Goal: Information Seeking & Learning: Find contact information

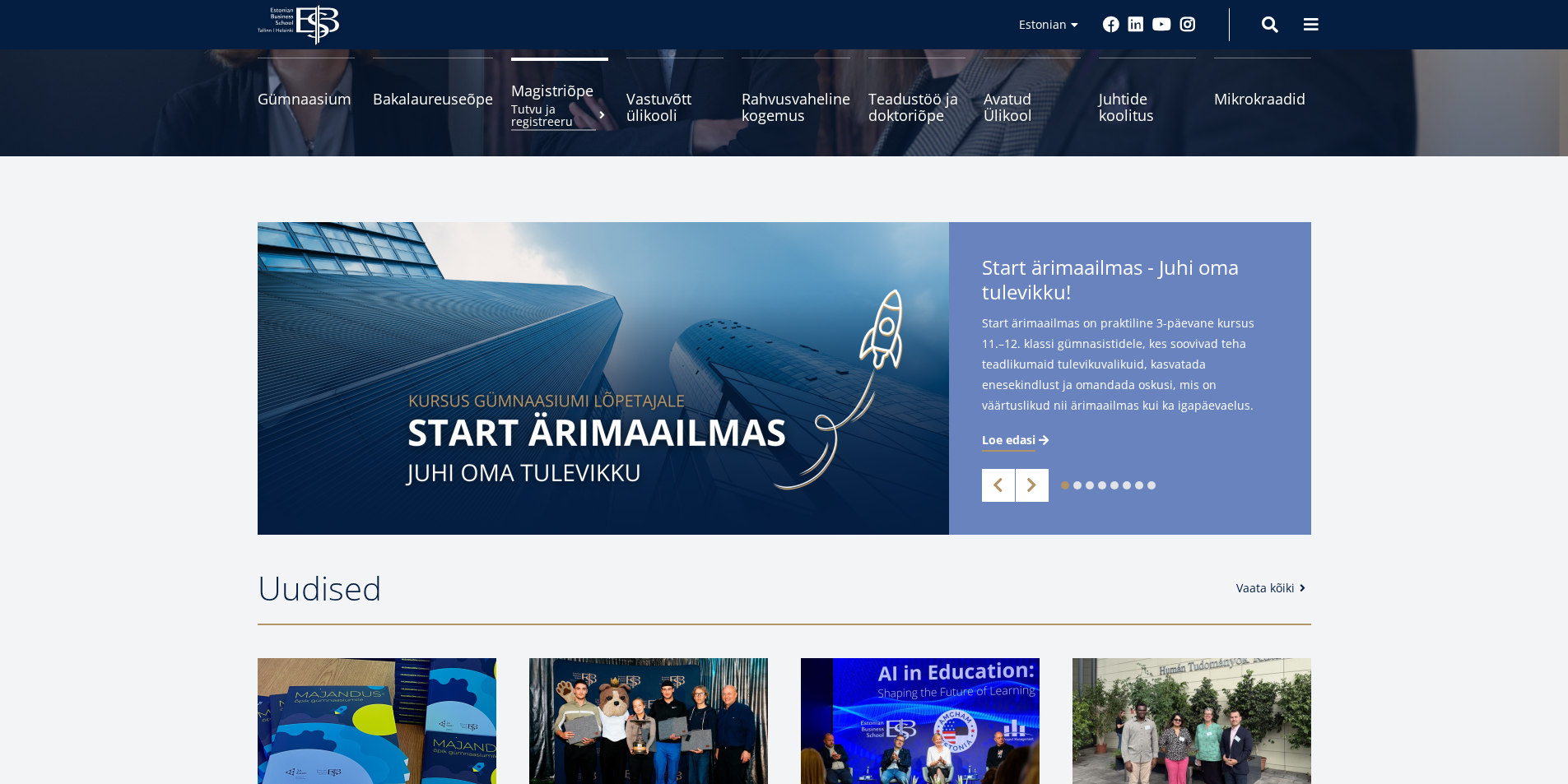
scroll to position [493, 0]
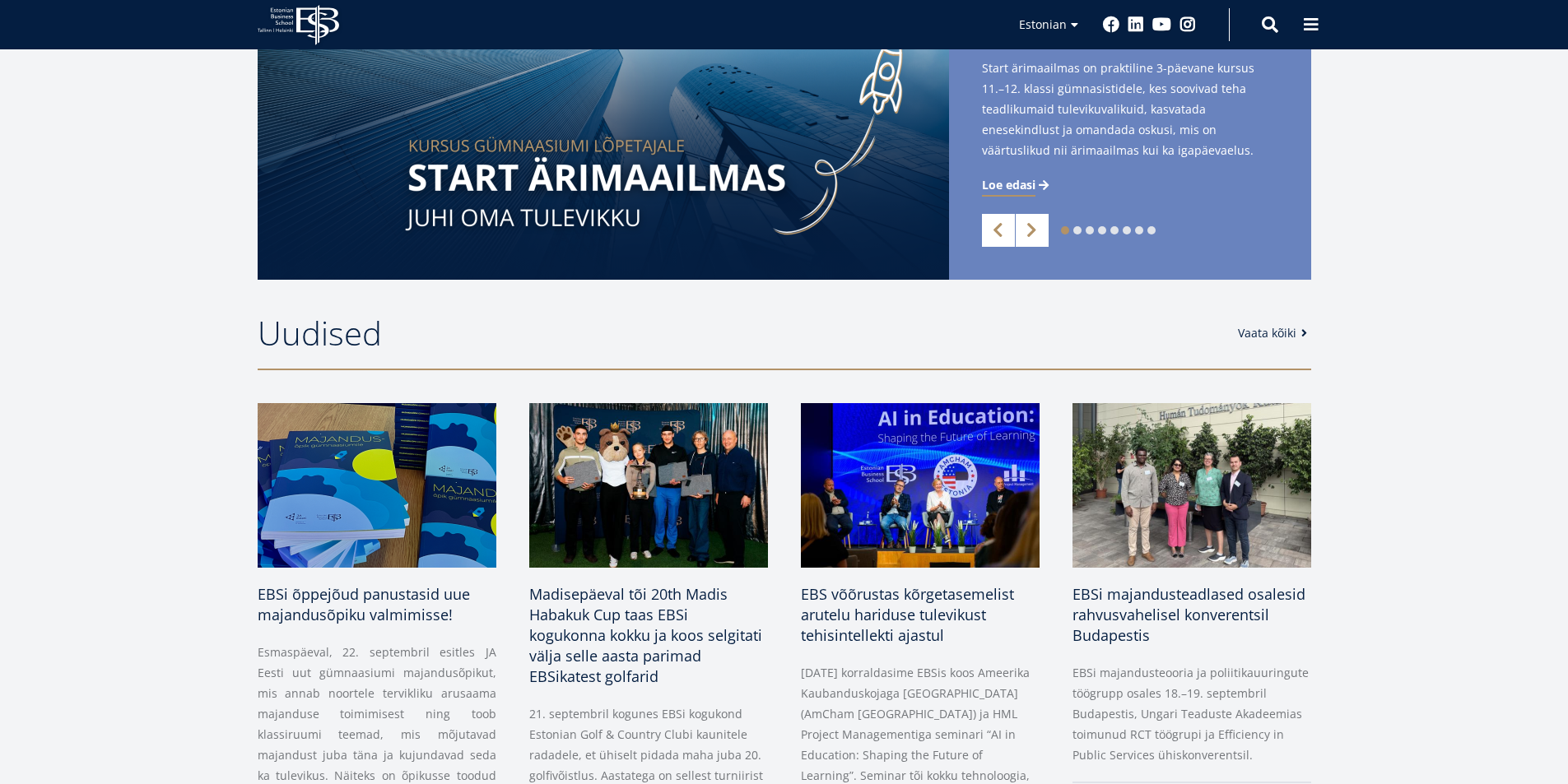
click at [1268, 334] on link "Vaata kõiki" at bounding box center [1275, 333] width 75 height 17
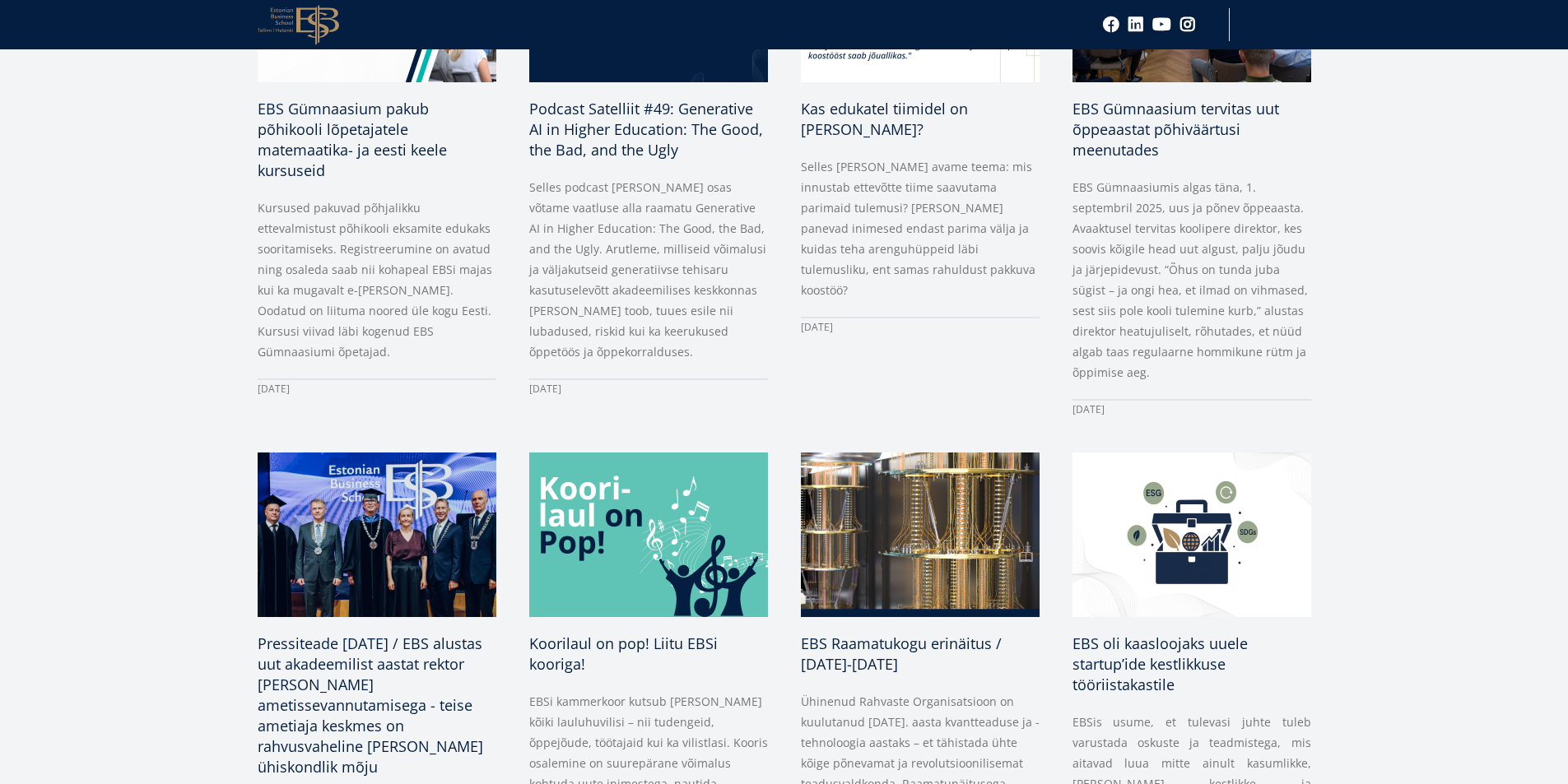
scroll to position [1399, 0]
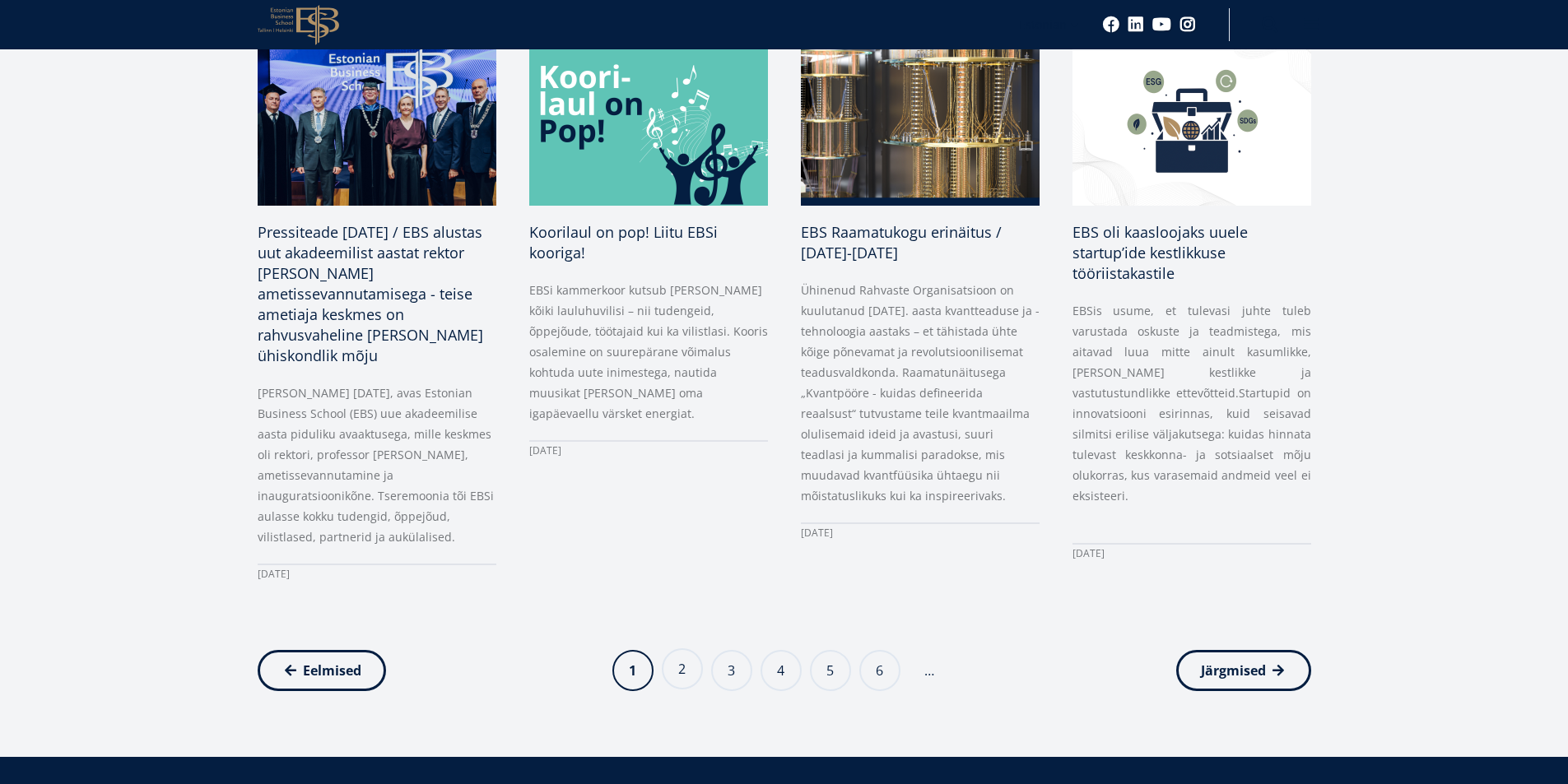
click at [690, 675] on link "Page 2" at bounding box center [682, 668] width 41 height 41
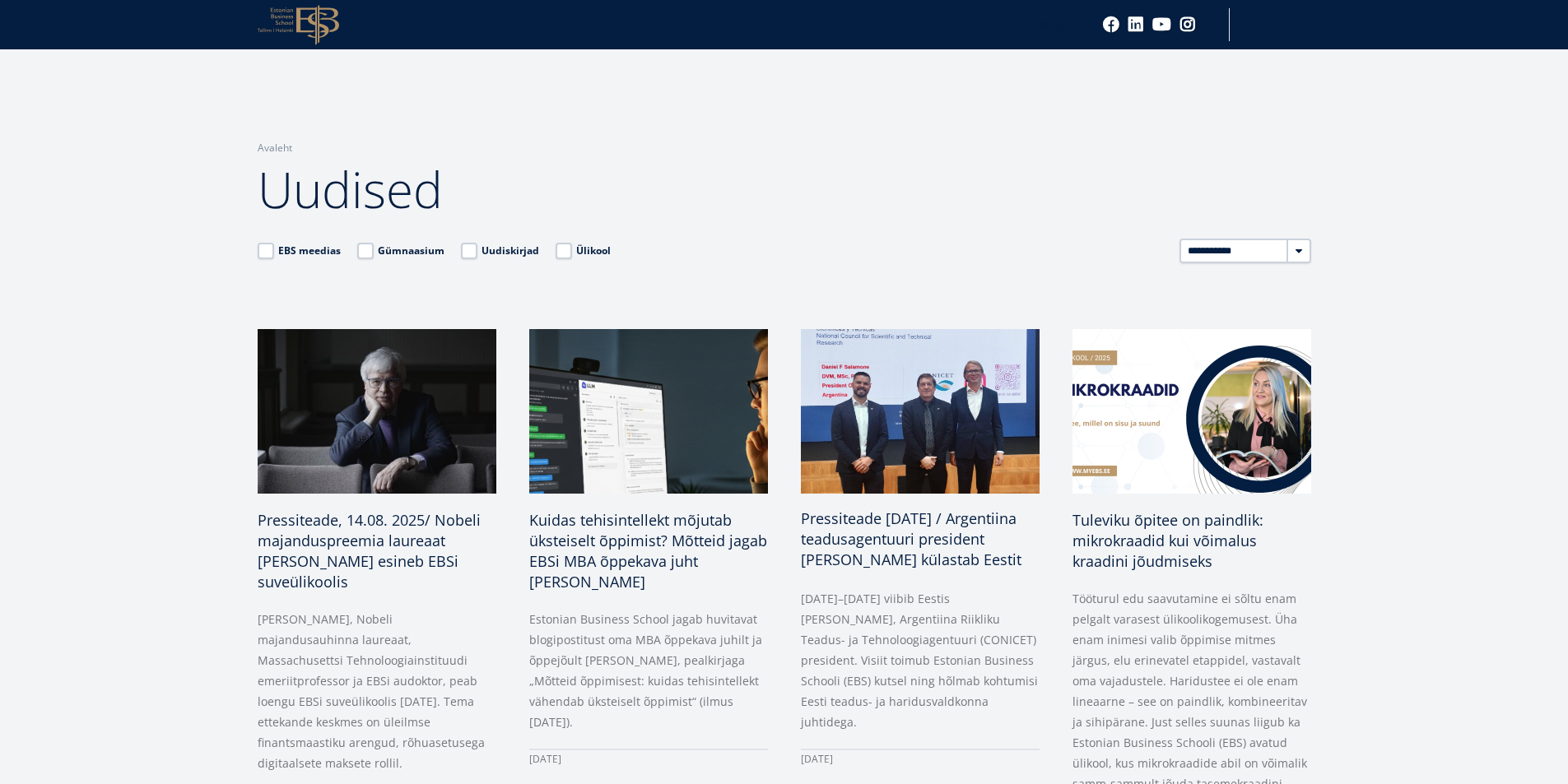
click at [957, 536] on span "Pressiteade [DATE] / Argentiina teadusagentuuri president [PERSON_NAME] külasta…" at bounding box center [911, 538] width 220 height 61
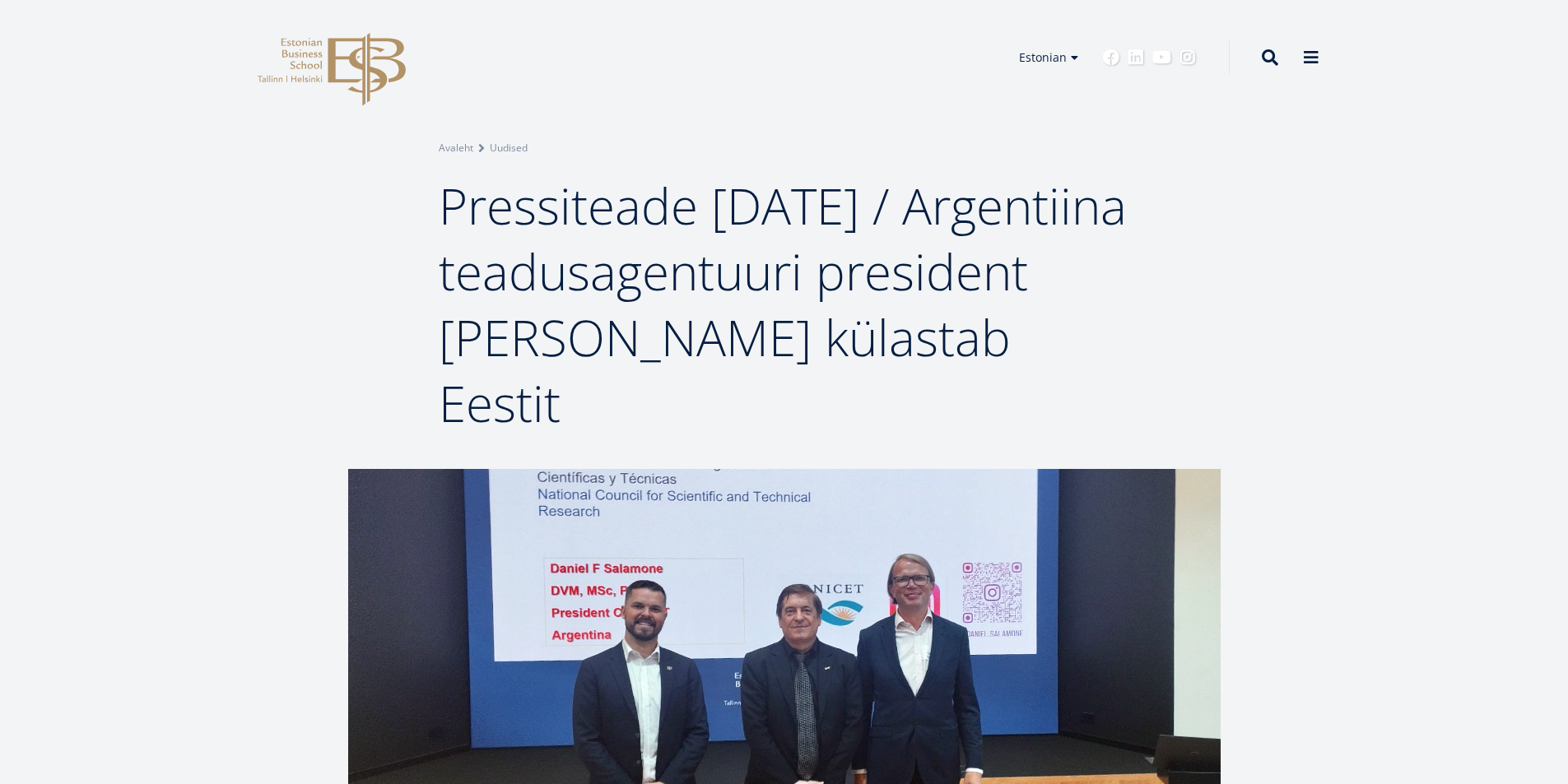
drag, startPoint x: 447, startPoint y: 200, endPoint x: 770, endPoint y: 404, distance: 382.0
click at [770, 404] on h1 "Pressiteade [DATE] / Argentiina teadusagentuuri president [PERSON_NAME] külasta…" at bounding box center [784, 305] width 691 height 263
copy span "Pressiteade [DATE] / Argentiina teadusagentuuri president [PERSON_NAME] külasta…"
click at [258, 431] on div "Breadcrumb Avaleht Uudised Pressiteade 11.08.2025 / Argentiina teadusagentuuri …" at bounding box center [784, 234] width 1568 height 469
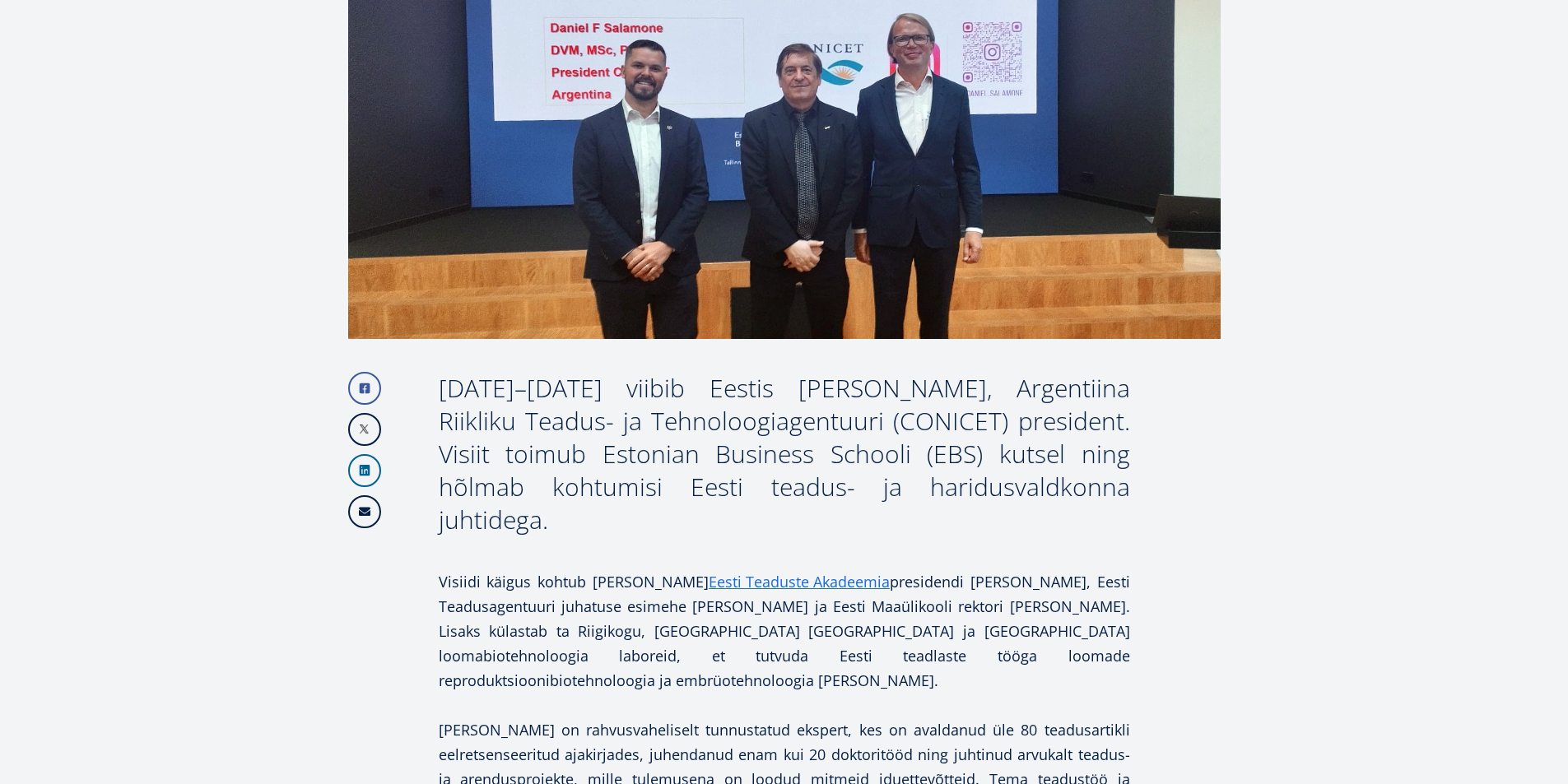
scroll to position [700, 0]
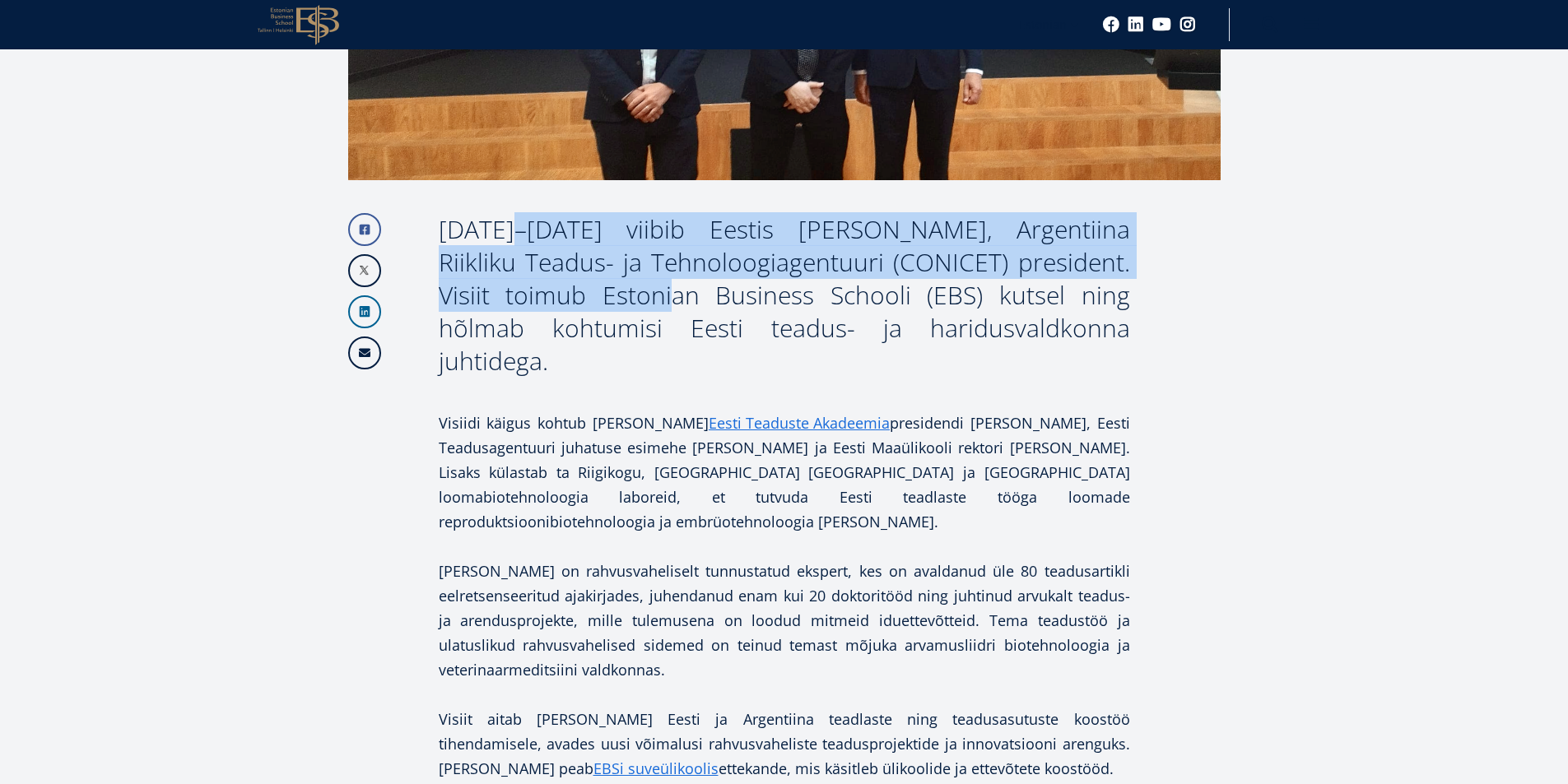
drag, startPoint x: 441, startPoint y: 224, endPoint x: 571, endPoint y: 298, distance: 149.6
click at [571, 298] on div "11.–13. augustil 2025 viibib Eestis dr Daniel Salamone, Argentiina Riikliku Tea…" at bounding box center [784, 295] width 691 height 164
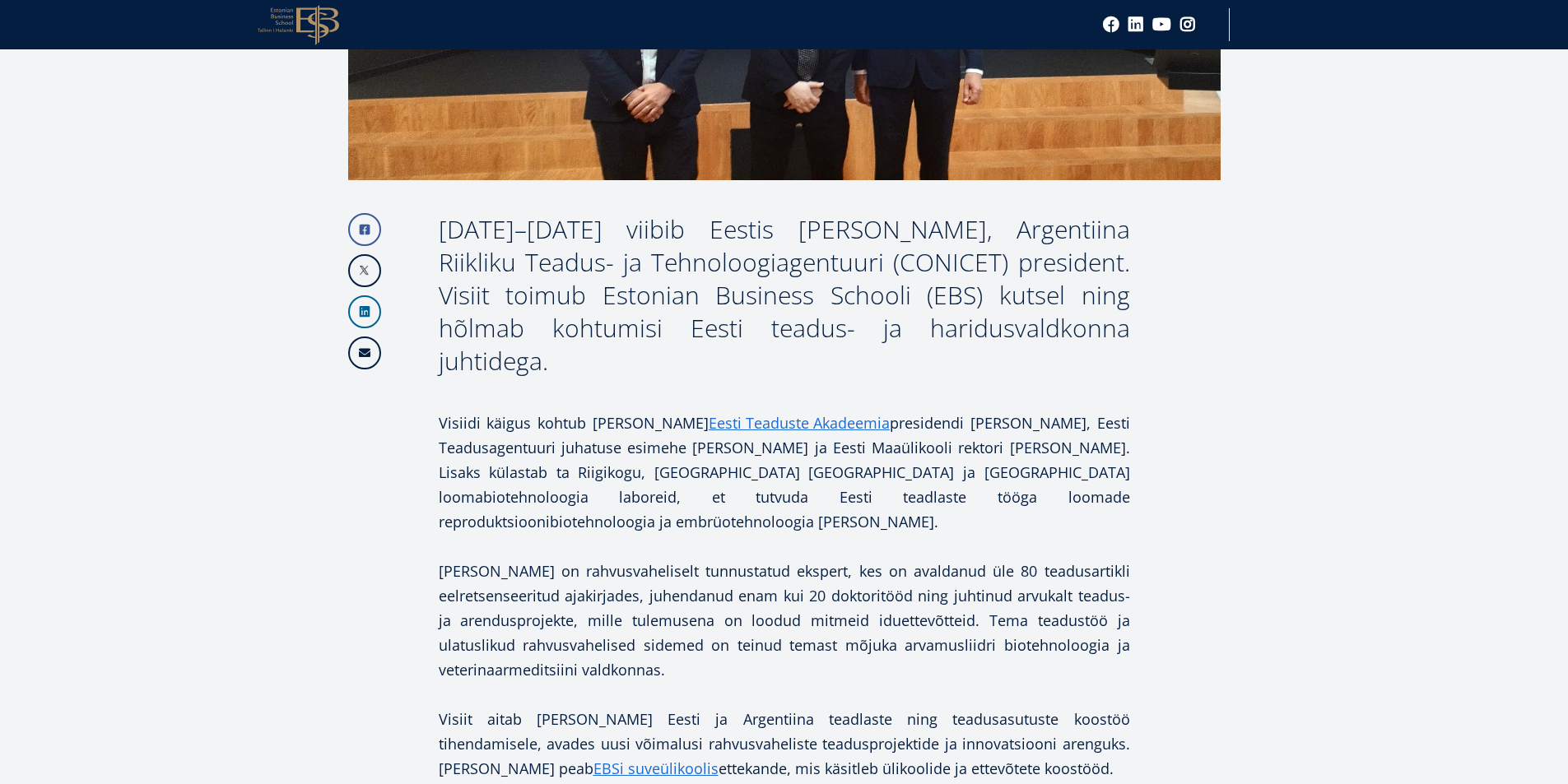
click at [631, 332] on div "11.–13. augustil 2025 viibib Eestis dr Daniel Salamone, Argentiina Riikliku Tea…" at bounding box center [784, 295] width 691 height 164
drag, startPoint x: 613, startPoint y: 321, endPoint x: 558, endPoint y: 295, distance: 60.8
click at [611, 320] on div "11.–13. augustil 2025 viibib Eestis dr Daniel Salamone, Argentiina Riikliku Tea…" at bounding box center [784, 295] width 691 height 164
drag, startPoint x: 560, startPoint y: 292, endPoint x: 563, endPoint y: 353, distance: 61.1
click at [563, 353] on div "11.–13. augustil 2025 viibib Eestis dr Daniel Salamone, Argentiina Riikliku Tea…" at bounding box center [784, 295] width 691 height 164
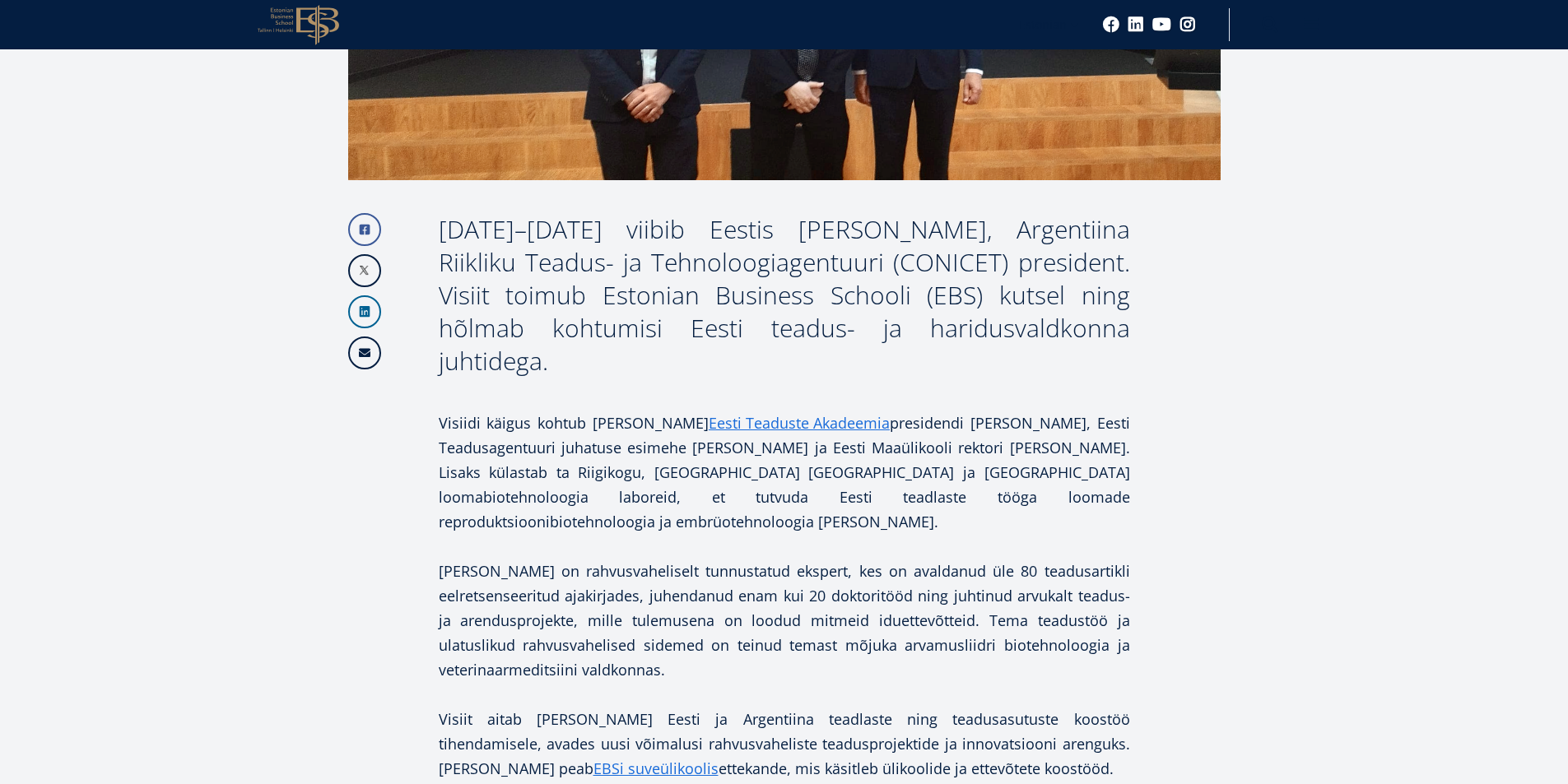
copy div "Visiit toimub Estonian Business Schooli (EBS) kutsel ning hõlmab kohtumisi Eest…"
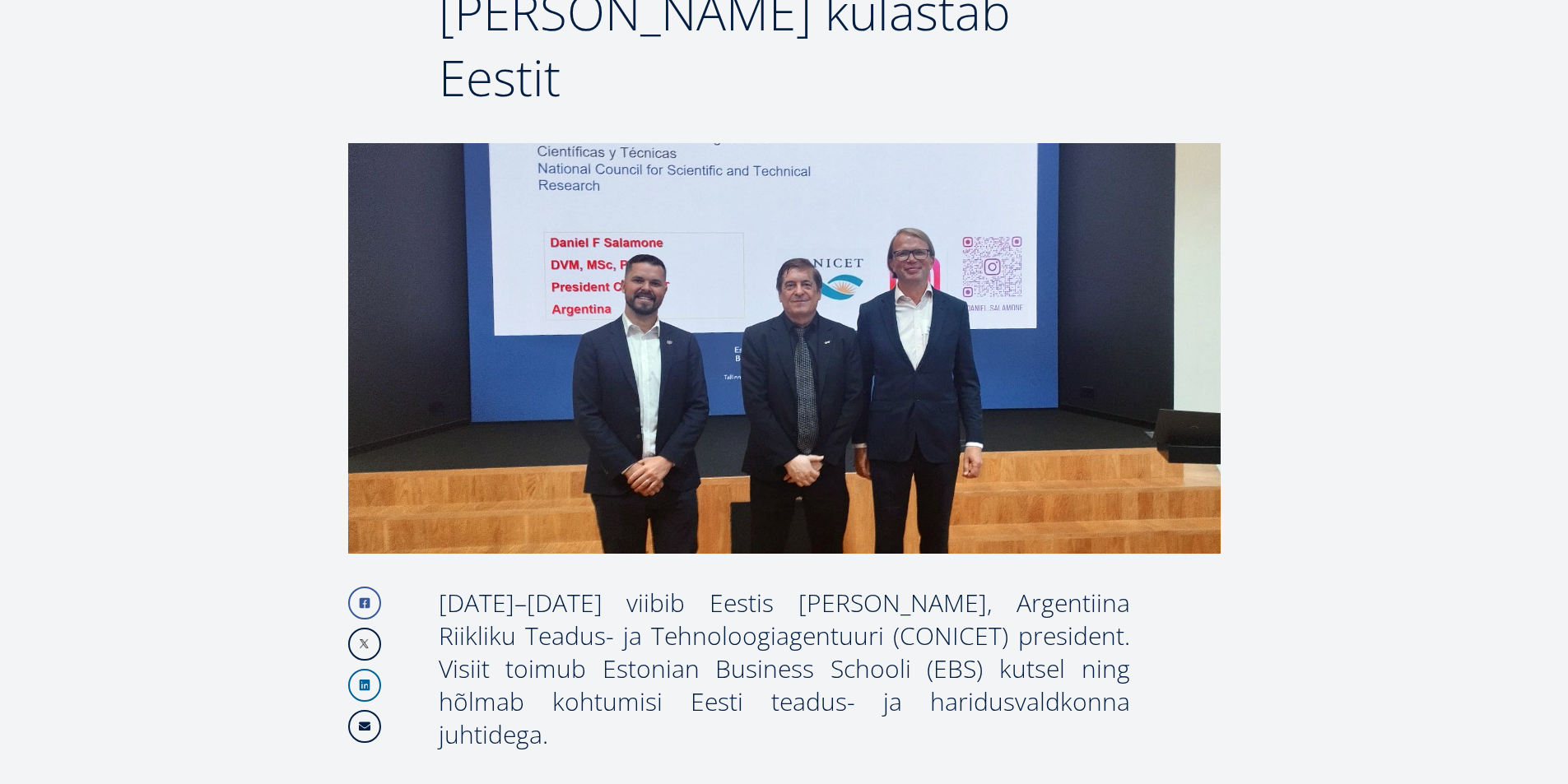
scroll to position [650, 0]
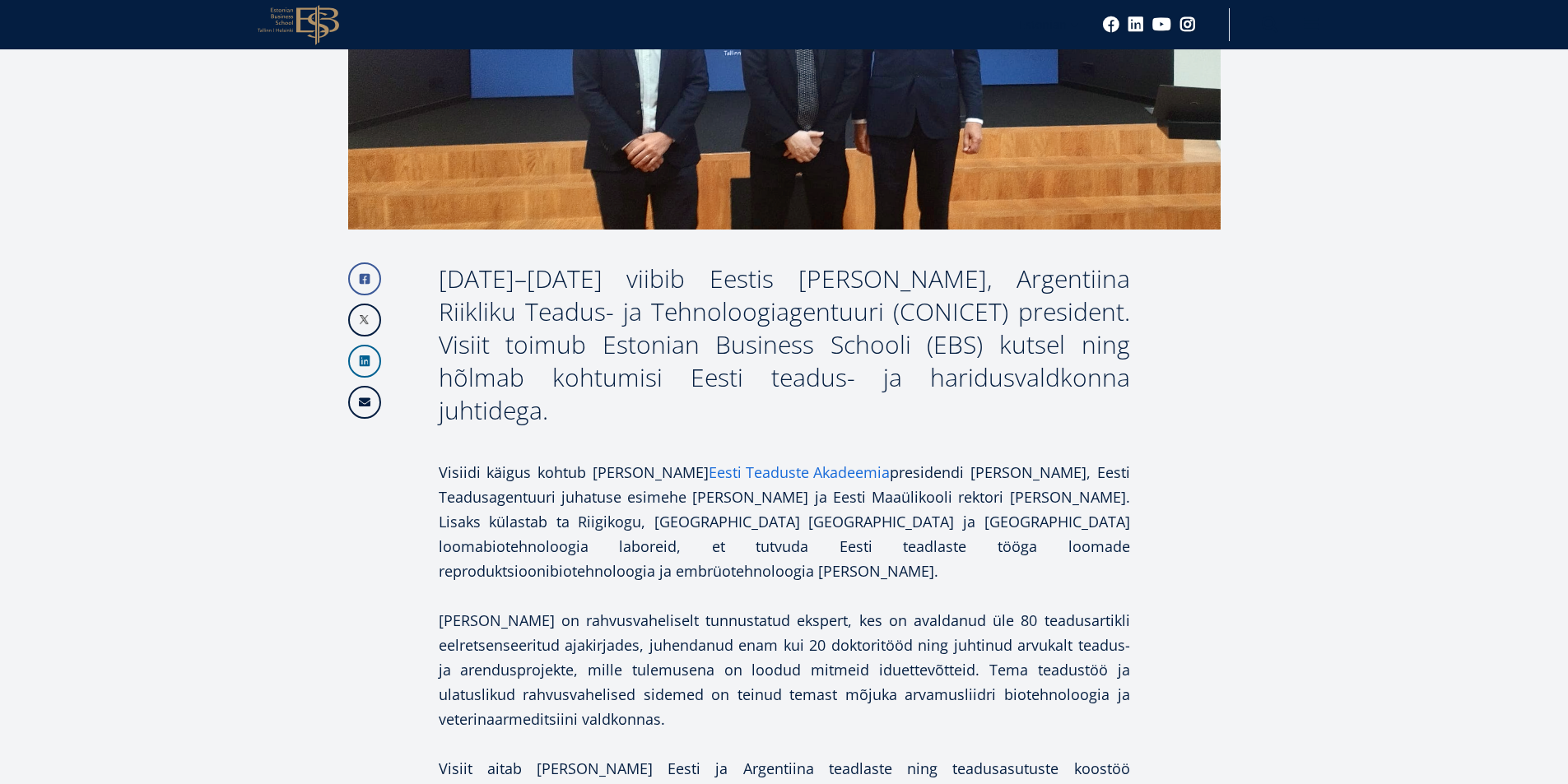
click at [718, 463] on link "Eesti Teaduste Akadeemia" at bounding box center [799, 472] width 181 height 25
click at [784, 414] on div "11.–13. augustil 2025 viibib Eestis dr Daniel Salamone, Argentiina Riikliku Tea…" at bounding box center [784, 344] width 691 height 164
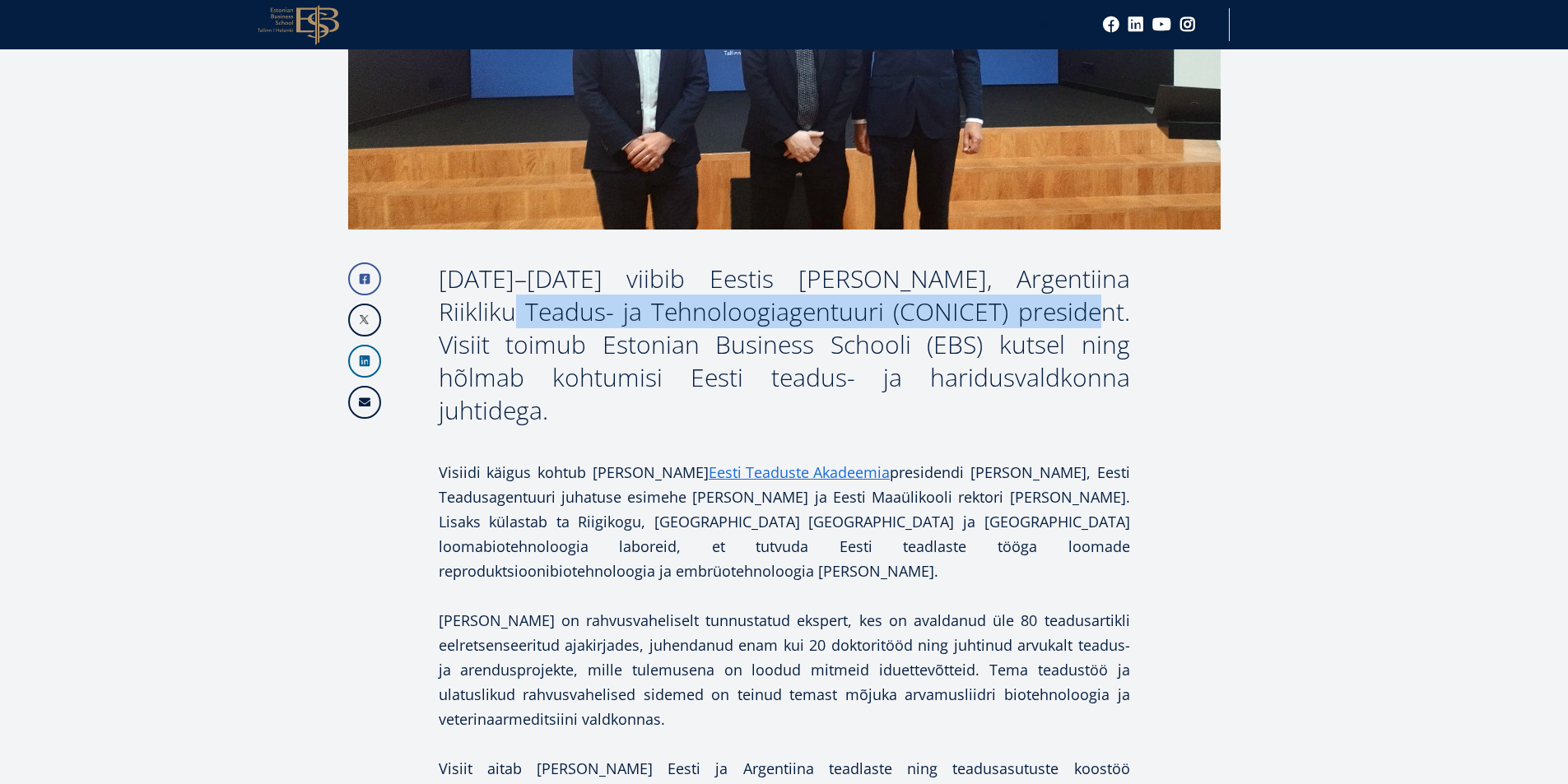
drag, startPoint x: 442, startPoint y: 315, endPoint x: 1001, endPoint y: 322, distance: 559.0
click at [1001, 322] on div "11.–13. augustil 2025 viibib Eestis dr Daniel Salamone, Argentiina Riikliku Tea…" at bounding box center [784, 344] width 691 height 164
copy div "Argentiina Riikliku Teadus- ja Tehnoloogiagentuur"
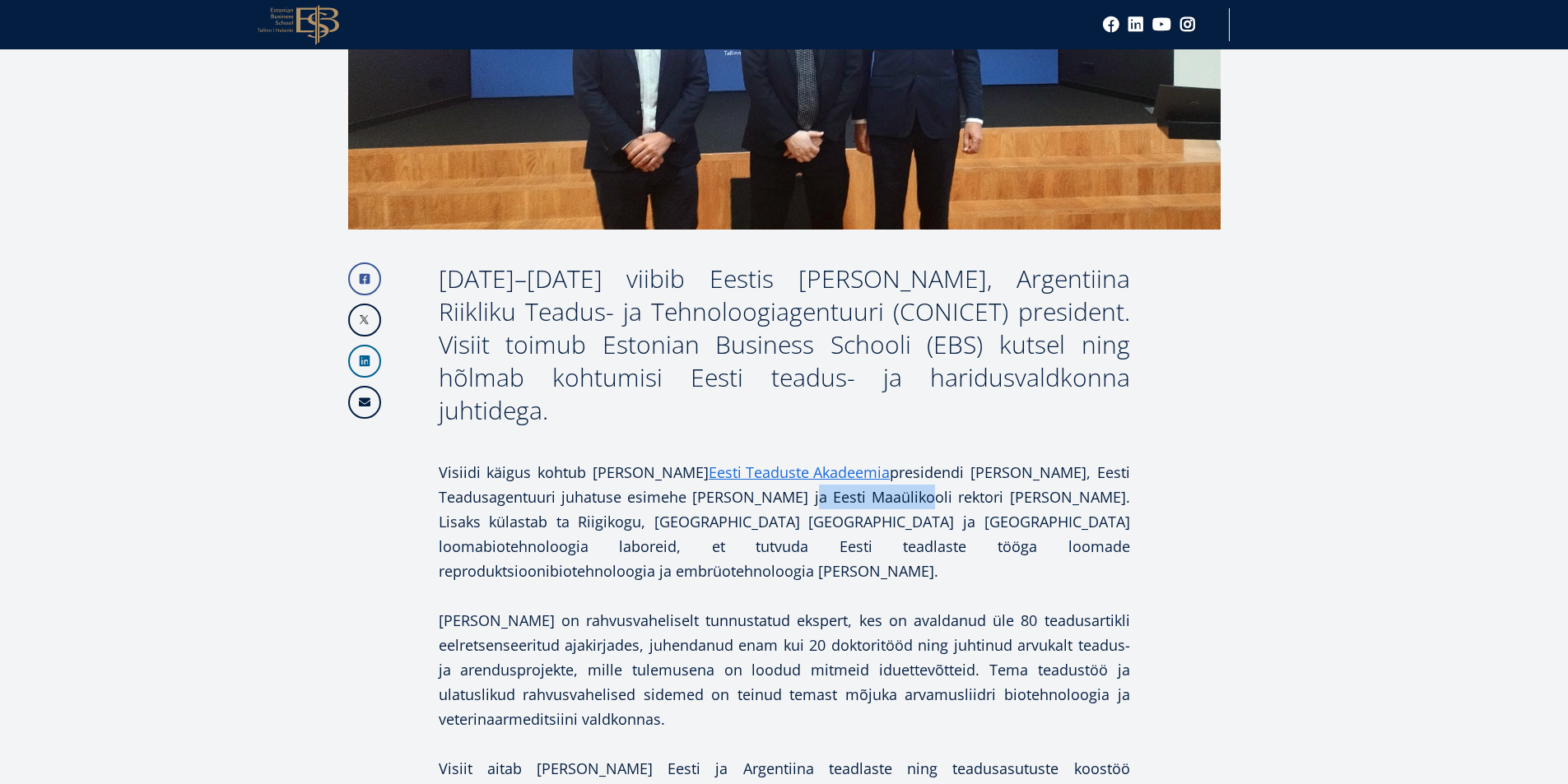
drag, startPoint x: 805, startPoint y: 499, endPoint x: 917, endPoint y: 500, distance: 112.0
click at [917, 500] on p "Visiidi käigus kohtub Dr Salamone Eesti Teaduste Akadeemia presidendi Mart Saar…" at bounding box center [784, 521] width 691 height 124
copy p "Eesti Maaülikool"
click at [849, 563] on p "Visiidi käigus kohtub Dr Salamone Eesti Teaduste Akadeemia presidendi Mart Saar…" at bounding box center [784, 521] width 691 height 124
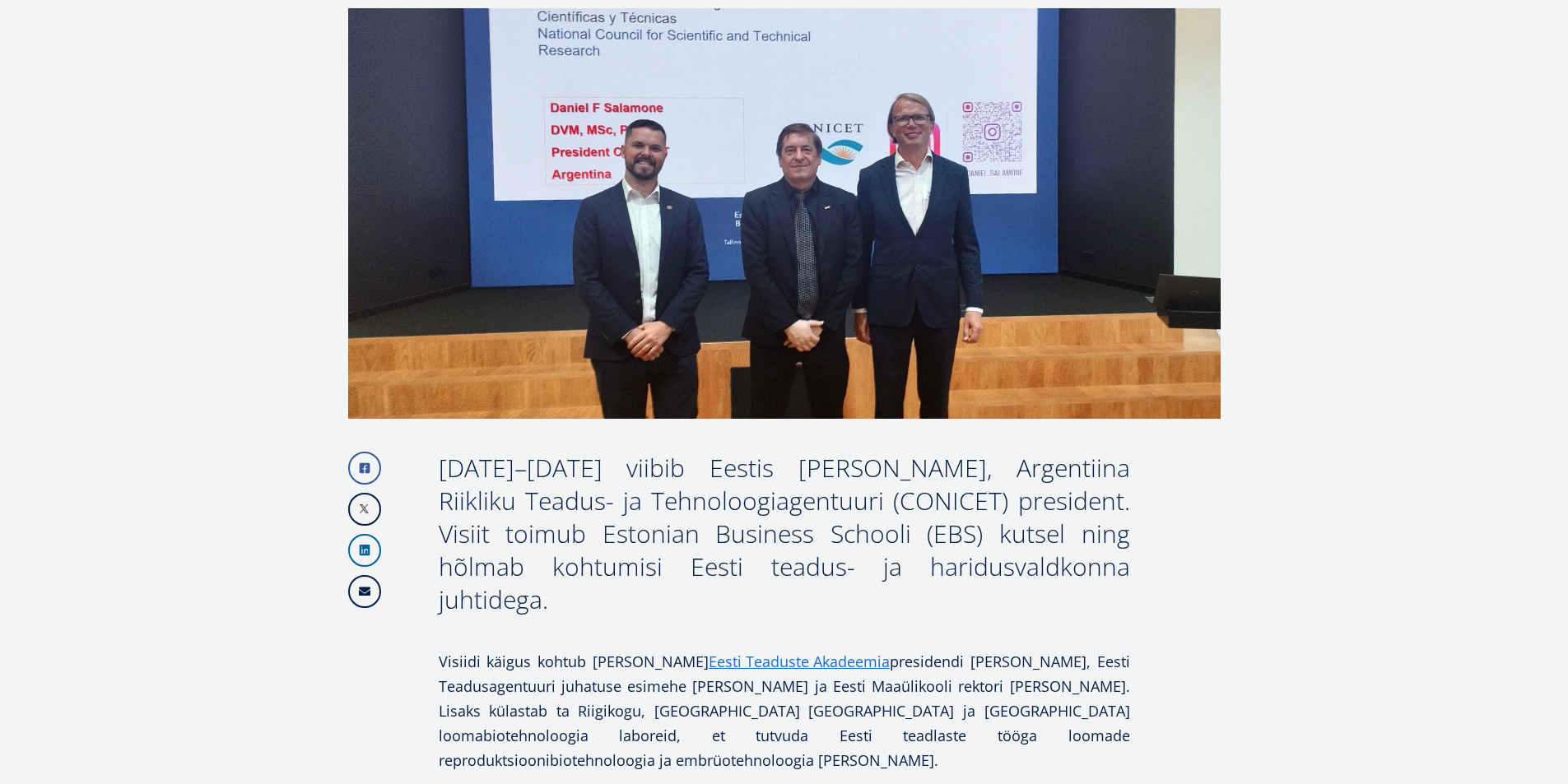
scroll to position [0, 0]
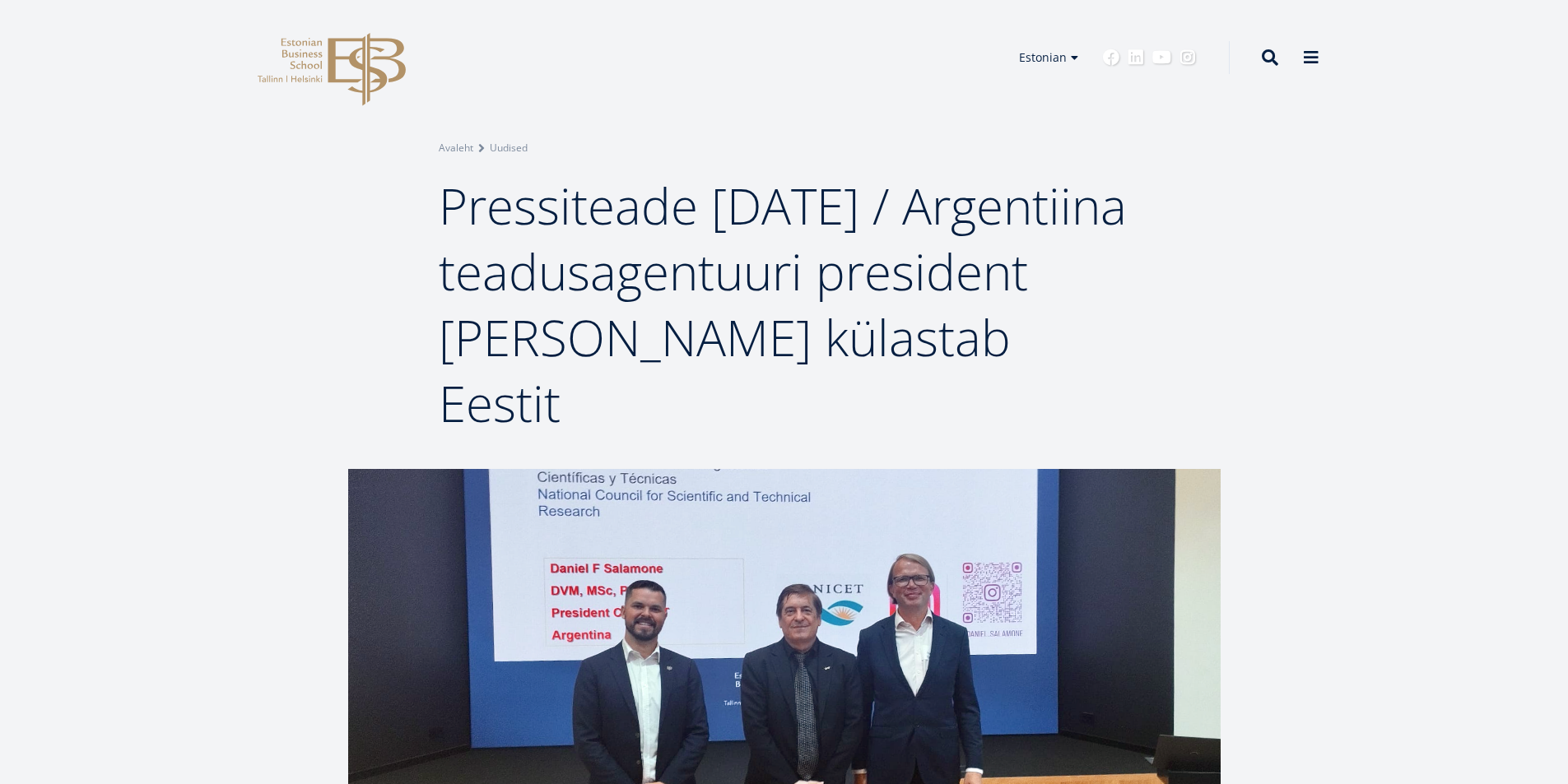
click at [463, 210] on span "Pressiteade 11.08.2025 / Argentiina teadusagentuuri president Daniel Salamone k…" at bounding box center [782, 305] width 688 height 265
drag, startPoint x: 448, startPoint y: 205, endPoint x: 755, endPoint y: 399, distance: 363.2
click at [755, 399] on span "Pressiteade 11.08.2025 / Argentiina teadusagentuuri president Daniel Salamone k…" at bounding box center [782, 305] width 688 height 265
copy span "Pressiteade 11.08.2025 / Argentiina teadusagentuuri president Daniel Salamone k…"
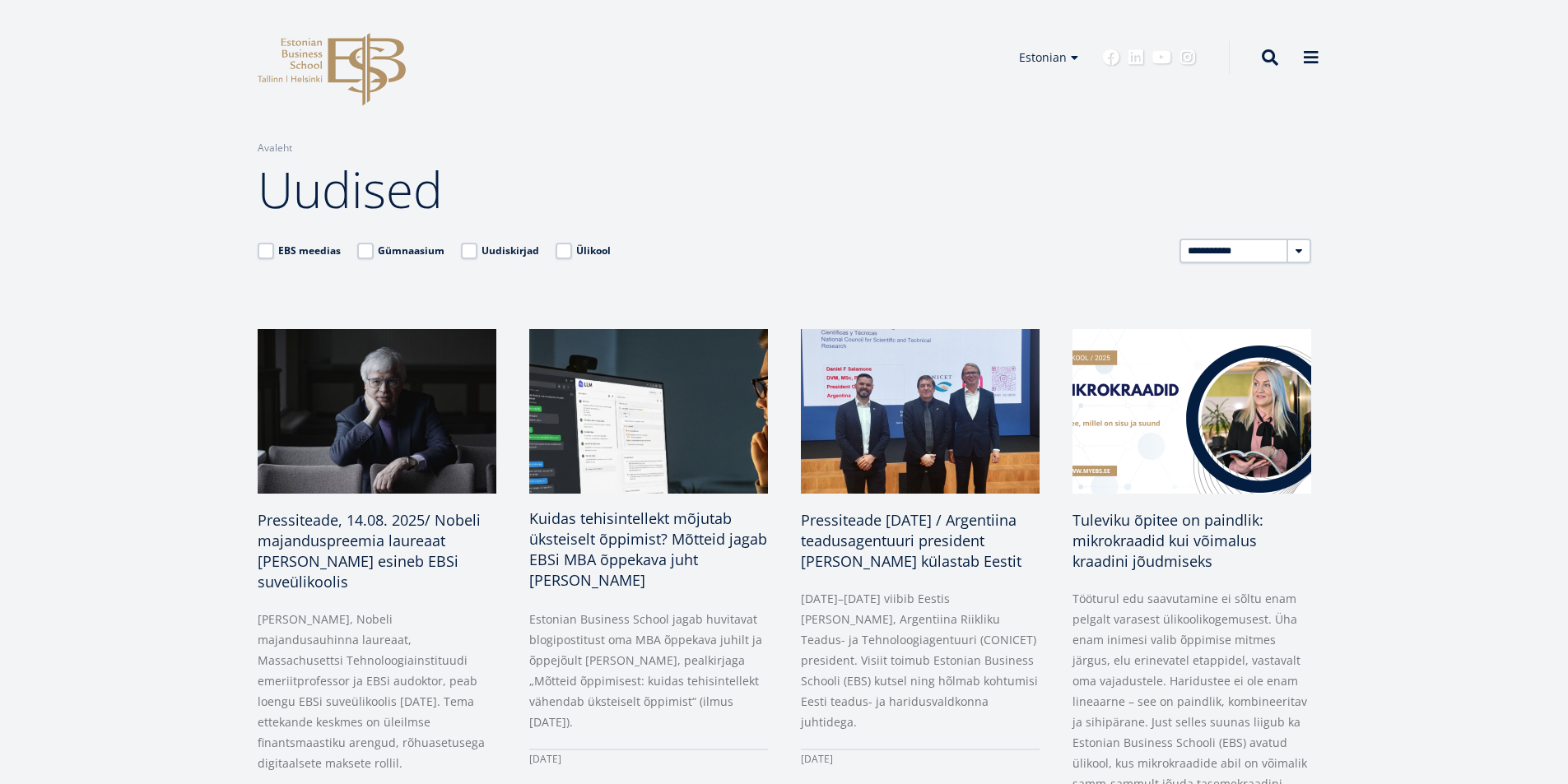
click at [595, 529] on span "Kuidas tehisintellekt mõjutab üksteiselt õppimist? Mõtteid jagab EBSi MBA õppek…" at bounding box center [648, 549] width 238 height 82
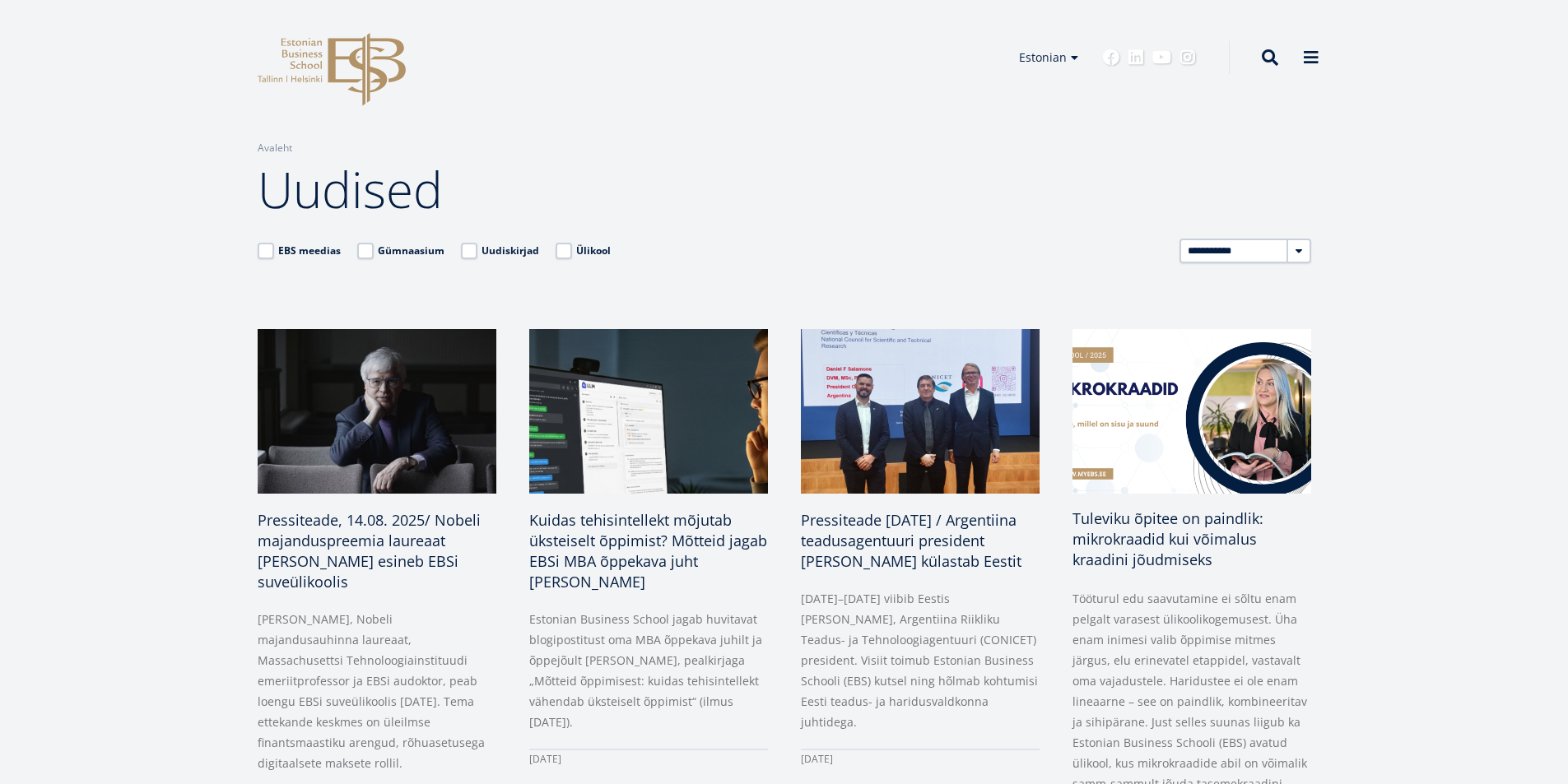
click at [1157, 520] on span "Tuleviku õpitee on paindlik: mikrokraadid kui võimalus kraadini jõudmiseks" at bounding box center [1167, 538] width 191 height 61
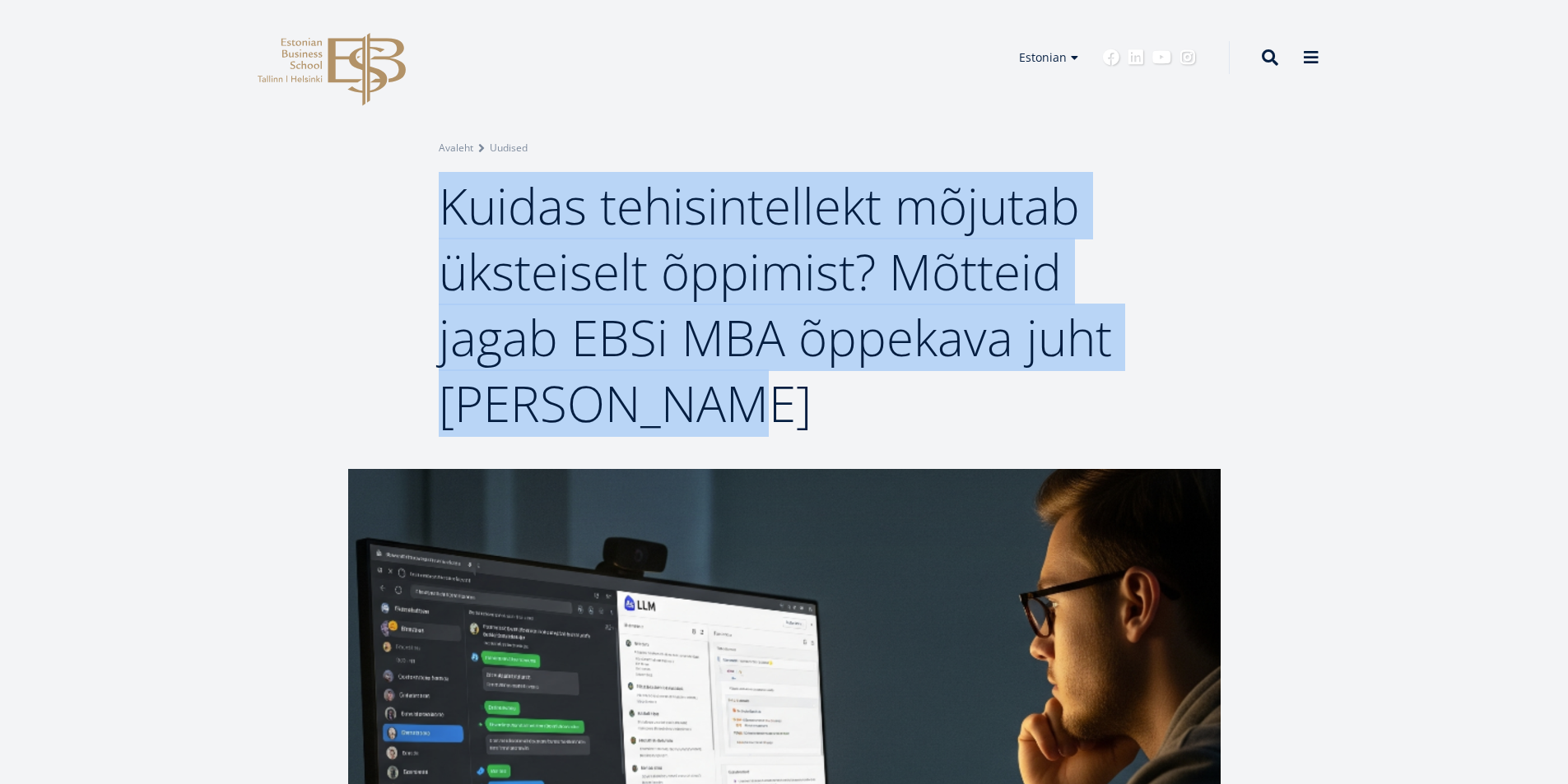
drag, startPoint x: 445, startPoint y: 207, endPoint x: 700, endPoint y: 393, distance: 315.6
click at [700, 393] on h1 "Kuidas tehisintellekt mõjutab üksteiselt õppimist? Mõtteid jagab EBSi MBA õppek…" at bounding box center [784, 305] width 691 height 263
copy span "Kuidas tehisintellekt mõjutab üksteiselt õppimist? Mõtteid jagab EBSi MBA õppek…"
click at [514, 282] on span "Kuidas tehisintellekt mõjutab üksteiselt õppimist? Mõtteid jagab EBSi MBA õppek…" at bounding box center [775, 305] width 674 height 265
click at [518, 265] on span "Kuidas tehisintellekt mõjutab üksteiselt õppimist? Mõtteid jagab EBSi MBA õppek…" at bounding box center [775, 305] width 674 height 265
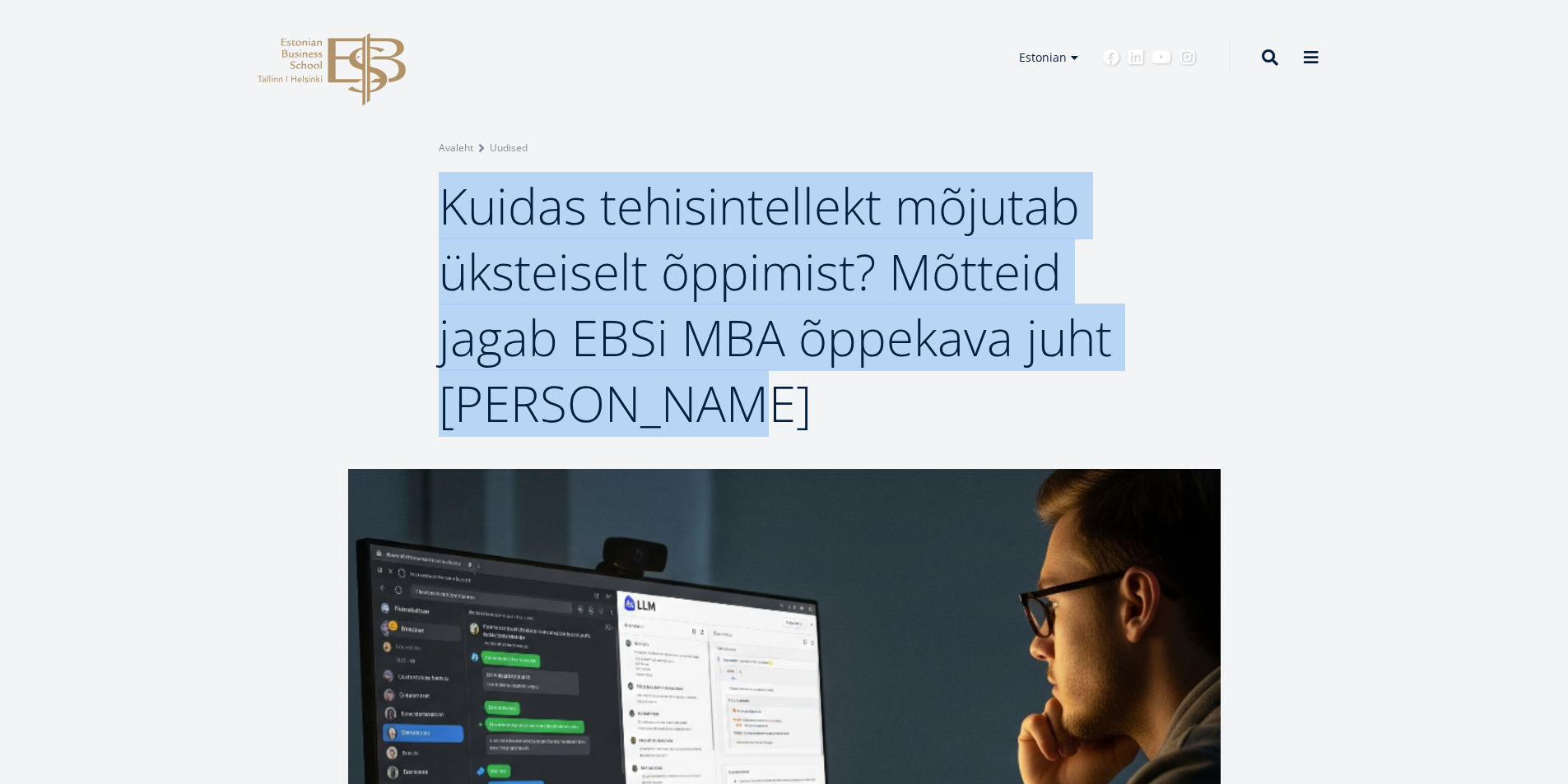
drag, startPoint x: 444, startPoint y: 204, endPoint x: 702, endPoint y: 383, distance: 314.0
click at [702, 383] on h1 "Kuidas tehisintellekt mõjutab üksteiselt õppimist? Mõtteid jagab EBSi MBA õppek…" at bounding box center [784, 305] width 691 height 263
copy span "Kuidas tehisintellekt mõjutab üksteiselt õppimist? Mõtteid jagab EBSi MBA õppek…"
click at [513, 366] on span "Kuidas tehisintellekt mõjutab üksteiselt õppimist? Mõtteid jagab EBSi MBA õppek…" at bounding box center [775, 305] width 674 height 265
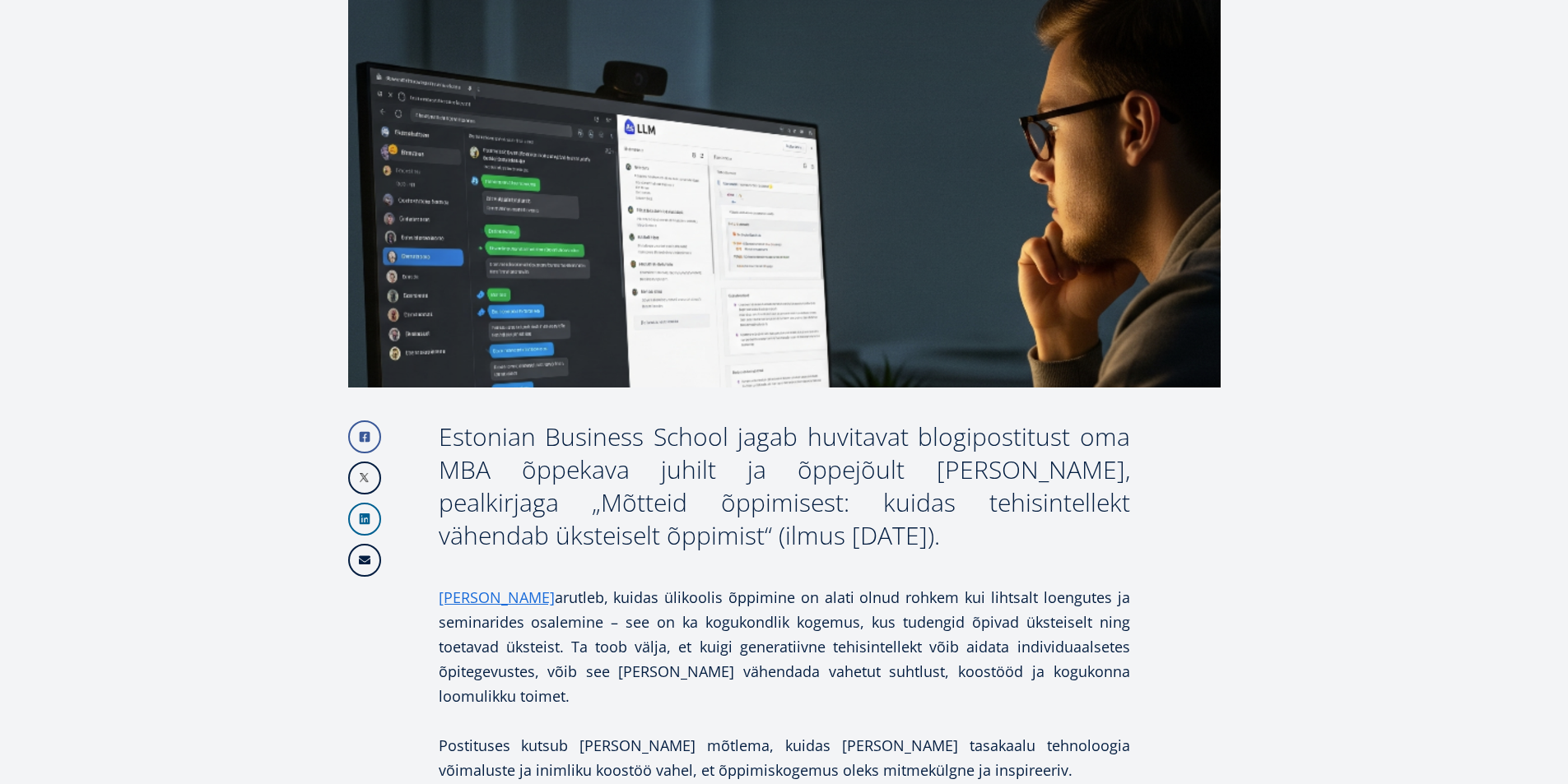
scroll to position [576, 0]
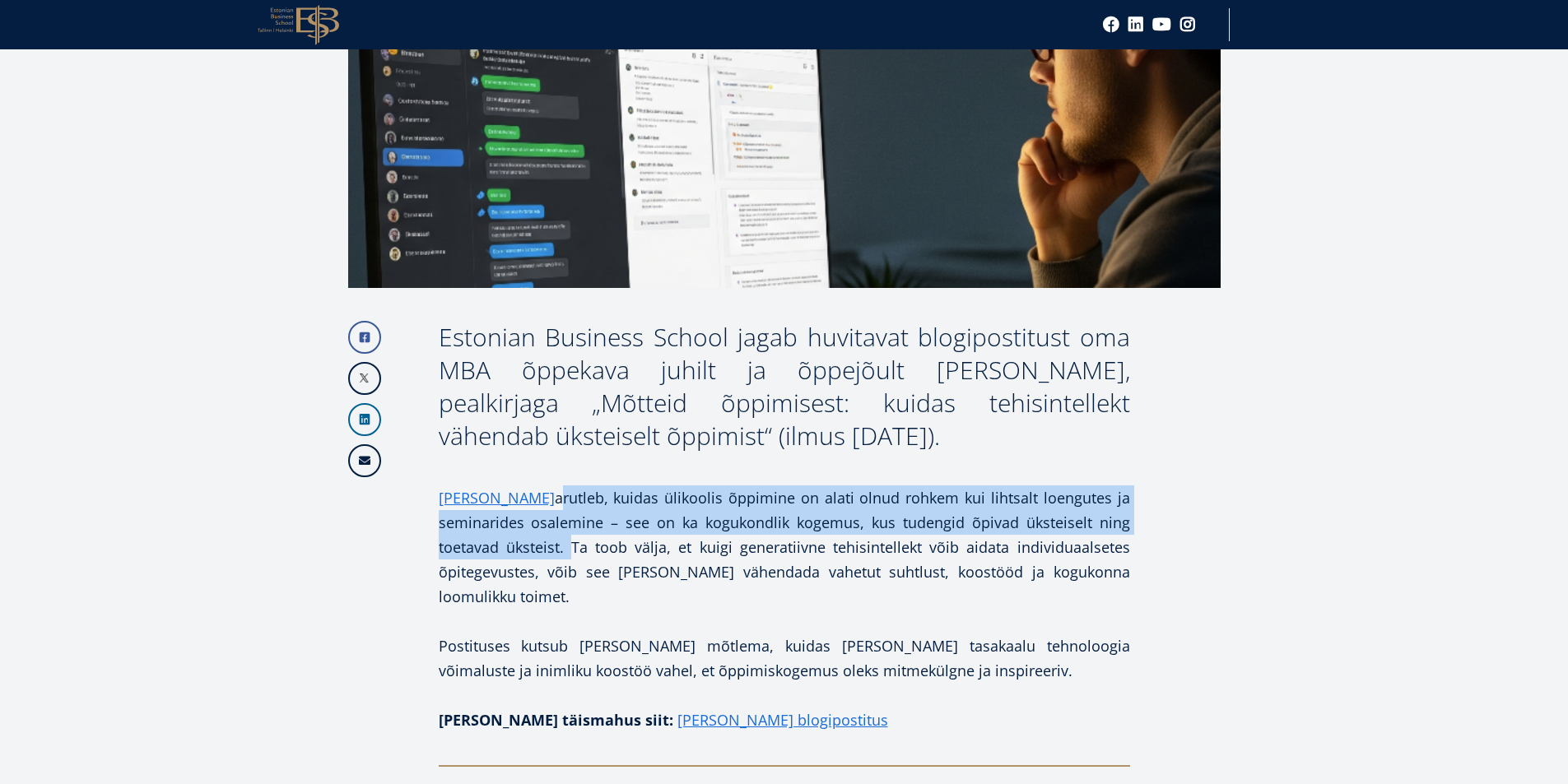
drag, startPoint x: 524, startPoint y: 497, endPoint x: 567, endPoint y: 541, distance: 61.5
click at [567, 541] on p "Marko Rillo arutleb, kuidas ülikoolis õppimine on alati olnud rohkem kui lihtsa…" at bounding box center [784, 547] width 691 height 124
copy p "arutleb, kuidas ülikoolis õppimine on alati olnud rohkem kui lihtsalt loengutes…"
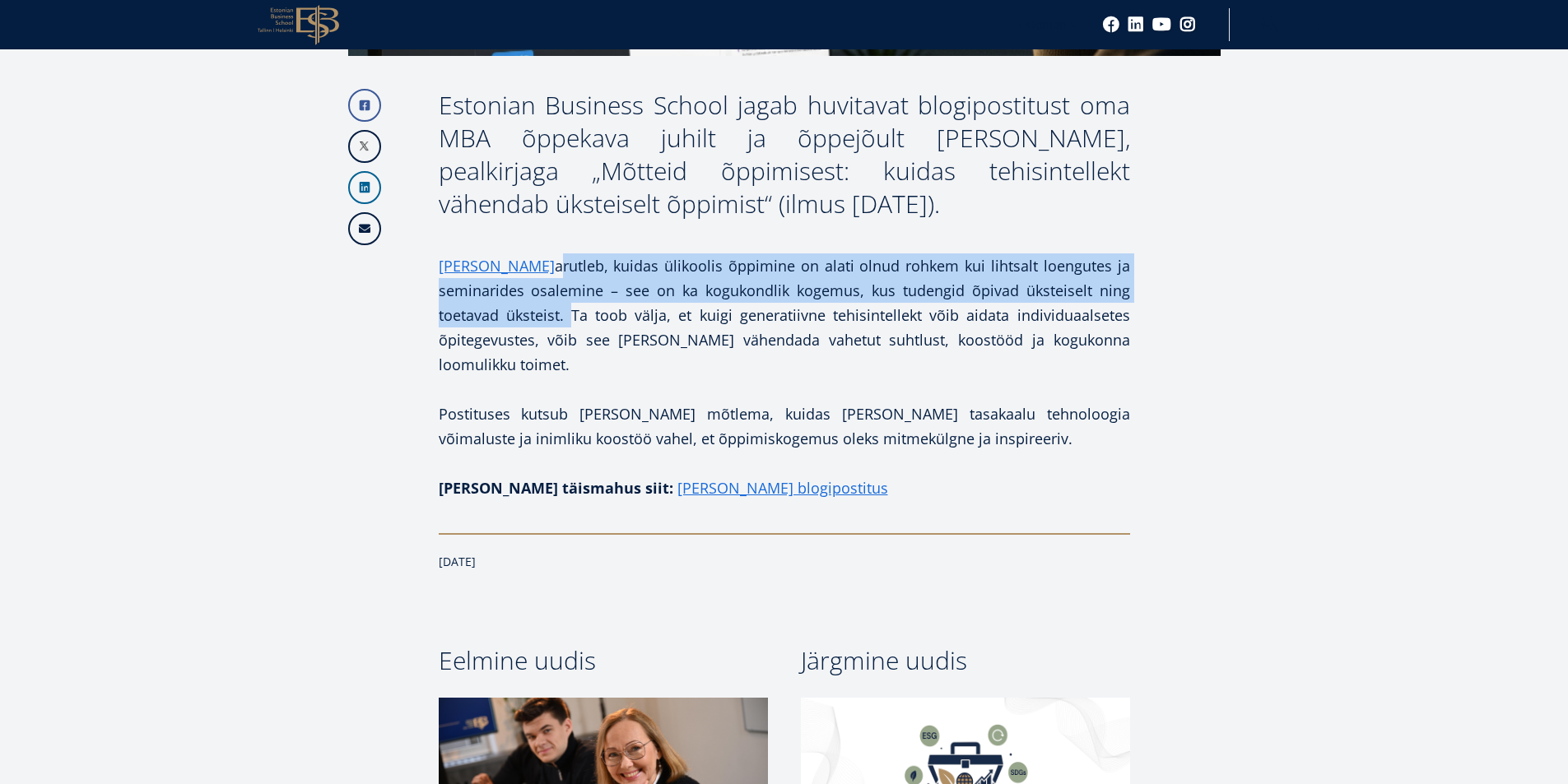
scroll to position [823, 0]
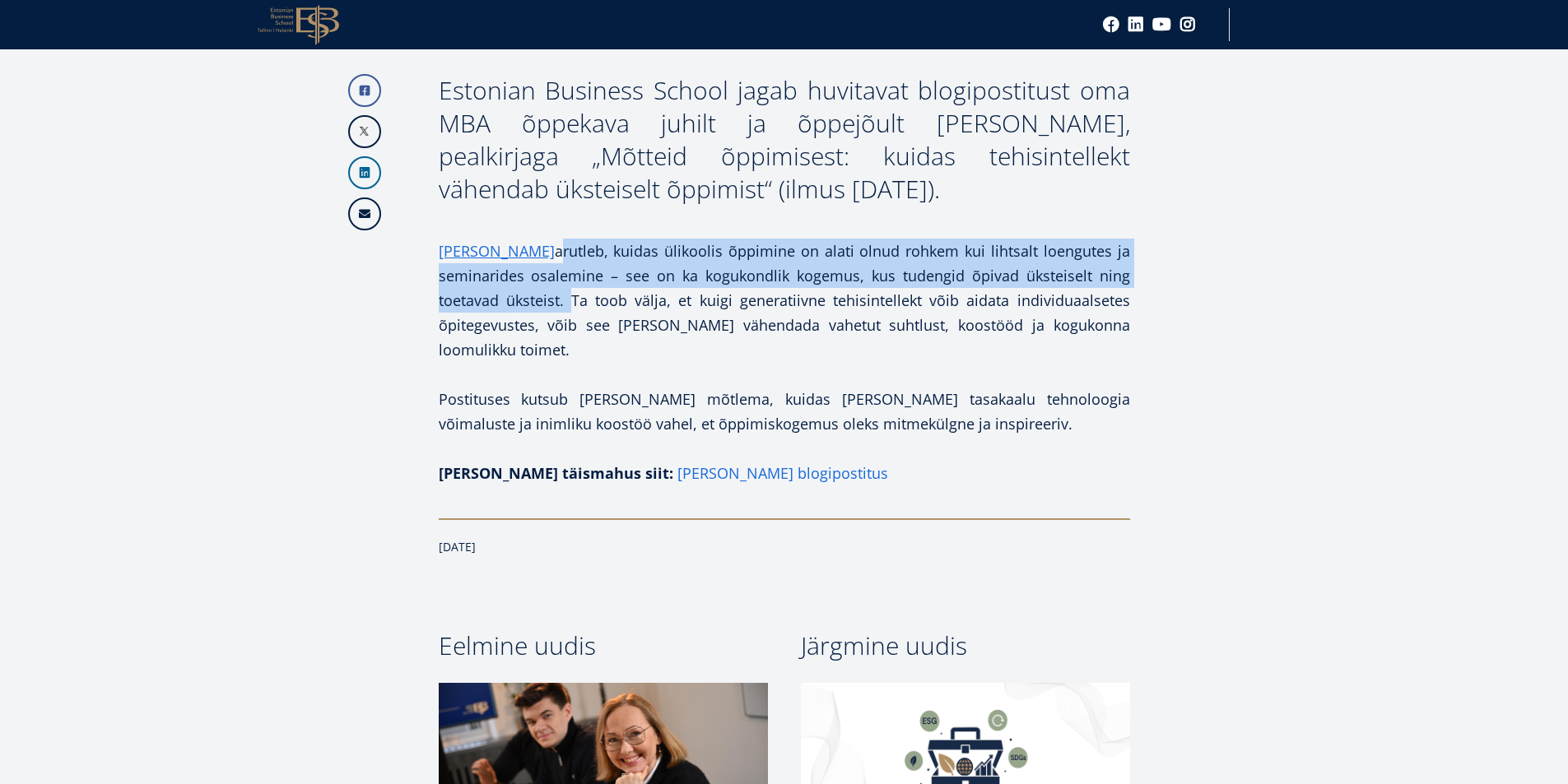
click at [677, 467] on link "Marko Rillo blogipostitus" at bounding box center [783, 473] width 211 height 25
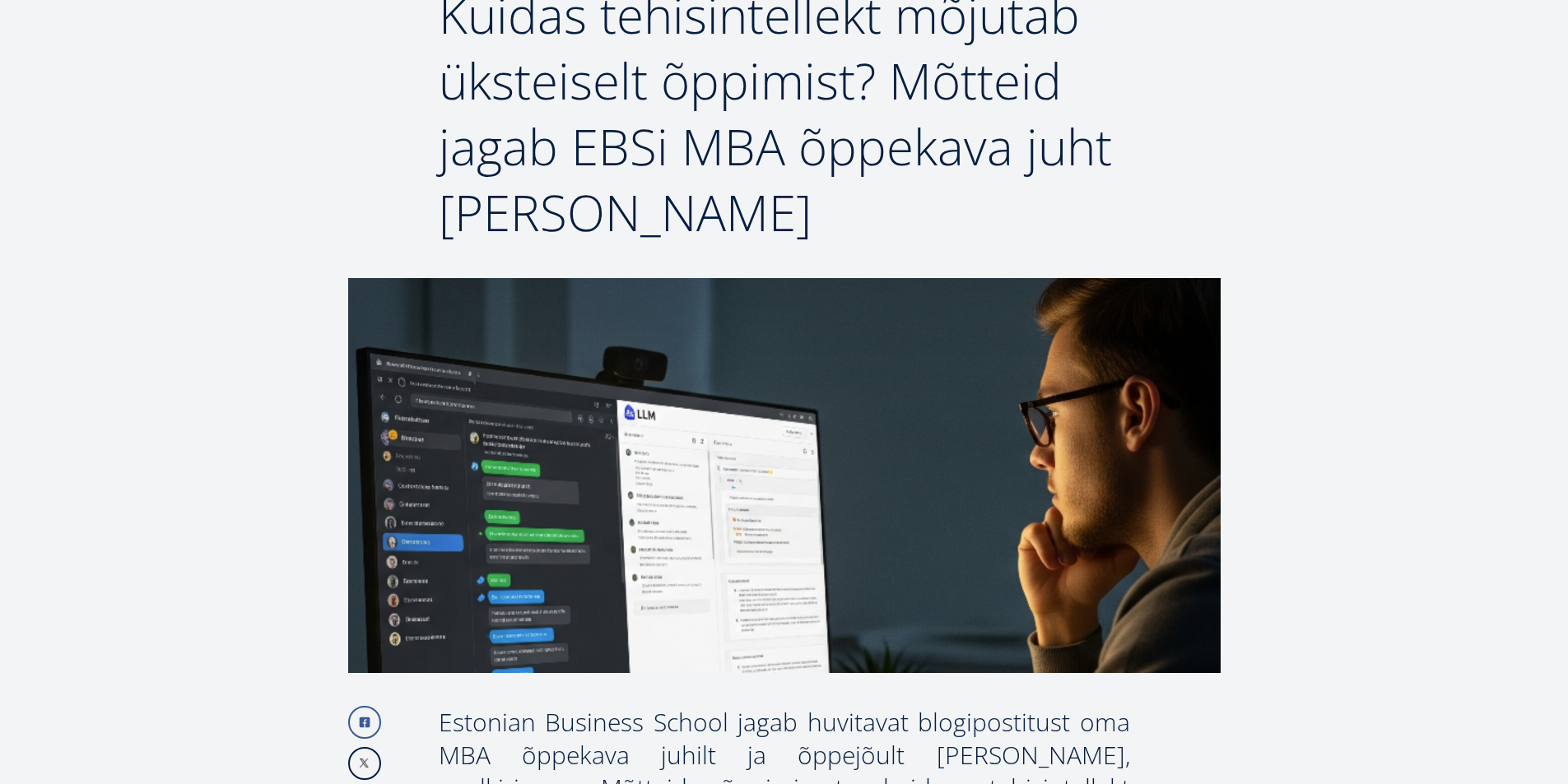
scroll to position [0, 0]
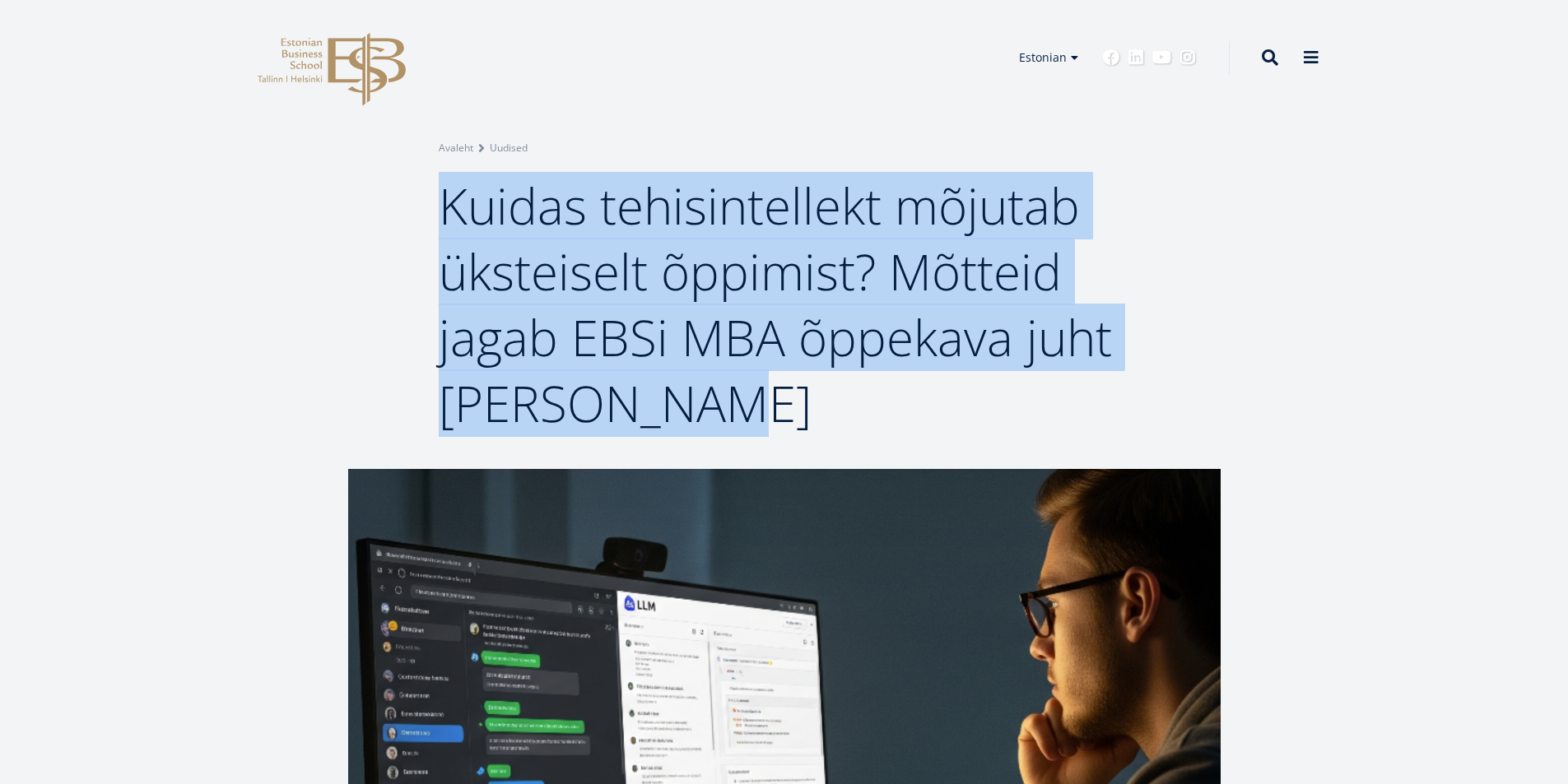
drag, startPoint x: 447, startPoint y: 206, endPoint x: 707, endPoint y: 390, distance: 318.5
click at [707, 390] on h1 "Kuidas tehisintellekt mõjutab üksteiselt õppimist? Mõtteid jagab EBSi MBA õppek…" at bounding box center [784, 305] width 691 height 263
copy span "Kuidas tehisintellekt mõjutab üksteiselt õppimist? Mõtteid jagab EBSi MBA õppek…"
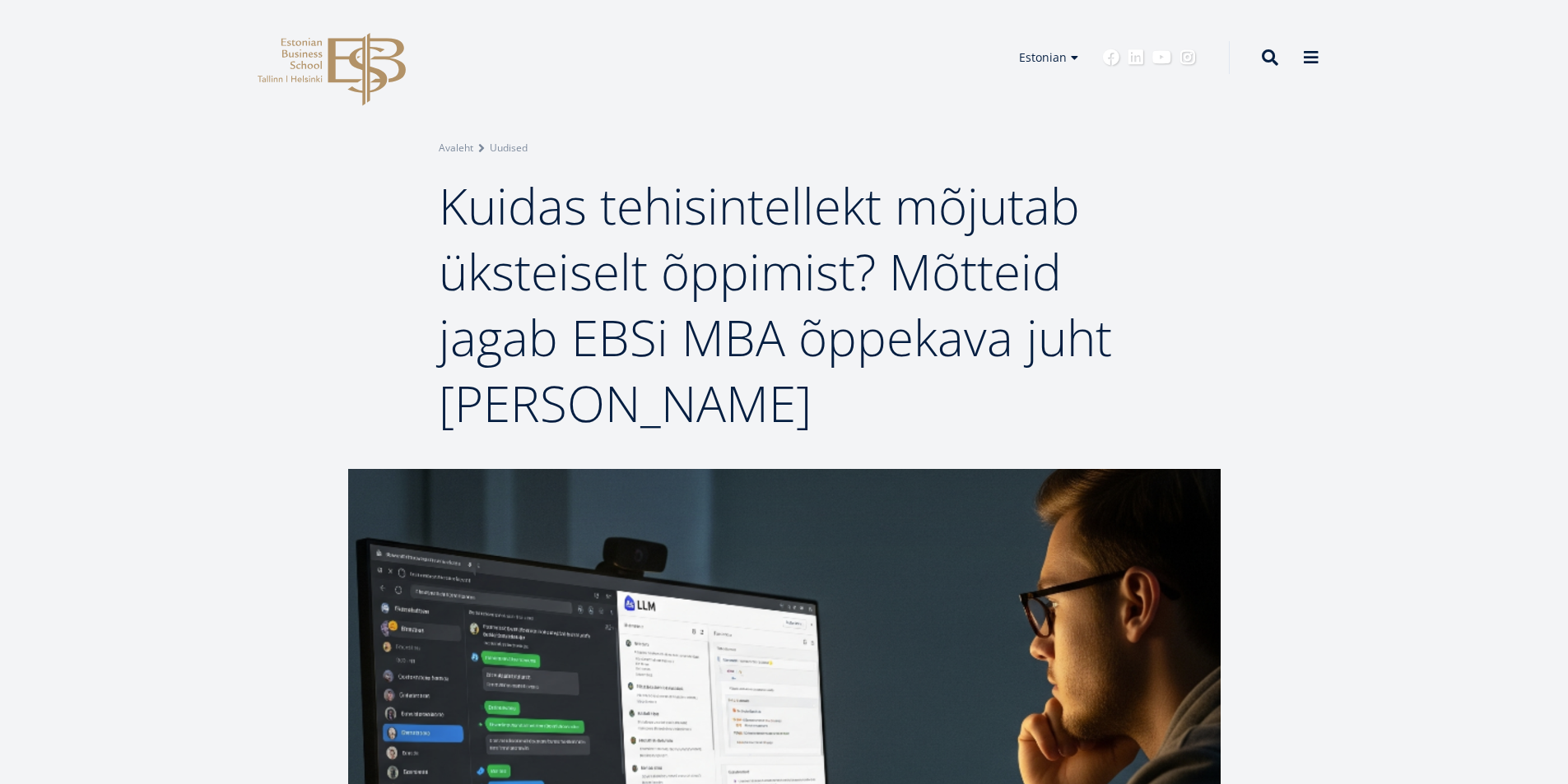
scroll to position [576, 0]
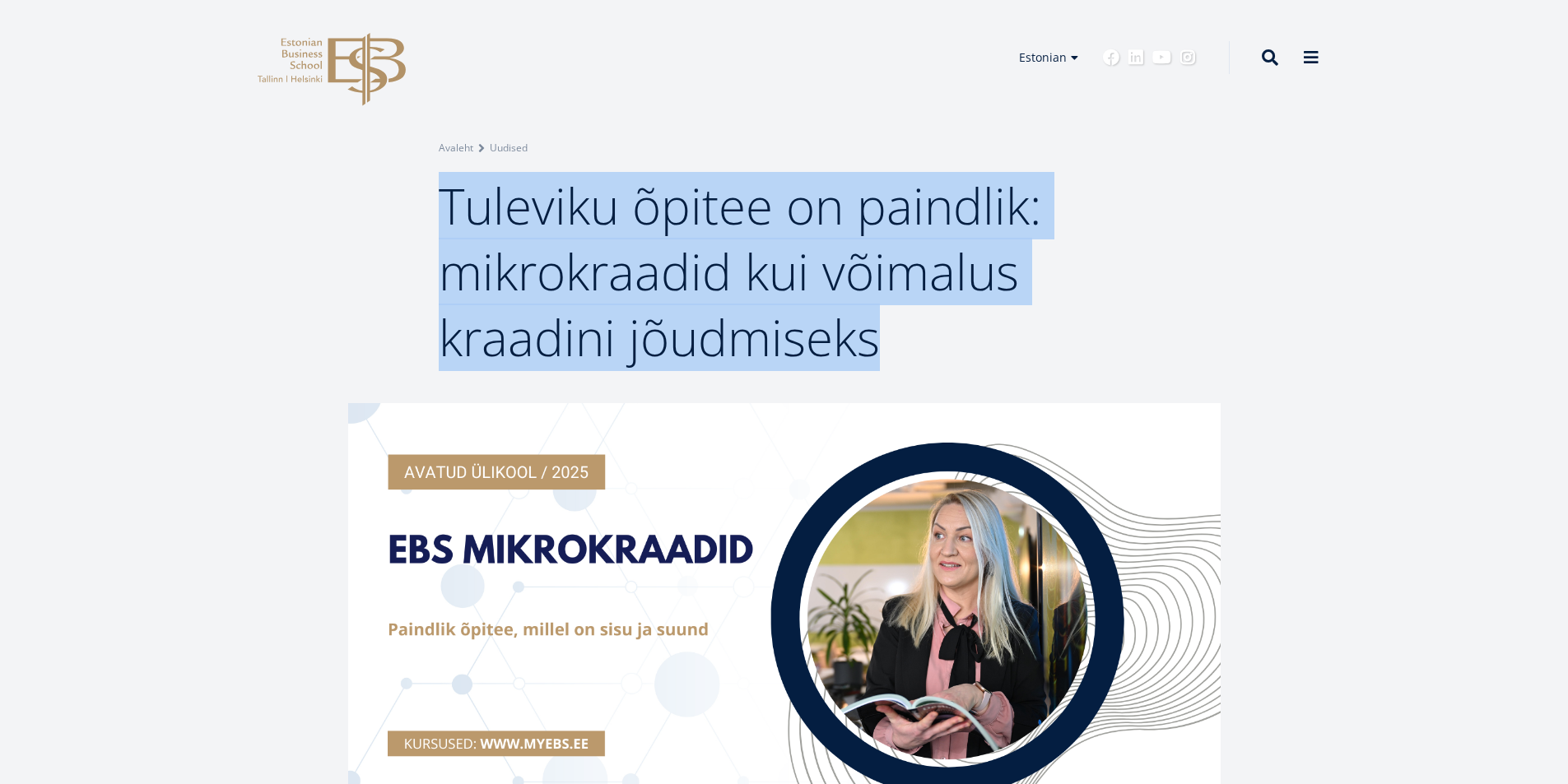
drag, startPoint x: 444, startPoint y: 200, endPoint x: 871, endPoint y: 368, distance: 458.9
click at [871, 368] on span "Tuleviku õpitee on paindlik: mikrokraadid kui võimalus kraadini jõudmiseks" at bounding box center [740, 271] width 603 height 199
copy span "Tuleviku õpitee on paindlik: mikrokraadid kui võimalus kraadini jõudmiseks"
click at [176, 194] on div "Breadcrumb Avaleht Uudised Tuleviku õpitee on paindlik: mikrokraadid kui võimal…" at bounding box center [784, 201] width 1568 height 403
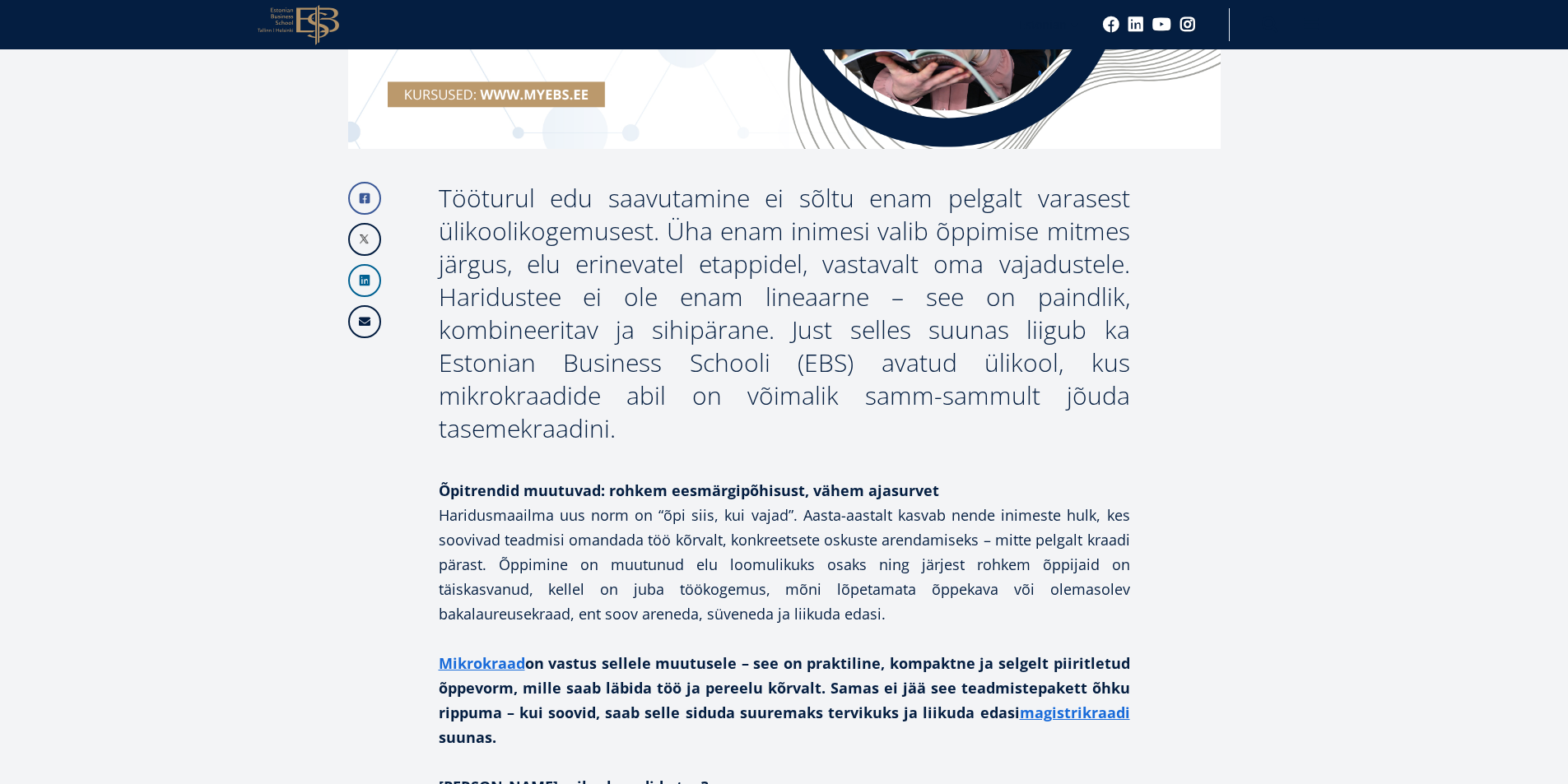
scroll to position [658, 0]
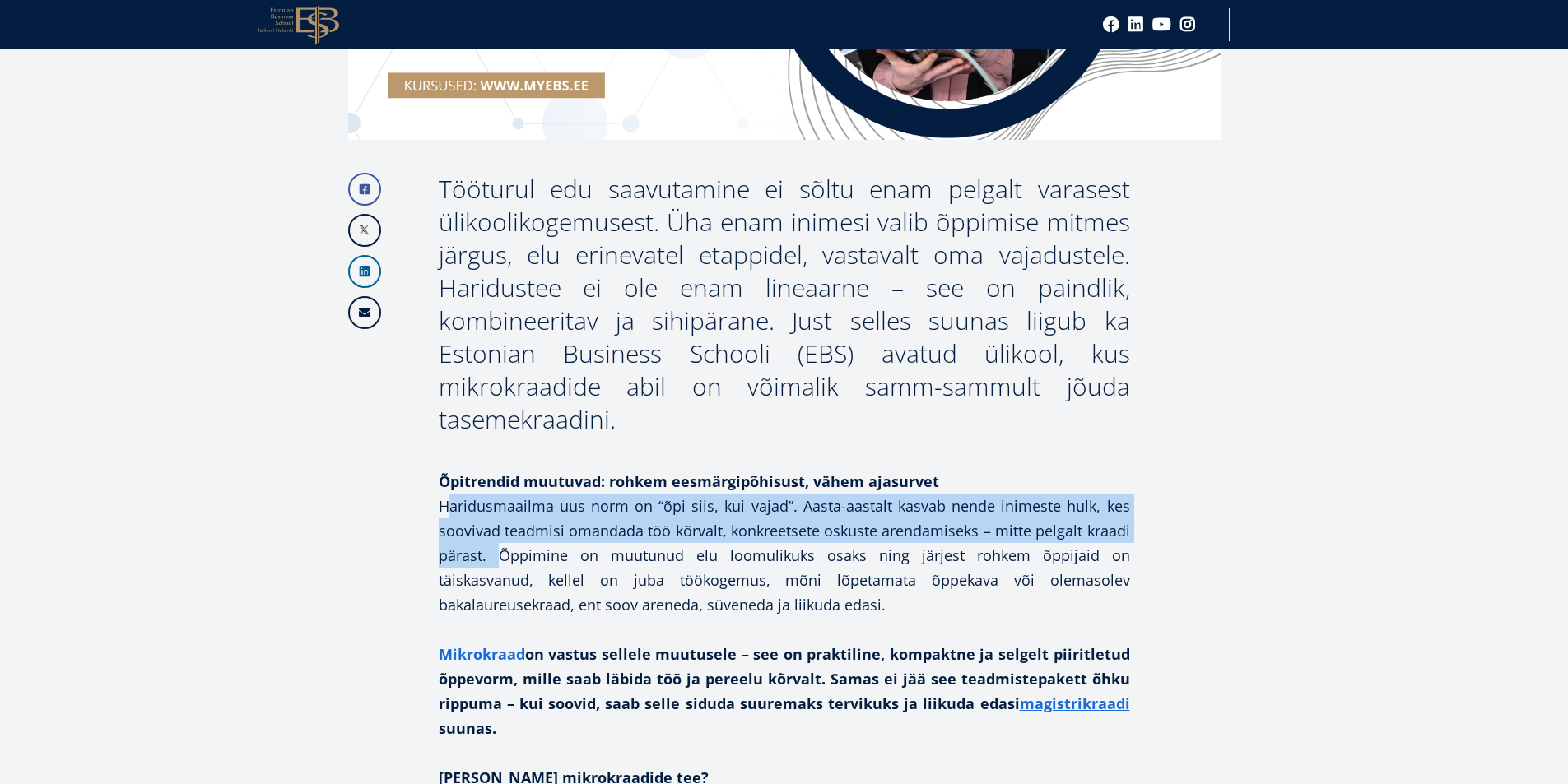
drag, startPoint x: 438, startPoint y: 505, endPoint x: 485, endPoint y: 561, distance: 73.1
click at [485, 561] on p "Õpitrendid muutuvad: rohkem eesmärgipõhisust, vähem ajasurvet Haridusmaailma uu…" at bounding box center [784, 543] width 691 height 148
copy p "Haridusmaailma uus norm on “õpi siis, kui vajad”. Aasta-aastalt kasvab nende in…"
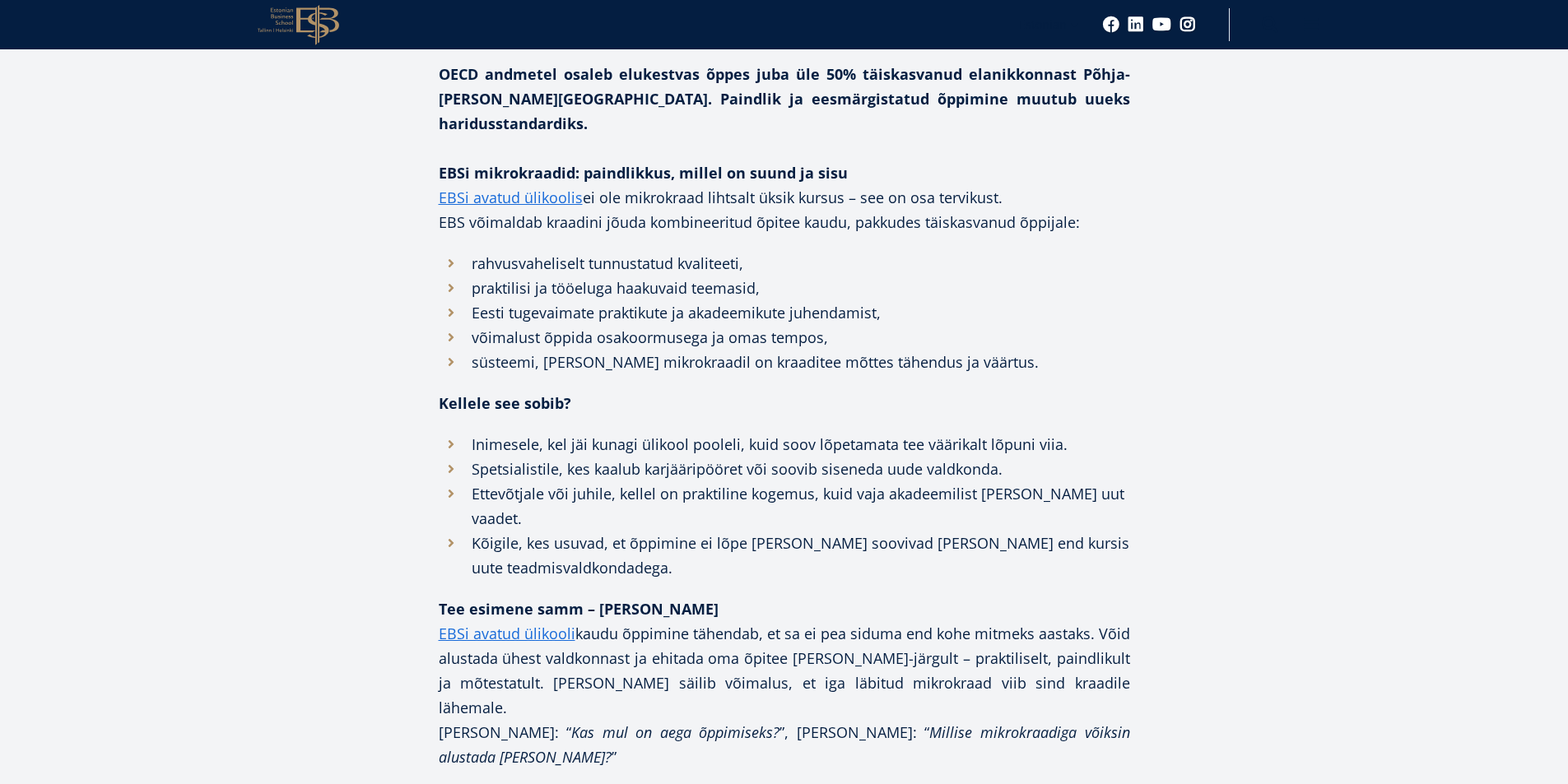
scroll to position [1810, 0]
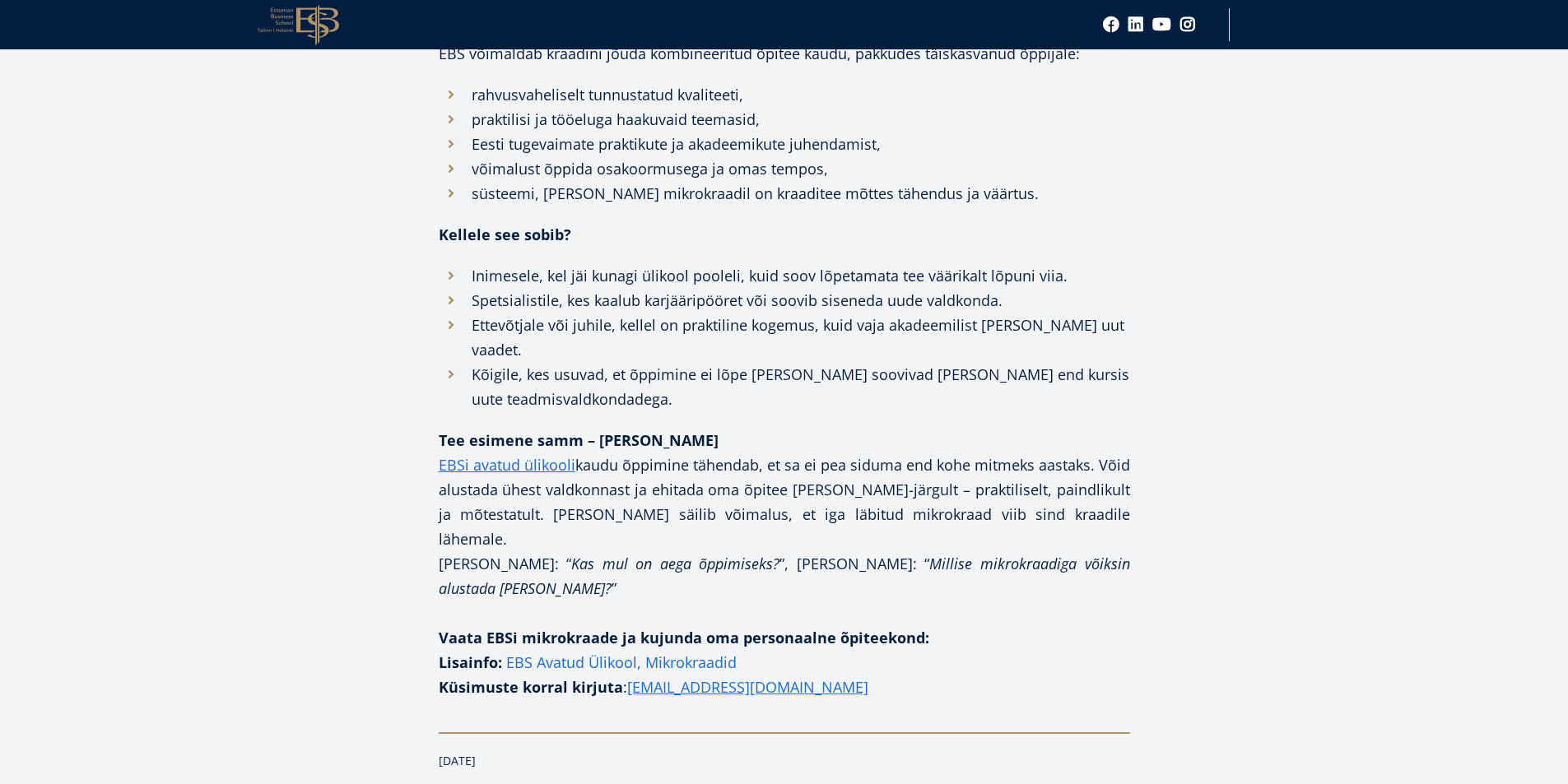
click at [618, 650] on link "EBS Avatud Ülikool, Mikrokraadid" at bounding box center [621, 662] width 230 height 25
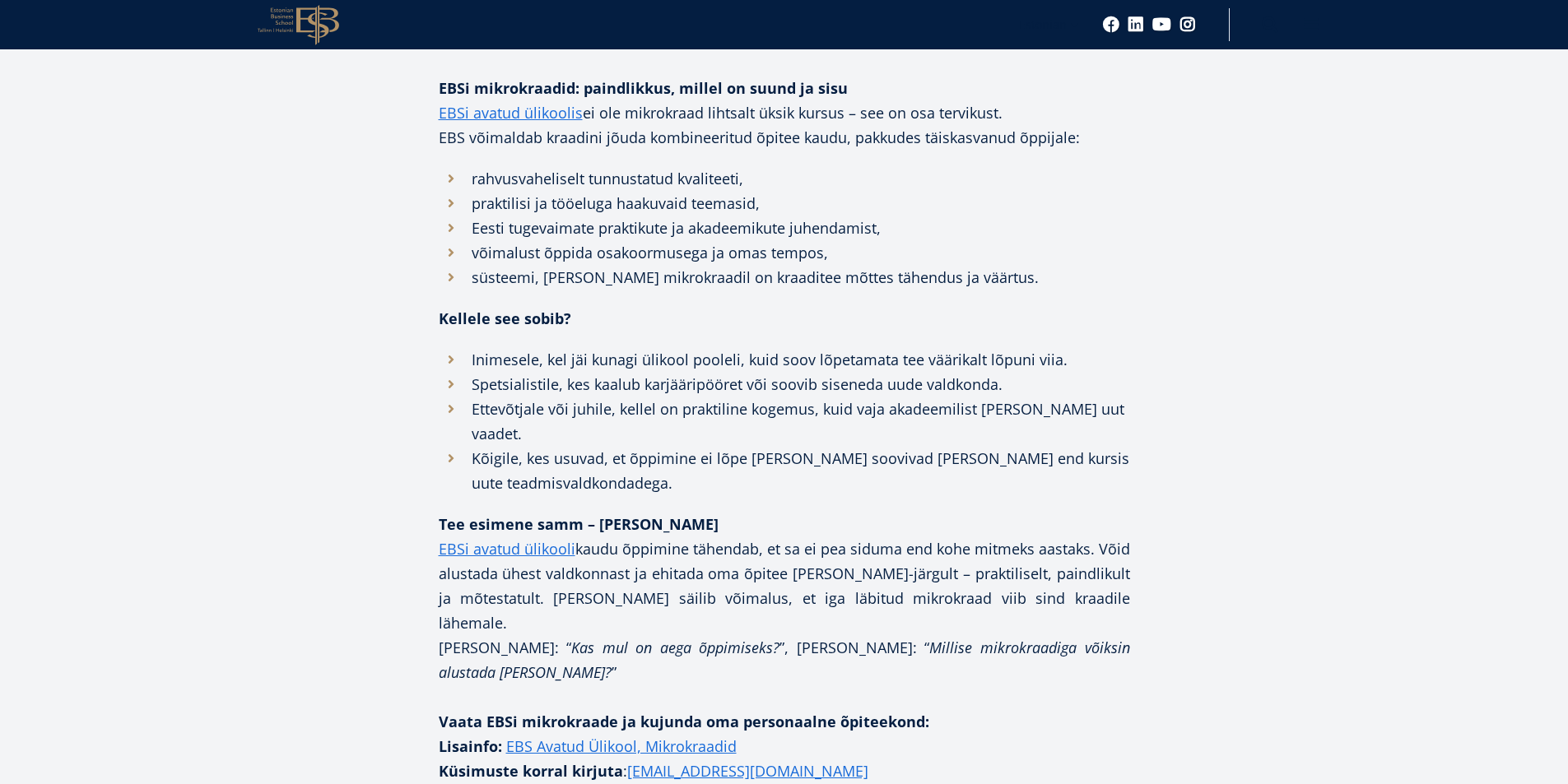
scroll to position [1728, 0]
click at [681, 732] on link "EBS Avatud Ülikool, Mikrokraadid" at bounding box center [621, 744] width 230 height 25
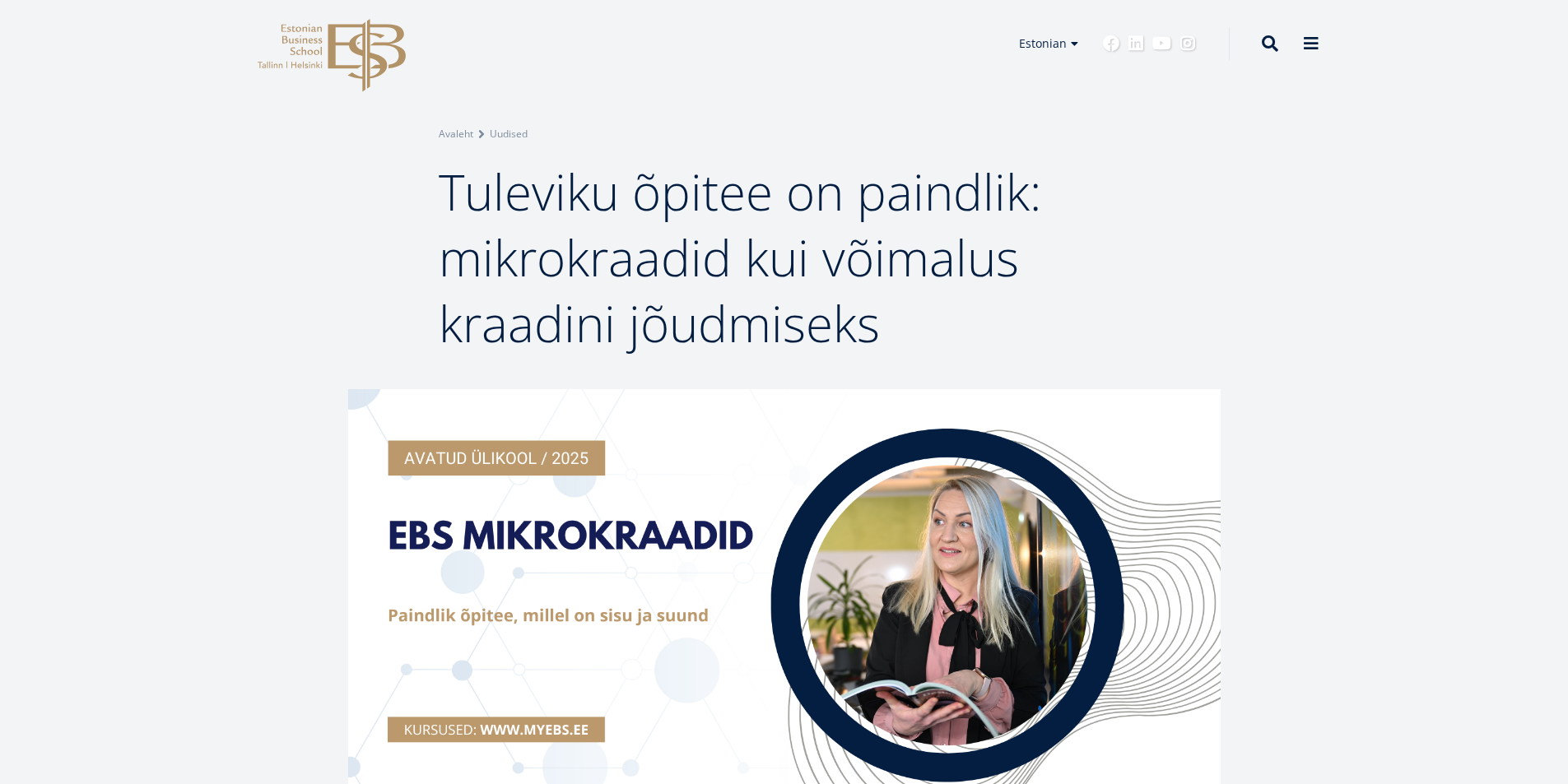
scroll to position [0, 0]
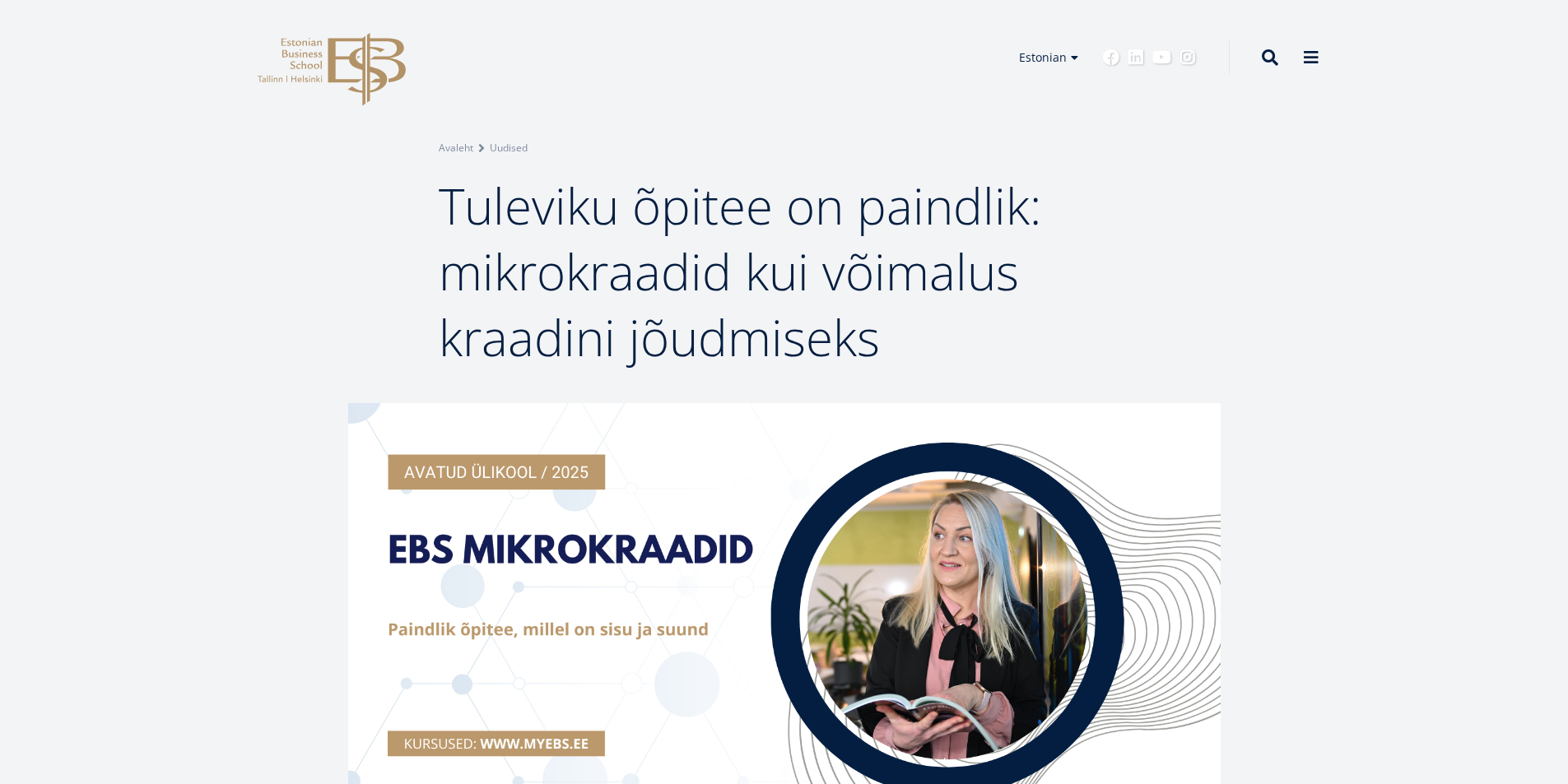
click at [709, 488] on img at bounding box center [784, 601] width 872 height 395
click at [454, 210] on span "Tuleviku õpitee on paindlik: mikrokraadid kui võimalus kraadini jõudmiseks" at bounding box center [740, 271] width 603 height 199
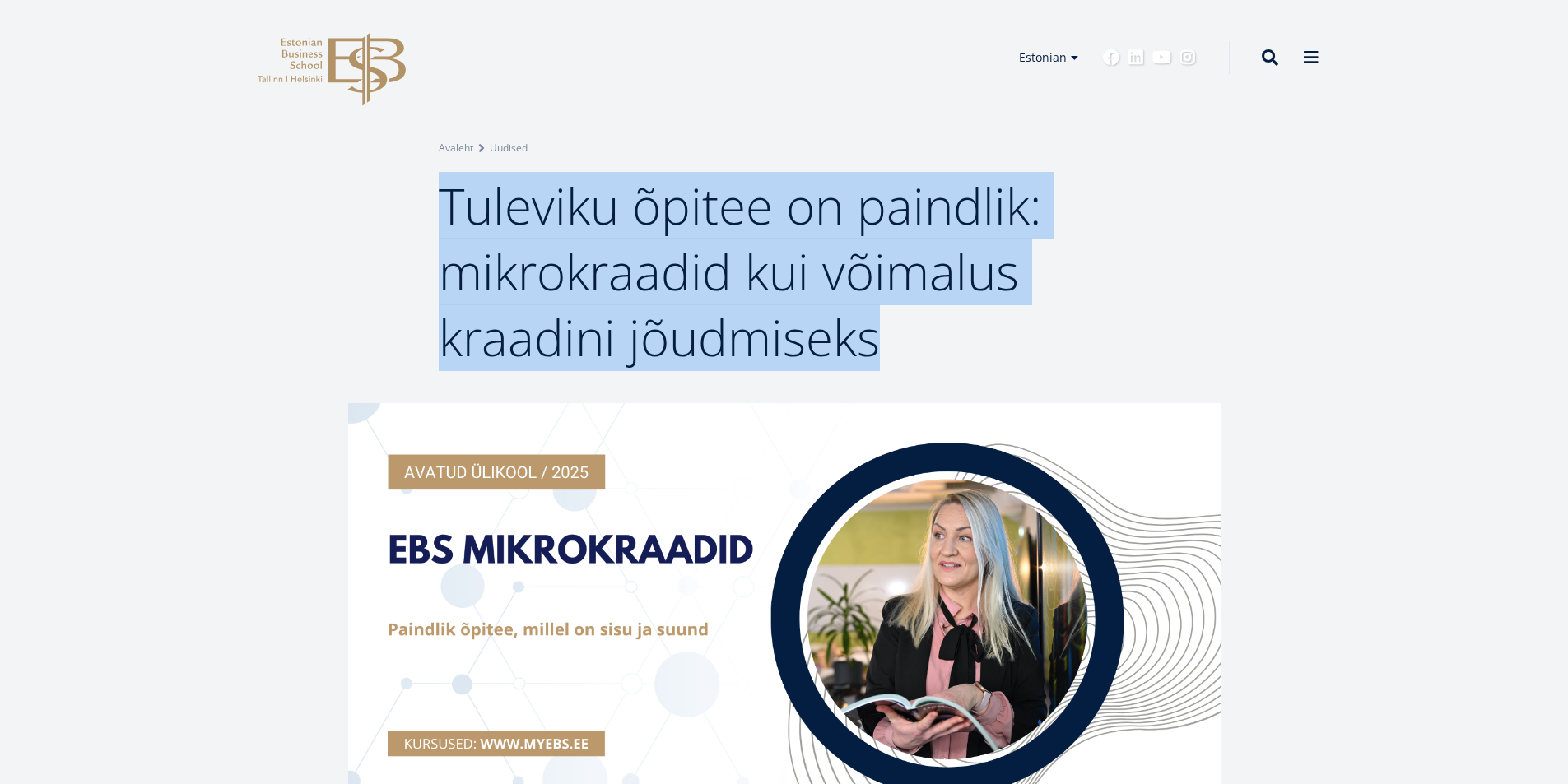
drag, startPoint x: 444, startPoint y: 203, endPoint x: 878, endPoint y: 334, distance: 453.3
click at [878, 334] on span "Tuleviku õpitee on paindlik: mikrokraadid kui võimalus kraadini jõudmiseks" at bounding box center [740, 271] width 603 height 199
copy span "Tuleviku õpitee on paindlik: mikrokraadid kui võimalus kraadini jõudmiseks"
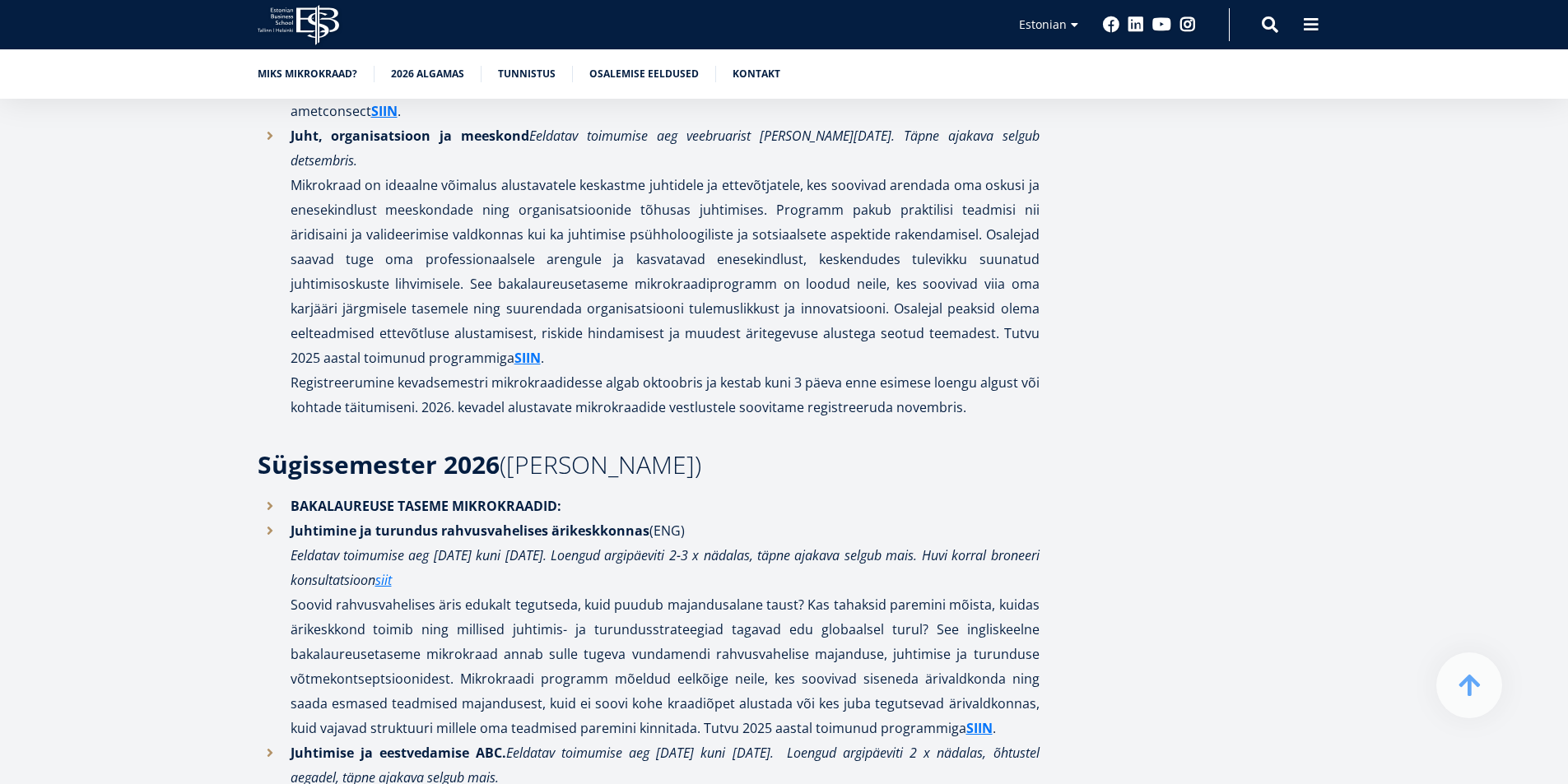
scroll to position [2468, 0]
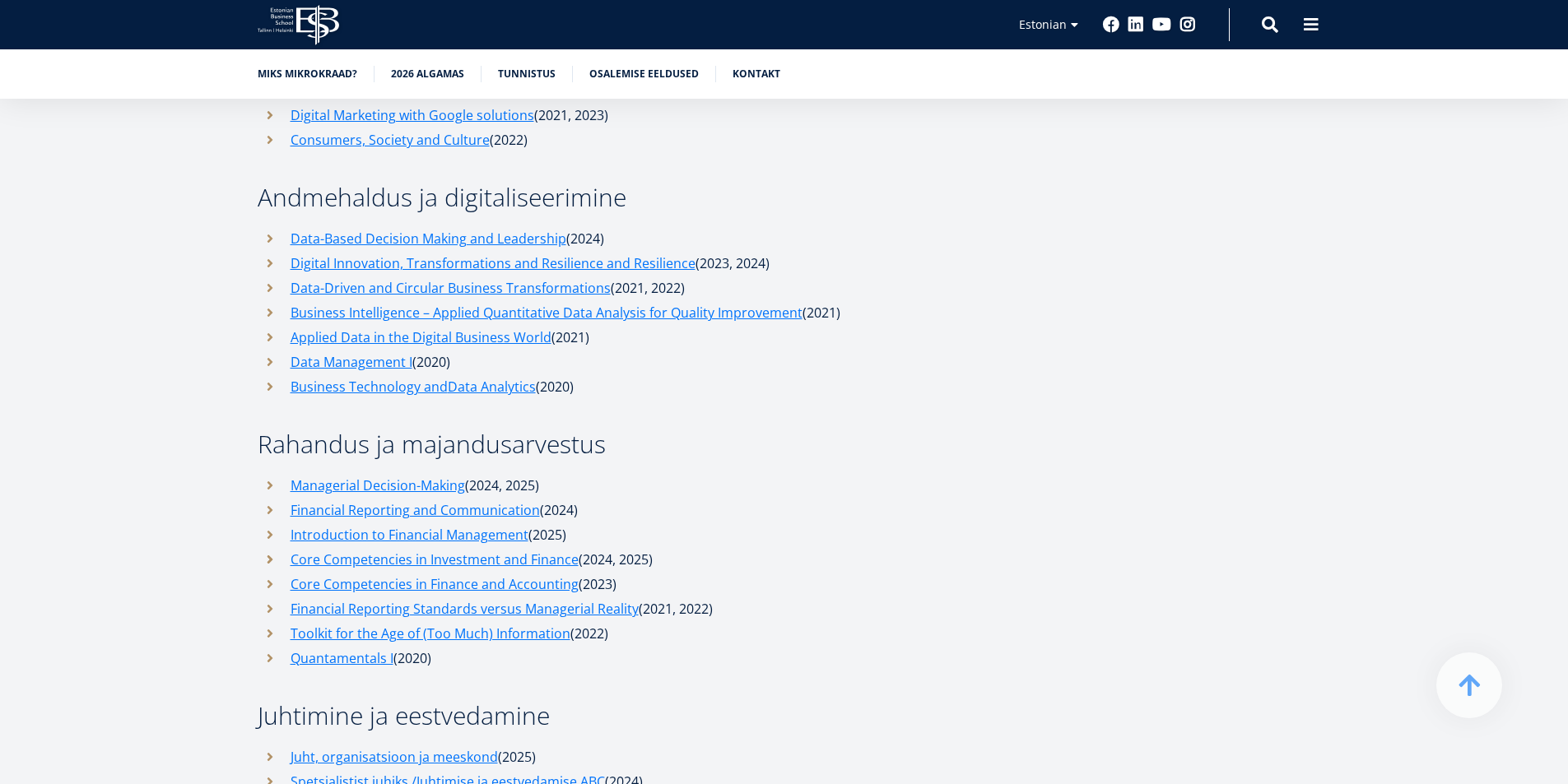
scroll to position [5018, 0]
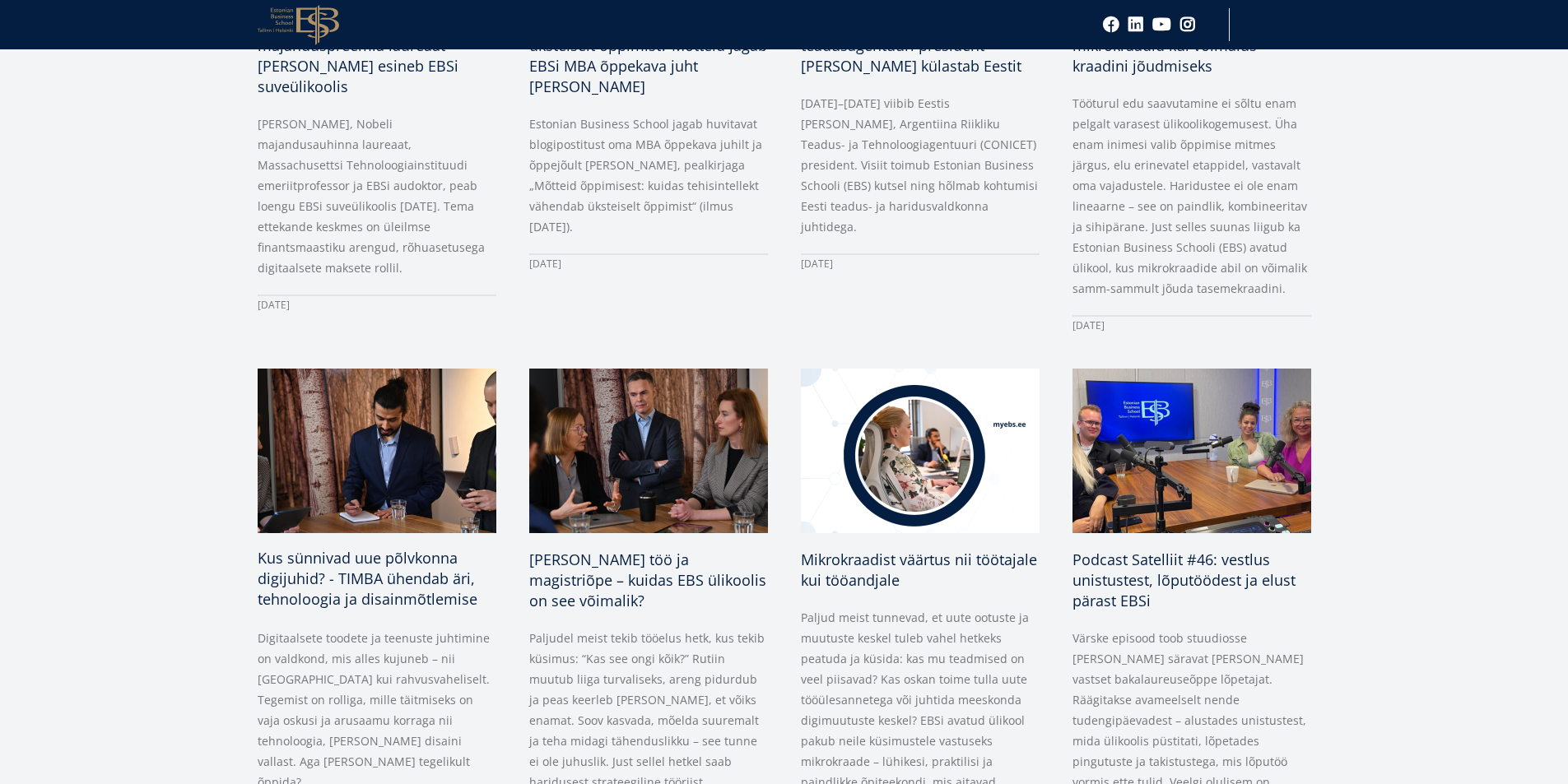
scroll to position [576, 0]
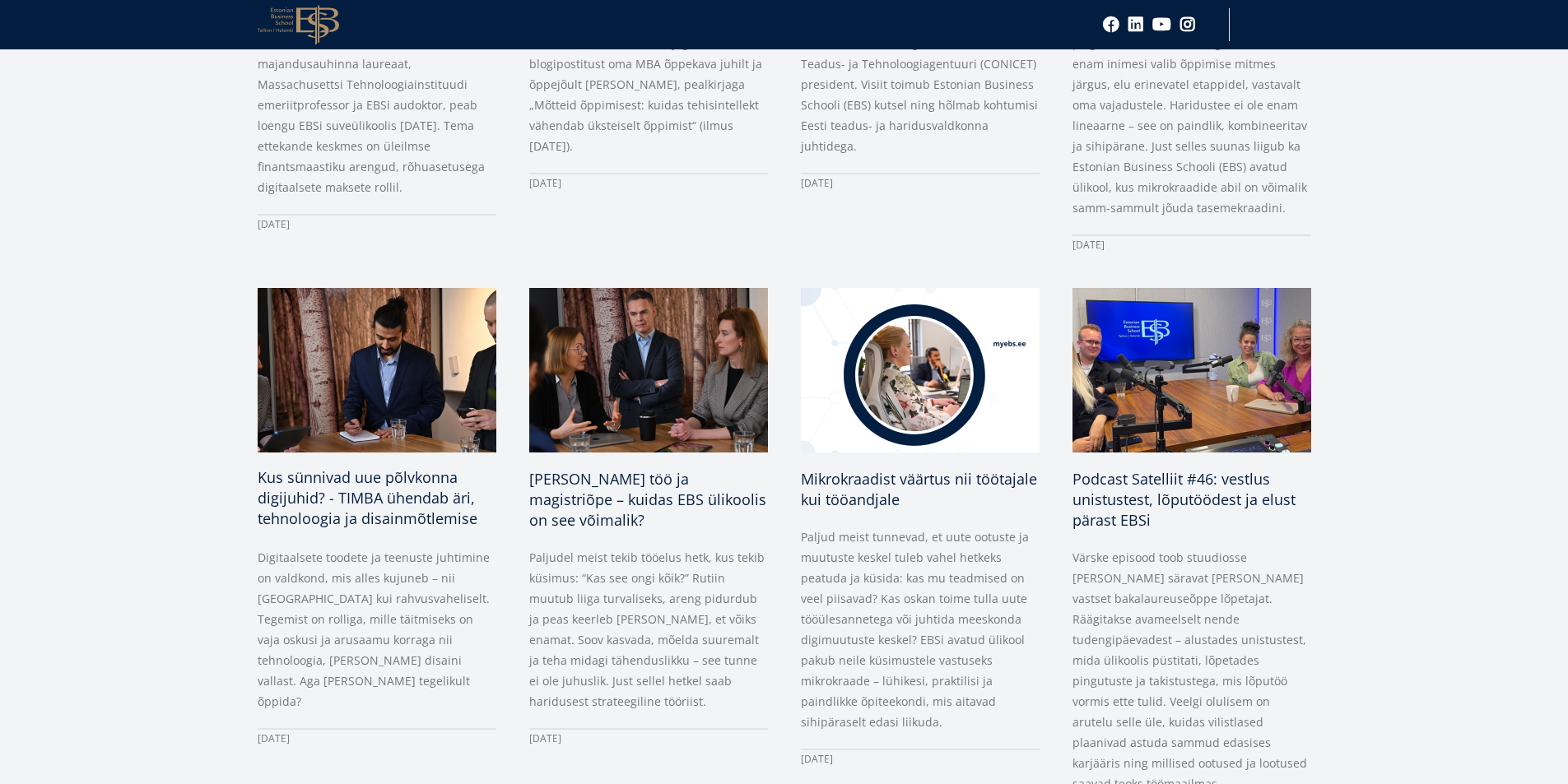
click at [408, 477] on span "Kus sünnivad uue põlvkonna digijuhid? - TIMBA ühendab äri, tehnoloogia ja disai…" at bounding box center [367, 497] width 220 height 61
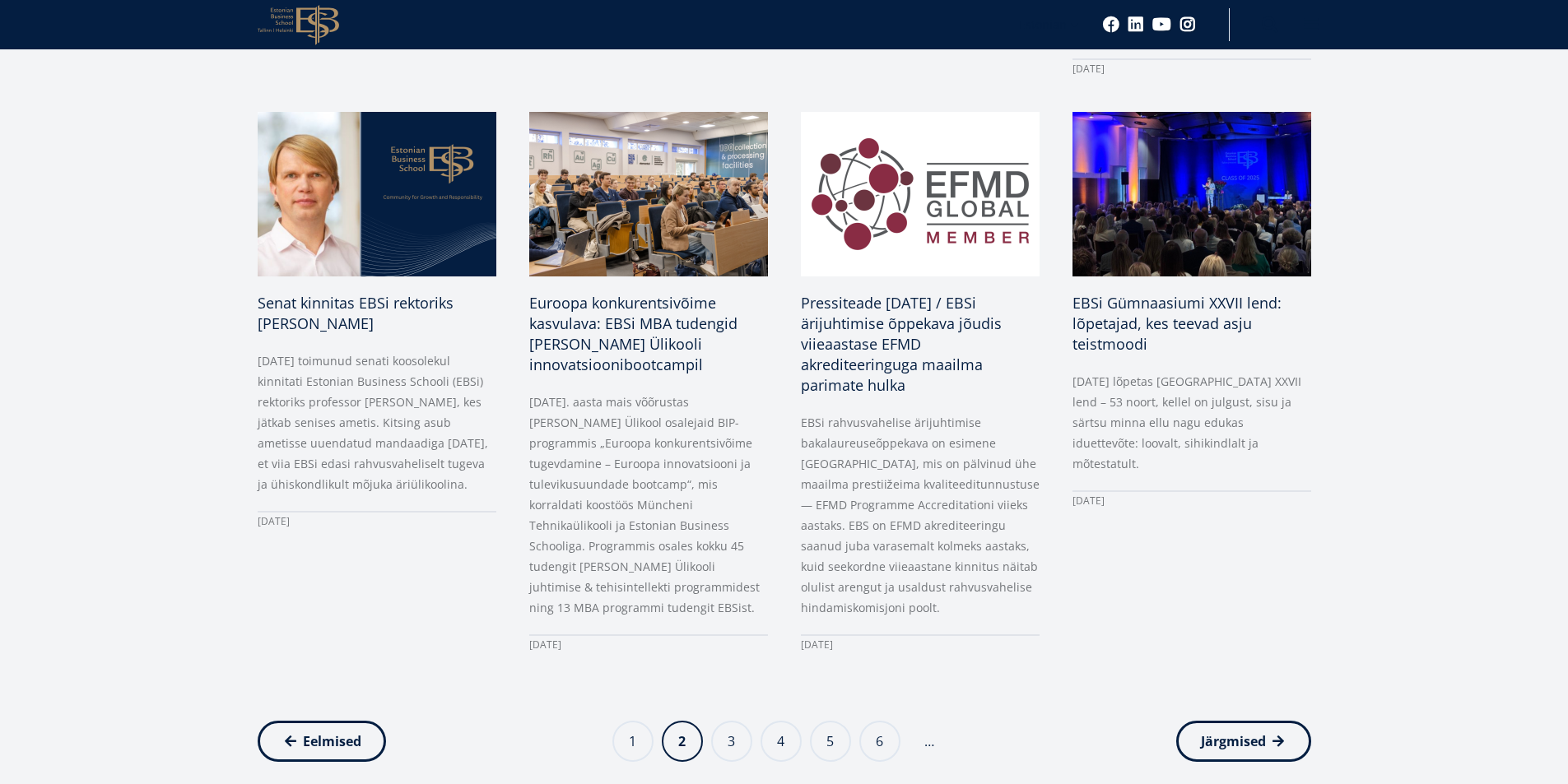
scroll to position [1563, 0]
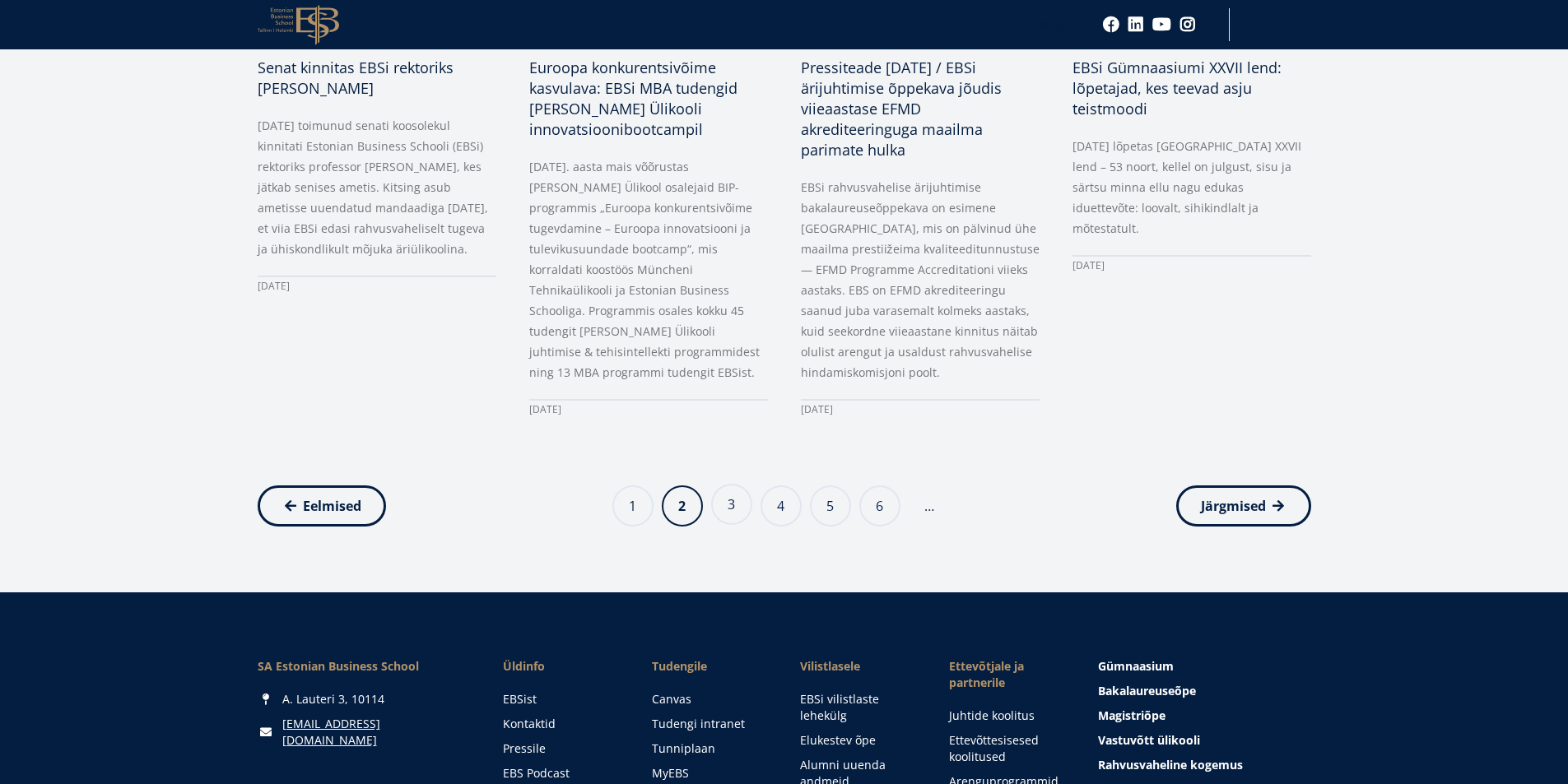
click at [733, 485] on link "Page 3" at bounding box center [732, 504] width 41 height 41
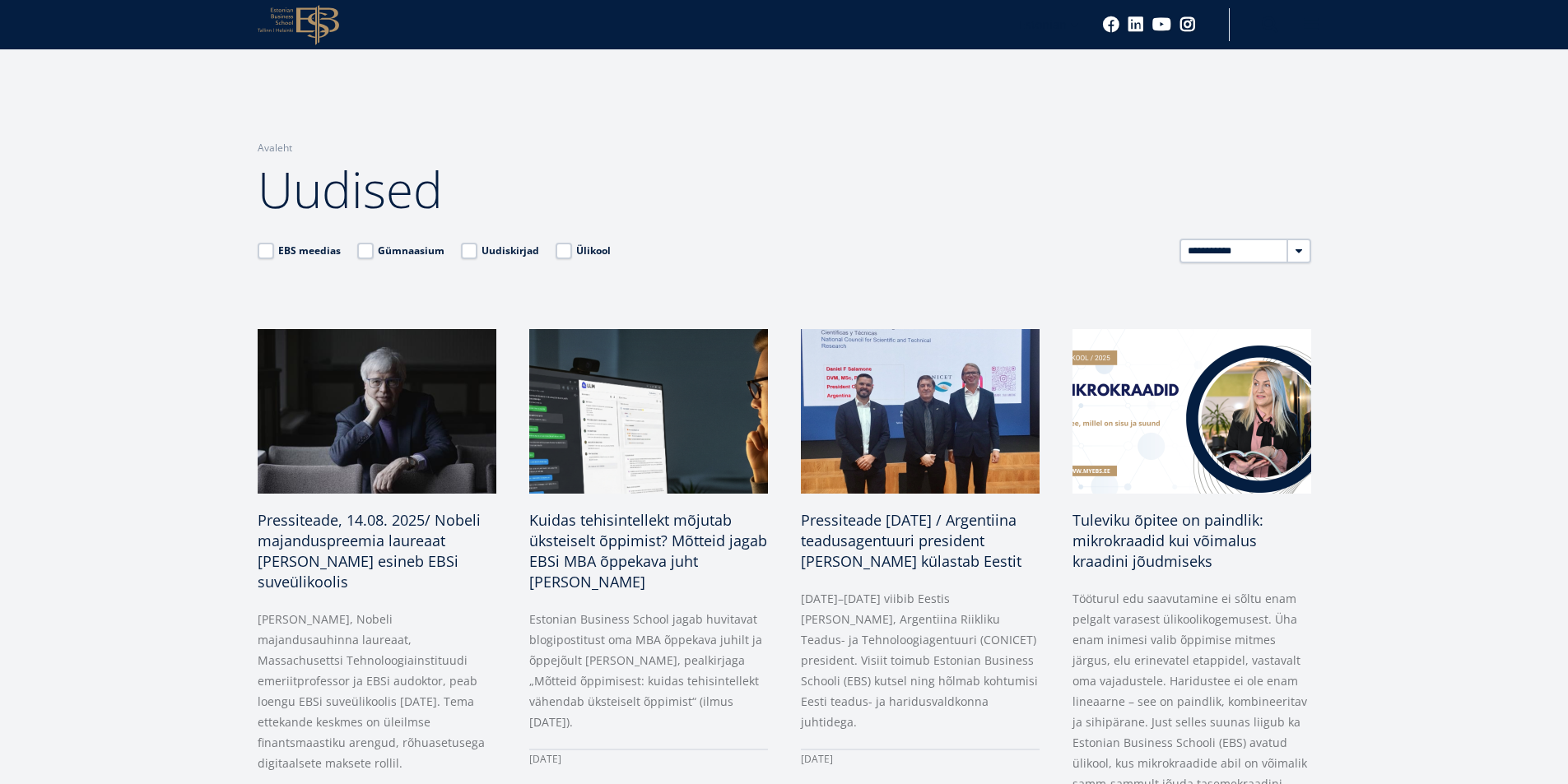
scroll to position [493, 0]
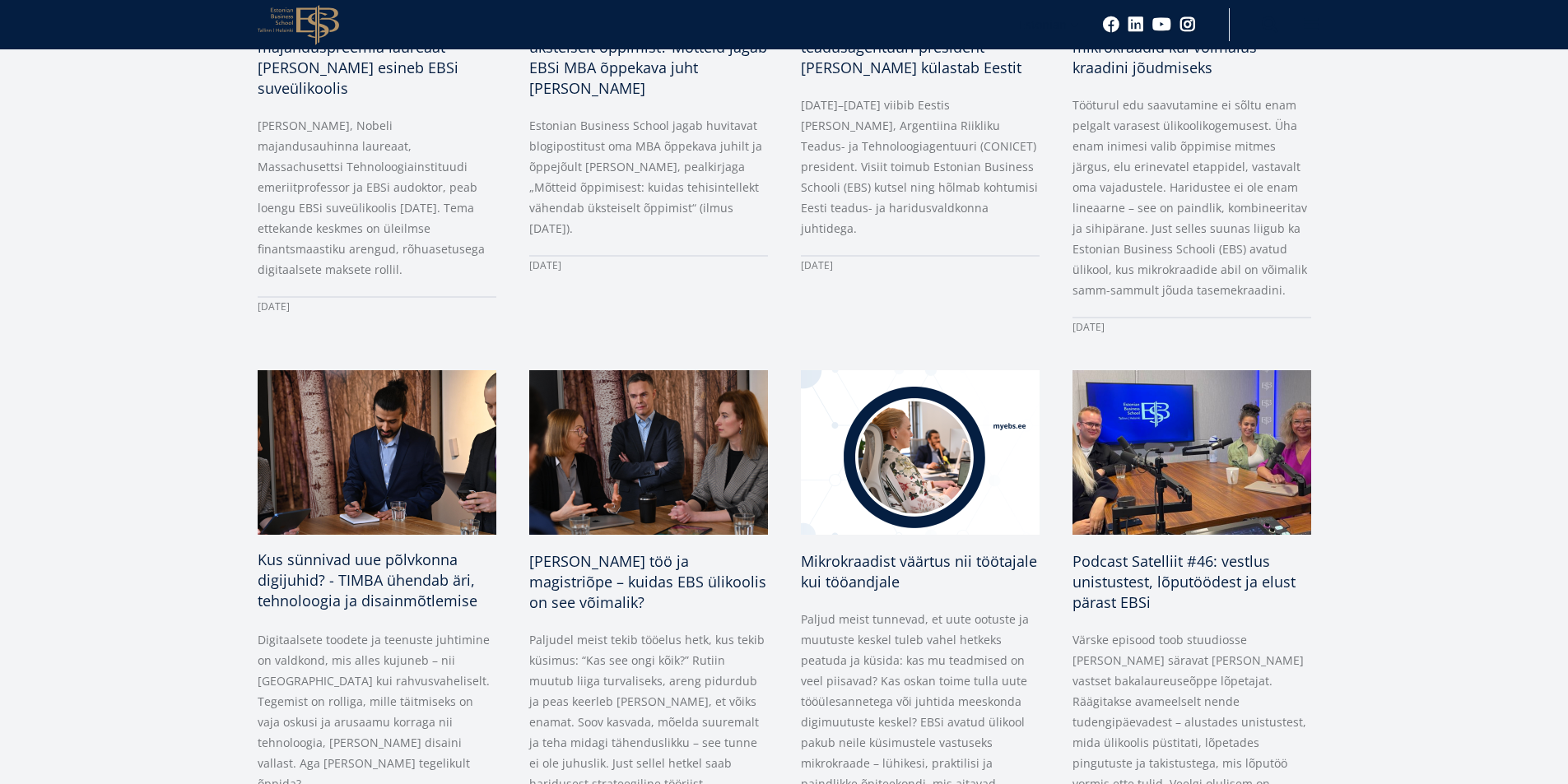
click at [370, 573] on span "Kus sünnivad uue põlvkonna digijuhid? - TIMBA ühendab äri, tehnoloogia ja disai…" at bounding box center [367, 579] width 220 height 61
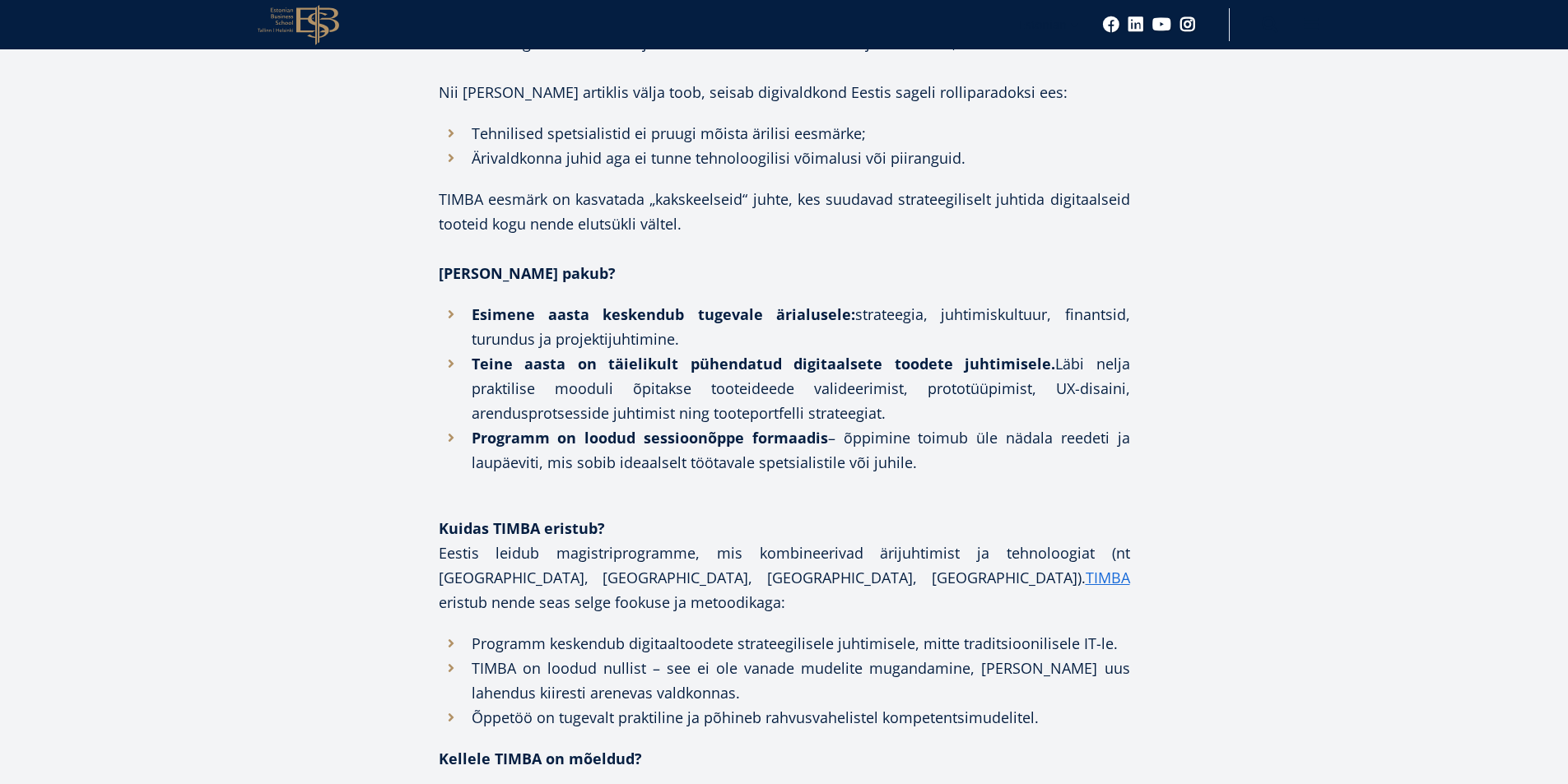
scroll to position [856, 0]
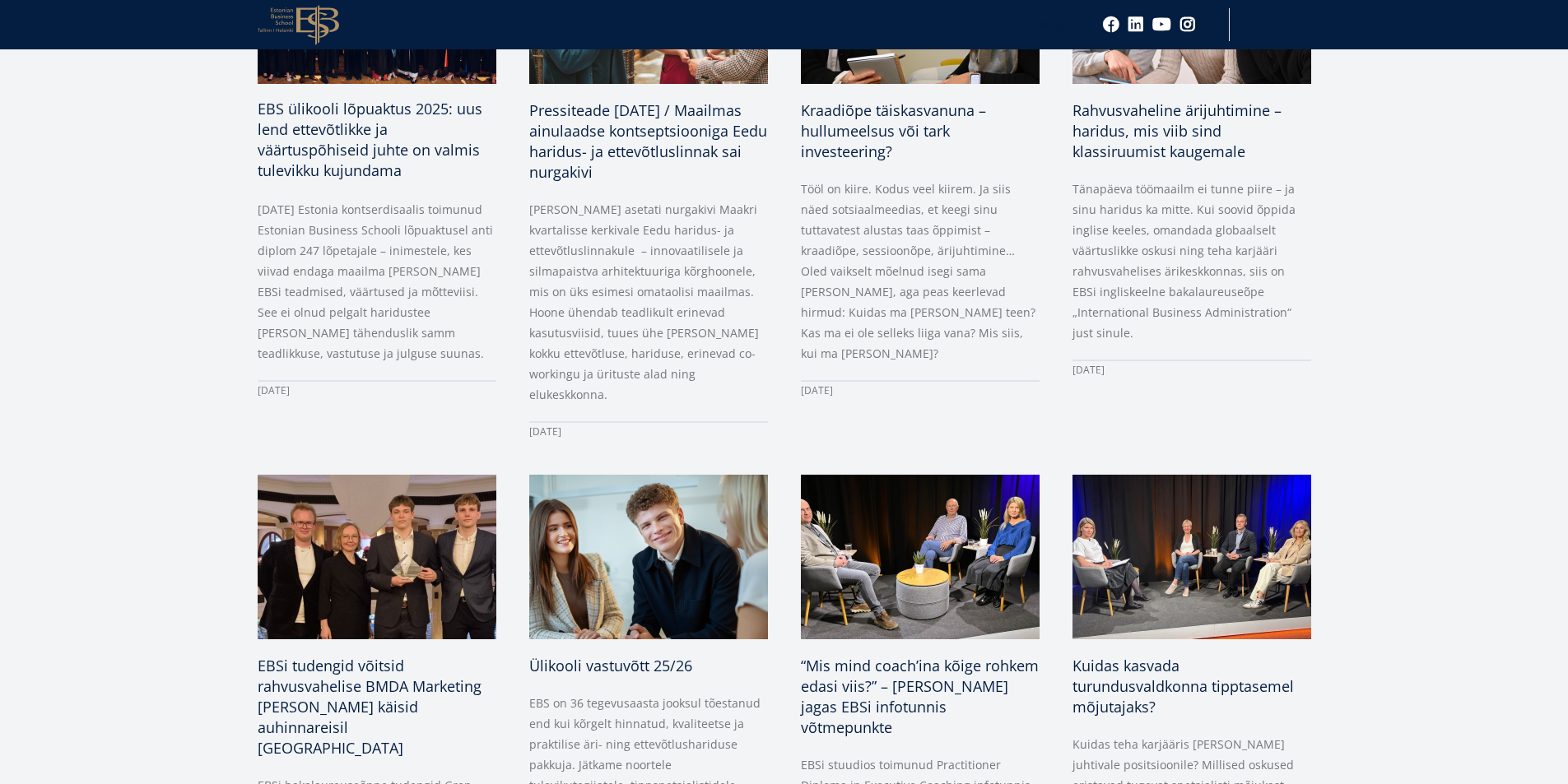
scroll to position [412, 0]
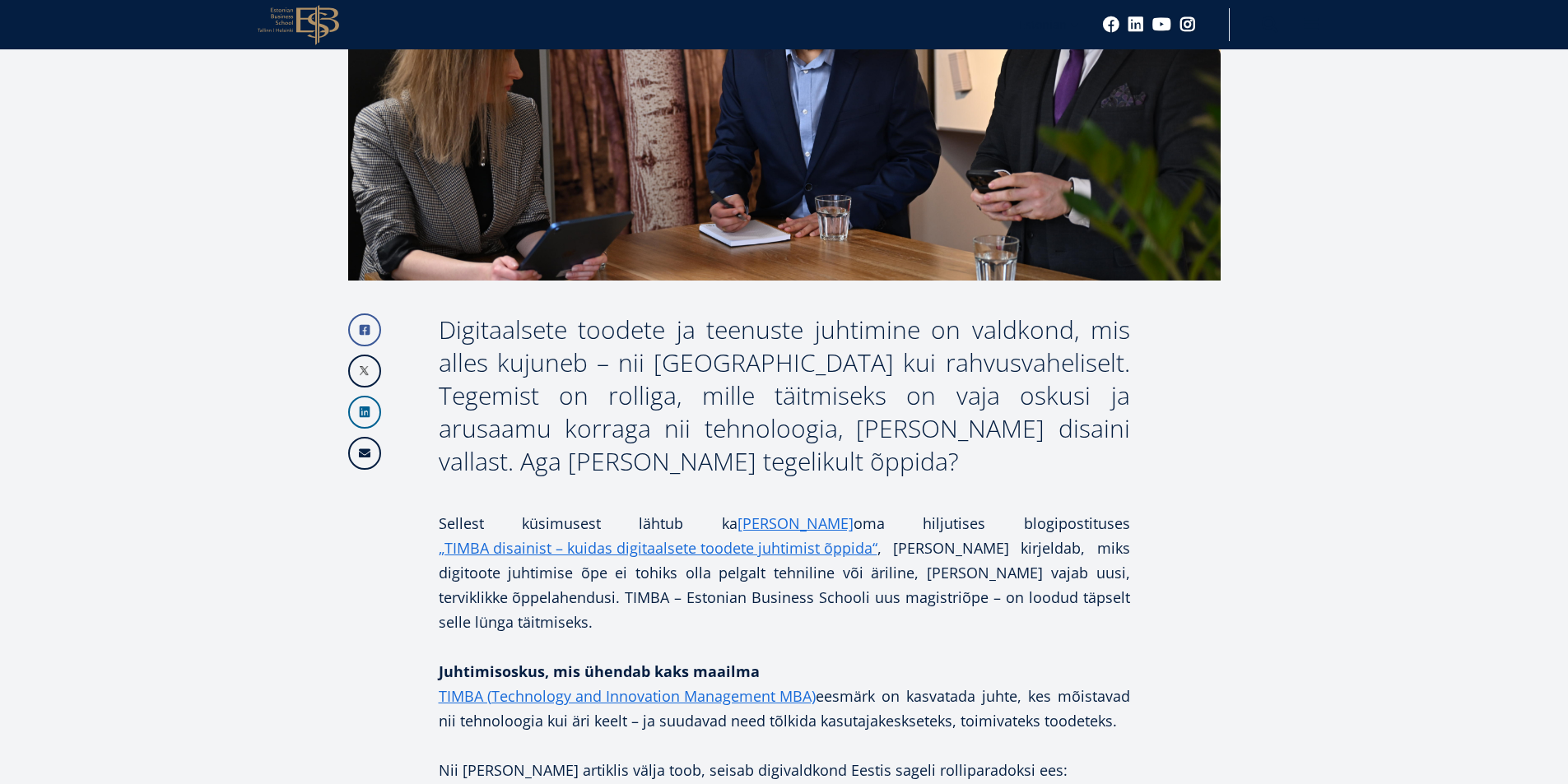
scroll to position [513, 0]
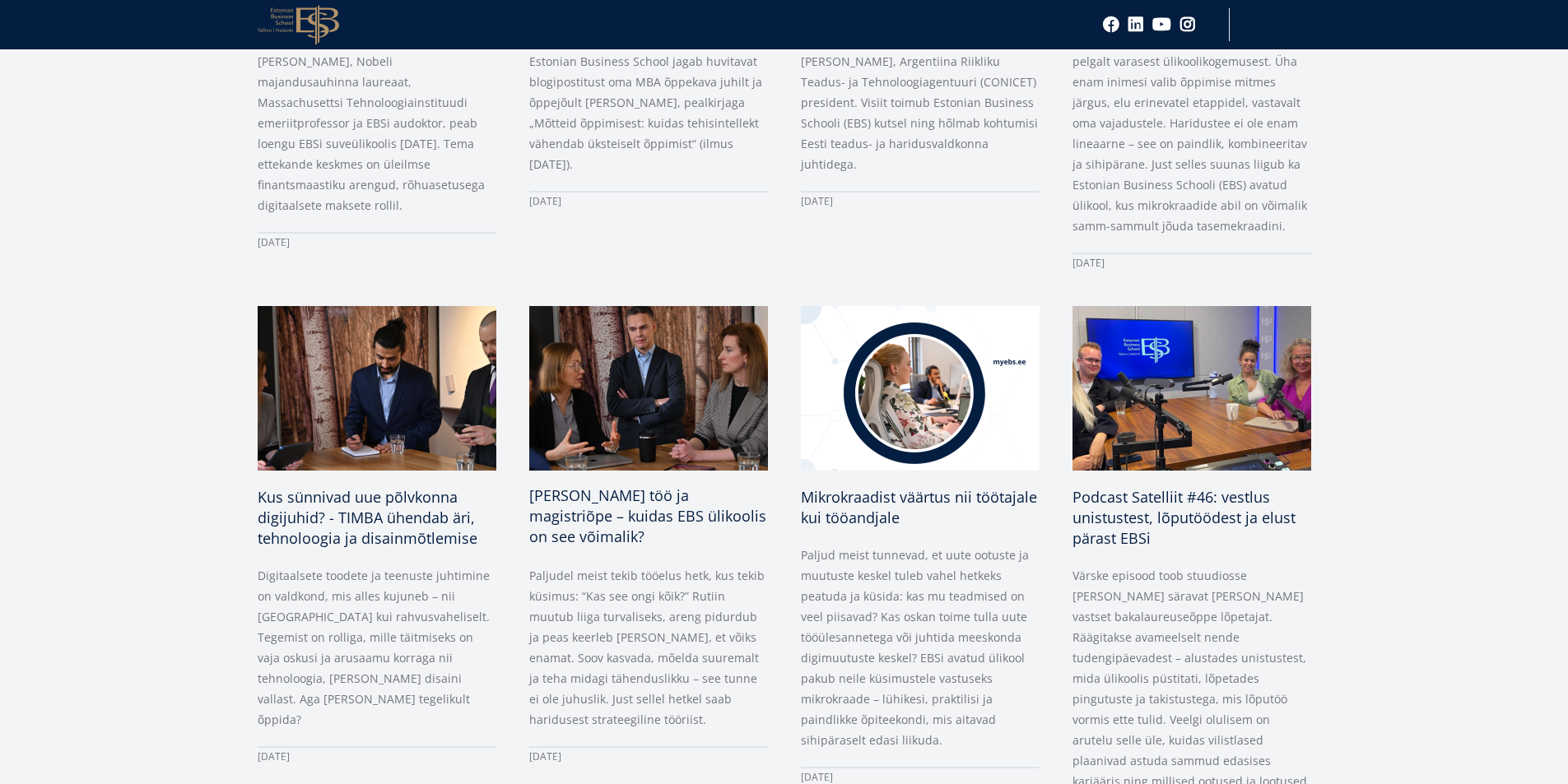
scroll to position [576, 0]
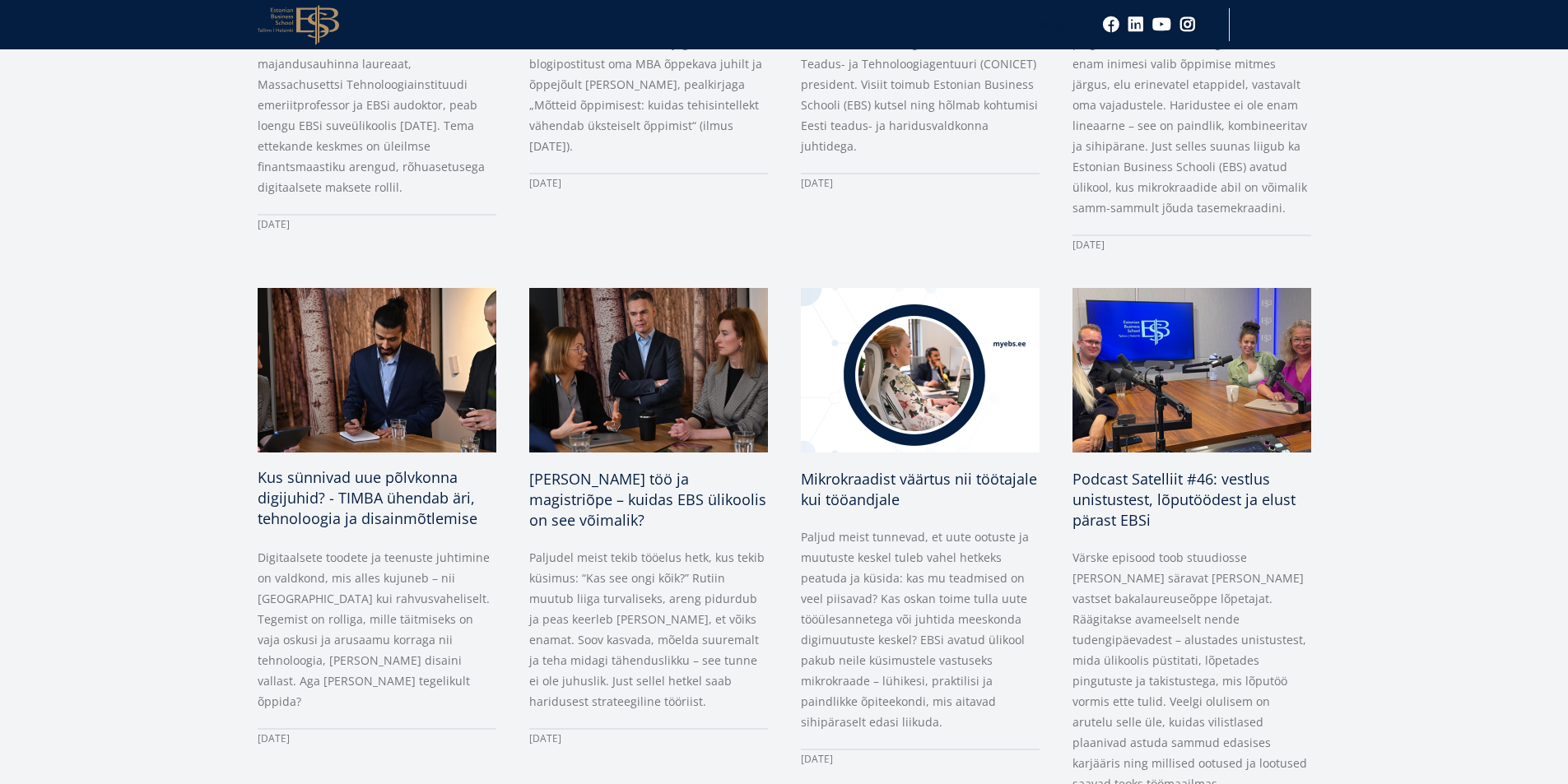
click at [402, 507] on h3 "Kus sünnivad uue põlvkonna digijuhid? - TIMBA ühendab äri, tehnoloogia ja disai…" at bounding box center [377, 498] width 239 height 61
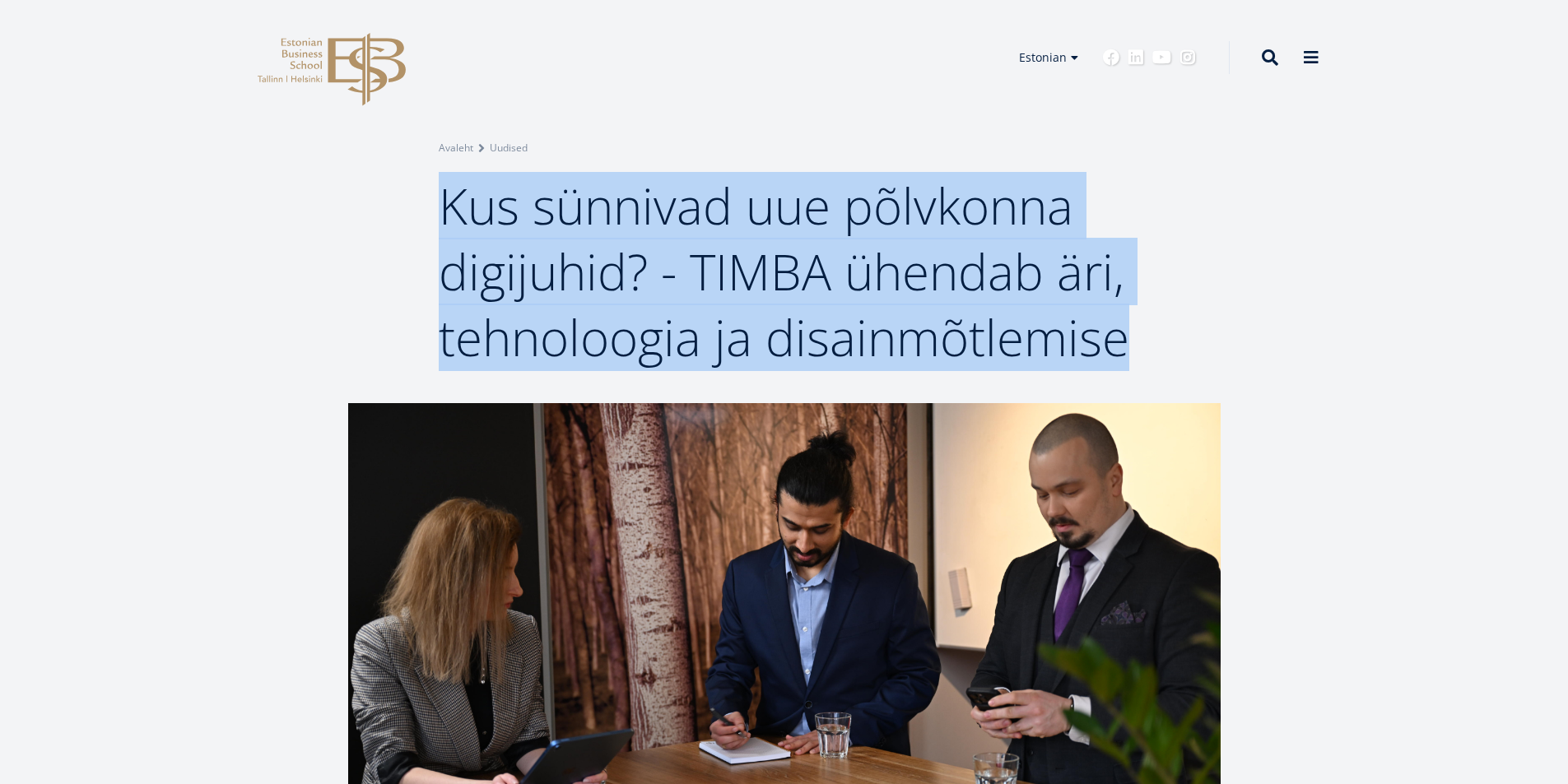
drag, startPoint x: 448, startPoint y: 205, endPoint x: 1124, endPoint y: 355, distance: 692.4
click at [1124, 355] on span "Kus sünnivad uue põlvkonna digijuhid? - TIMBA ühendab äri, tehnoloogia ja disai…" at bounding box center [784, 271] width 690 height 199
copy span "Kus sünnivad uue põlvkonna digijuhid? - TIMBA ühendab äri, tehnoloogia ja disai…"
click at [476, 496] on img at bounding box center [784, 601] width 872 height 395
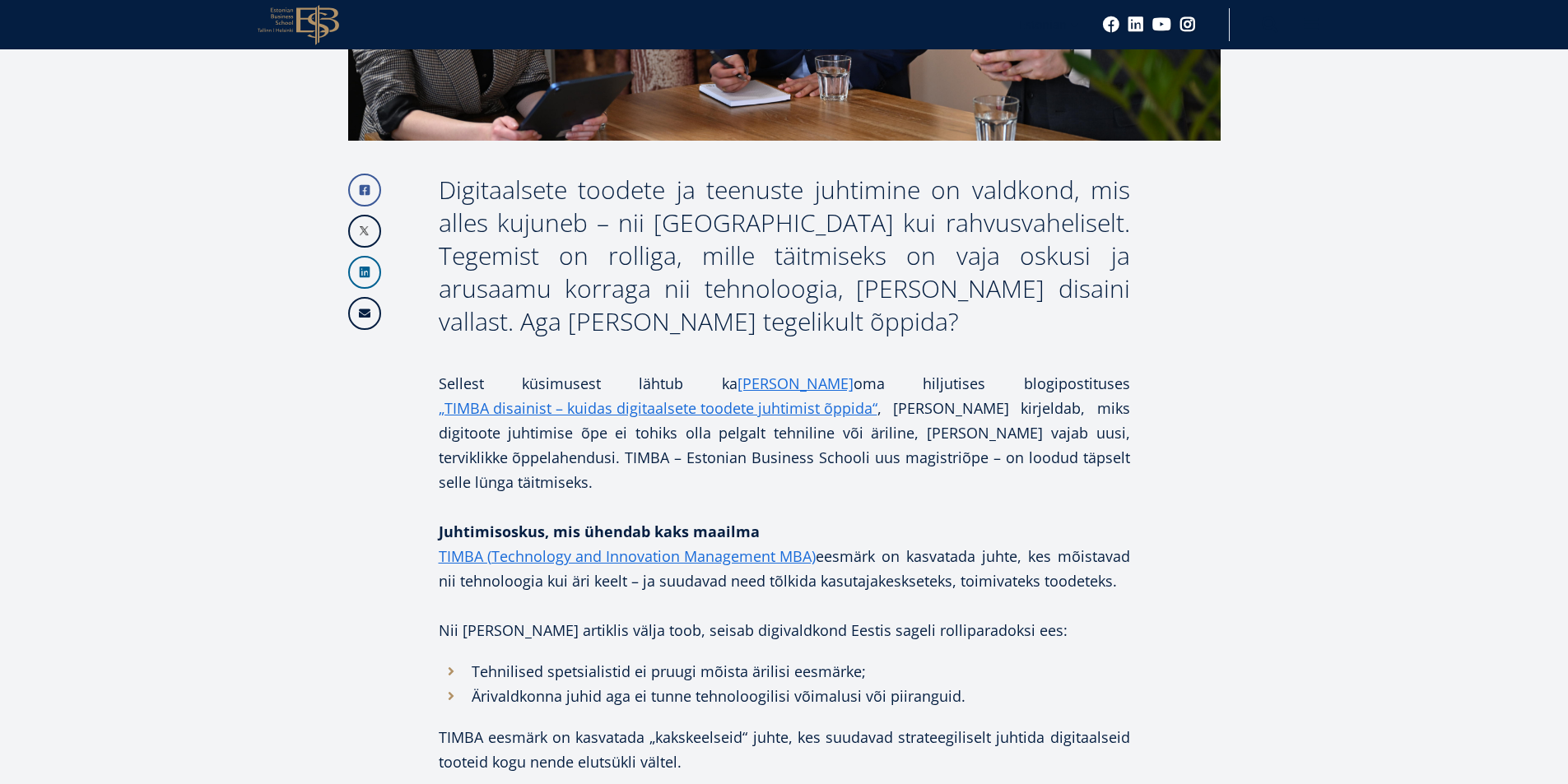
scroll to position [658, 0]
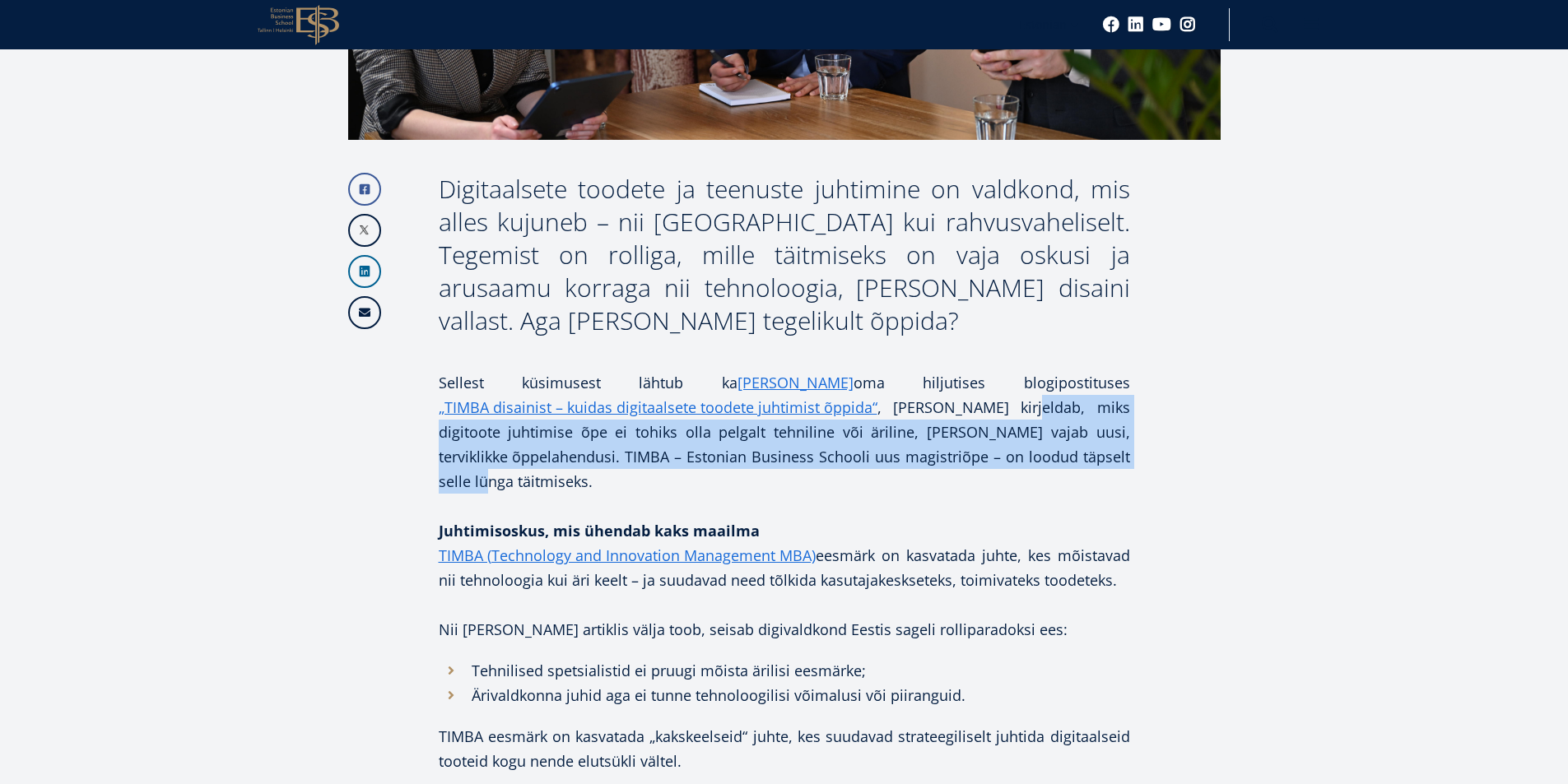
drag, startPoint x: 1026, startPoint y: 409, endPoint x: 1098, endPoint y: 450, distance: 82.9
click at [1098, 450] on p "Sellest küsimusest lähtub ka Marko Rillo oma hiljutises blogipostituses „TIMBA …" at bounding box center [784, 432] width 691 height 124
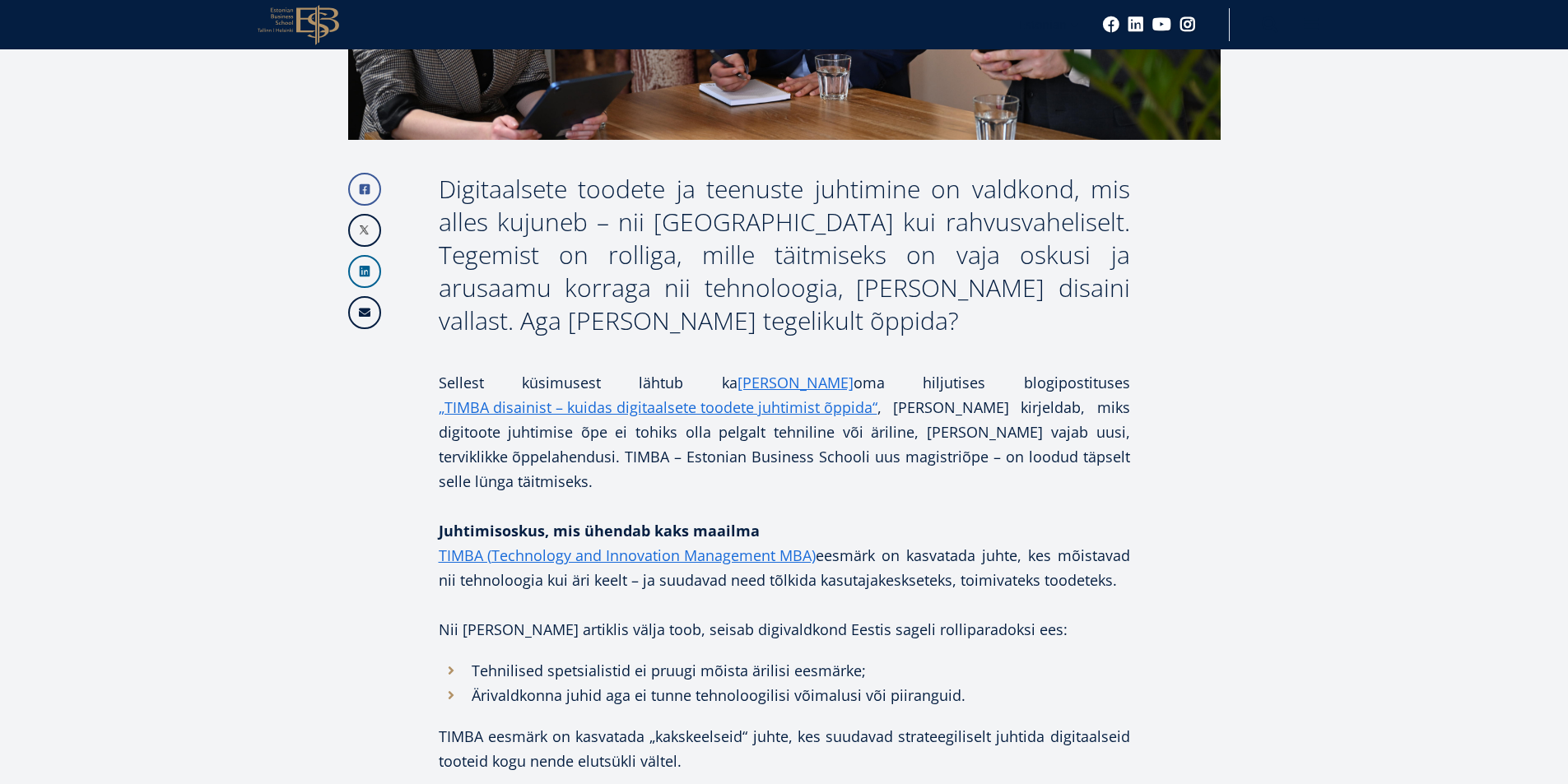
click at [650, 493] on p at bounding box center [784, 506] width 691 height 25
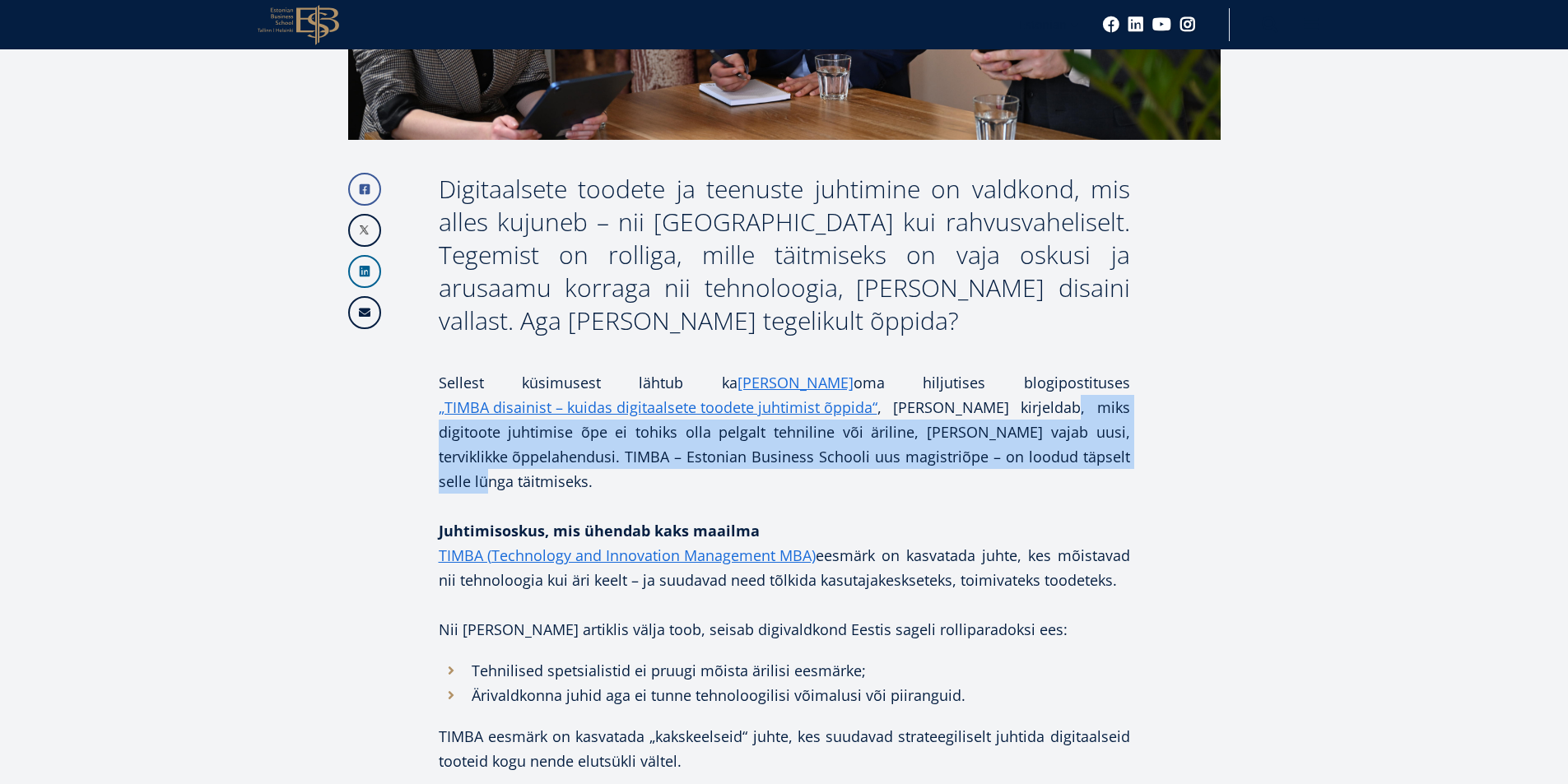
drag, startPoint x: 1069, startPoint y: 406, endPoint x: 1108, endPoint y: 461, distance: 67.4
click at [1108, 461] on p "Sellest küsimusest lähtub ka Marko Rillo oma hiljutises blogipostituses „TIMBA …" at bounding box center [784, 432] width 691 height 124
copy p "digitoote juhtimise õpe ei tohiks olla pelgalt tehniline või äriline, vaid vaja…"
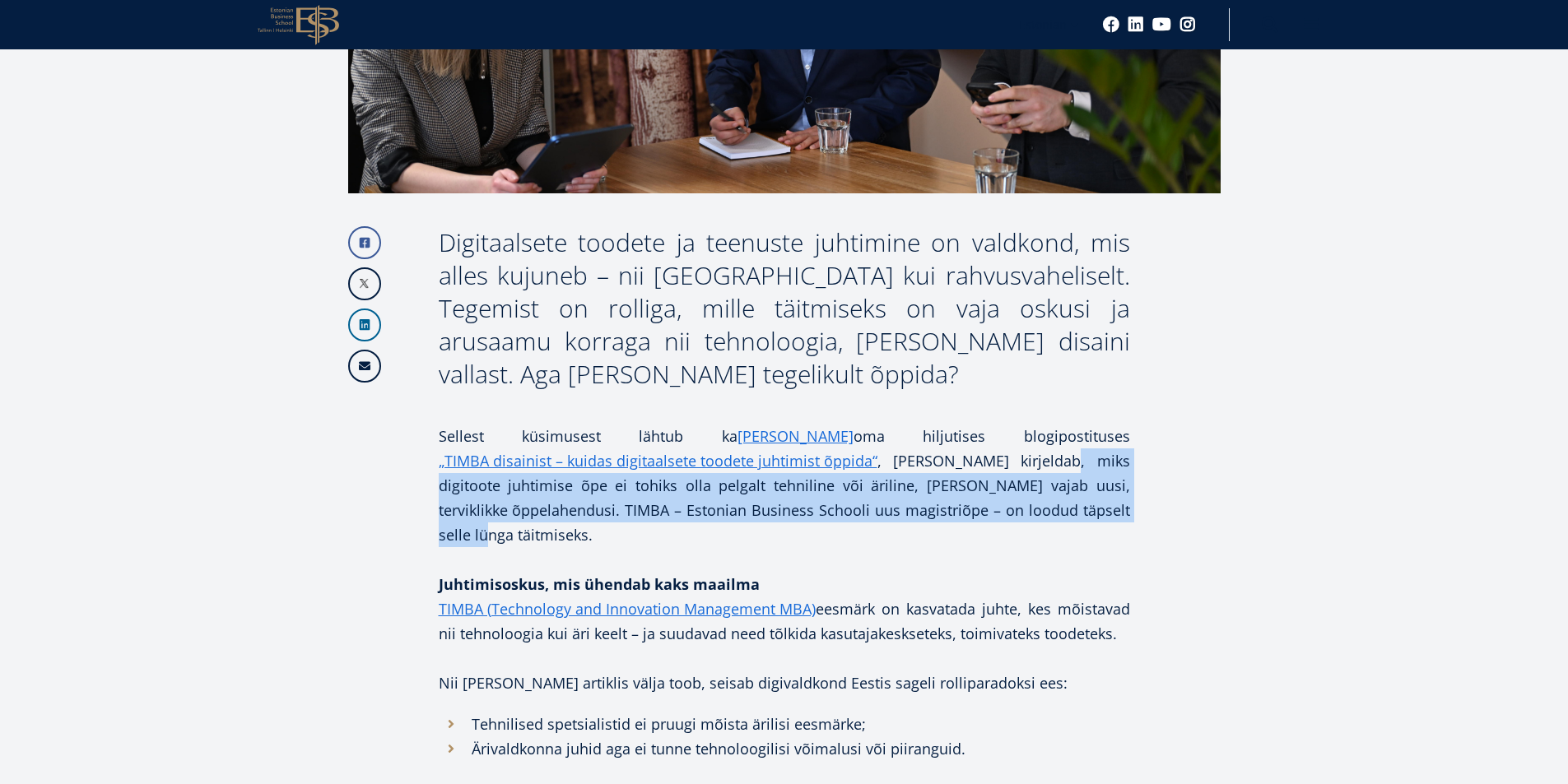
scroll to position [576, 0]
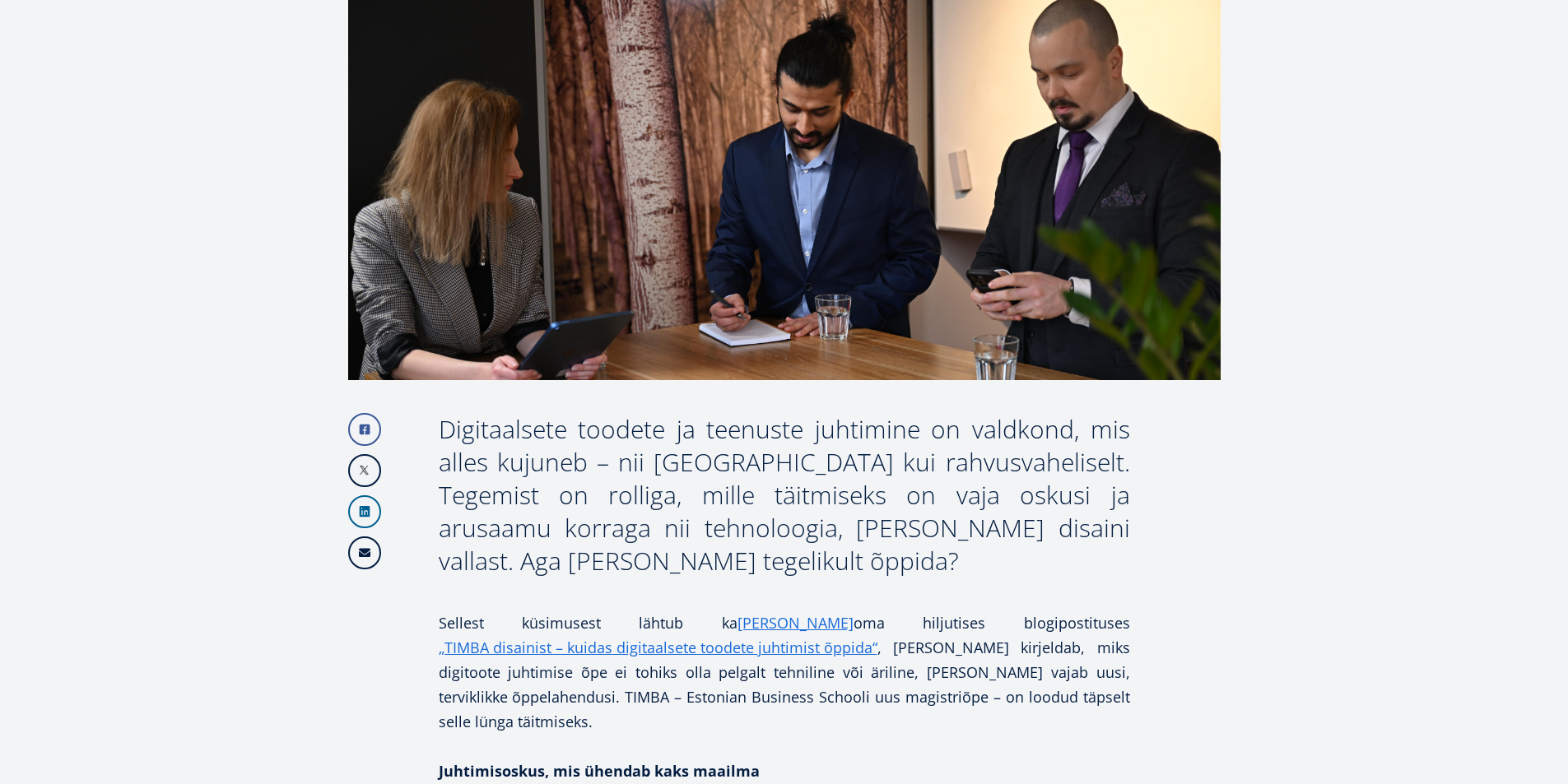
scroll to position [724, 0]
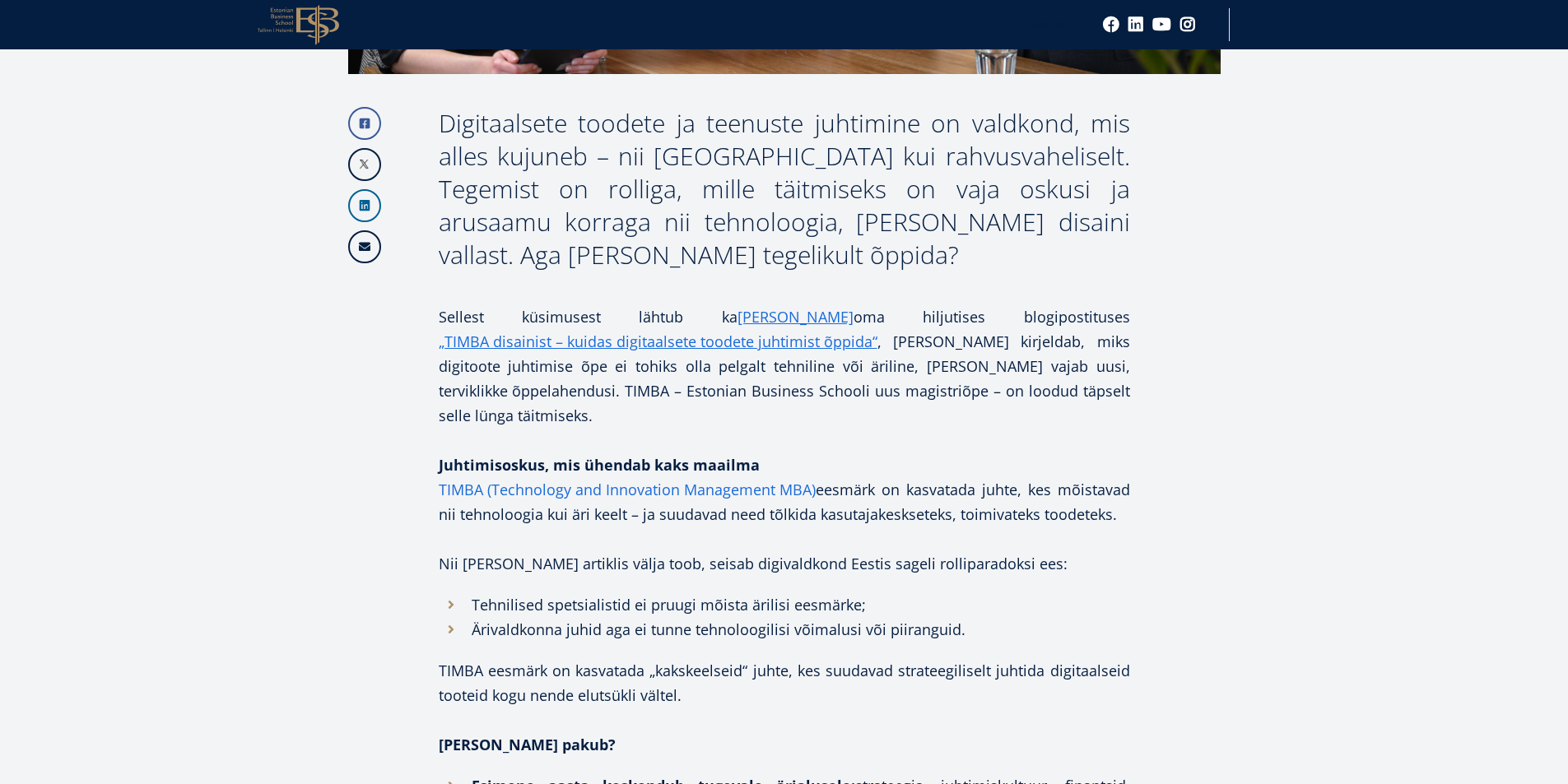
click at [521, 478] on link "TIMBA (Technology and Innovation Management MBA)" at bounding box center [626, 490] width 377 height 25
click at [529, 478] on link "TIMBA (Technology and Innovation Management MBA)" at bounding box center [626, 490] width 377 height 25
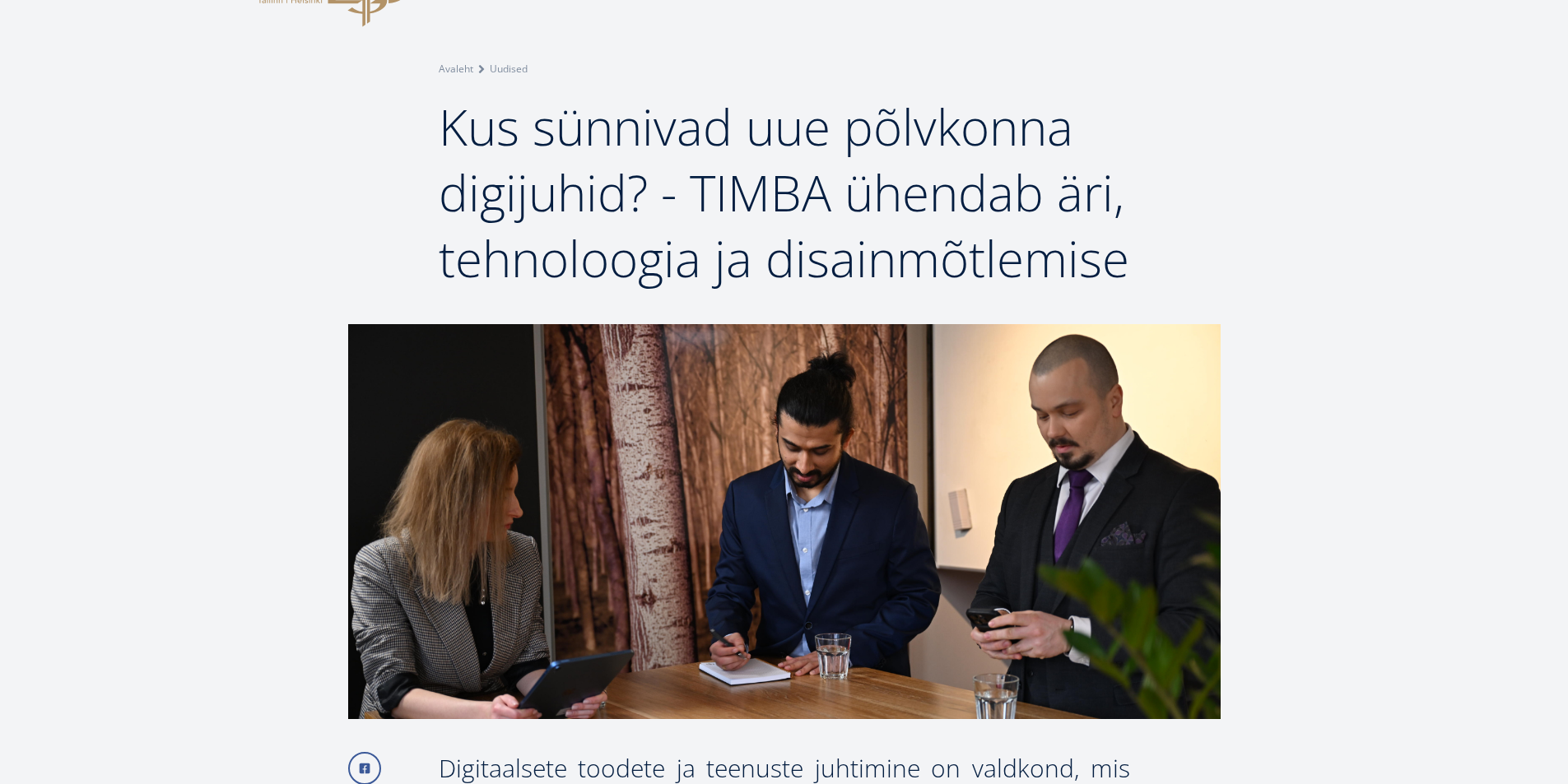
scroll to position [0, 0]
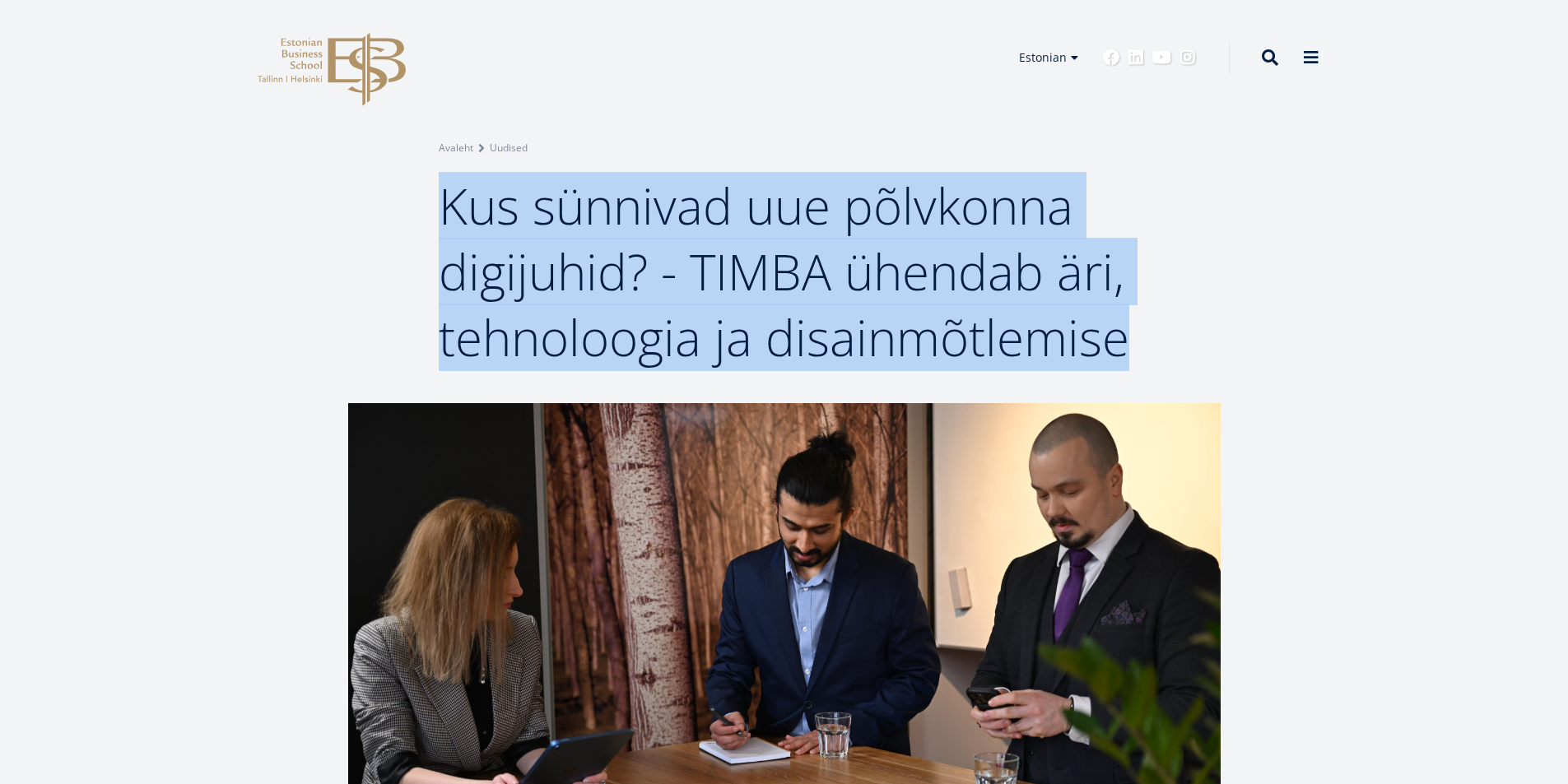
drag, startPoint x: 444, startPoint y: 205, endPoint x: 1130, endPoint y: 320, distance: 695.6
click at [1130, 320] on h1 "Kus sünnivad uue põlvkonna digijuhid? - TIMBA ühendab äri, tehnoloogia ja disai…" at bounding box center [784, 271] width 691 height 198
copy span "Kus sünnivad uue põlvkonna digijuhid? - TIMBA ühendab äri, tehnoloogia ja disai…"
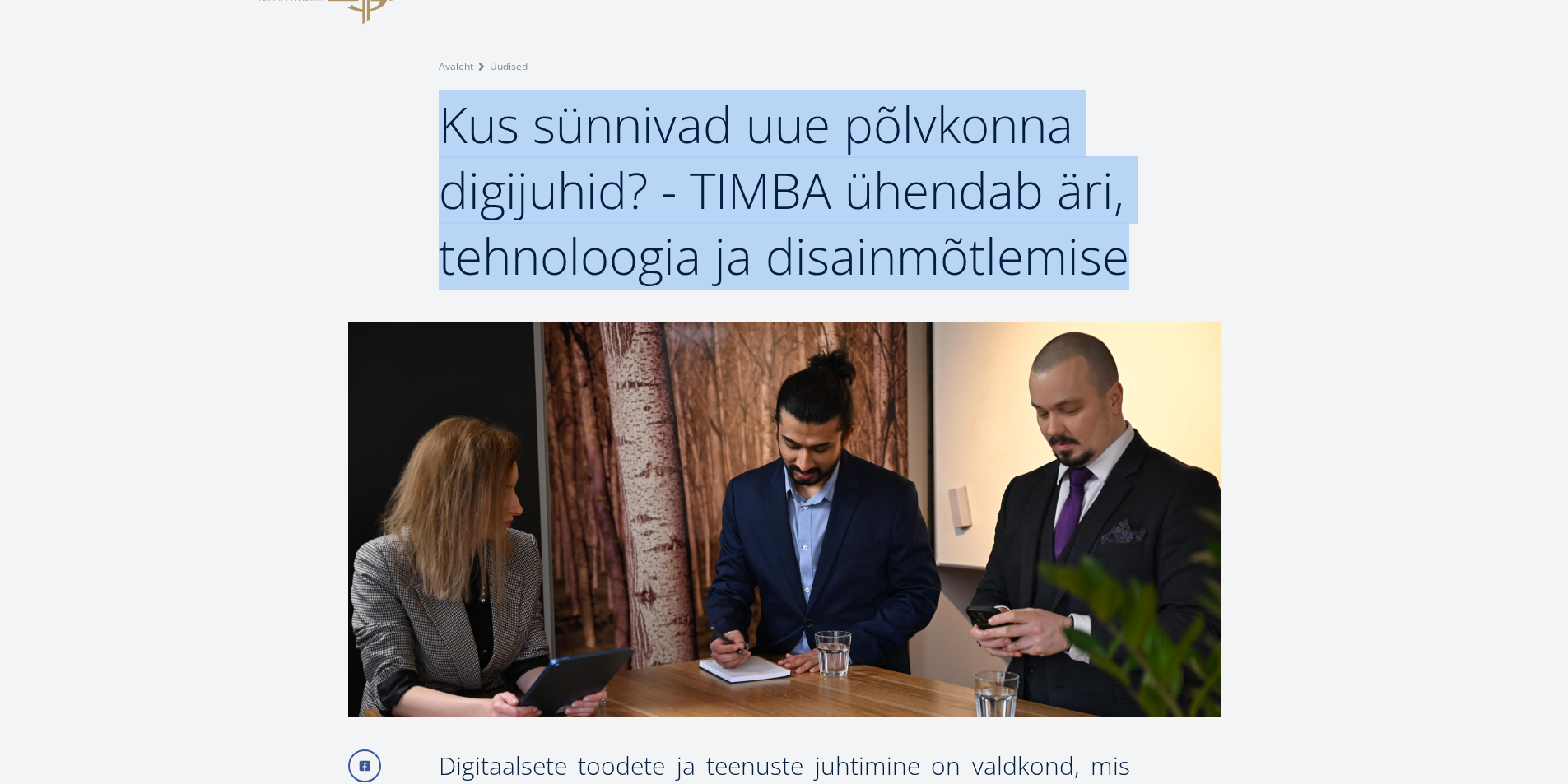
scroll to position [329, 0]
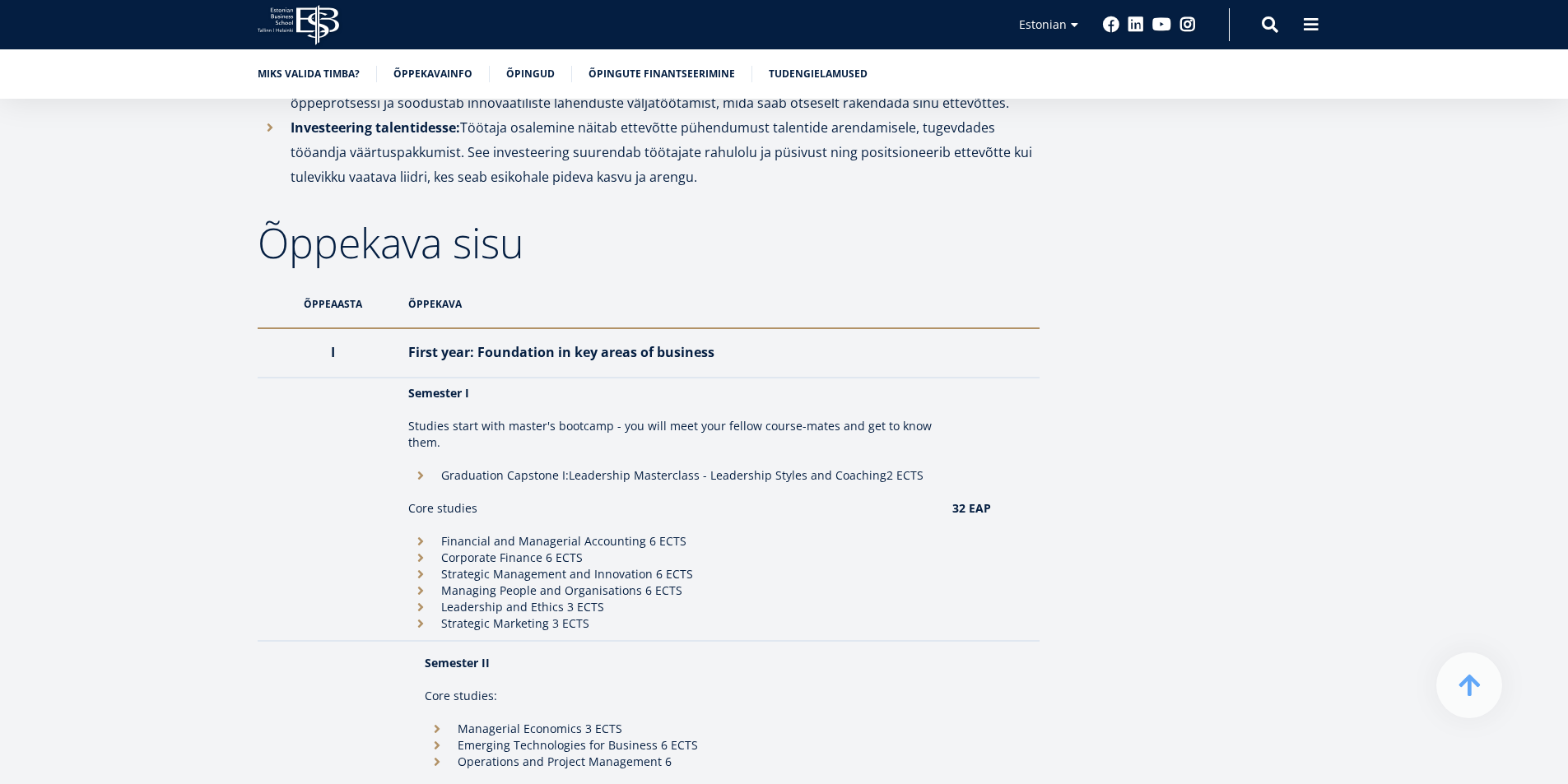
scroll to position [1563, 0]
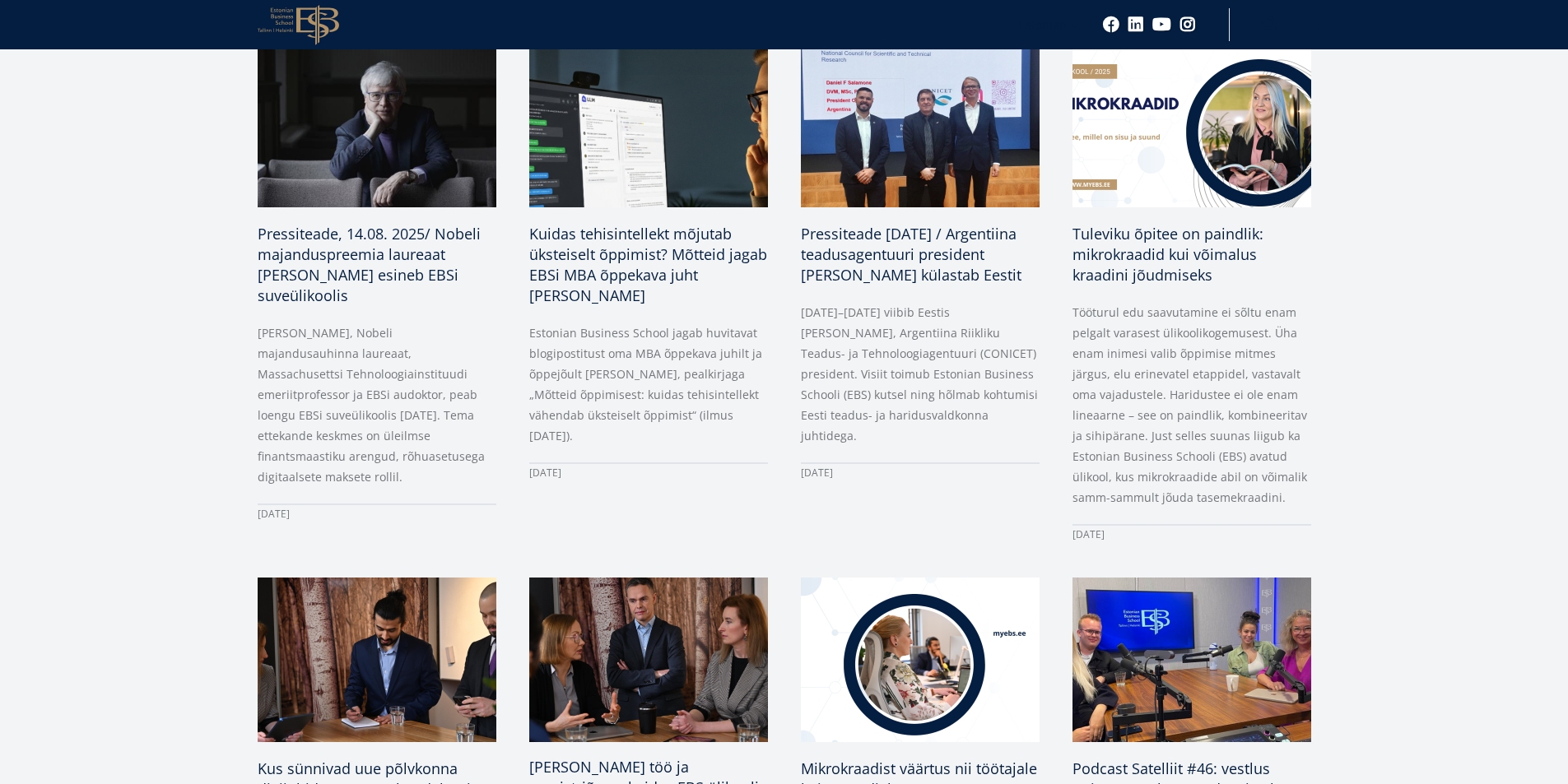
scroll to position [576, 0]
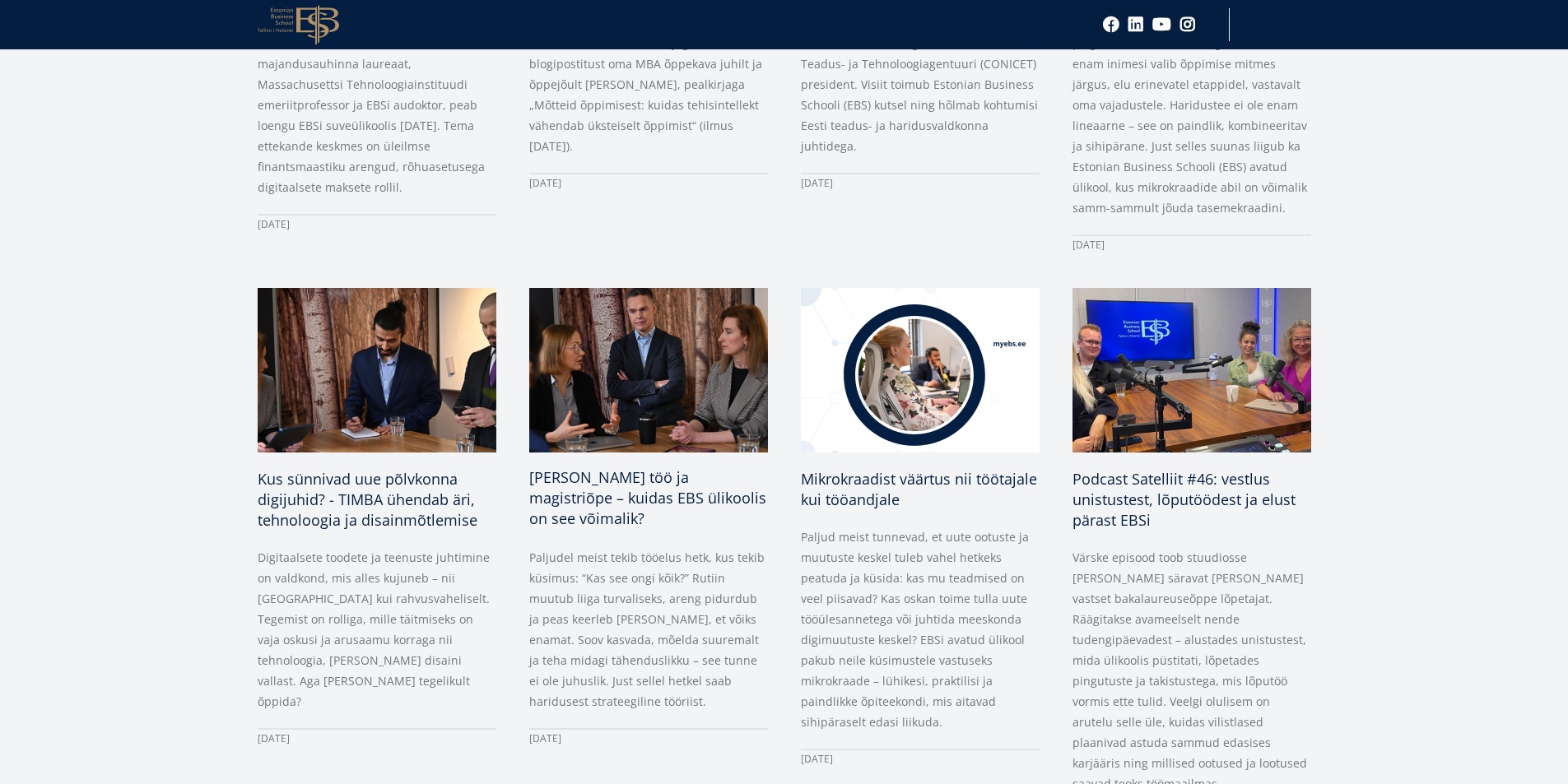
click at [567, 478] on span "Täiskohaga töö ja magistriõpe – kuidas EBS ülikoolis on see võimalik?" at bounding box center [648, 497] width 237 height 61
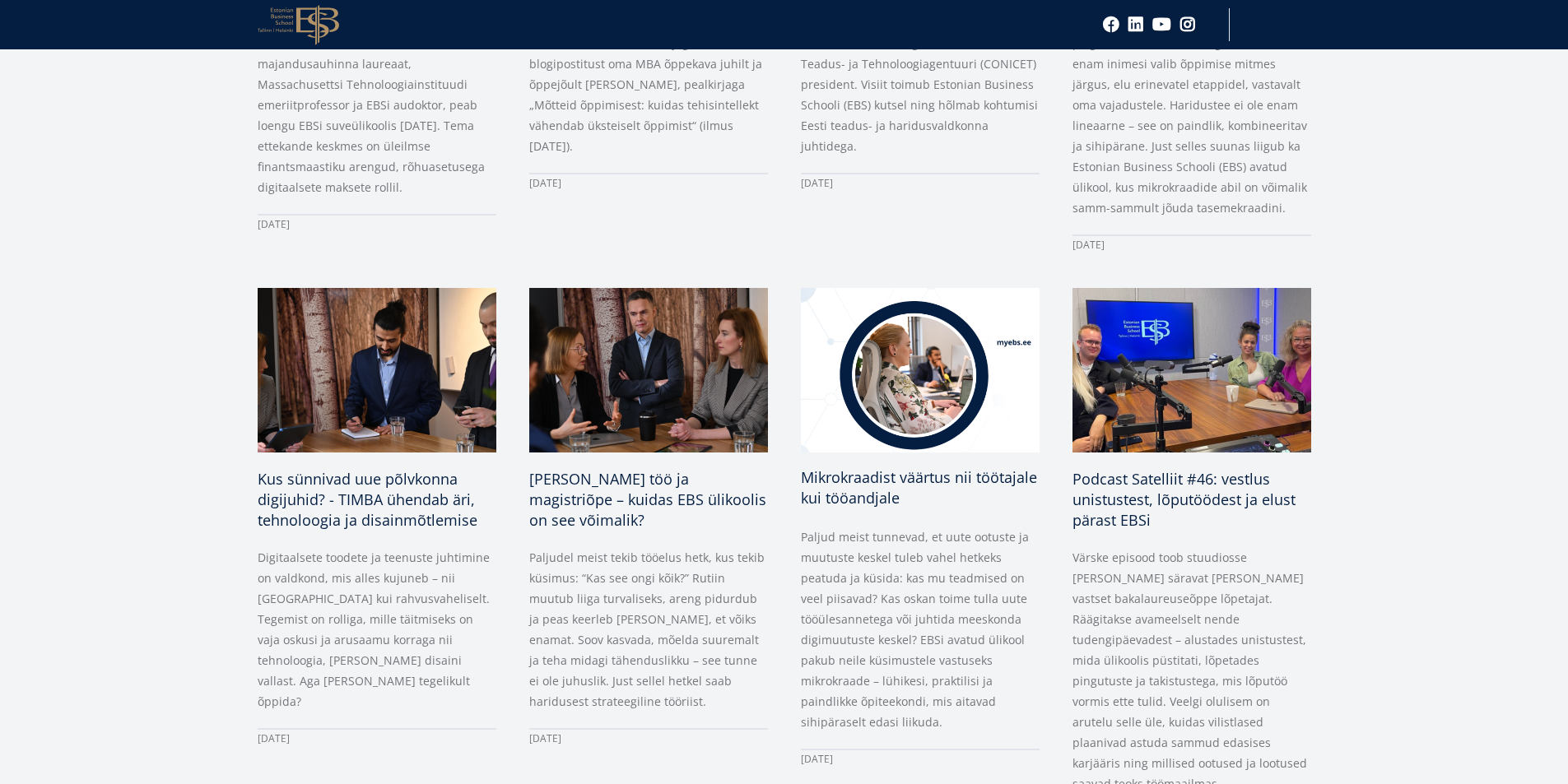
click at [896, 478] on span "Mikrokraadist väärtus nii töötajale kui tööandjale" at bounding box center [919, 487] width 236 height 40
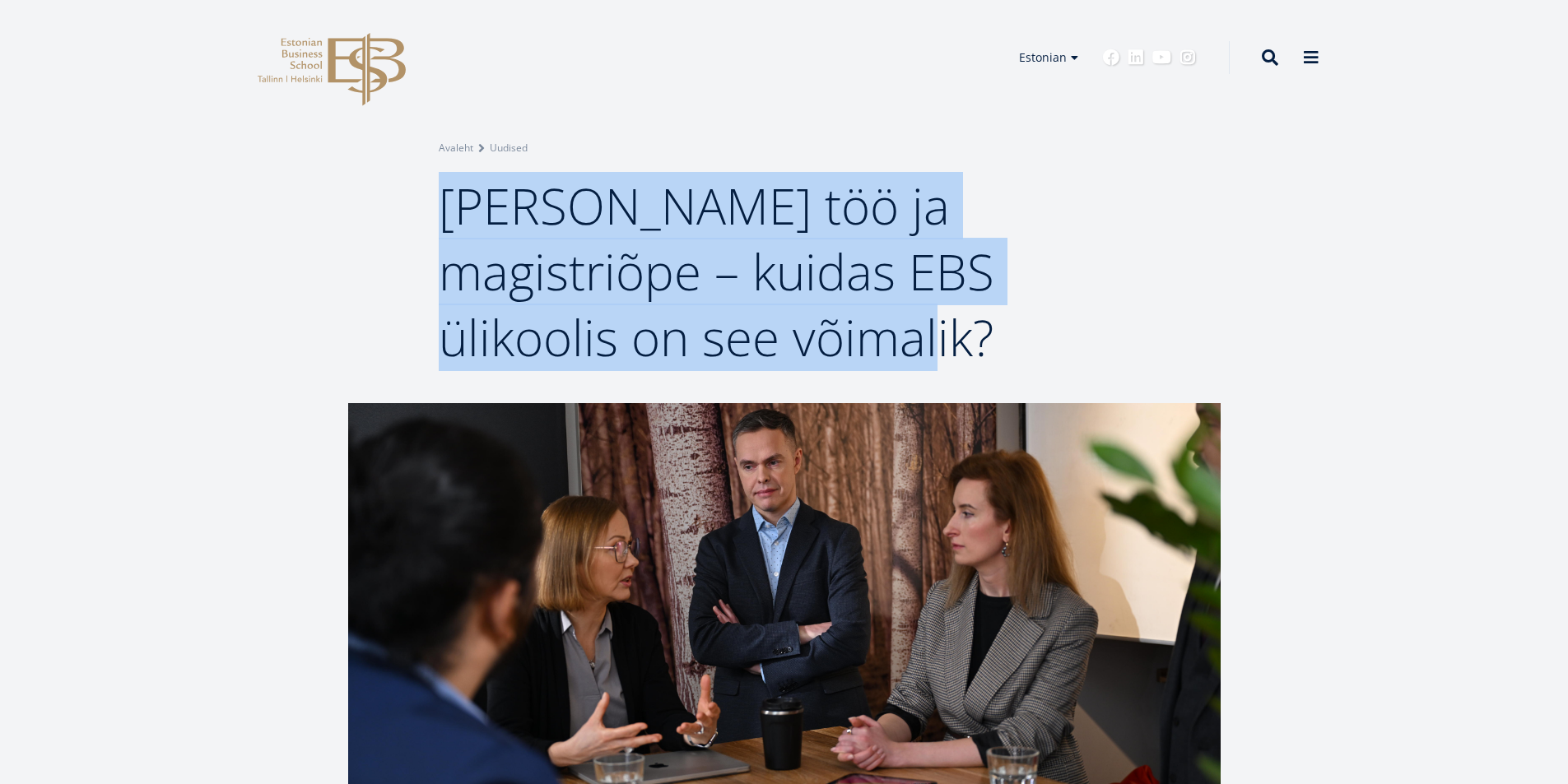
drag, startPoint x: 444, startPoint y: 201, endPoint x: 634, endPoint y: 342, distance: 236.6
click at [634, 342] on span "Täiskohaga töö ja magistriõpe – kuidas EBS ülikoolis on see võimalik?" at bounding box center [716, 271] width 556 height 199
copy span "Täiskohaga töö ja magistriõpe – kuidas EBS ülikoolis on see võimalik?"
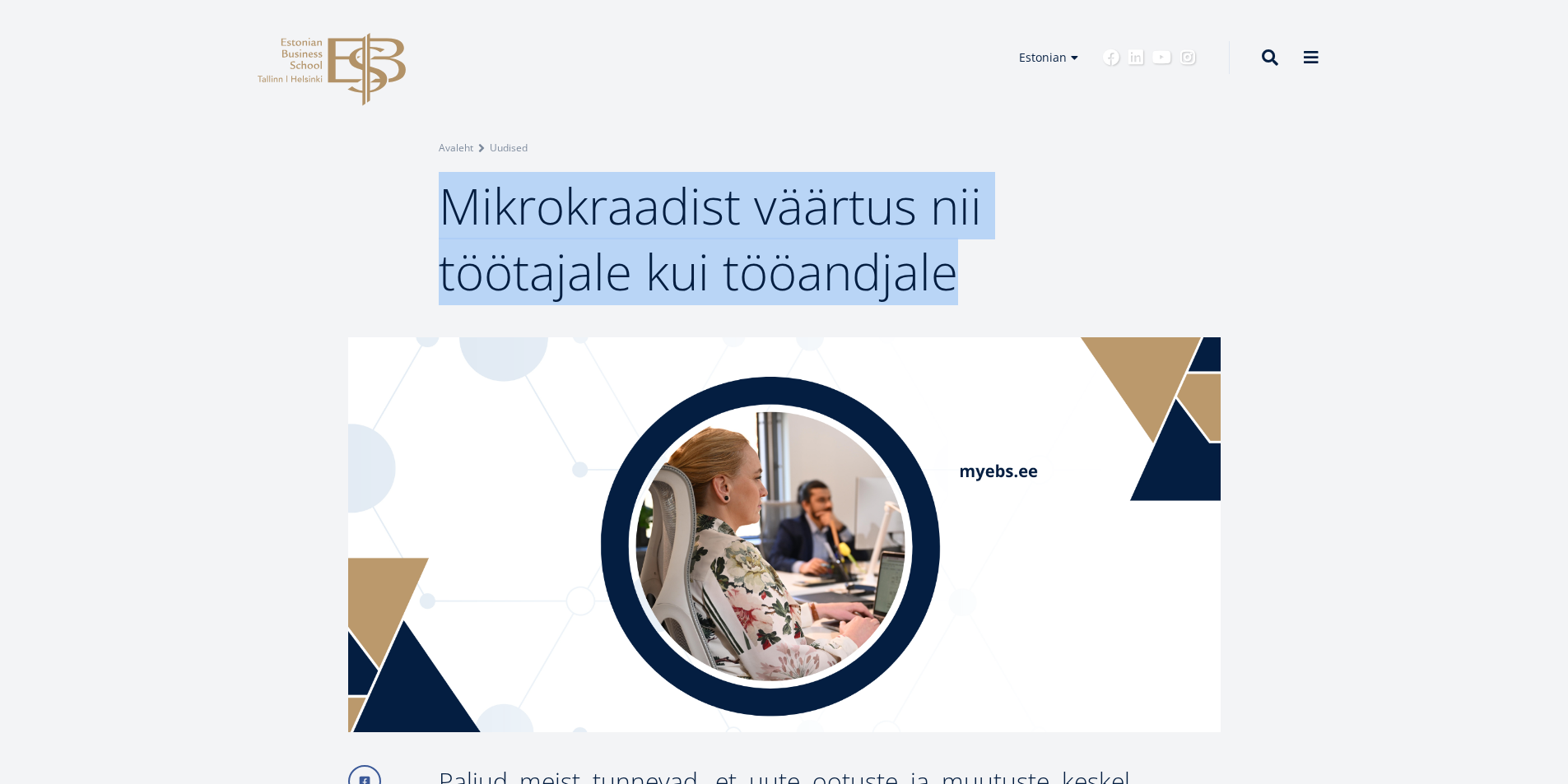
drag, startPoint x: 444, startPoint y: 204, endPoint x: 955, endPoint y: 272, distance: 515.5
click at [955, 272] on span "Mikrokraadist väärtus nii töötajale kui tööandjale" at bounding box center [710, 239] width 543 height 133
copy span "Mikrokraadist väärtus nii töötajale kui tööandjale"
click at [1209, 157] on div "Breadcrumb Avaleht Uudised Mikrokraadist väärtus nii töötajale kui tööandjale" at bounding box center [784, 169] width 1568 height 337
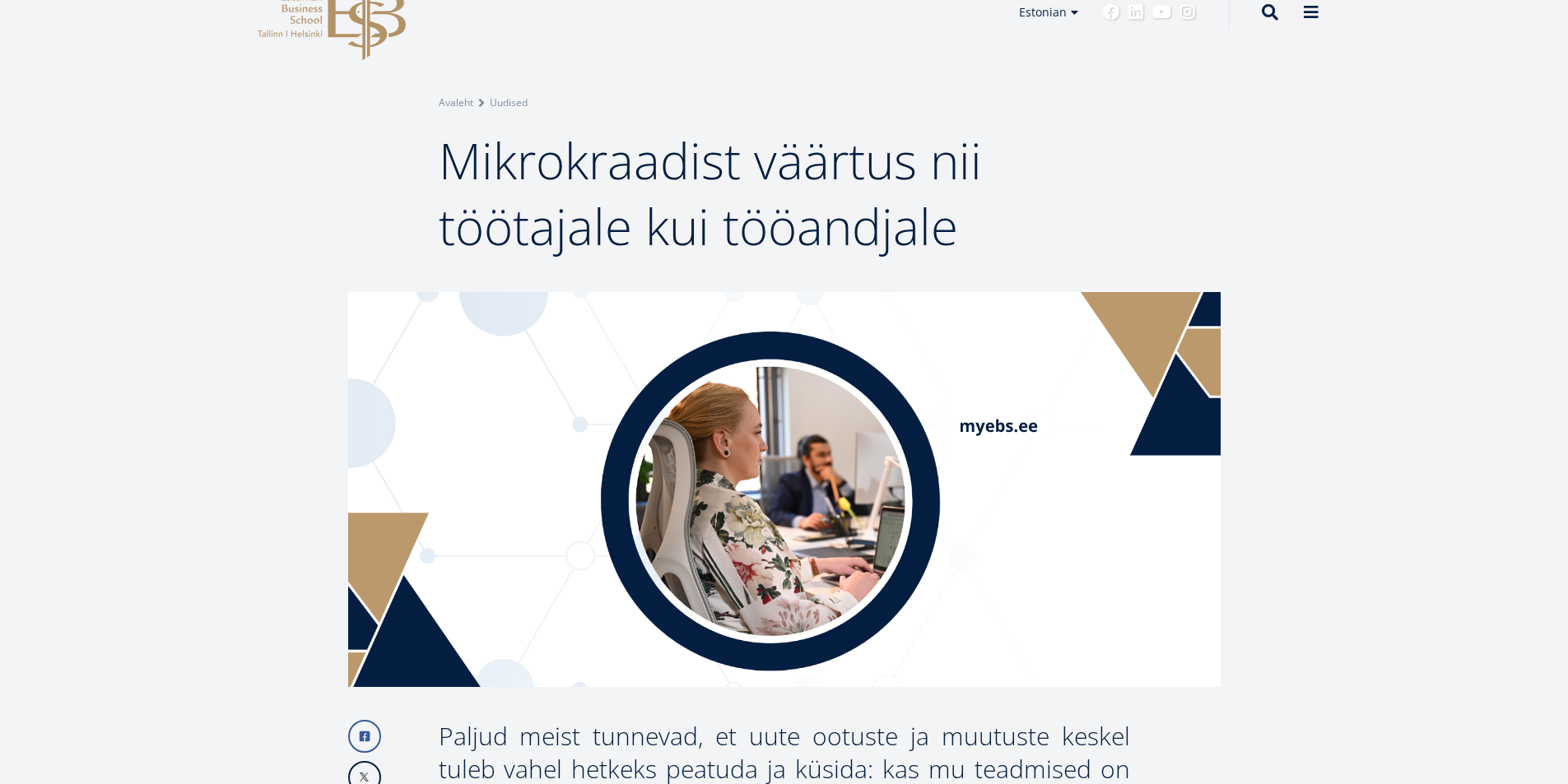
scroll to position [83, 0]
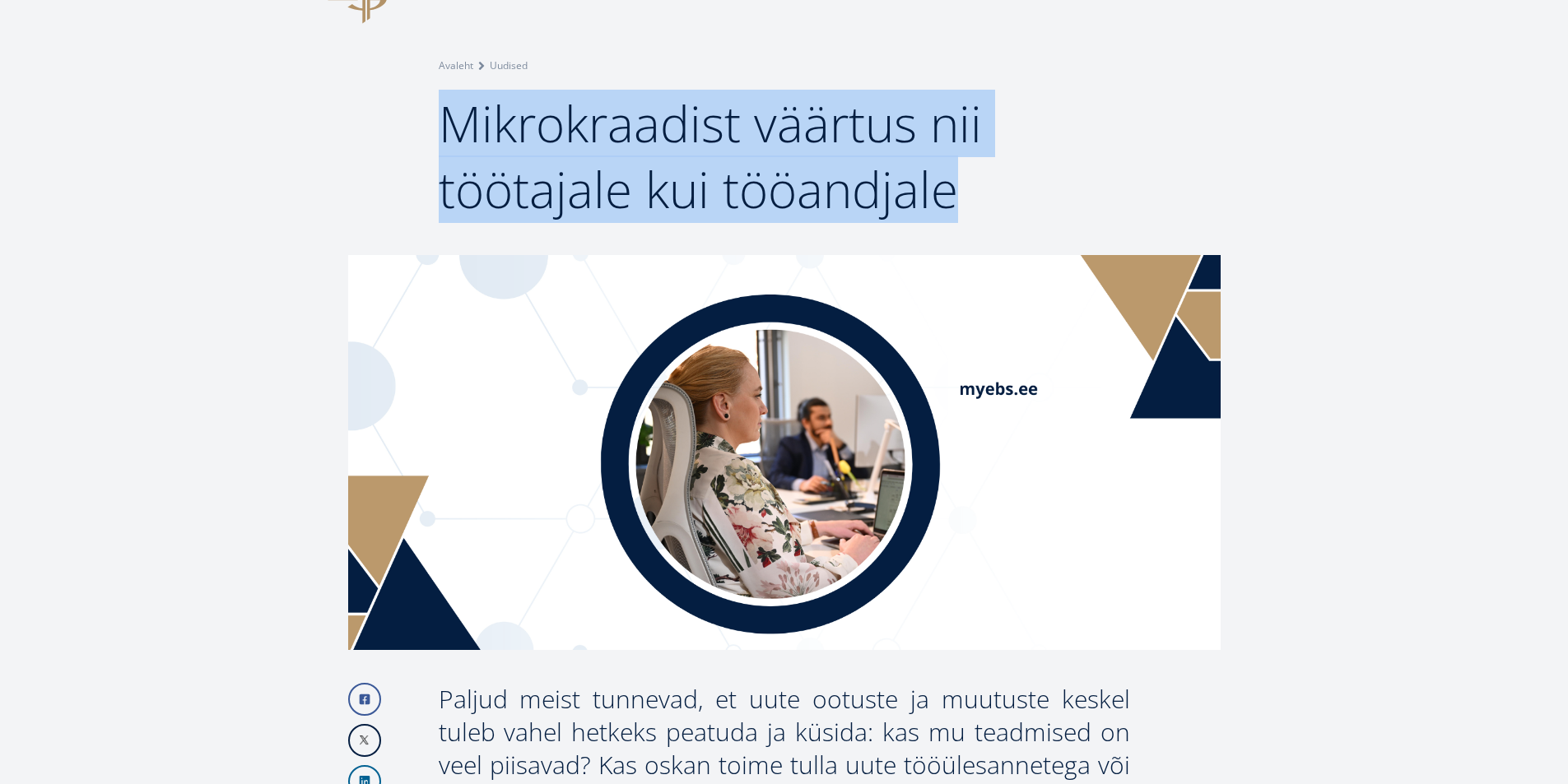
drag, startPoint x: 448, startPoint y: 125, endPoint x: 957, endPoint y: 177, distance: 511.6
click at [957, 177] on h1 "Mikrokraadist väärtus nii töötajale kui tööandjale" at bounding box center [784, 156] width 691 height 132
copy span "Mikrokraadist väärtus nii töötajale kui tööandjale"
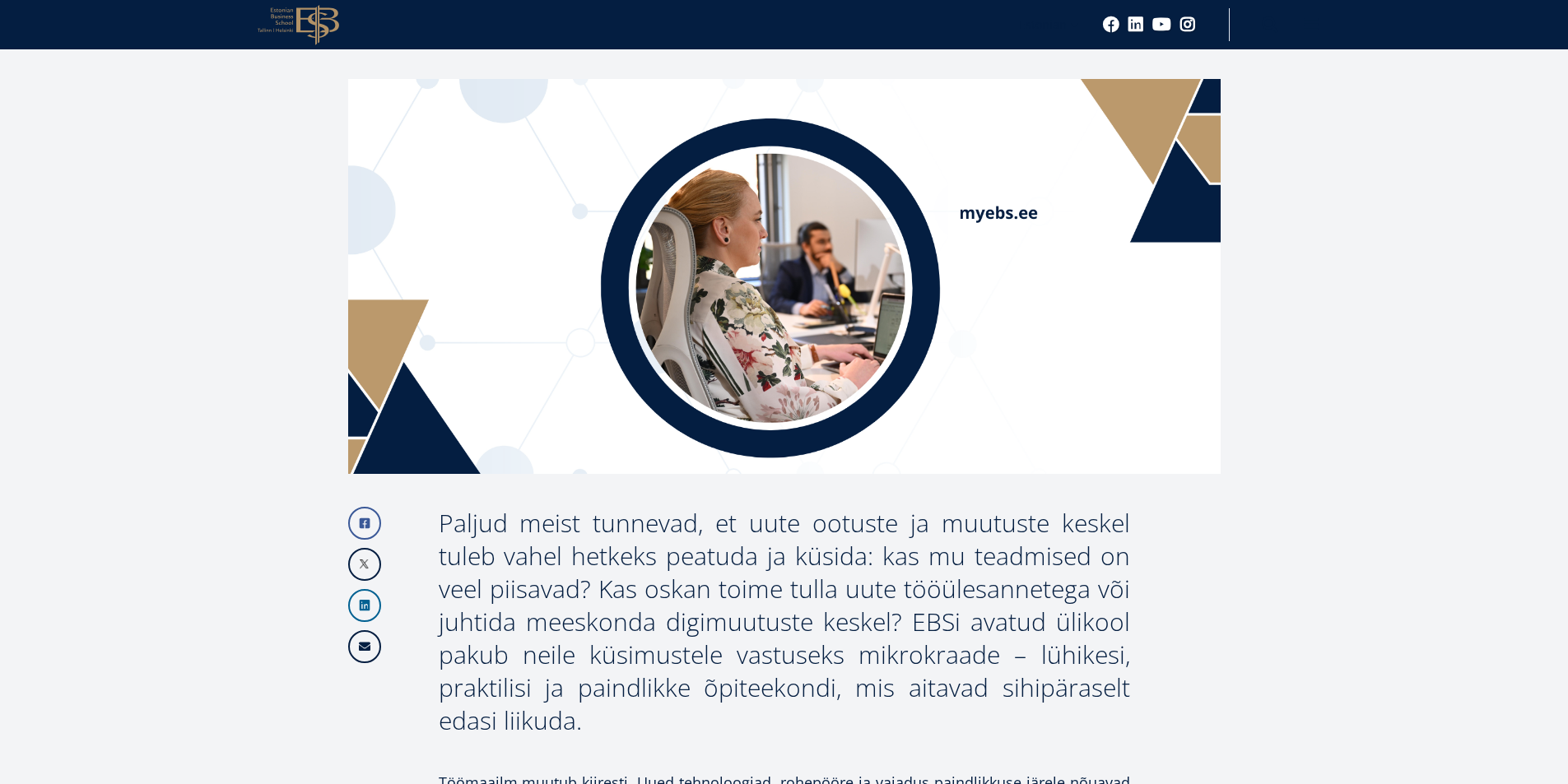
scroll to position [362, 0]
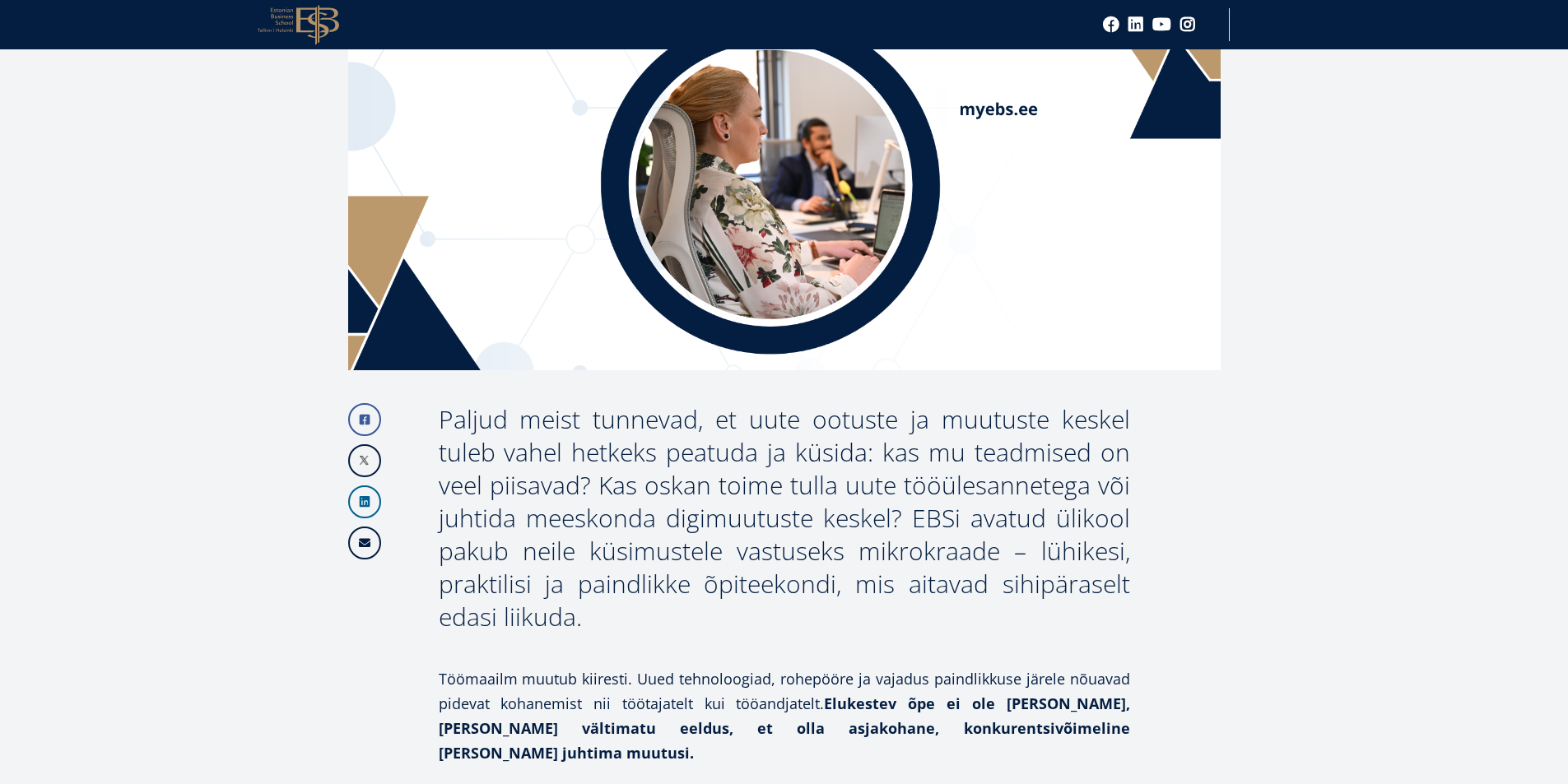
click at [915, 521] on div "Paljud meist tunnevad, et uute ootuste ja muutuste keskel tuleb vahel hetkeks p…" at bounding box center [784, 518] width 691 height 230
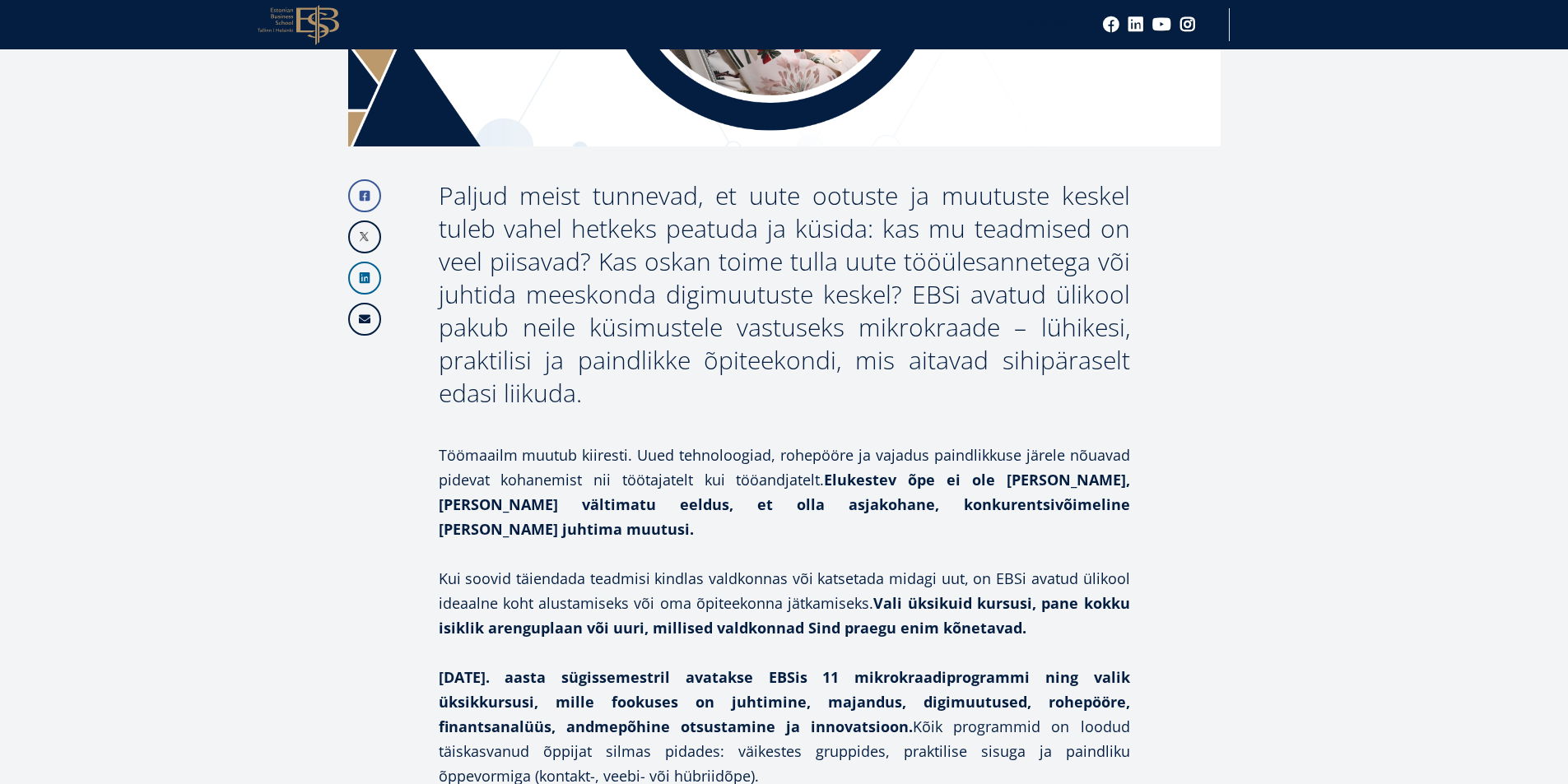
scroll to position [608, 0]
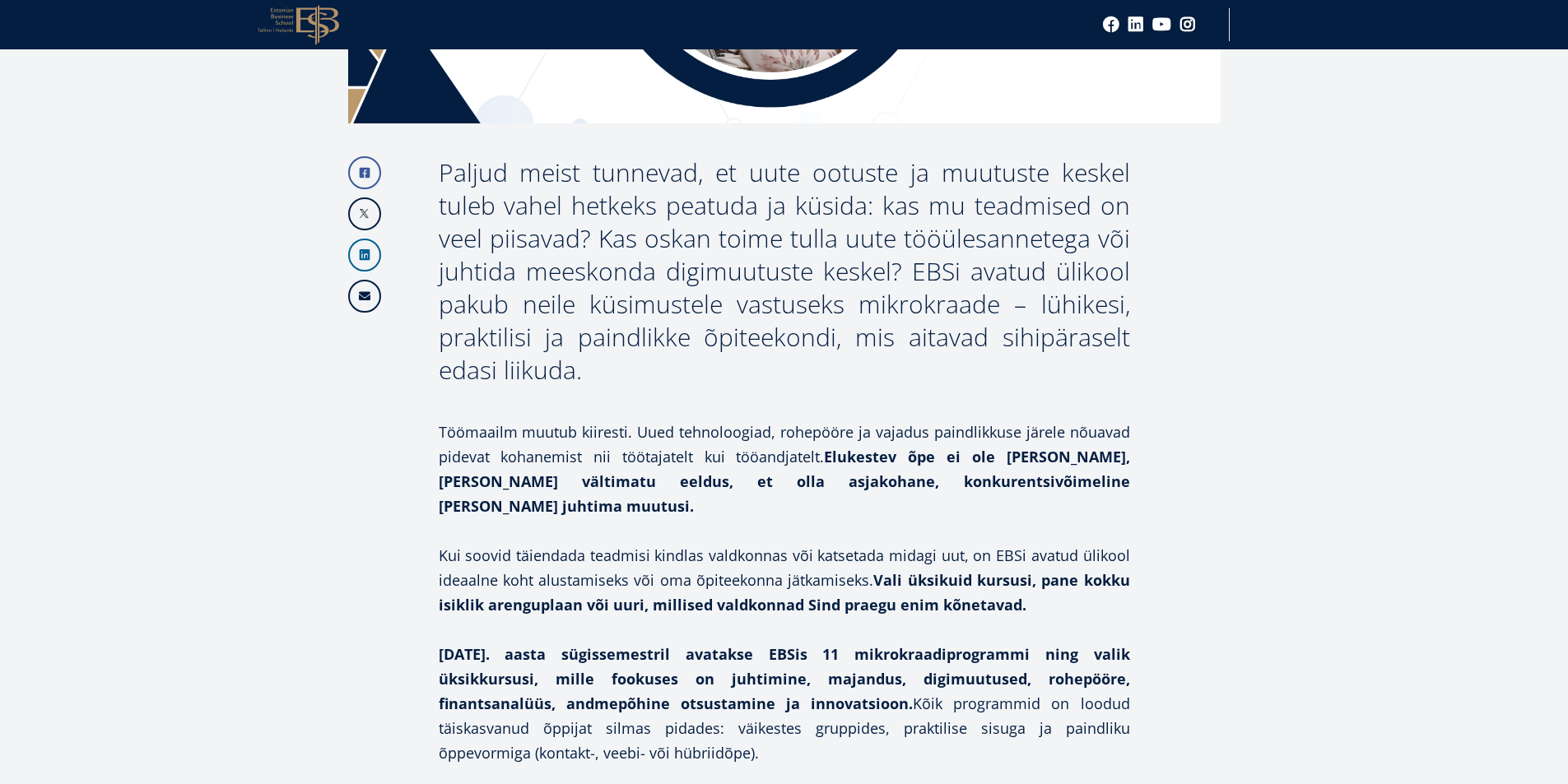
click at [829, 453] on strong "Elukestev õpe ei ole [PERSON_NAME], [PERSON_NAME] vältimatu eeldus, et olla asj…" at bounding box center [784, 481] width 691 height 69
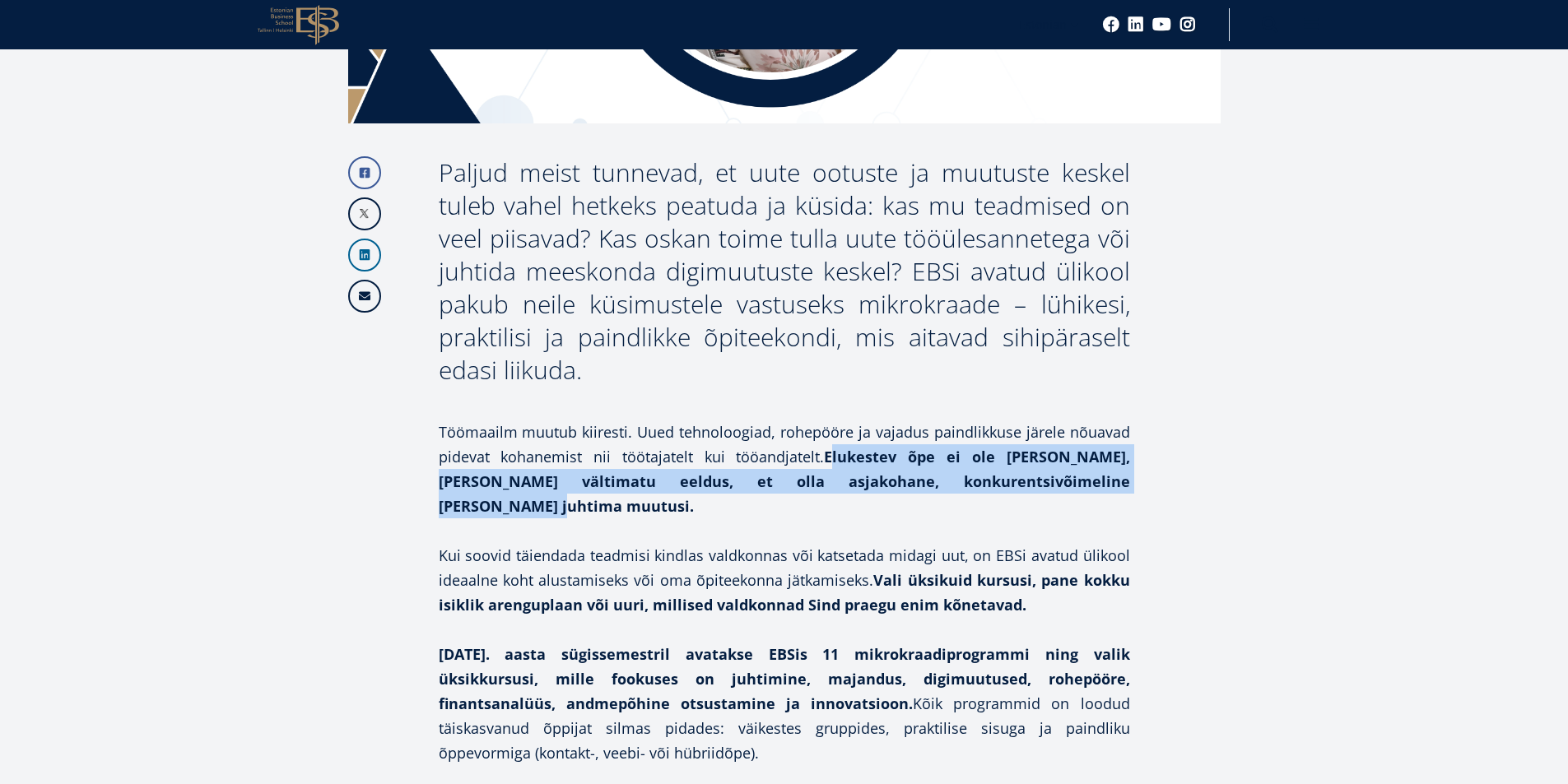
drag, startPoint x: 828, startPoint y: 454, endPoint x: 1085, endPoint y: 478, distance: 258.1
click at [1085, 478] on p "Töömaailm muutub kiiresti. Uued tehnoloogiad, rohepööre ja vajadus paindlikkuse…" at bounding box center [784, 469] width 691 height 98
copy strong "Elukestev õpe ei ole [PERSON_NAME], [PERSON_NAME] vältimatu eeldus, et olla asj…"
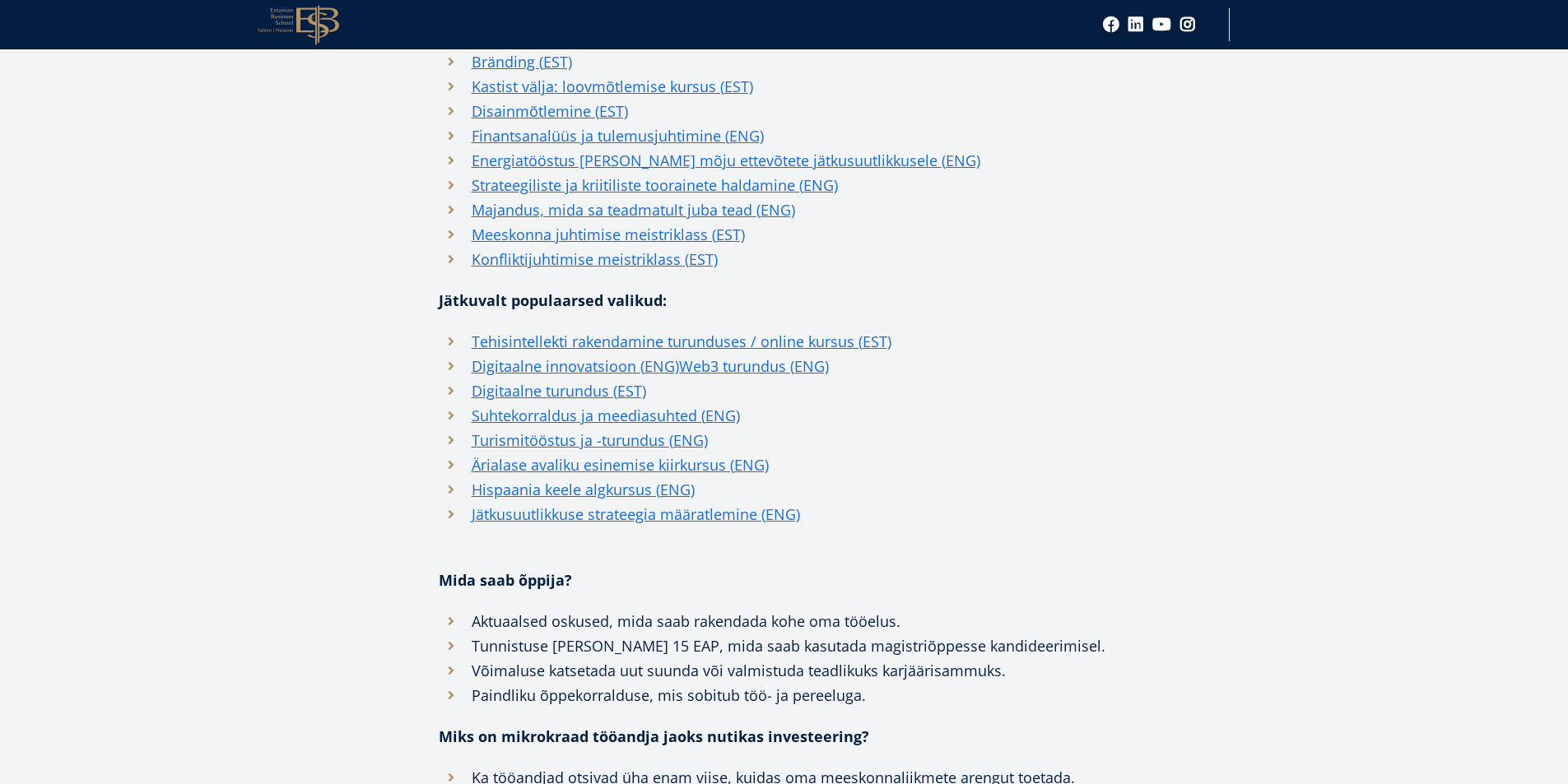
scroll to position [856, 0]
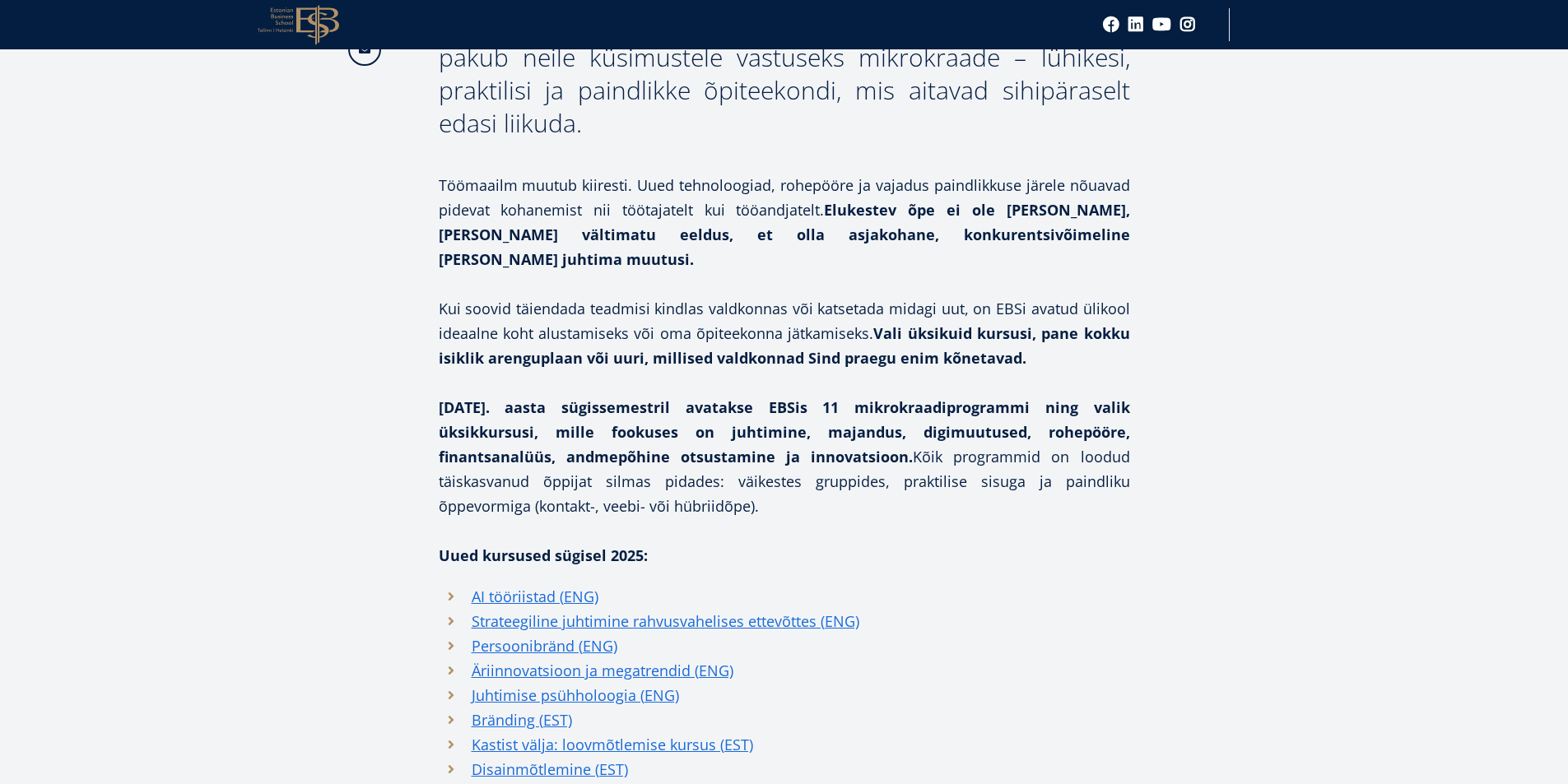
click at [734, 406] on strong "2025. aasta sügissemestril avatakse EBSis 11 mikrokraadiprogrammi ning valik ük…" at bounding box center [784, 432] width 691 height 69
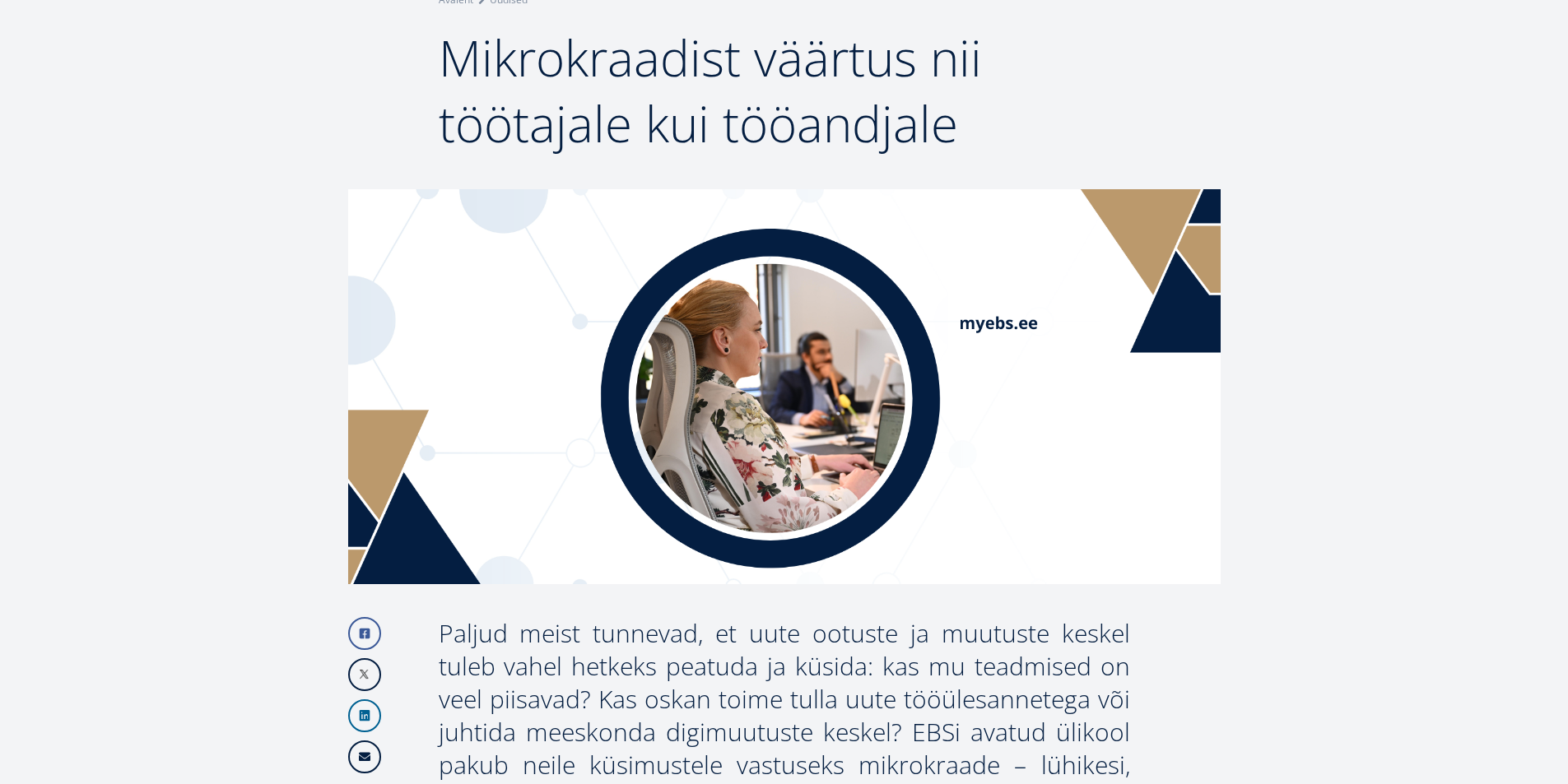
scroll to position [0, 0]
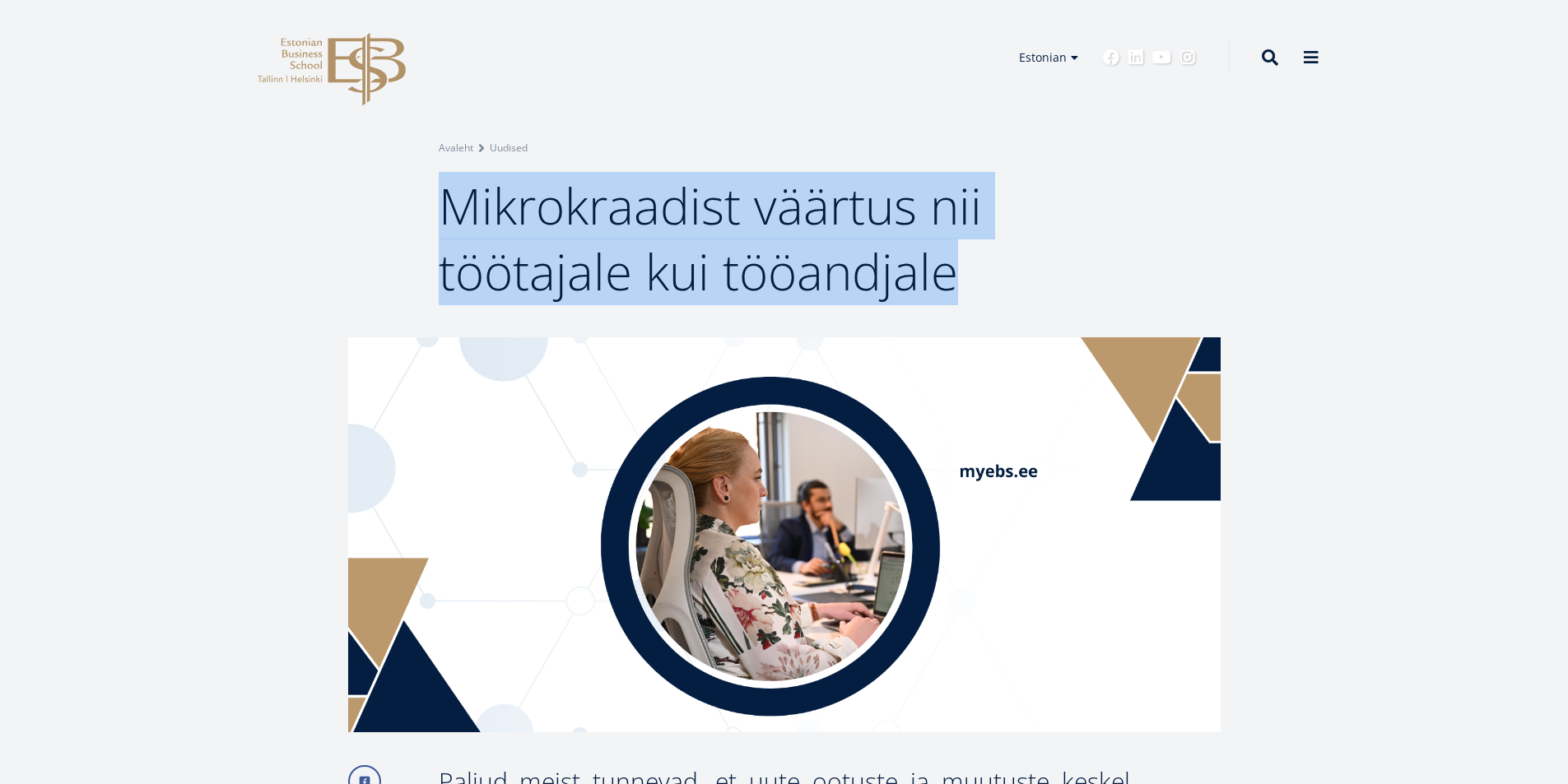
drag, startPoint x: 444, startPoint y: 205, endPoint x: 953, endPoint y: 292, distance: 516.4
click at [953, 292] on span "Mikrokraadist väärtus nii töötajale kui tööandjale" at bounding box center [710, 239] width 543 height 133
copy span "Mikrokraadist väärtus nii töötajale kui tööandjale"
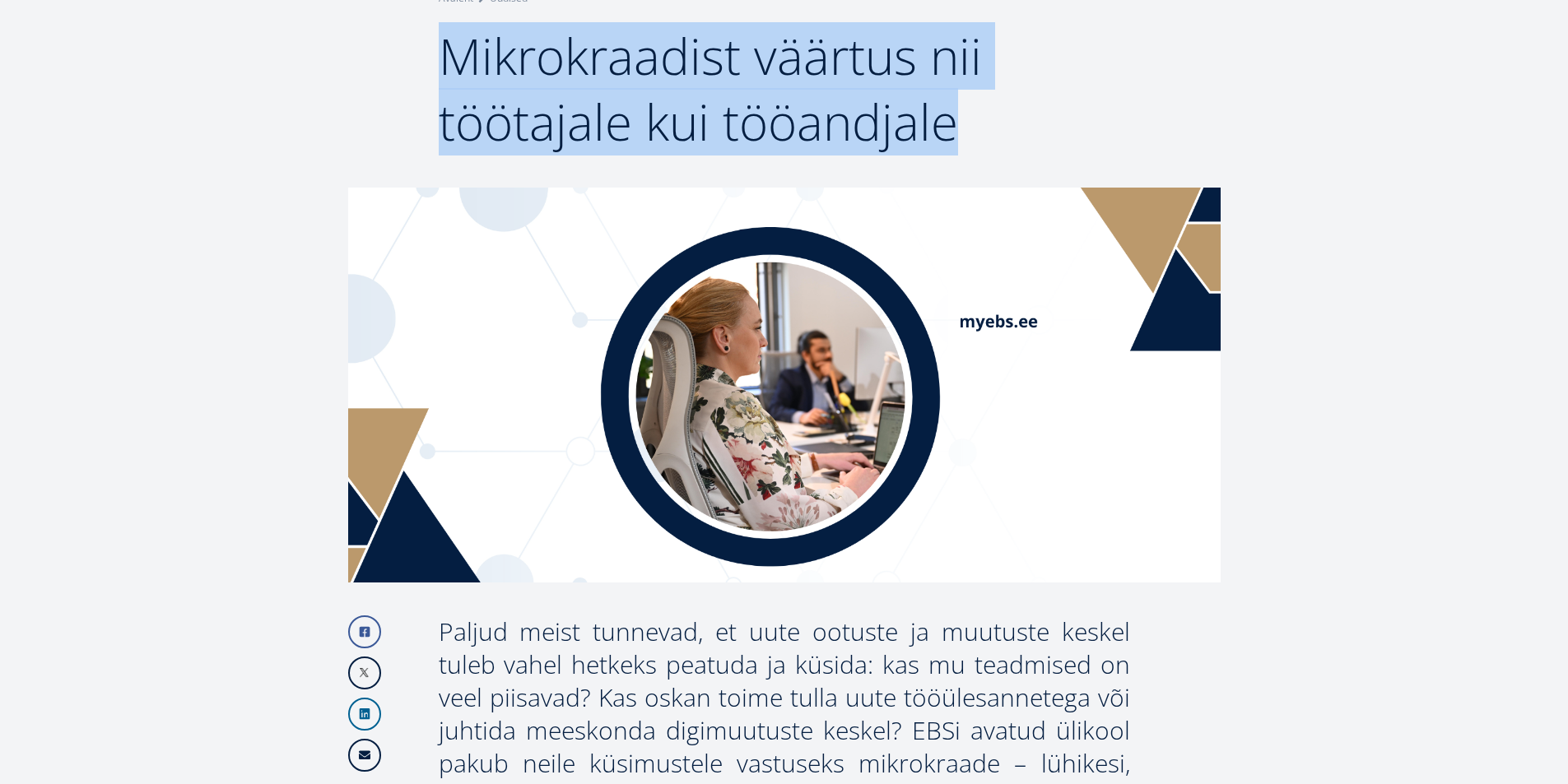
scroll to position [412, 0]
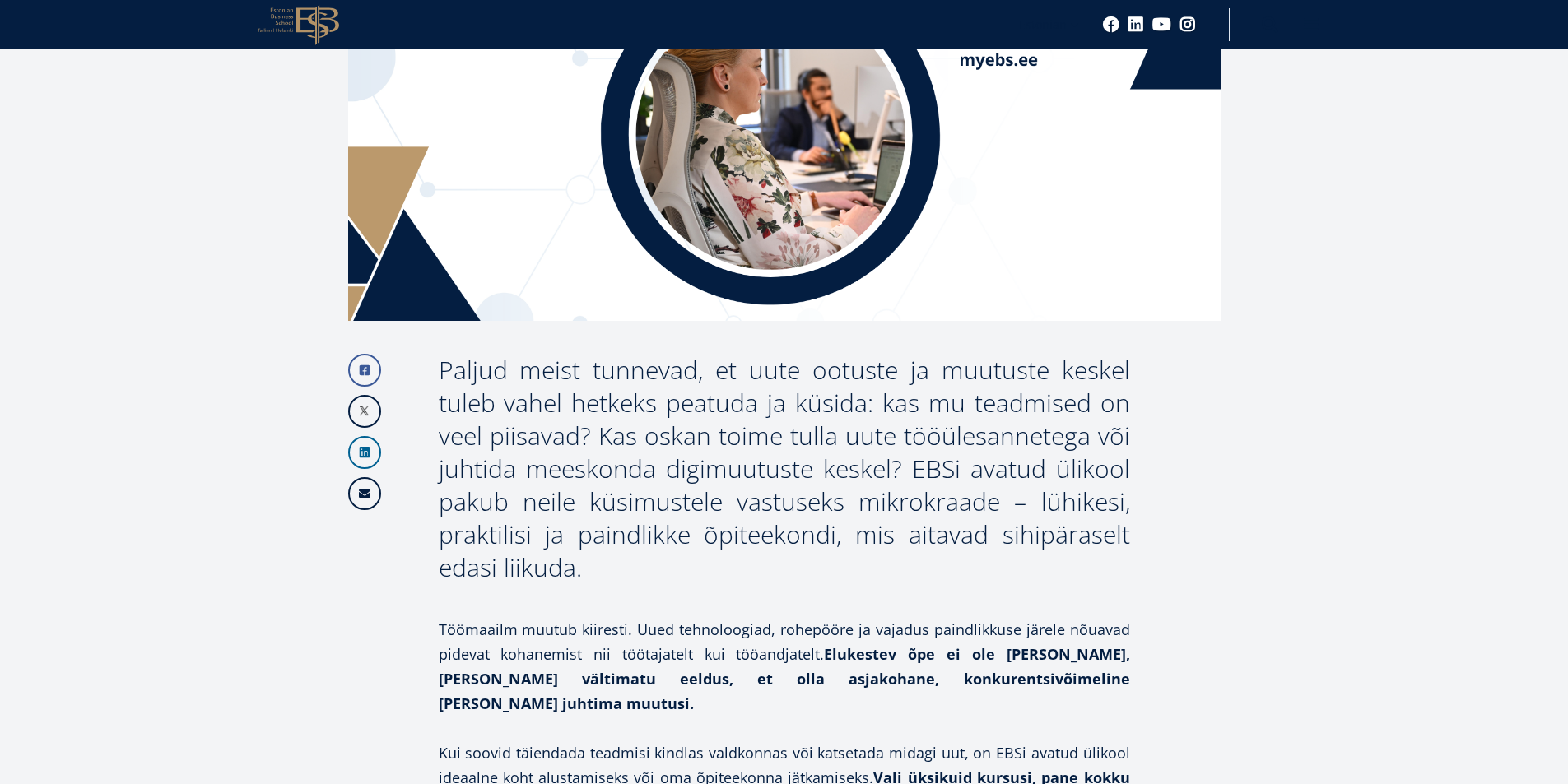
click at [623, 418] on div "Paljud meist tunnevad, et uute ootuste ja muutuste keskel tuleb vahel hetkeks p…" at bounding box center [784, 469] width 691 height 230
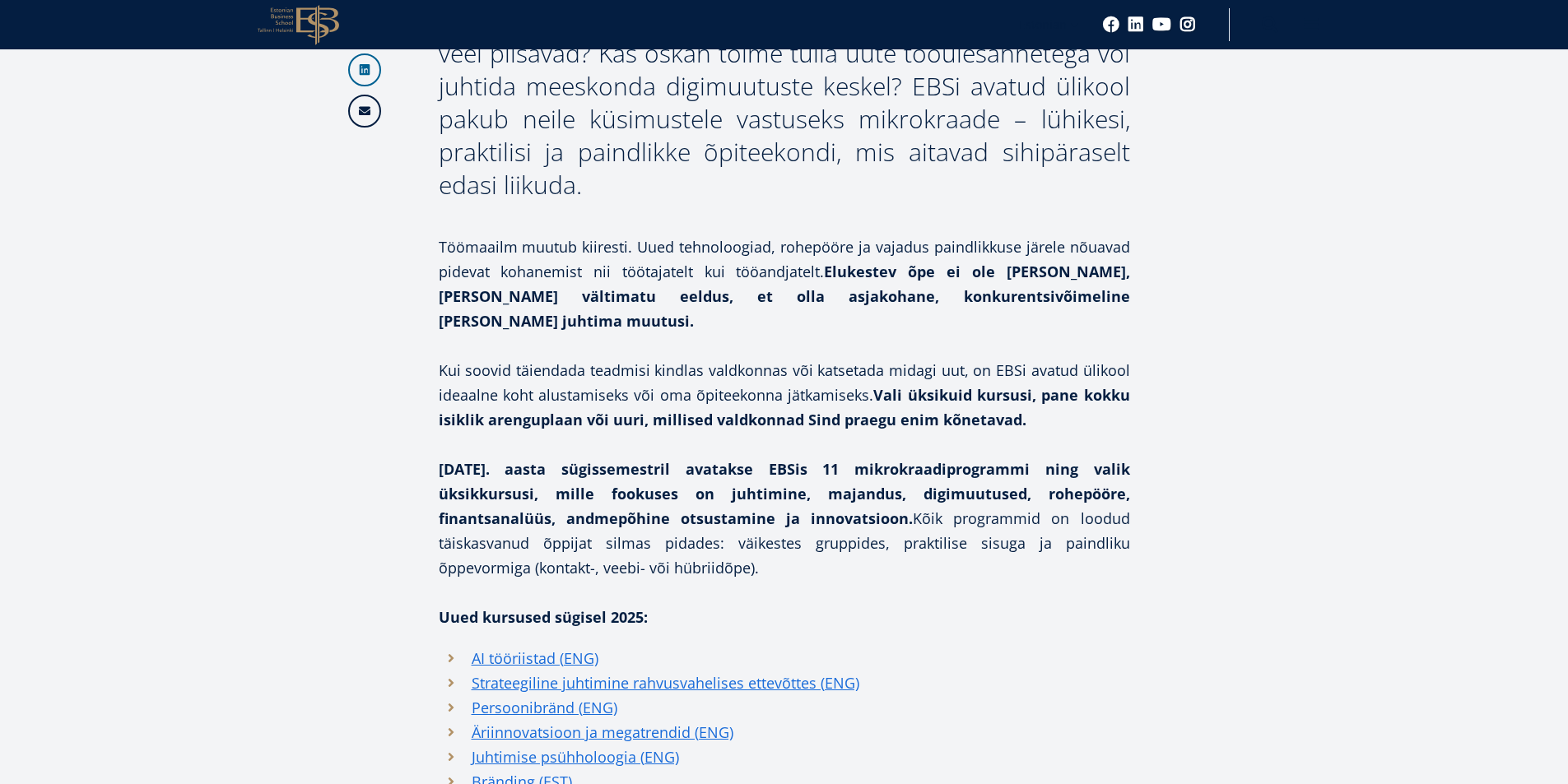
scroll to position [823, 0]
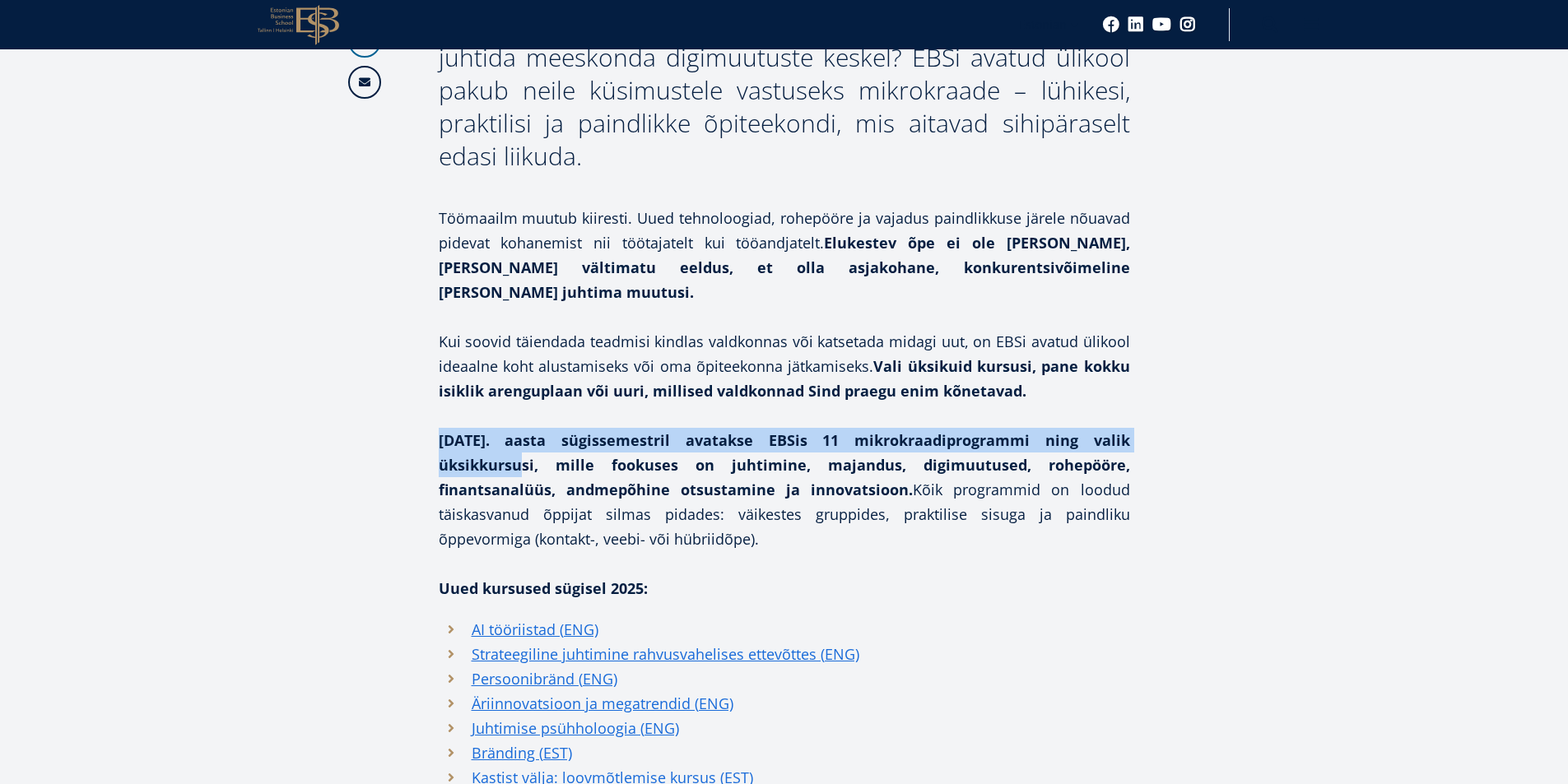
drag, startPoint x: 438, startPoint y: 412, endPoint x: 1126, endPoint y: 412, distance: 688.0
click at [1126, 430] on strong "2025. aasta sügissemestril avatakse EBSis 11 mikrokraadiprogrammi ning valik ük…" at bounding box center [784, 464] width 691 height 69
copy strong "2025. aasta sügissemestril avatakse EBSis 11 mikrokraadiprogrammi ning valik ük…"
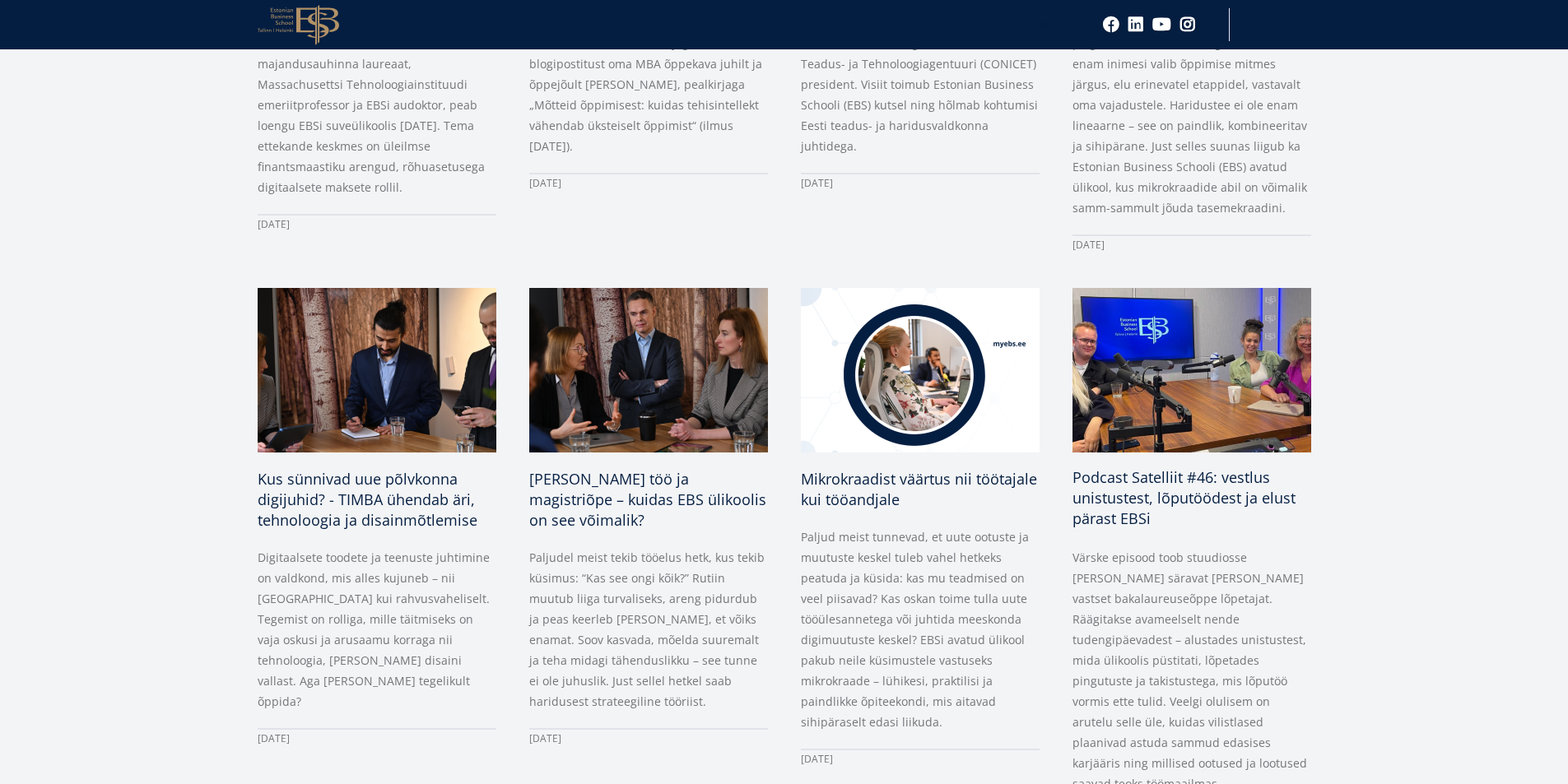
click at [1124, 499] on span "Podcast Satelliit #46: vestlus unistustest, lõputöödest ja elust pärast EBSi" at bounding box center [1184, 497] width 223 height 61
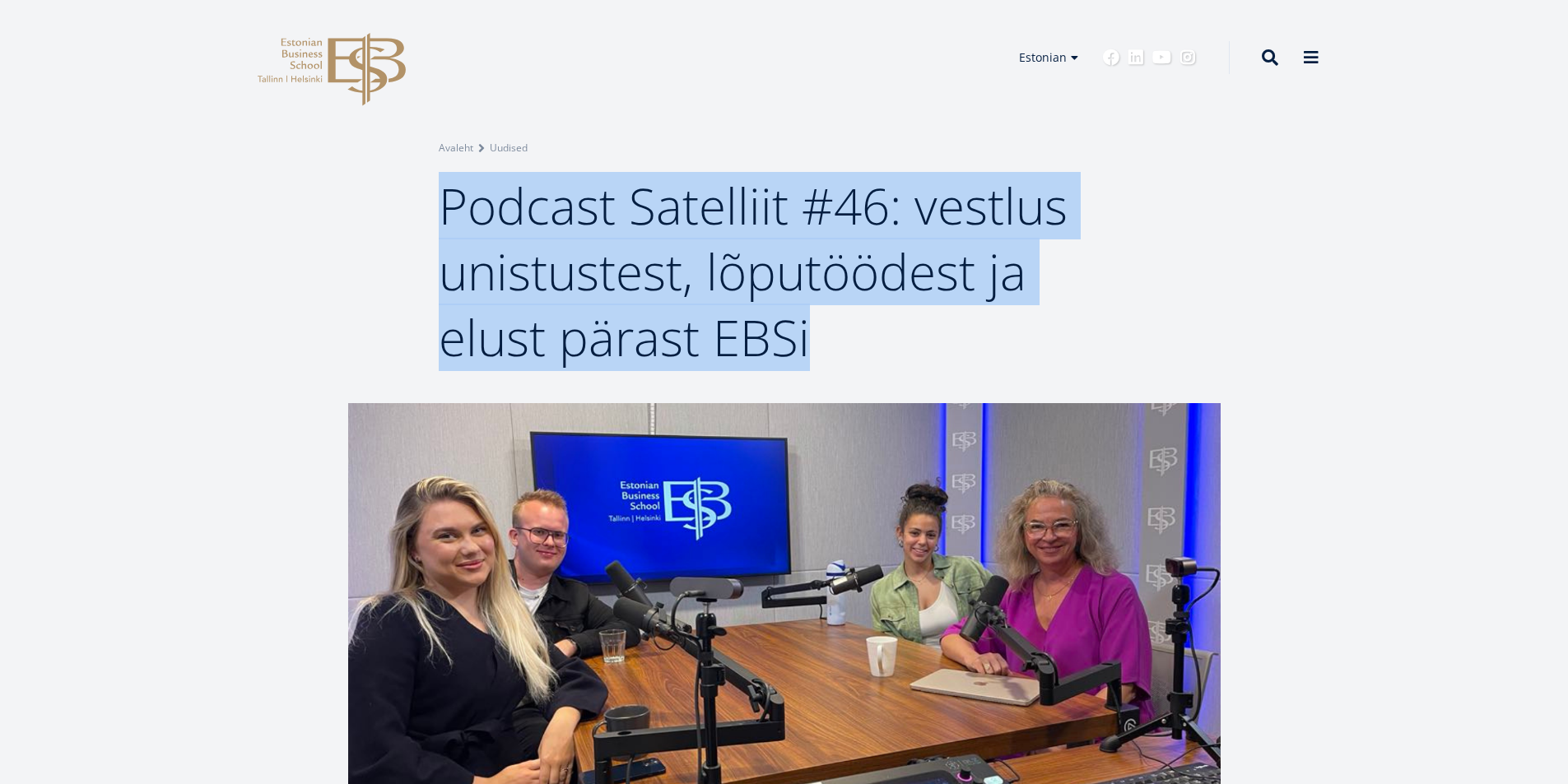
drag, startPoint x: 447, startPoint y: 200, endPoint x: 807, endPoint y: 331, distance: 383.1
click at [807, 331] on span "Podcast Satelliit #46: vestlus unistustest, lõputöödest ja elust pärast EBSi" at bounding box center [753, 271] width 629 height 199
copy span "Podcast Satelliit #46: vestlus unistustest, lõputöödest ja elust pärast EBSi"
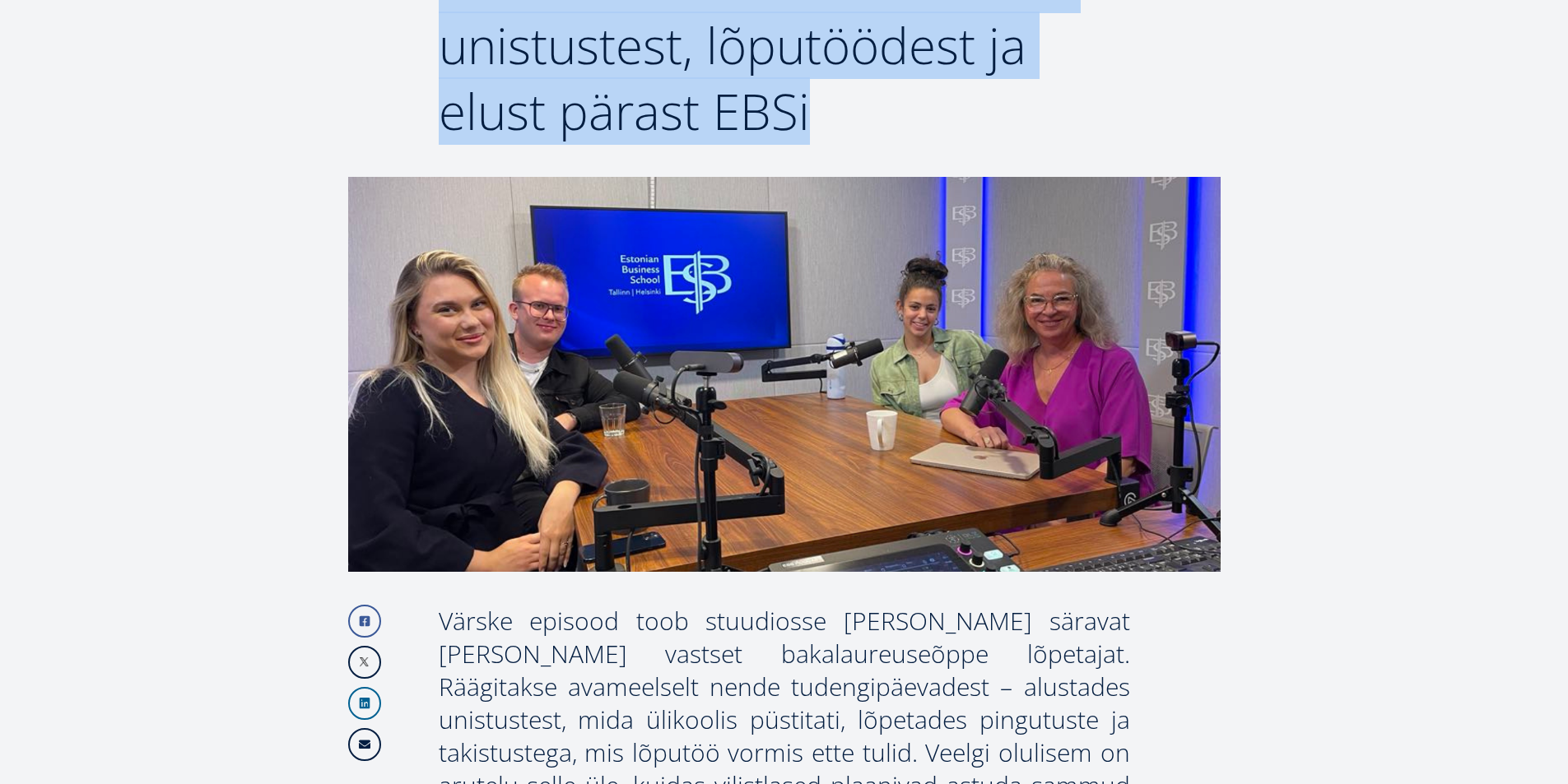
scroll to position [493, 0]
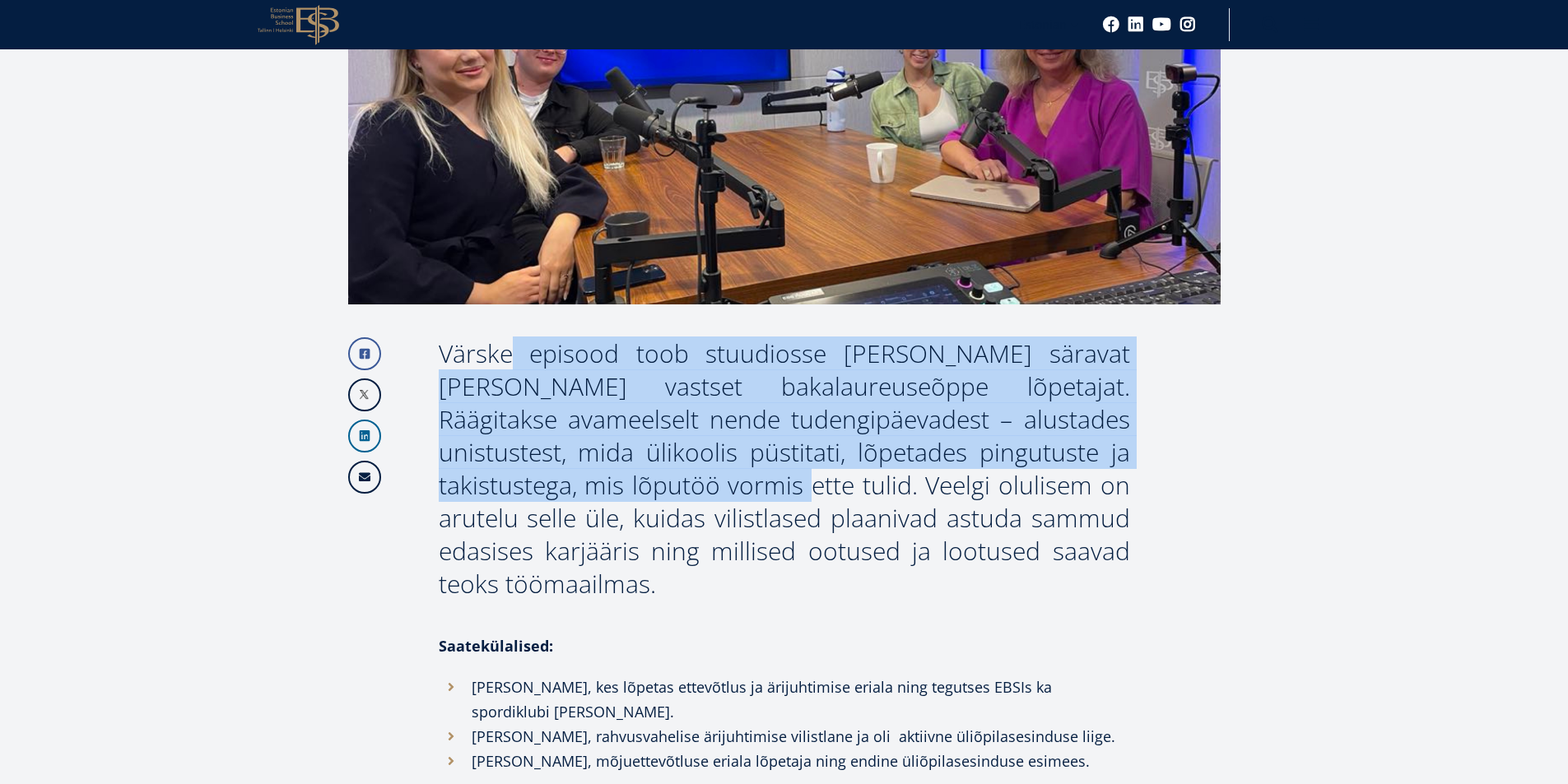
drag, startPoint x: 441, startPoint y: 351, endPoint x: 642, endPoint y: 469, distance: 233.1
click at [642, 469] on div "Värske episood toob stuudiosse kolm säravat EBSi vastset bakalaureuseõppe lõpet…" at bounding box center [784, 469] width 691 height 263
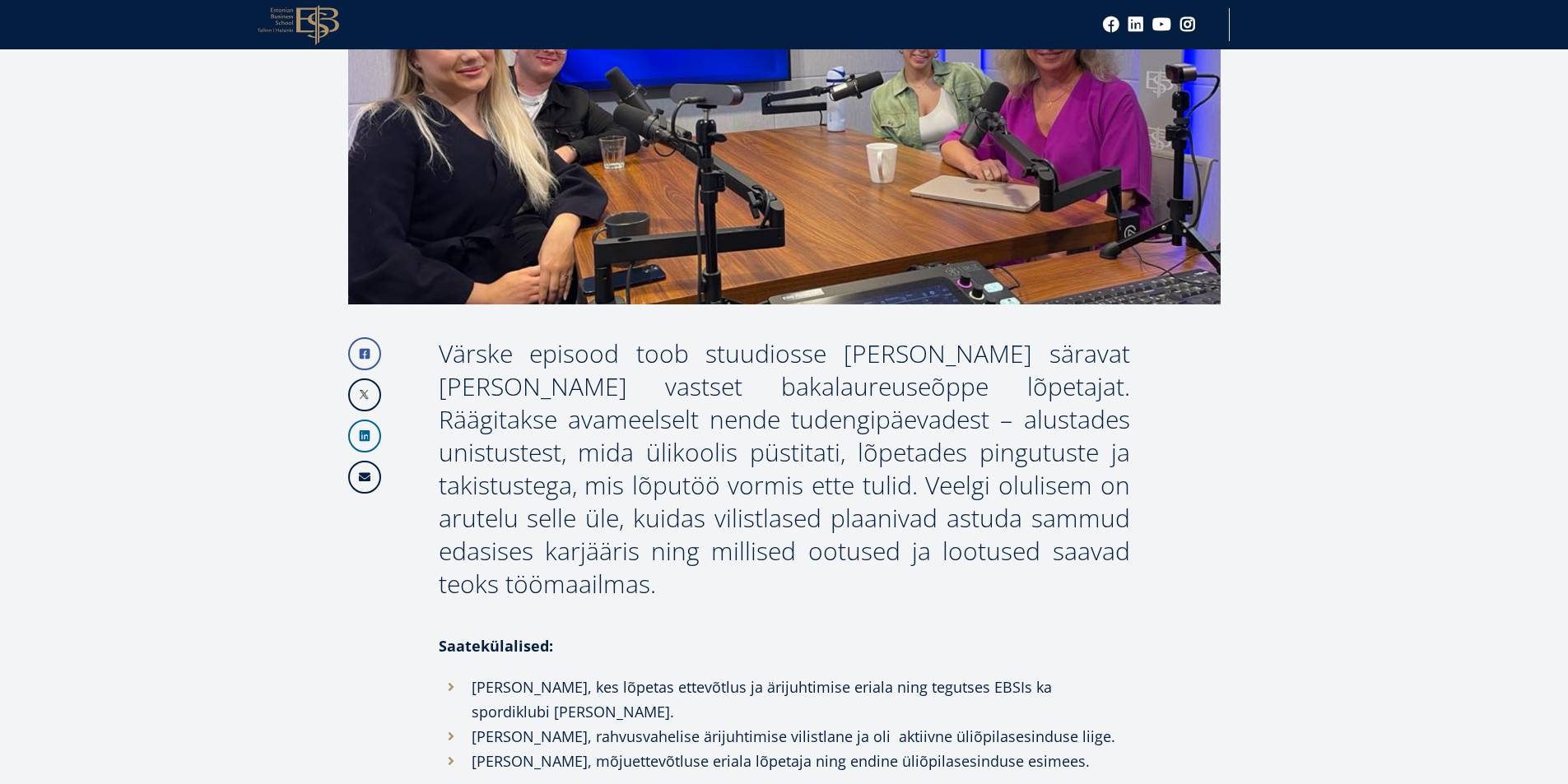
click at [669, 472] on div "Värske episood toob stuudiosse kolm säravat EBSi vastset bakalaureuseõppe lõpet…" at bounding box center [784, 469] width 691 height 263
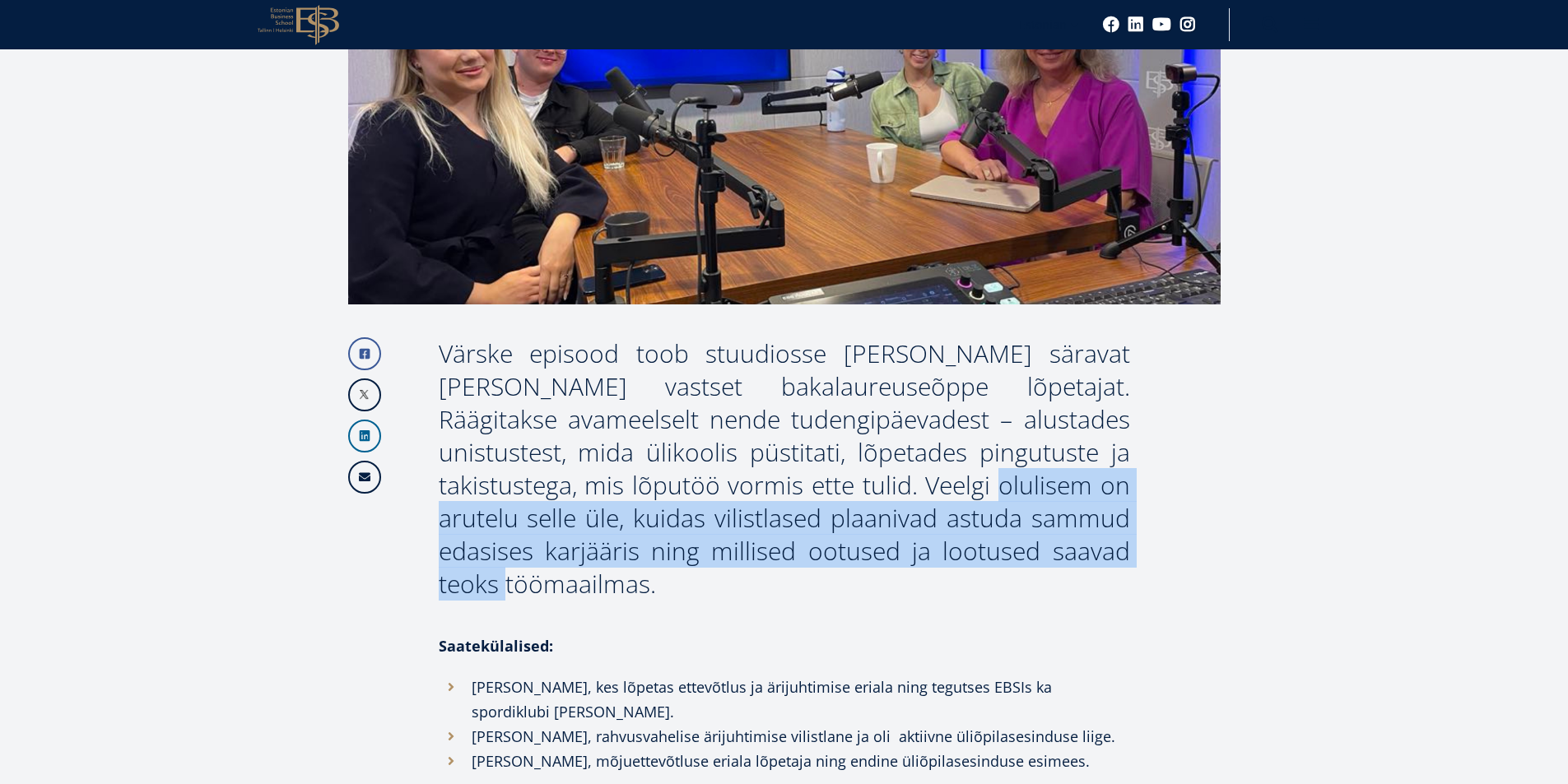
drag, startPoint x: 861, startPoint y: 486, endPoint x: 1055, endPoint y: 543, distance: 202.2
click at [1055, 543] on div "Värske episood toob stuudiosse kolm säravat EBSi vastset bakalaureuseõppe lõpet…" at bounding box center [784, 469] width 691 height 263
copy div "arutelu selle üle, kuidas vilistlased plaanivad astuda sammud edasises karjääri…"
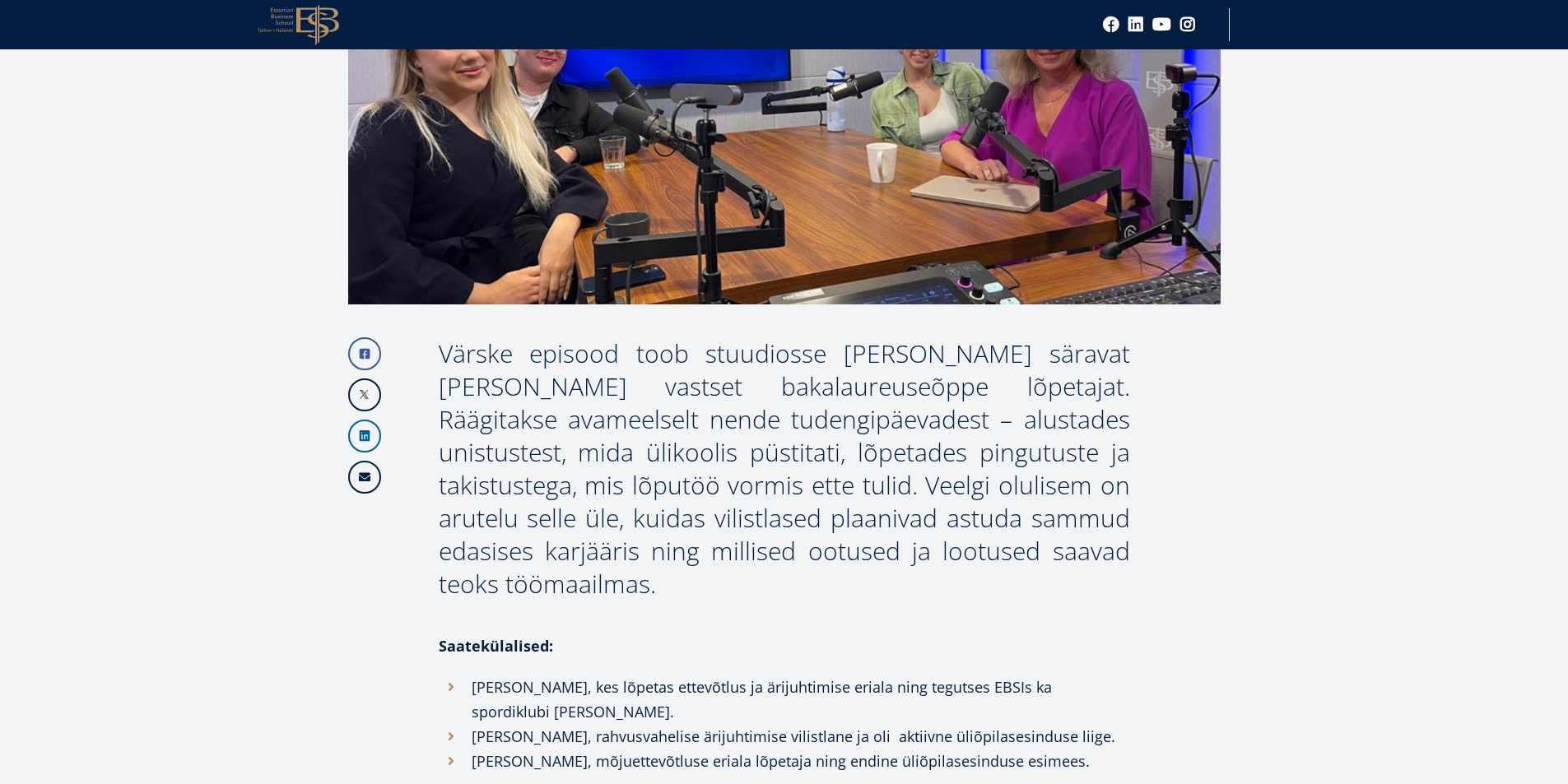
click at [842, 416] on div "Värske episood toob stuudiosse kolm säravat EBSi vastset bakalaureuseõppe lõpet…" at bounding box center [784, 469] width 691 height 263
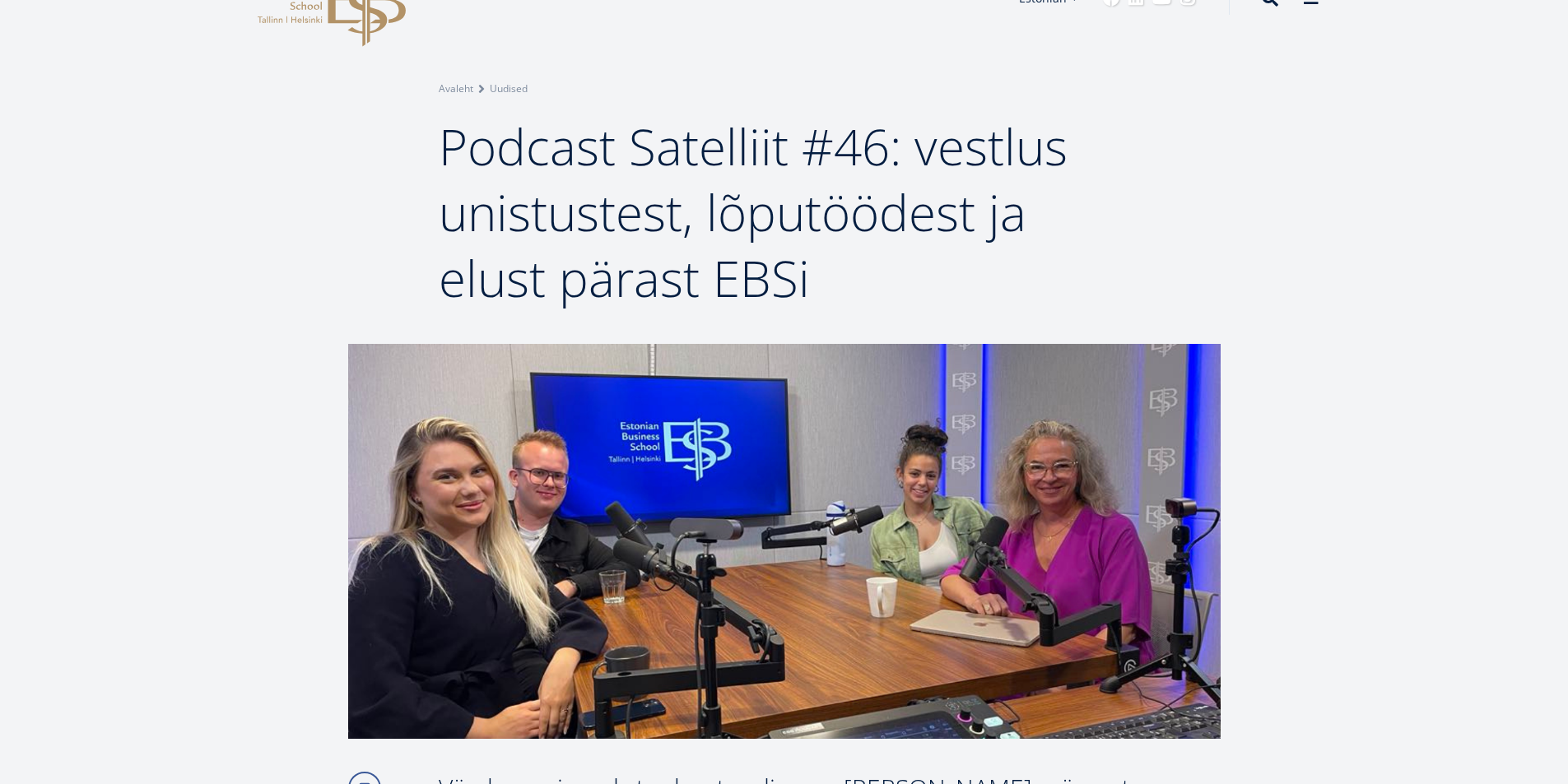
scroll to position [0, 0]
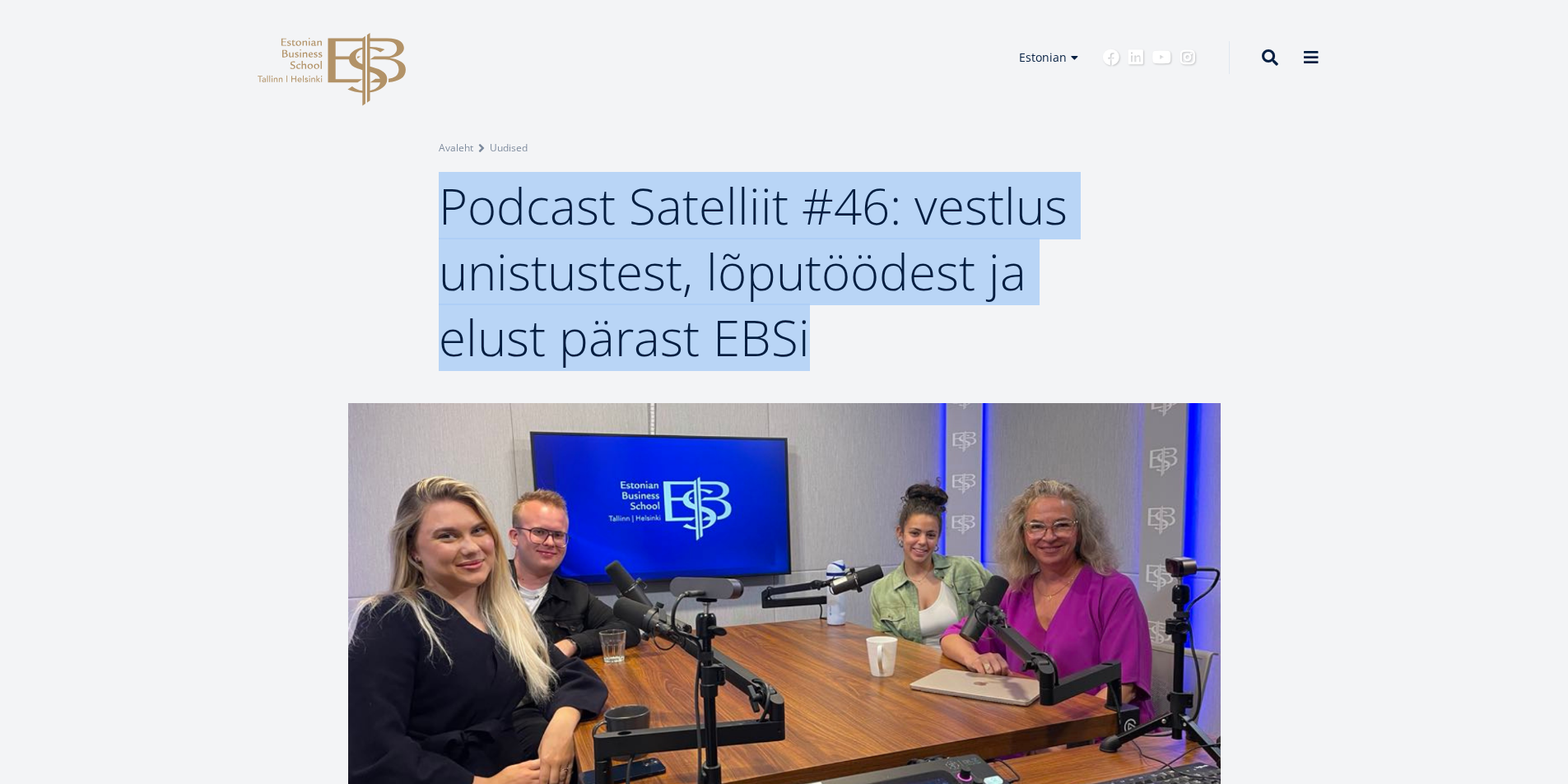
drag, startPoint x: 447, startPoint y: 204, endPoint x: 807, endPoint y: 352, distance: 389.2
click at [807, 352] on span "Podcast Satelliit #46: vestlus unistustest, lõputöödest ja elust pärast EBSi" at bounding box center [753, 271] width 629 height 199
copy span "Podcast Satelliit #46: vestlus unistustest, lõputöödest ja elust pärast EBSi"
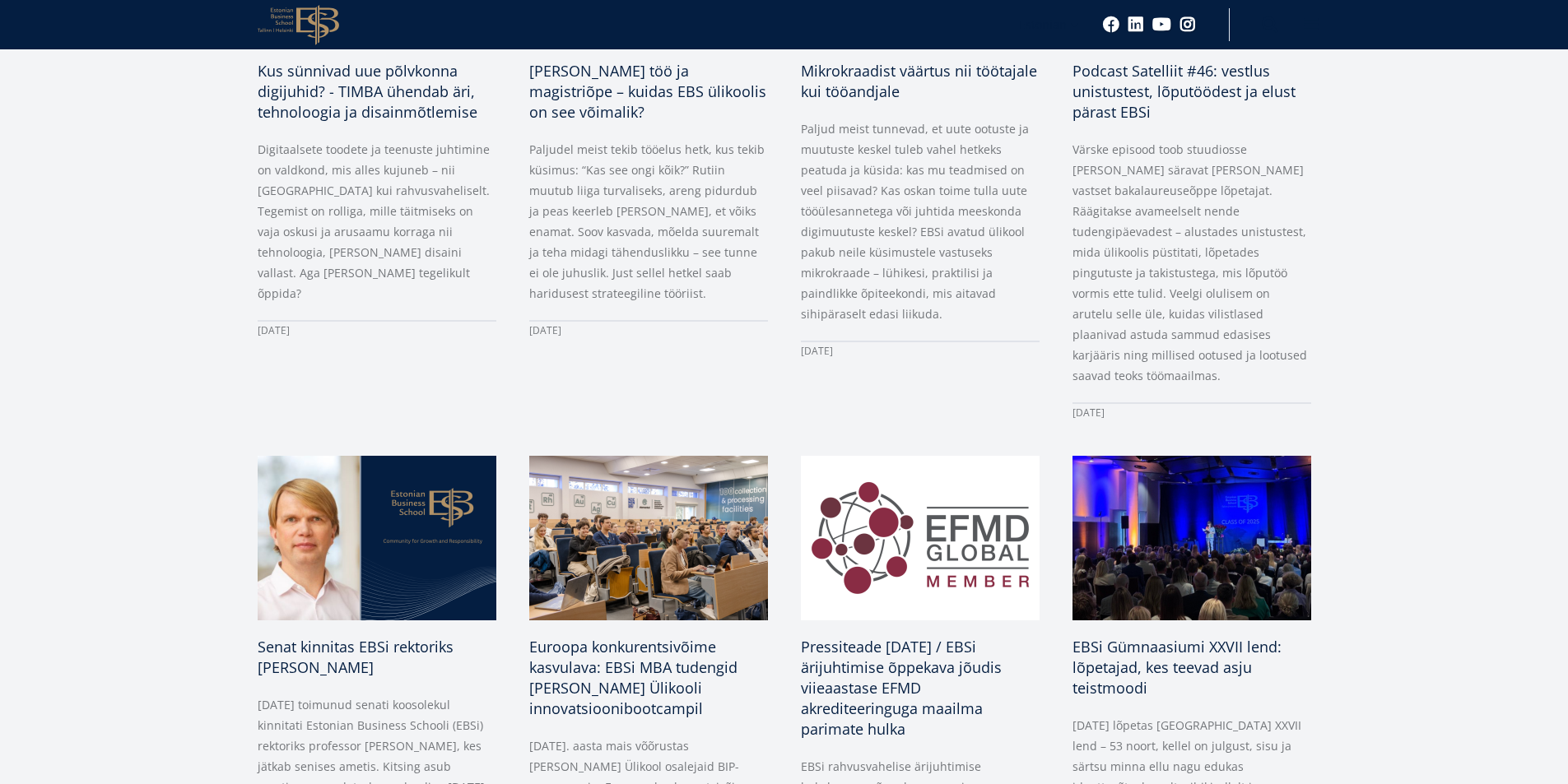
scroll to position [988, 0]
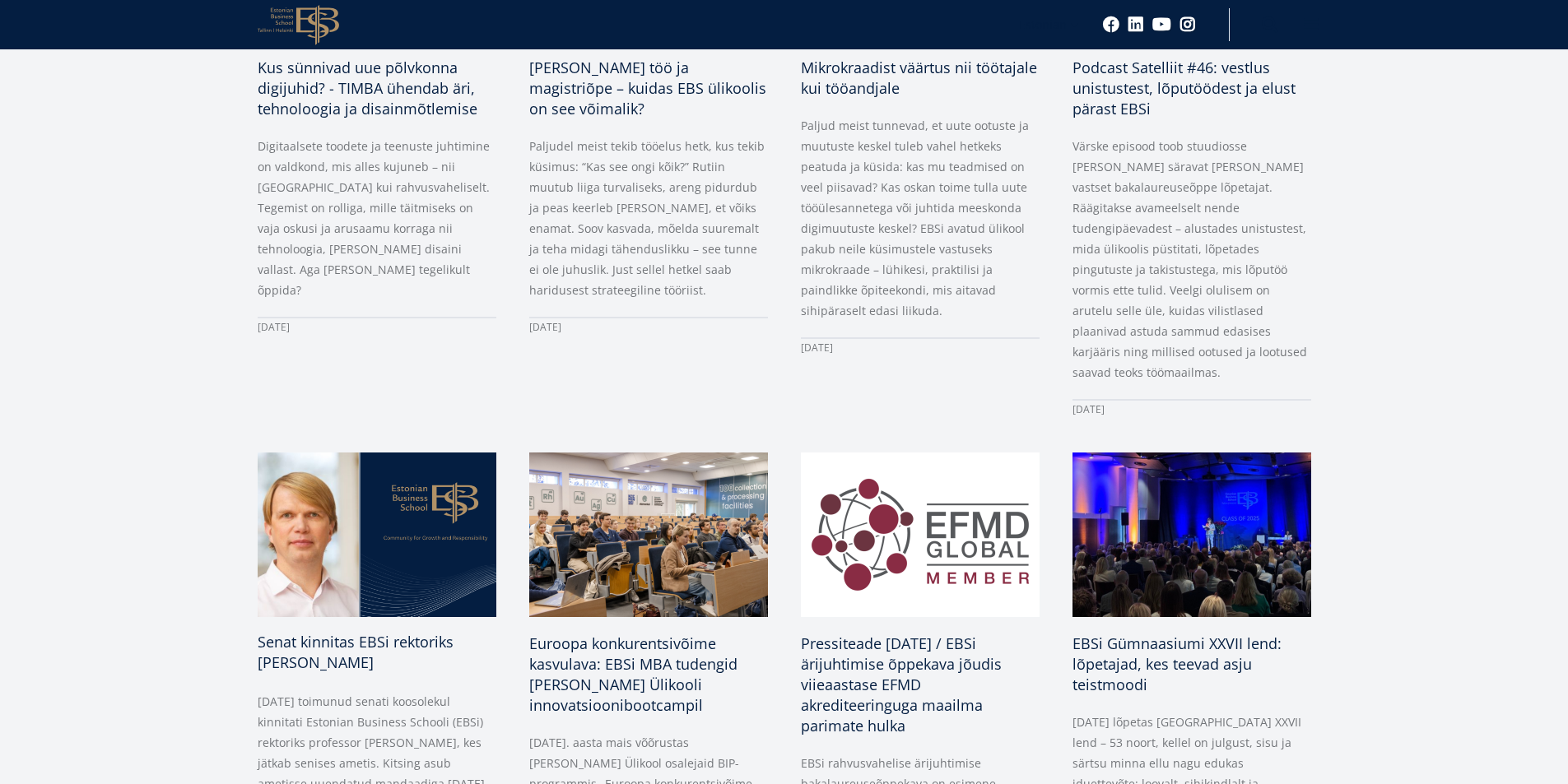
click at [401, 632] on span "Senat kinnitas EBSi rektoriks [PERSON_NAME]" at bounding box center [355, 652] width 196 height 40
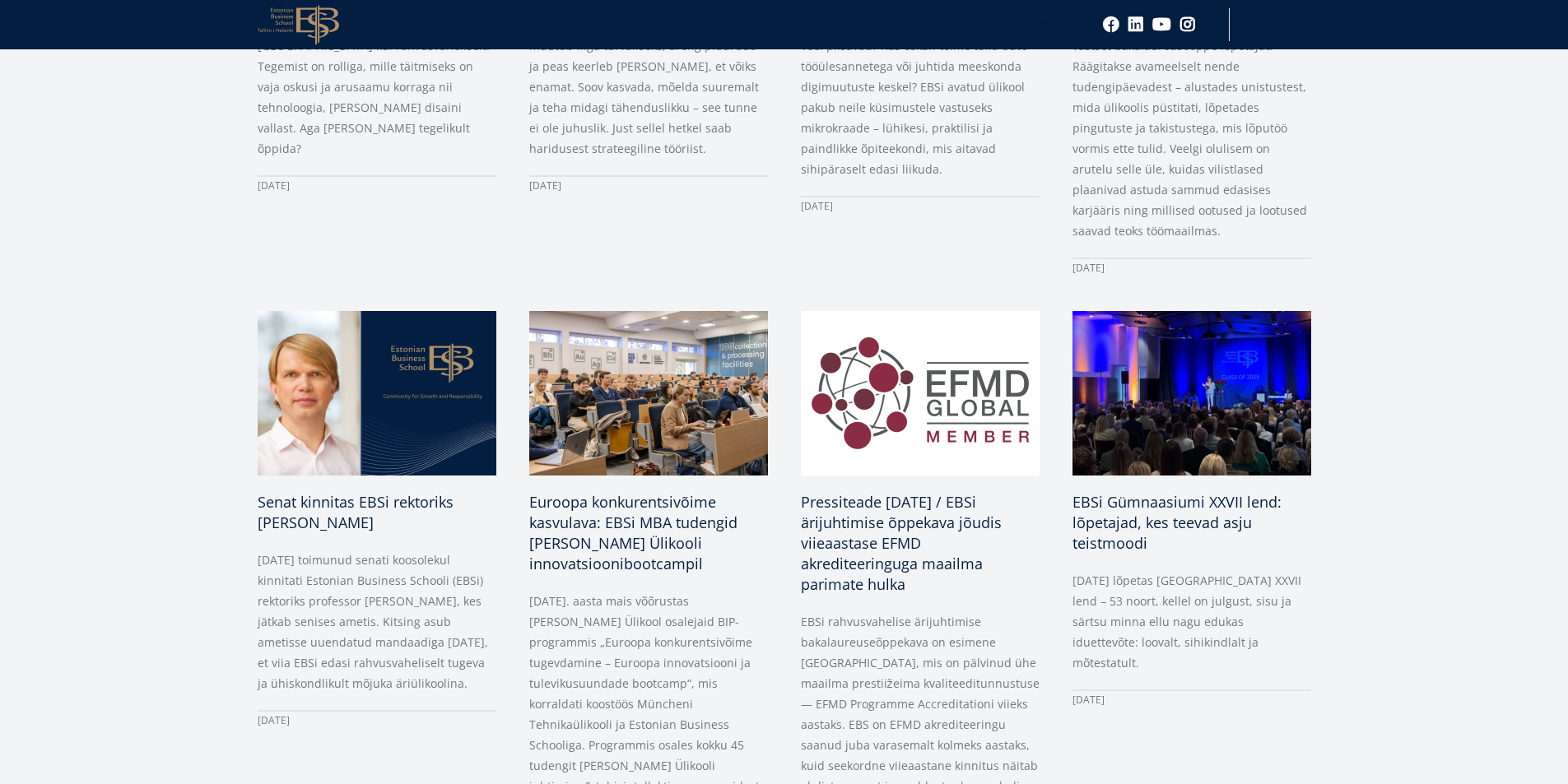
scroll to position [1152, 0]
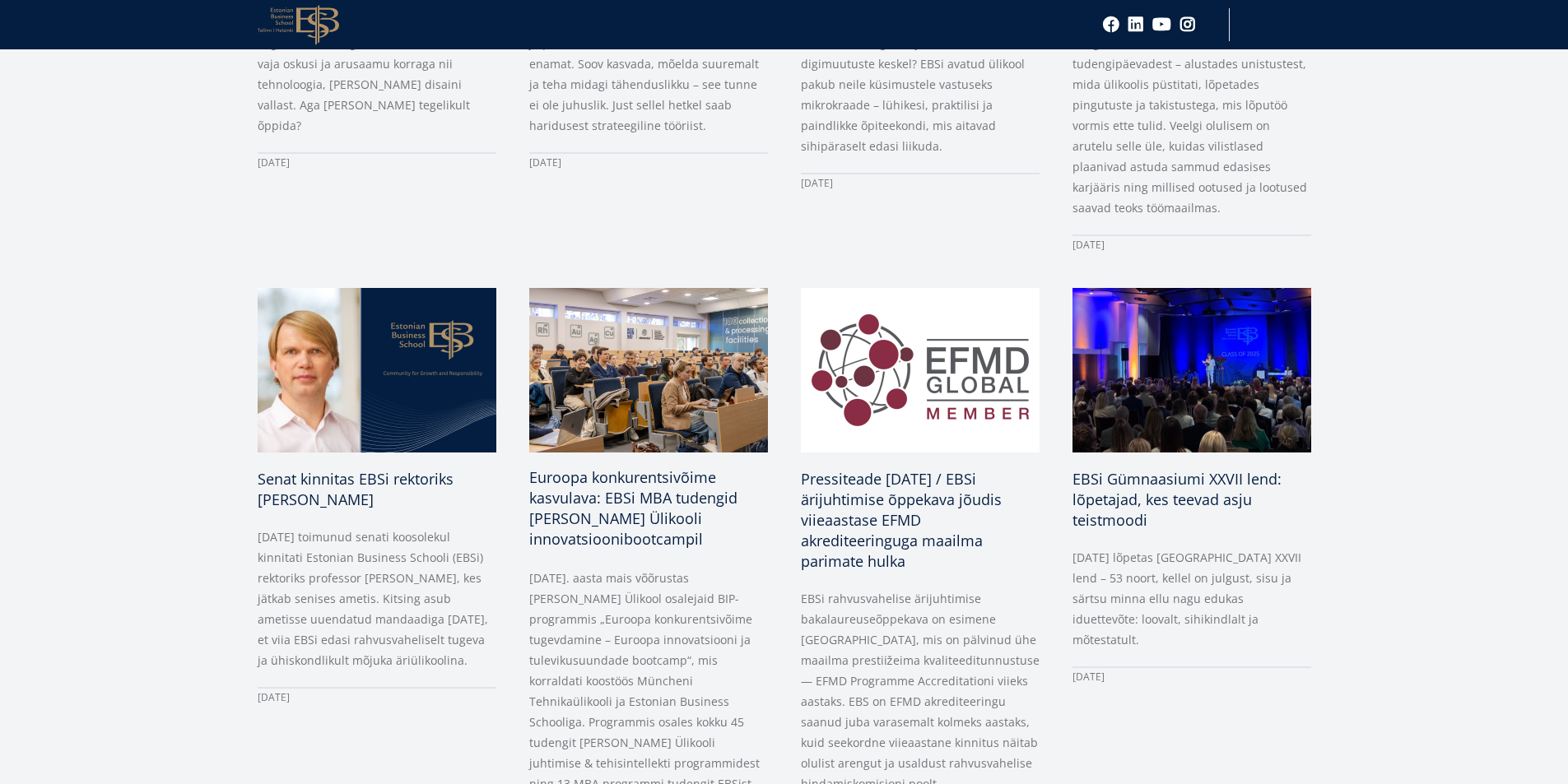
click at [618, 482] on span "Euroopa konkurentsivõime kasvulava: EBSi MBA tudengid Kozminski Ülikooli innova…" at bounding box center [633, 507] width 208 height 82
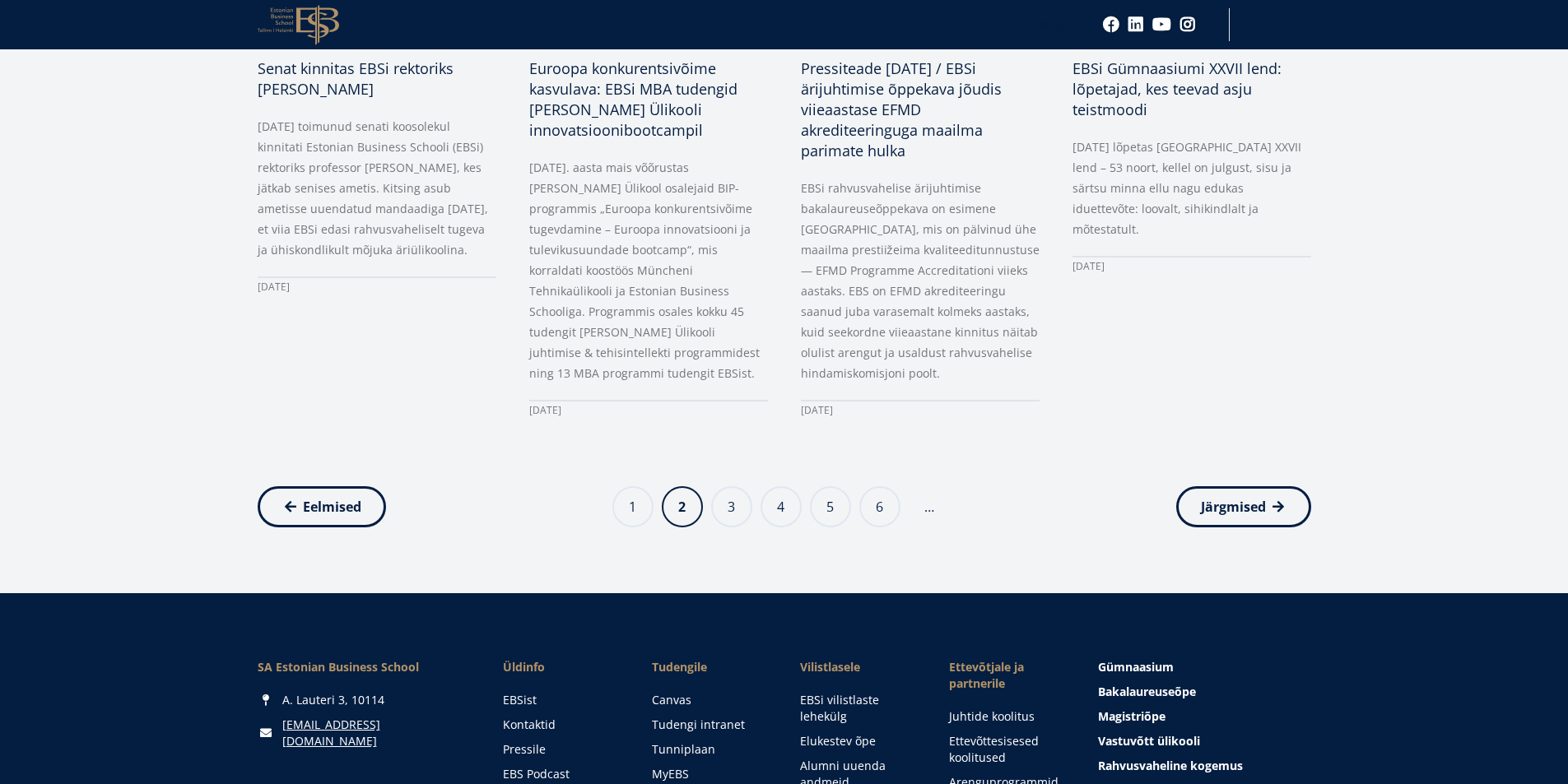
scroll to position [1563, 0]
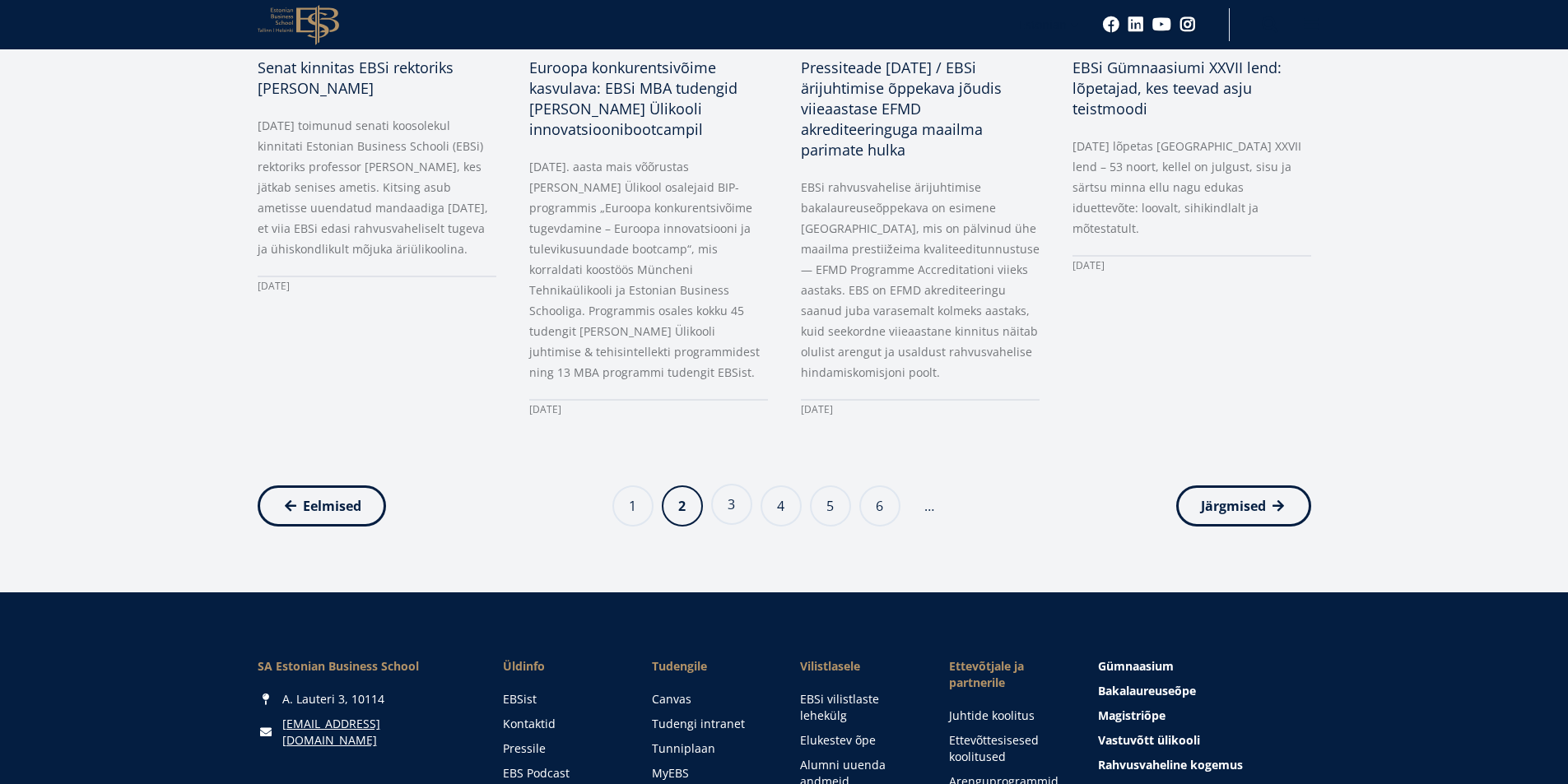
click at [730, 486] on link "Page 3" at bounding box center [732, 504] width 41 height 41
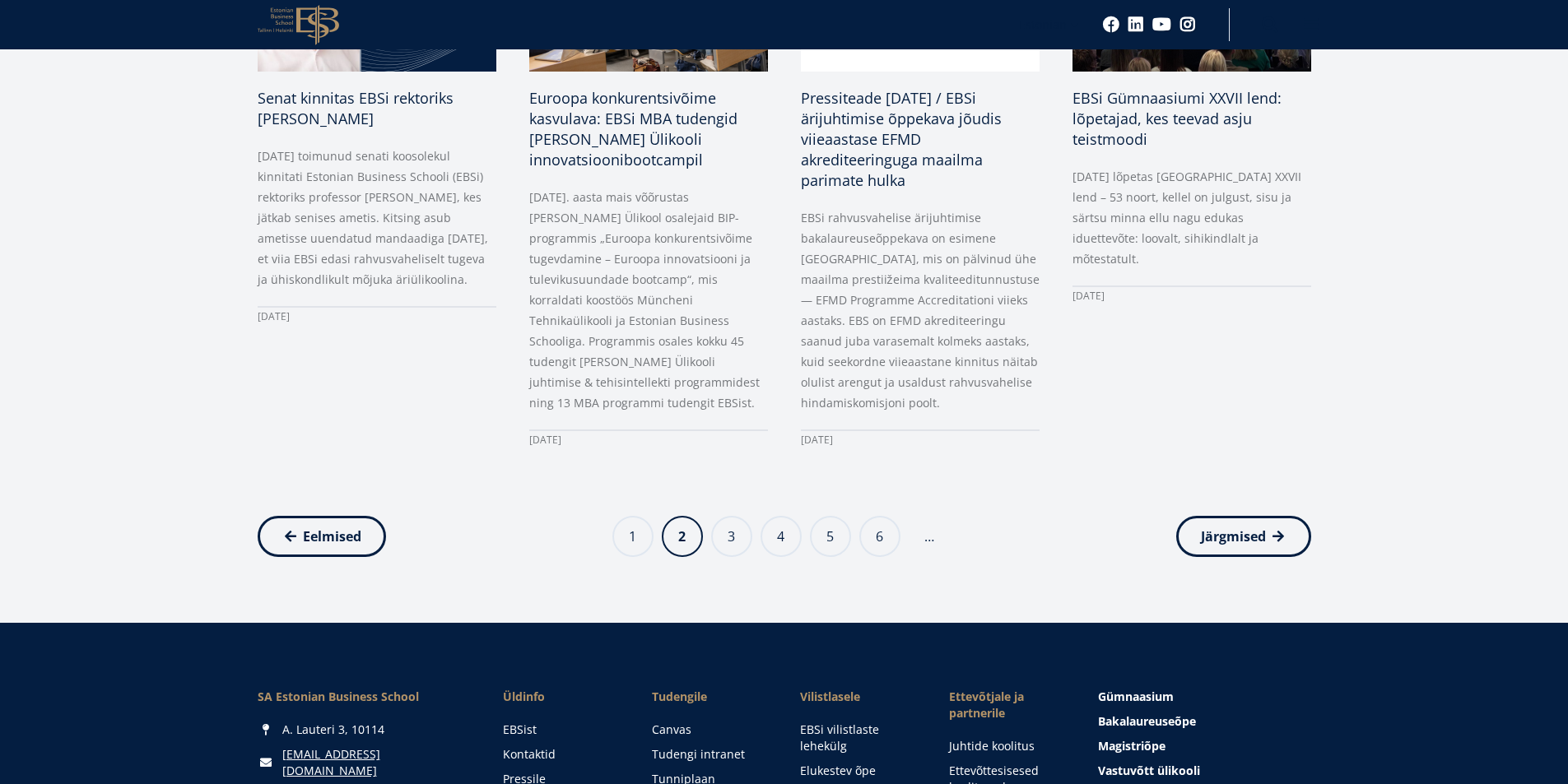
scroll to position [1234, 0]
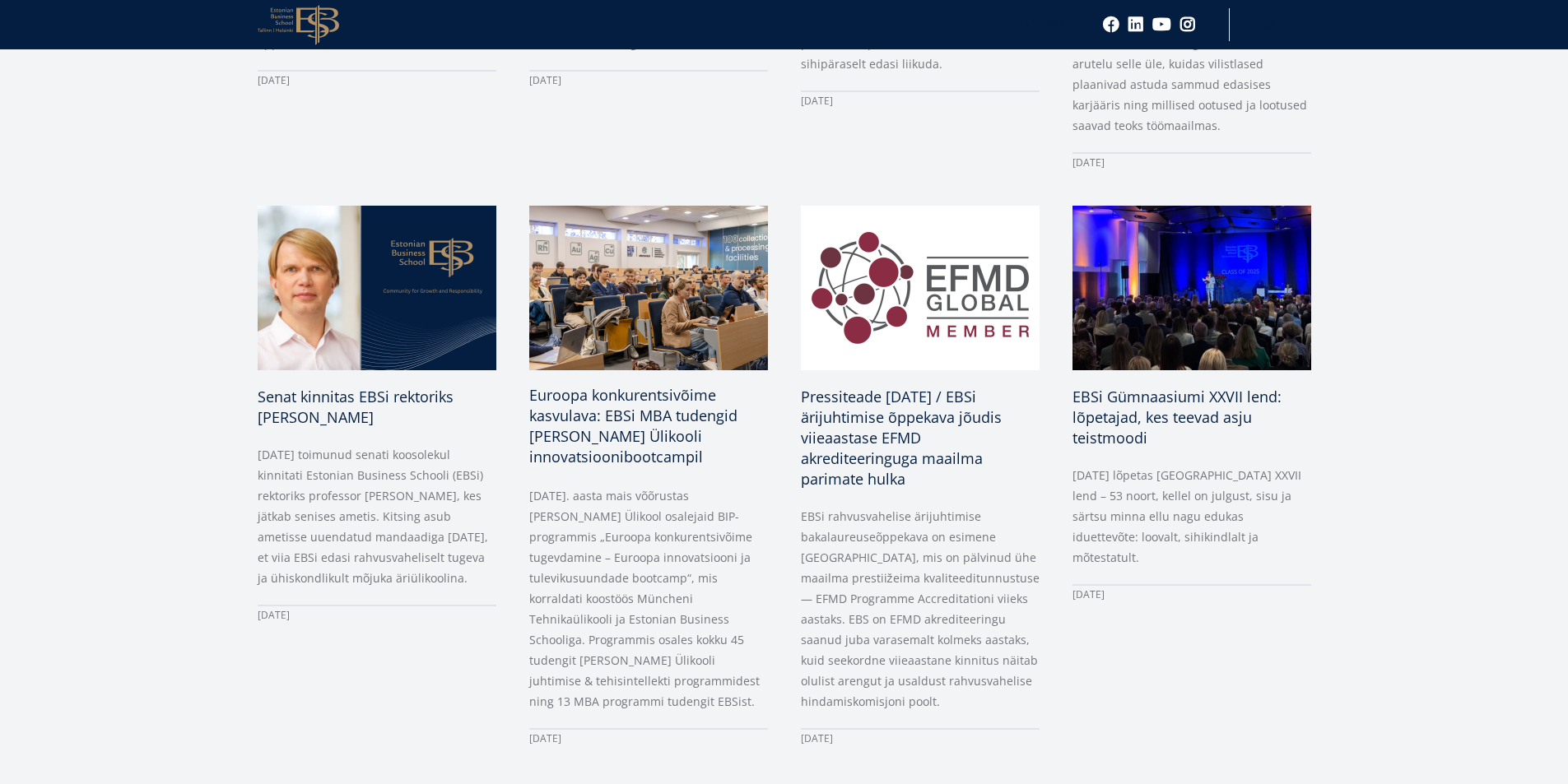
click at [622, 413] on span "Euroopa konkurentsivõime kasvulava: EBSi MBA tudengid Kozminski Ülikooli innova…" at bounding box center [633, 426] width 208 height 82
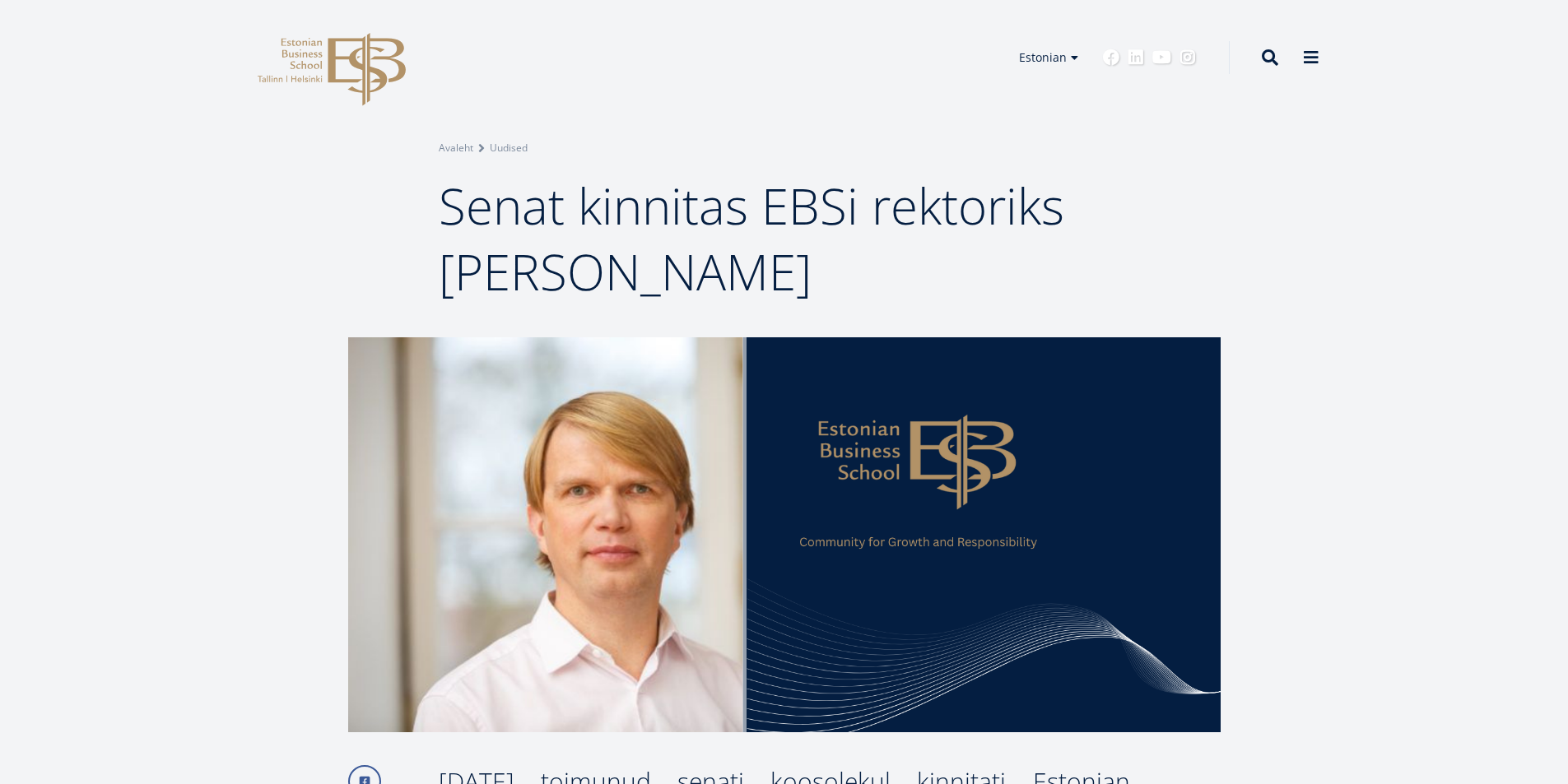
drag, startPoint x: 447, startPoint y: 202, endPoint x: 770, endPoint y: 267, distance: 329.5
click at [770, 267] on h1 "Senat kinnitas EBSi rektoriks [PERSON_NAME]" at bounding box center [784, 239] width 691 height 132
copy span "Senat kinnitas EBSi rektoriks [PERSON_NAME]"
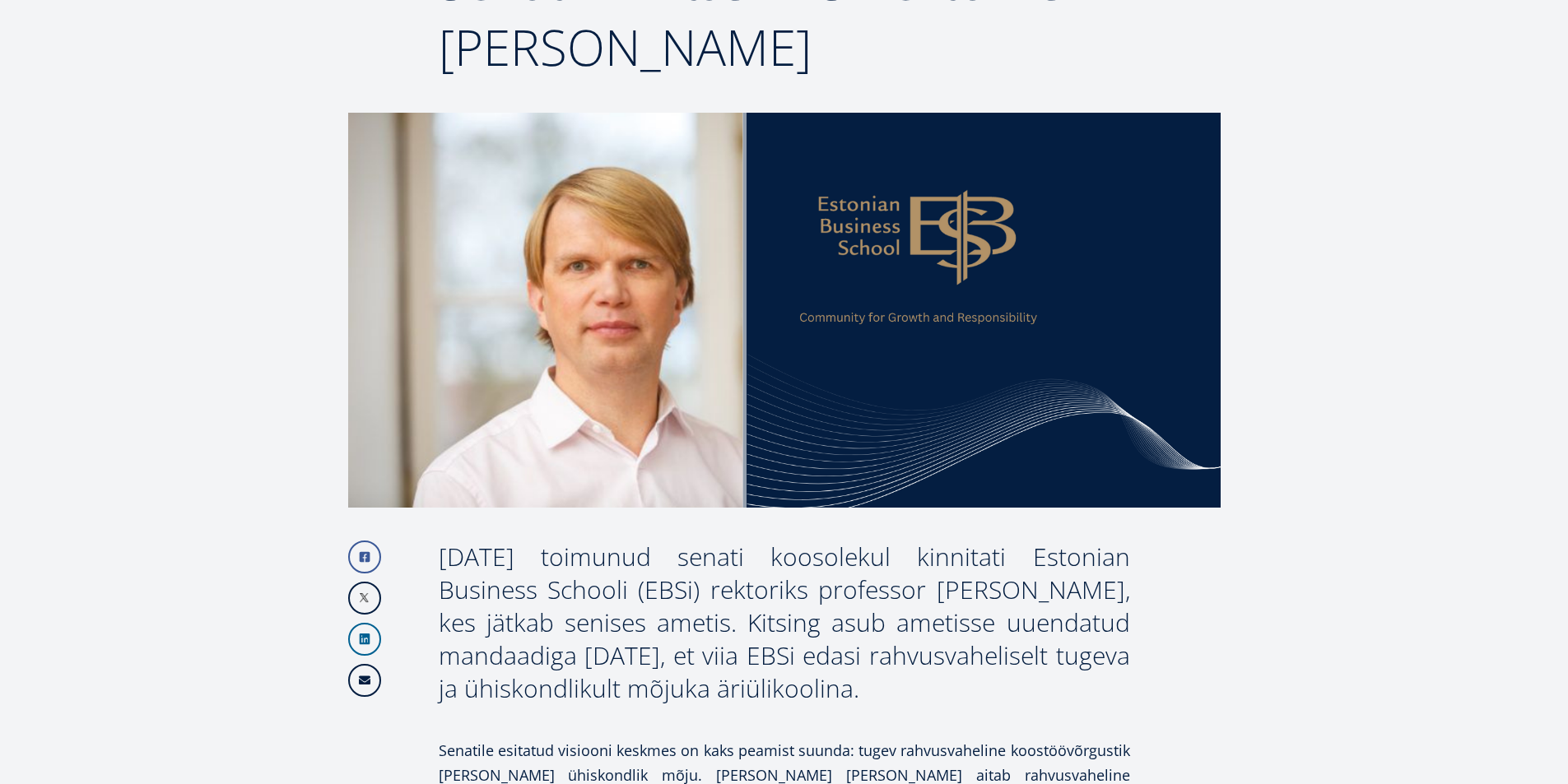
scroll to position [493, 0]
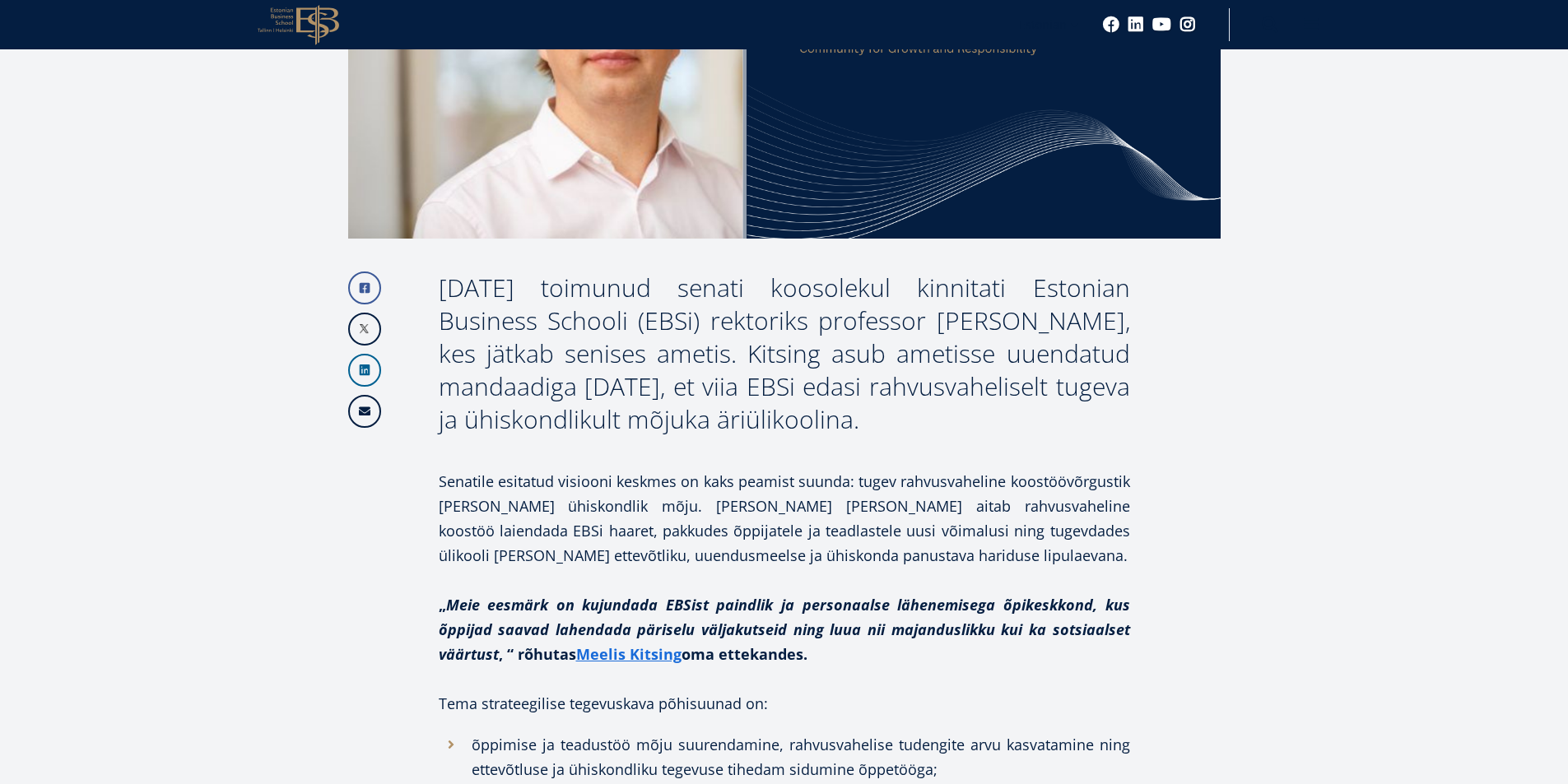
click at [467, 389] on div "[DATE] toimunud senati koosolekul kinnitati Estonian Business Schooli (EBSi) re…" at bounding box center [784, 353] width 691 height 164
drag, startPoint x: 438, startPoint y: 288, endPoint x: 837, endPoint y: 411, distance: 417.5
click at [837, 411] on div "[DATE] toimunud senati koosolekul kinnitati Estonian Business Schooli (EBSi) re…" at bounding box center [784, 353] width 691 height 164
copy div "[DATE] toimunud senati koosolekul kinnitati Estonian Business Schooli (EBSi) re…"
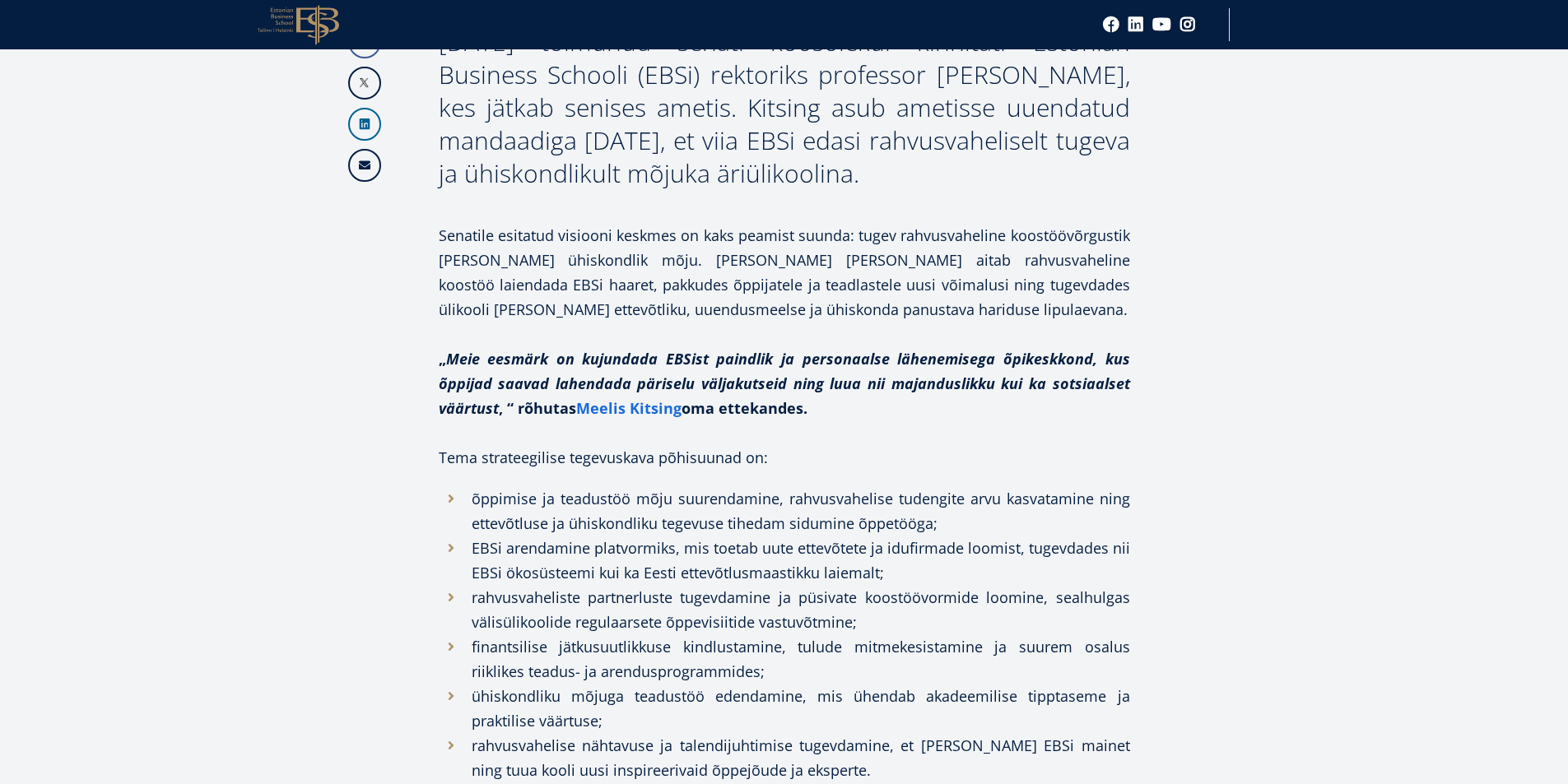
scroll to position [740, 0]
click at [981, 431] on p at bounding box center [784, 432] width 691 height 25
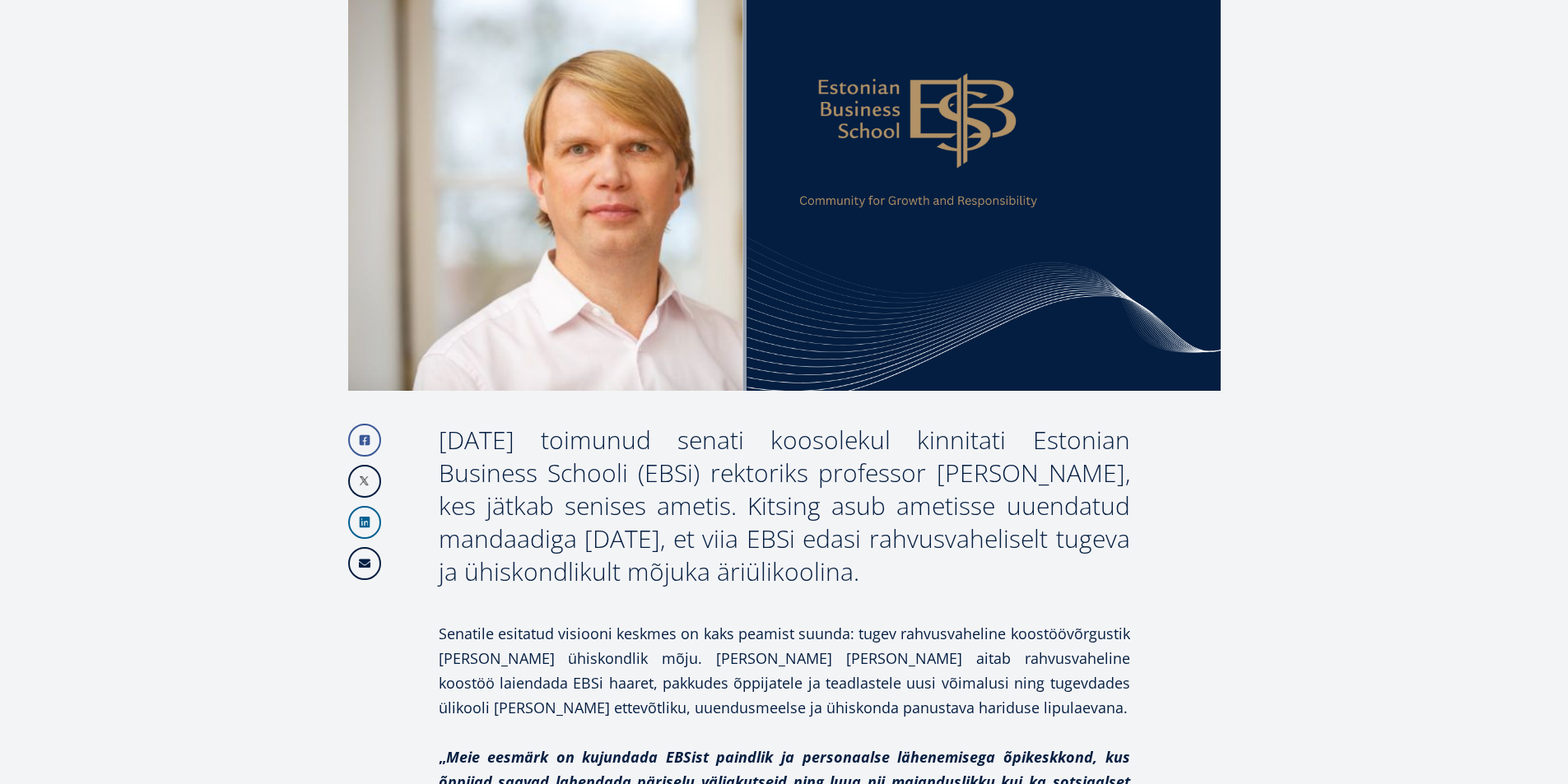
scroll to position [24, 0]
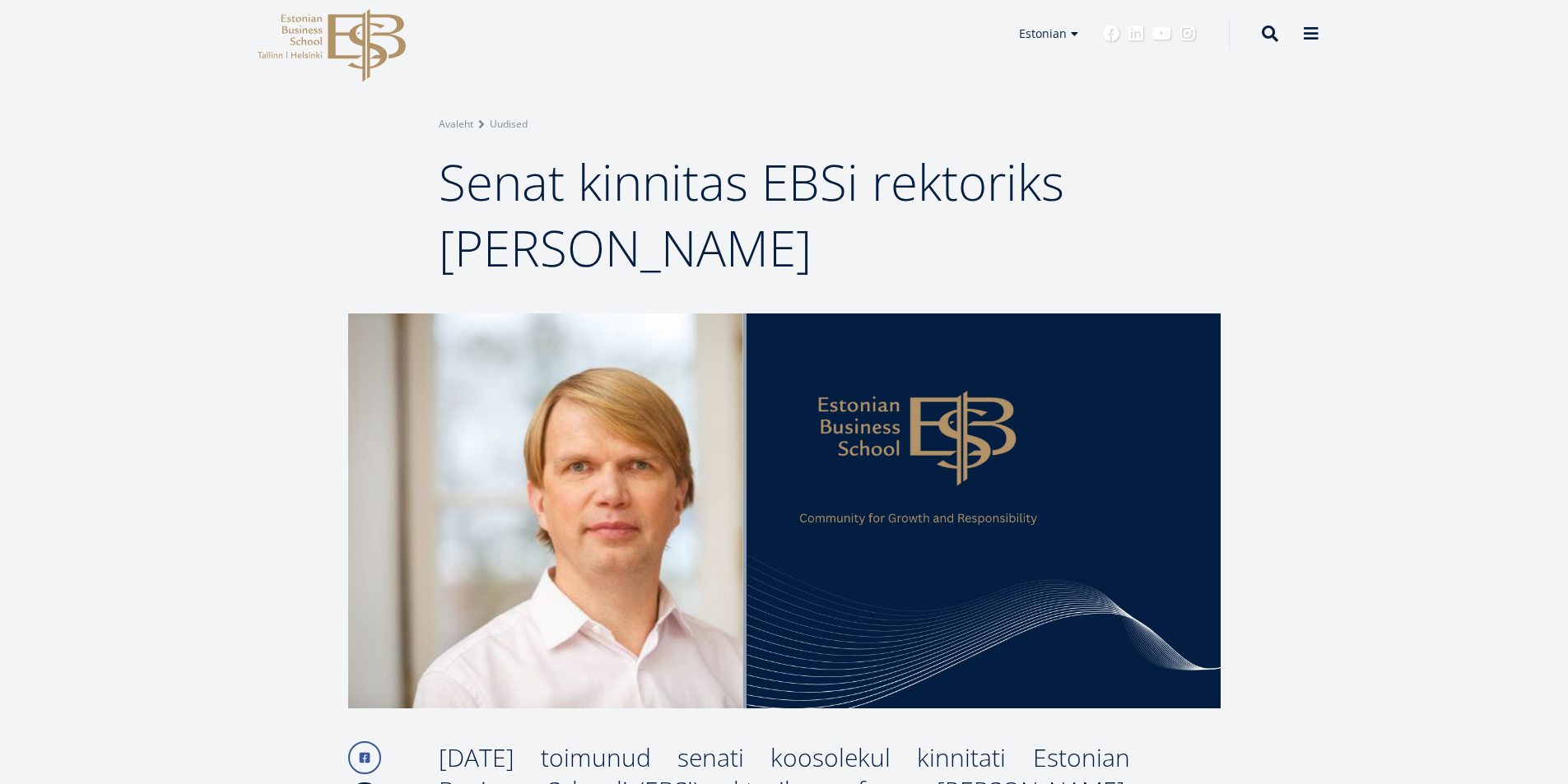
drag, startPoint x: 443, startPoint y: 180, endPoint x: 770, endPoint y: 250, distance: 334.4
click at [770, 250] on h1 "Senat kinnitas EBSi rektoriks [PERSON_NAME]" at bounding box center [784, 215] width 691 height 132
copy span "Senat kinnitas EBSi rektoriks [PERSON_NAME]"
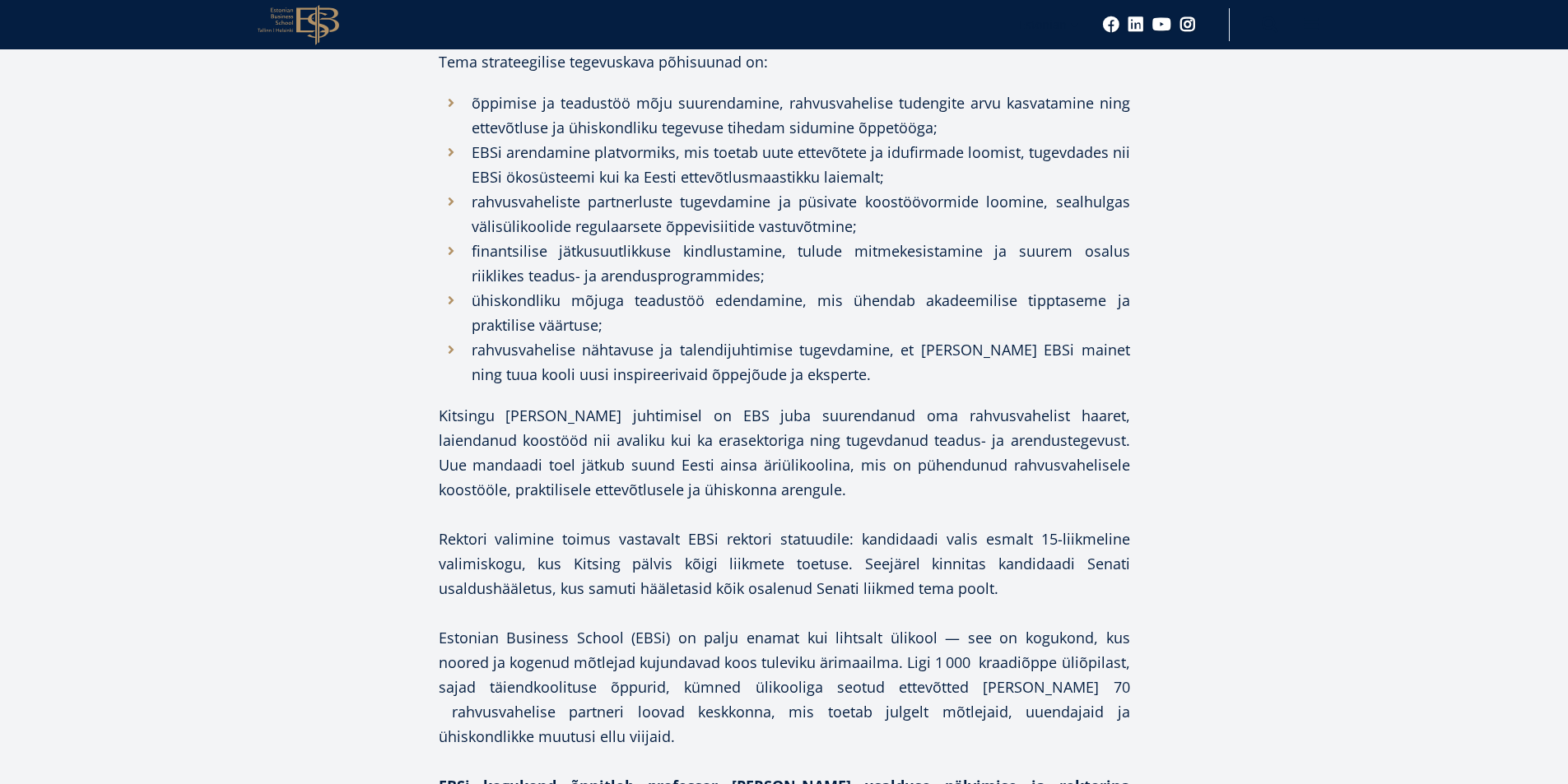
scroll to position [1399, 0]
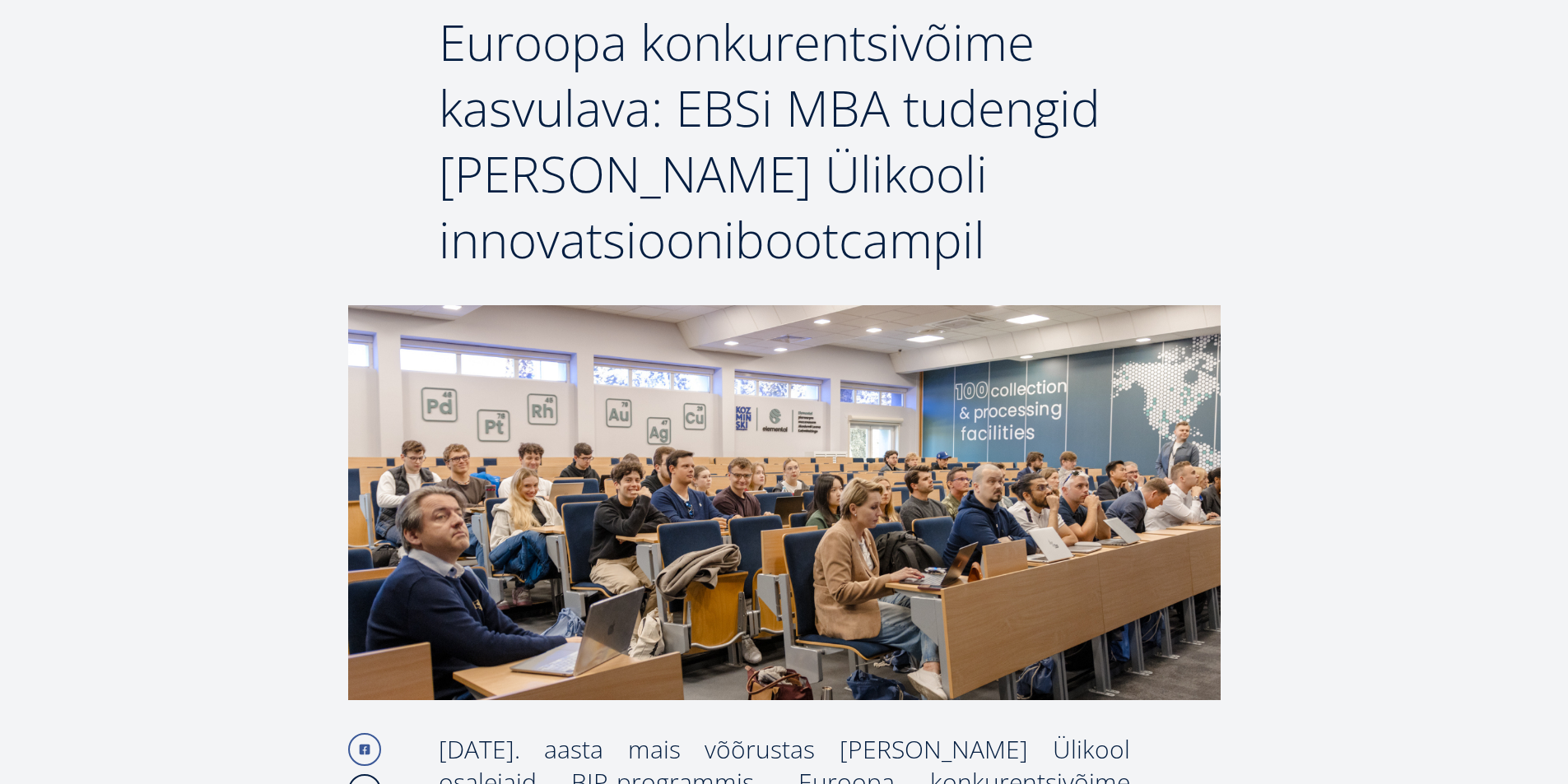
scroll to position [164, 0]
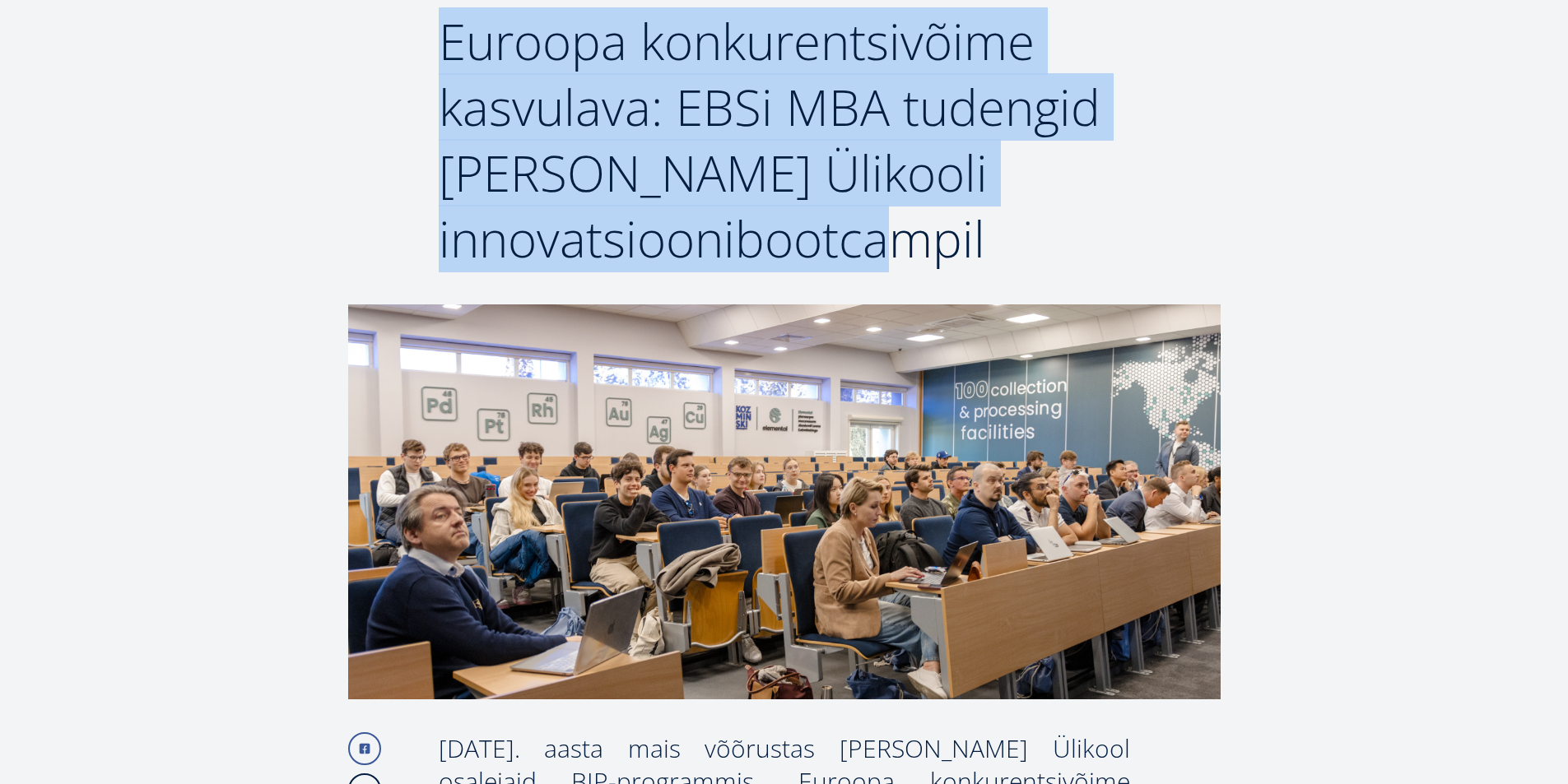
drag, startPoint x: 442, startPoint y: 37, endPoint x: 992, endPoint y: 251, distance: 590.2
click at [992, 251] on h1 "Euroopa konkurentsivõime kasvulava: EBSi MBA tudengid [PERSON_NAME] Ülikooli in…" at bounding box center [784, 140] width 691 height 263
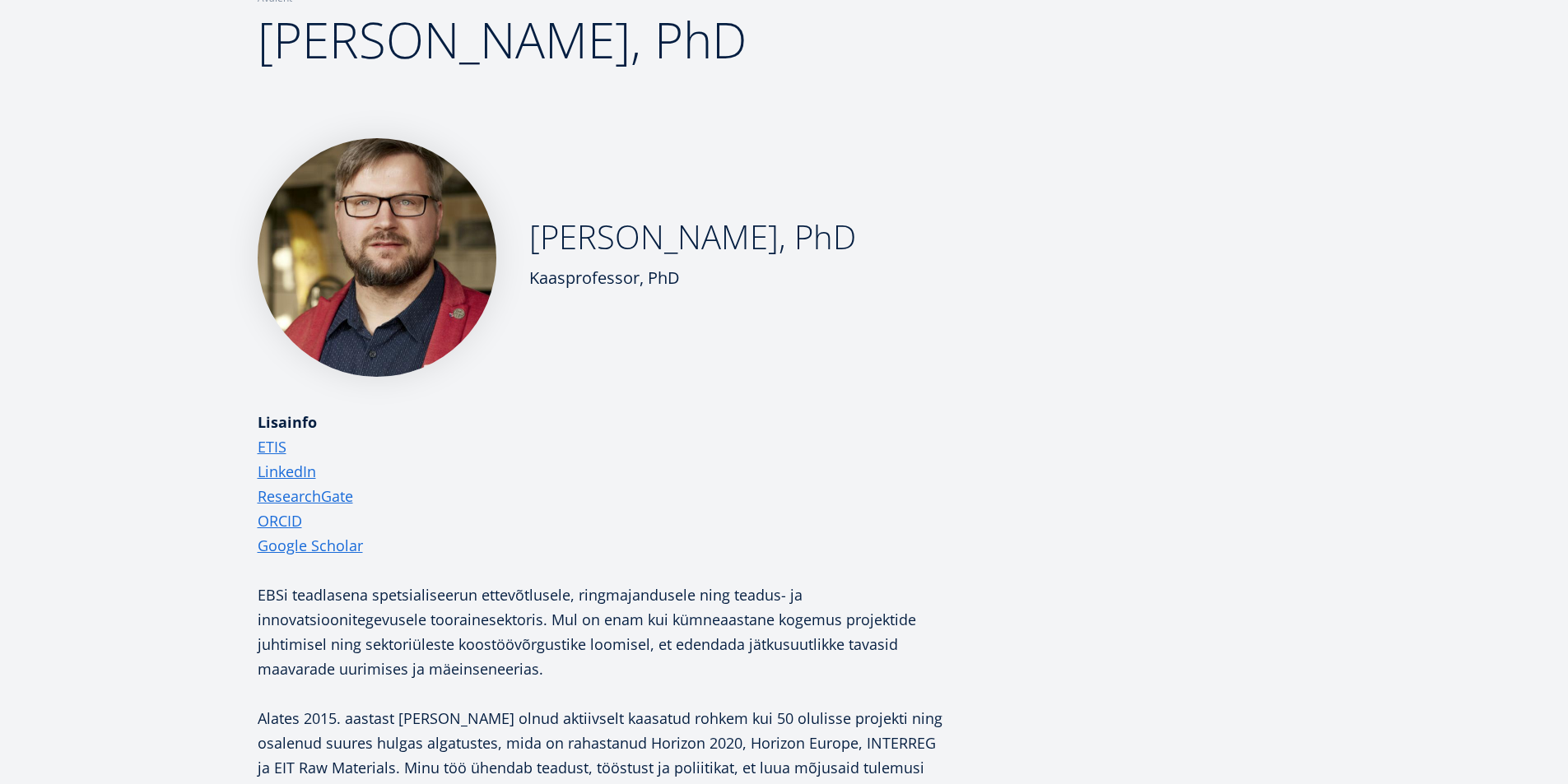
scroll to position [164, 0]
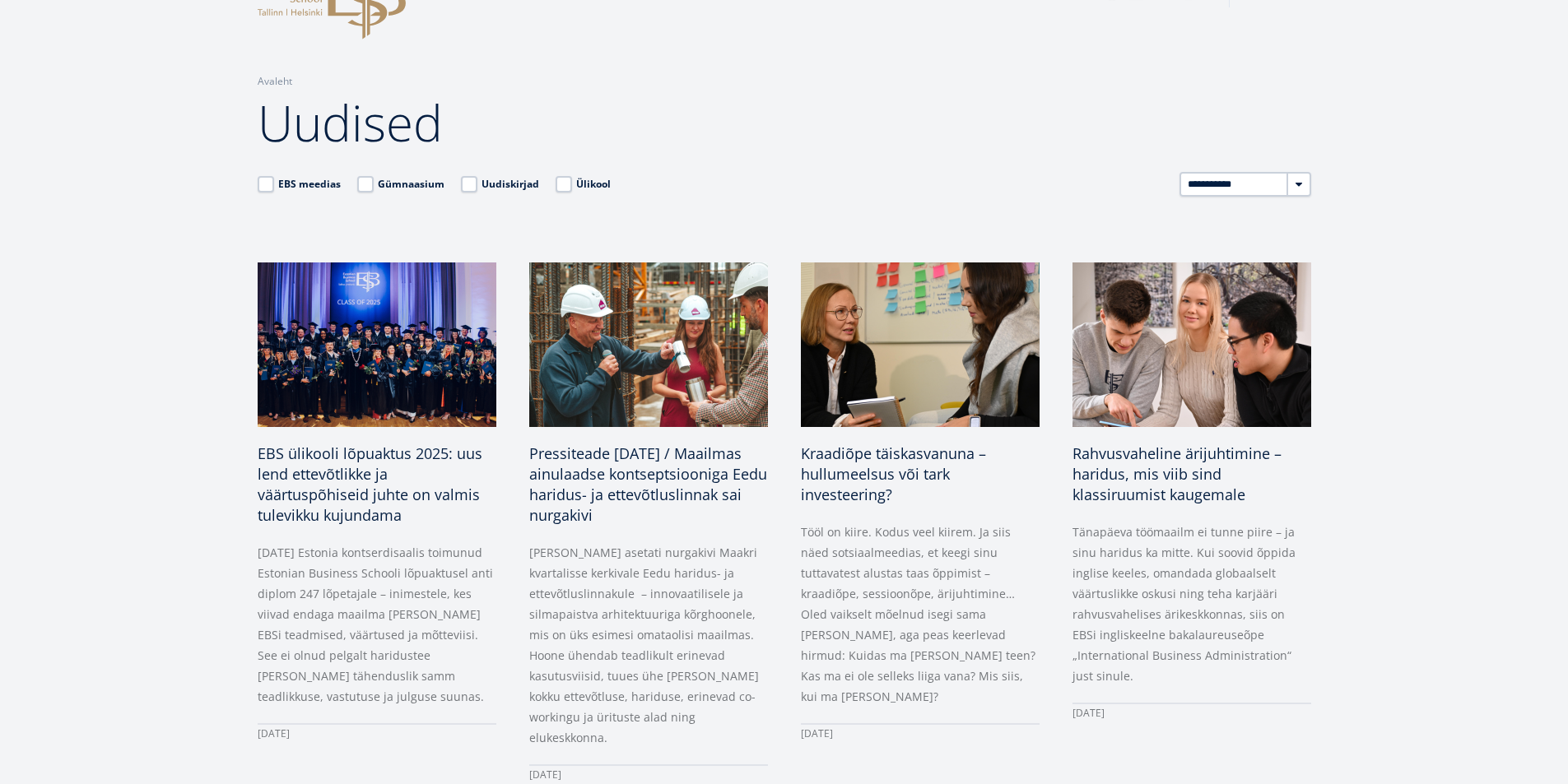
scroll to position [247, 0]
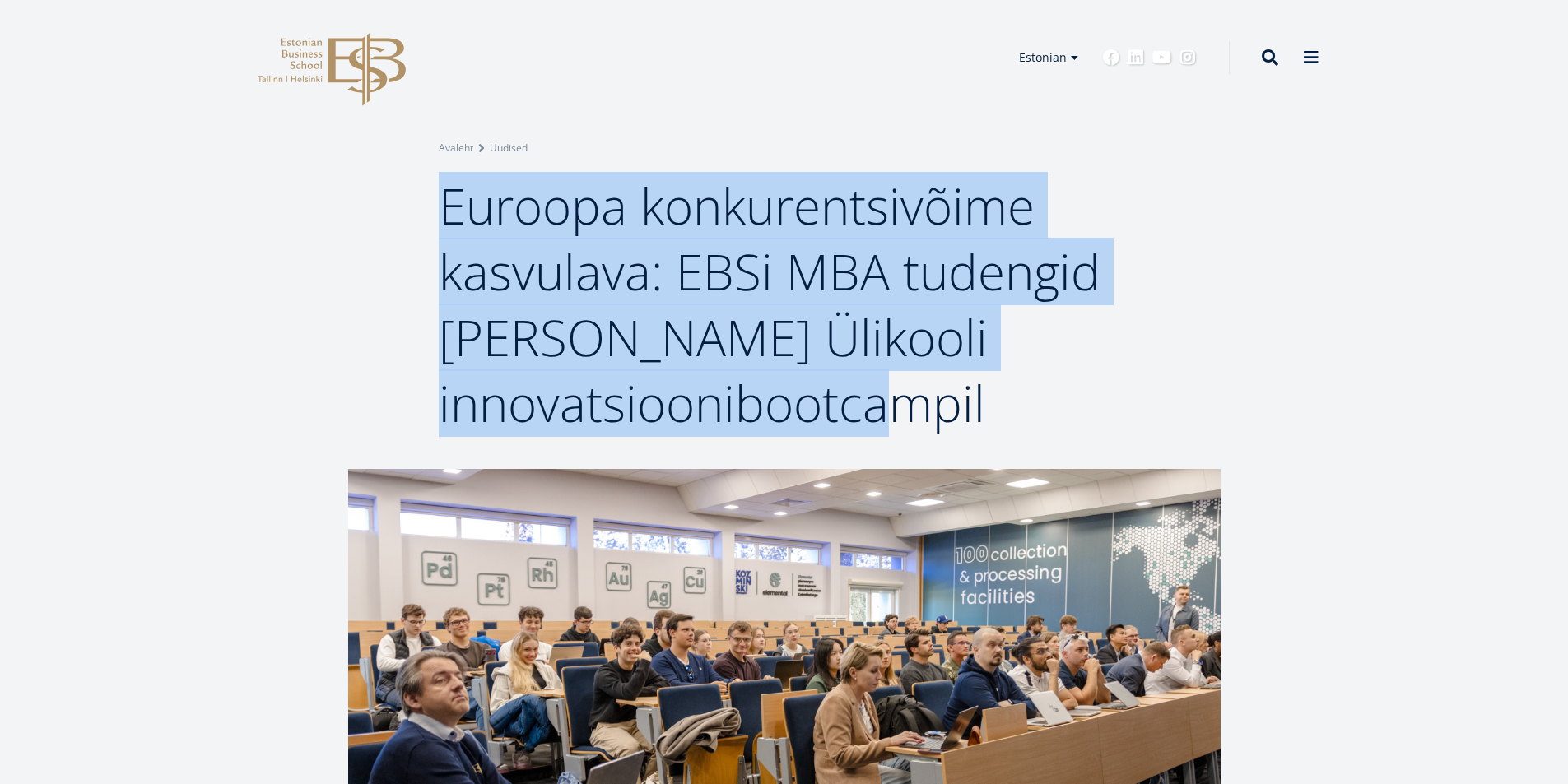
drag, startPoint x: 445, startPoint y: 205, endPoint x: 984, endPoint y: 406, distance: 575.3
click at [984, 406] on h1 "Euroopa konkurentsivõime kasvulava: EBSi MBA tudengid [PERSON_NAME] Ülikooli in…" at bounding box center [784, 305] width 691 height 263
copy span "Euroopa konkurentsivõime kasvulava: EBSi MBA tudengid [PERSON_NAME] Ülikooli in…"
click at [242, 229] on div "Breadcrumb Avaleht Uudised Euroopa konkurentsivõime kasvulava: EBSi MBA tudengi…" at bounding box center [784, 234] width 1568 height 469
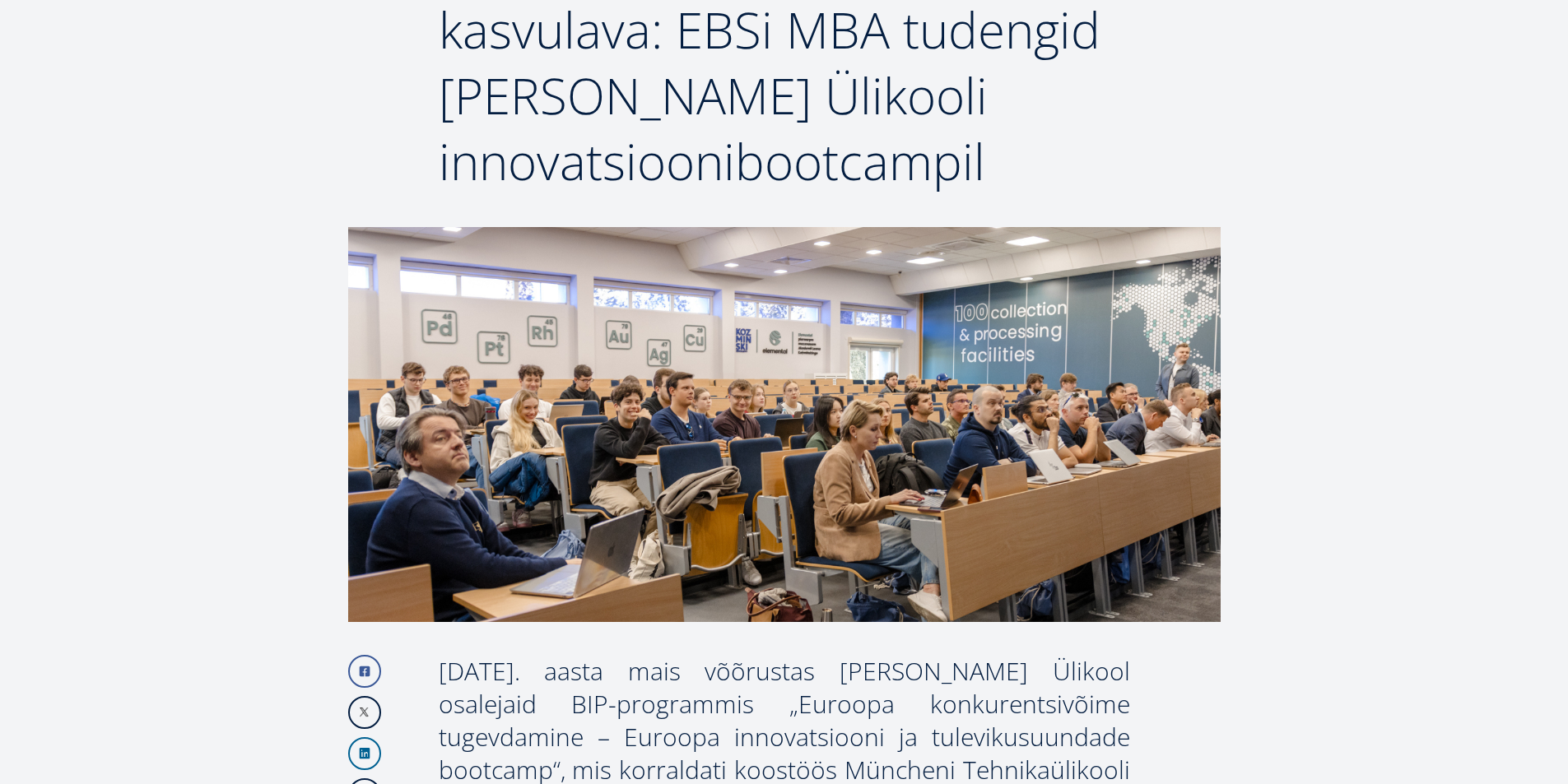
scroll to position [493, 0]
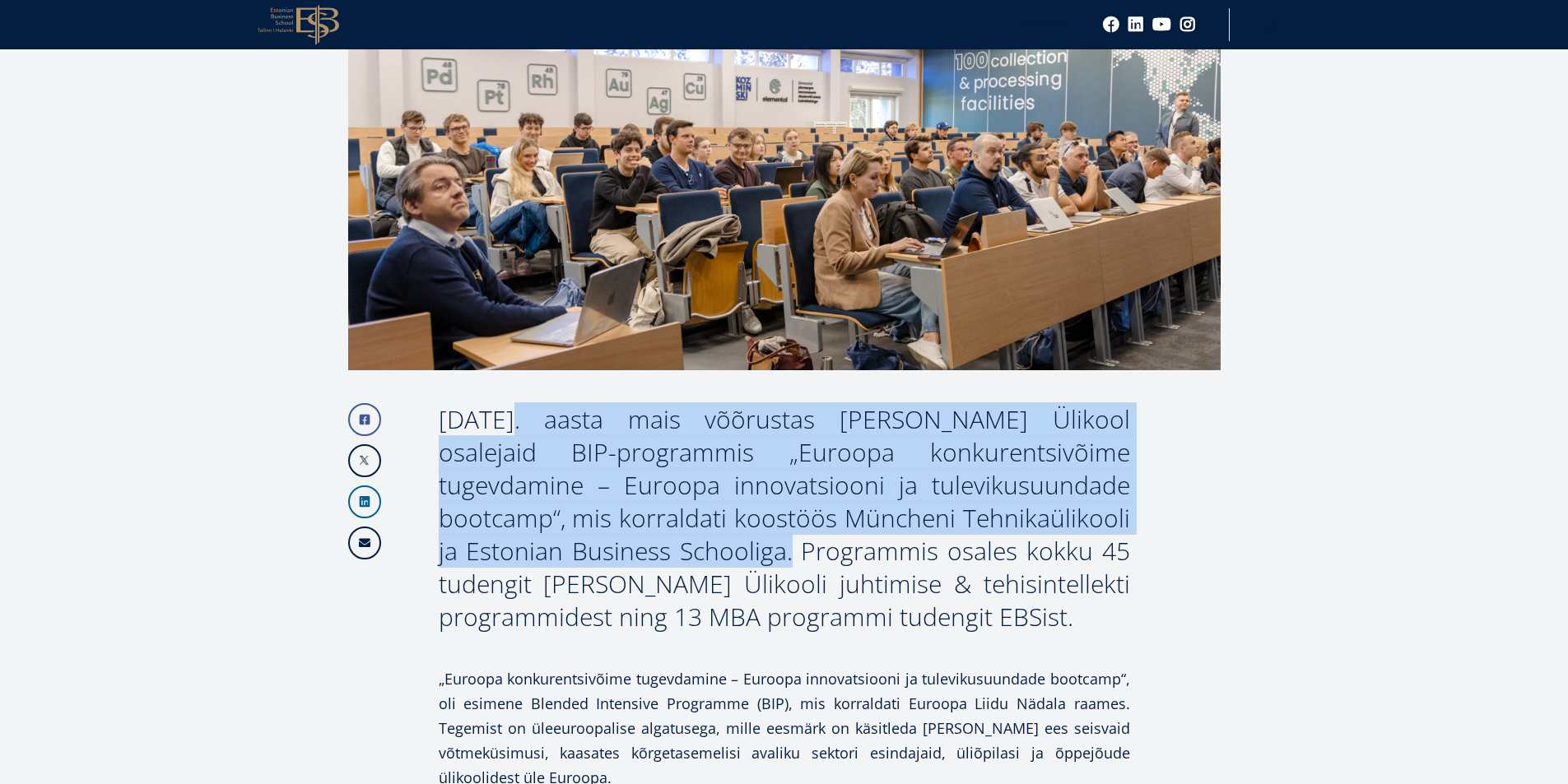
drag, startPoint x: 441, startPoint y: 418, endPoint x: 667, endPoint y: 543, distance: 258.3
click at [667, 543] on div "2025. aasta mais võõrustas Kozminski Ülikool osalejaid BIP-programmis „Euroopa …" at bounding box center [784, 518] width 691 height 230
copy div "2025. aasta mais võõrustas Kozminski Ülikool osalejaid BIP-programmis „Euroopa …"
click at [668, 457] on div "2025. aasta mais võõrustas Kozminski Ülikool osalejaid BIP-programmis „Euroopa …" at bounding box center [784, 518] width 691 height 230
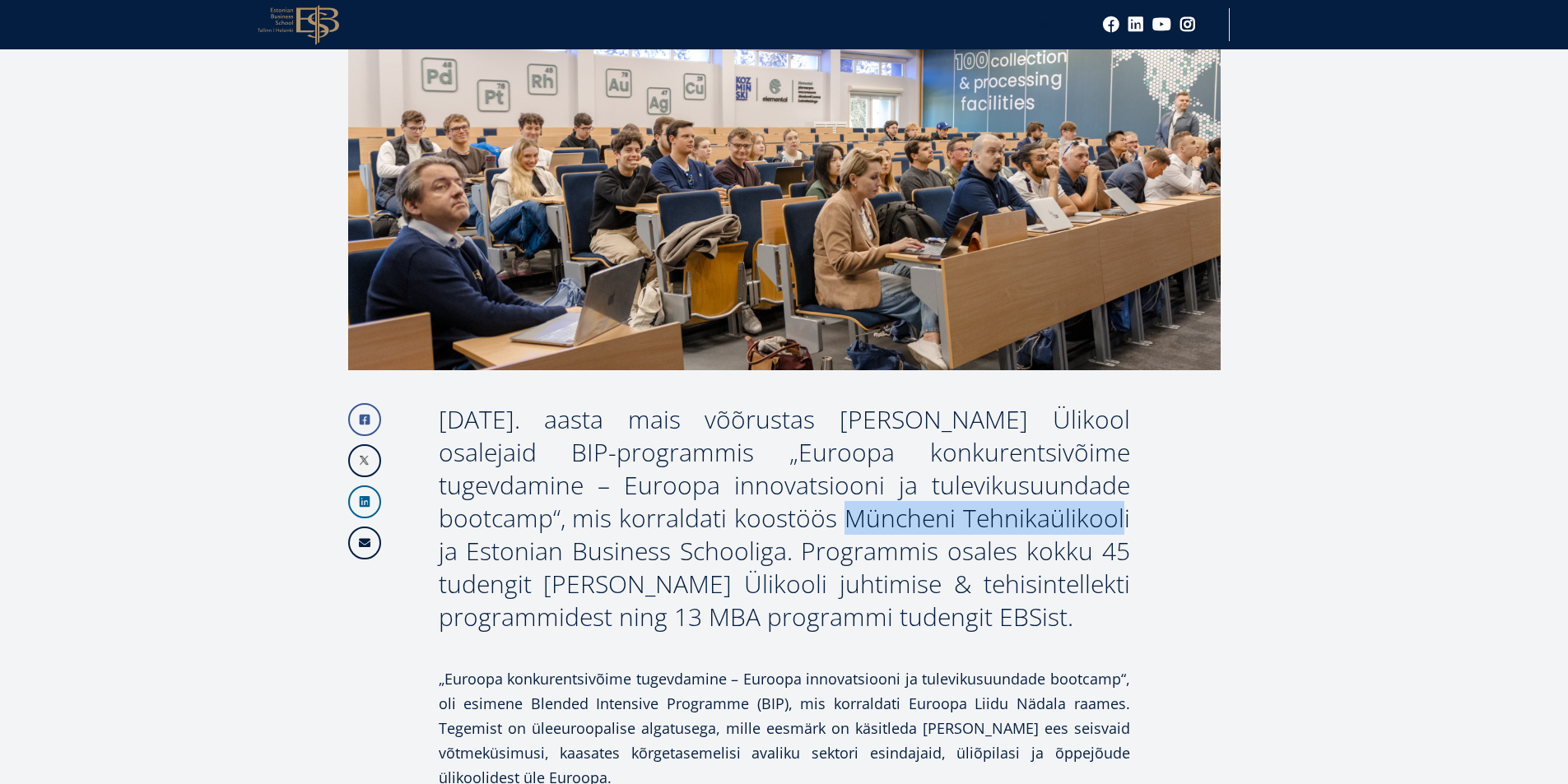
drag, startPoint x: 687, startPoint y: 516, endPoint x: 972, endPoint y: 525, distance: 285.1
click at [972, 525] on div "2025. aasta mais võõrustas Kozminski Ülikool osalejaid BIP-programmis „Euroopa …" at bounding box center [784, 518] width 691 height 230
copy div "Müncheni Tehnikaülikool"
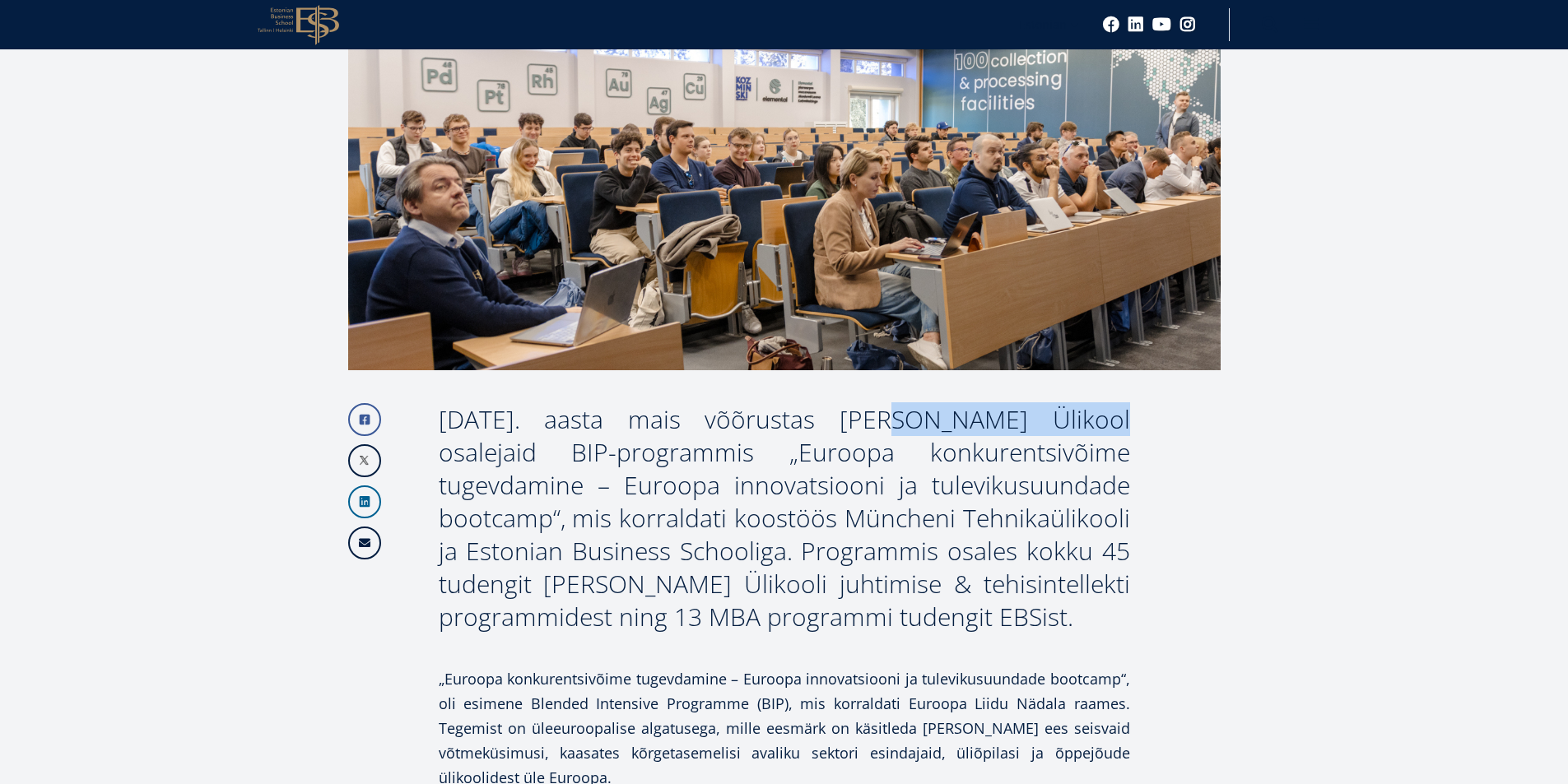
drag, startPoint x: 774, startPoint y: 422, endPoint x: 963, endPoint y: 423, distance: 189.0
click at [963, 423] on div "2025. aasta mais võõrustas Kozminski Ülikool osalejaid BIP-programmis „Euroopa …" at bounding box center [784, 518] width 691 height 230
copy div "Kozminski Ülikool"
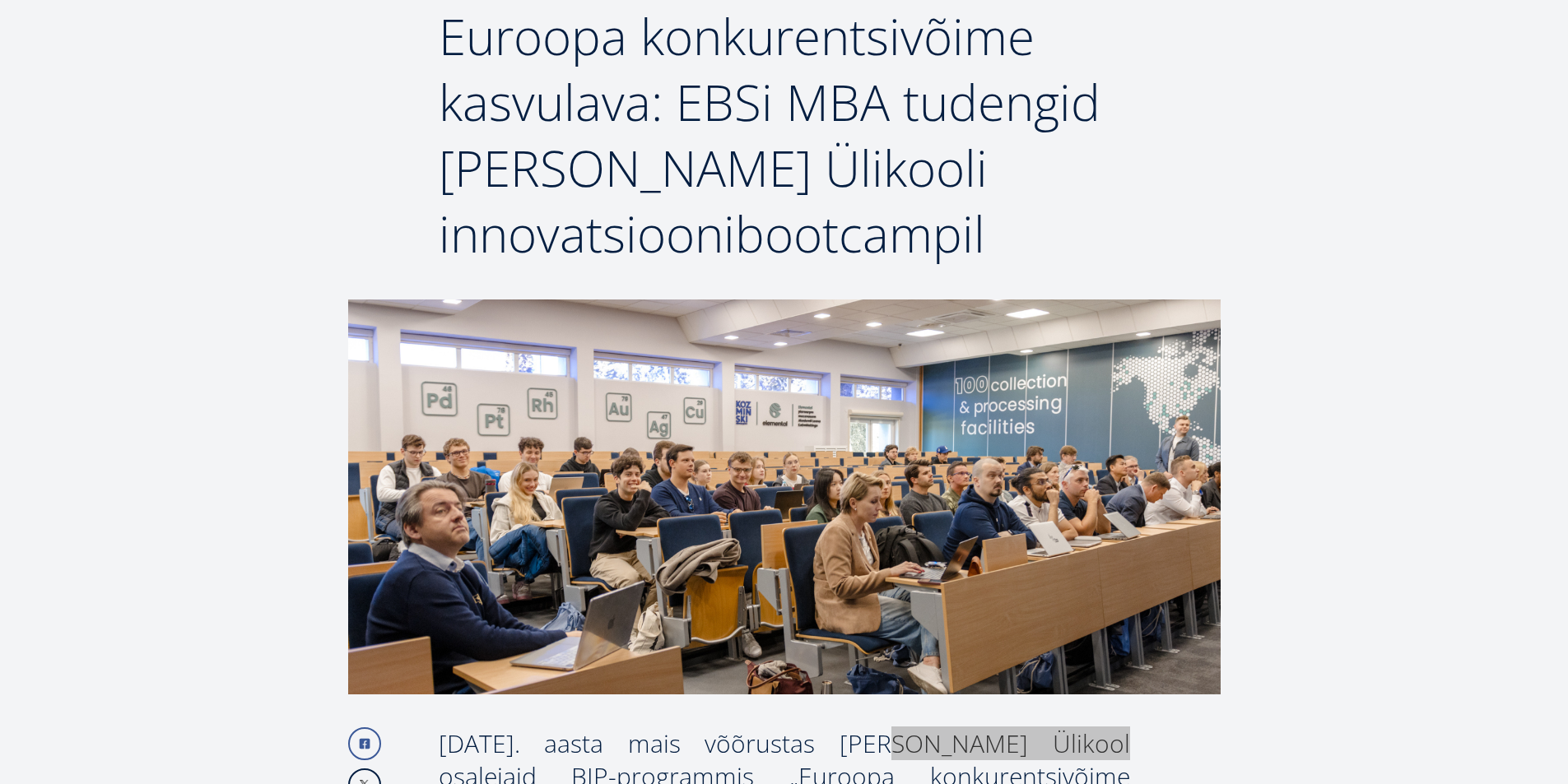
scroll to position [0, 0]
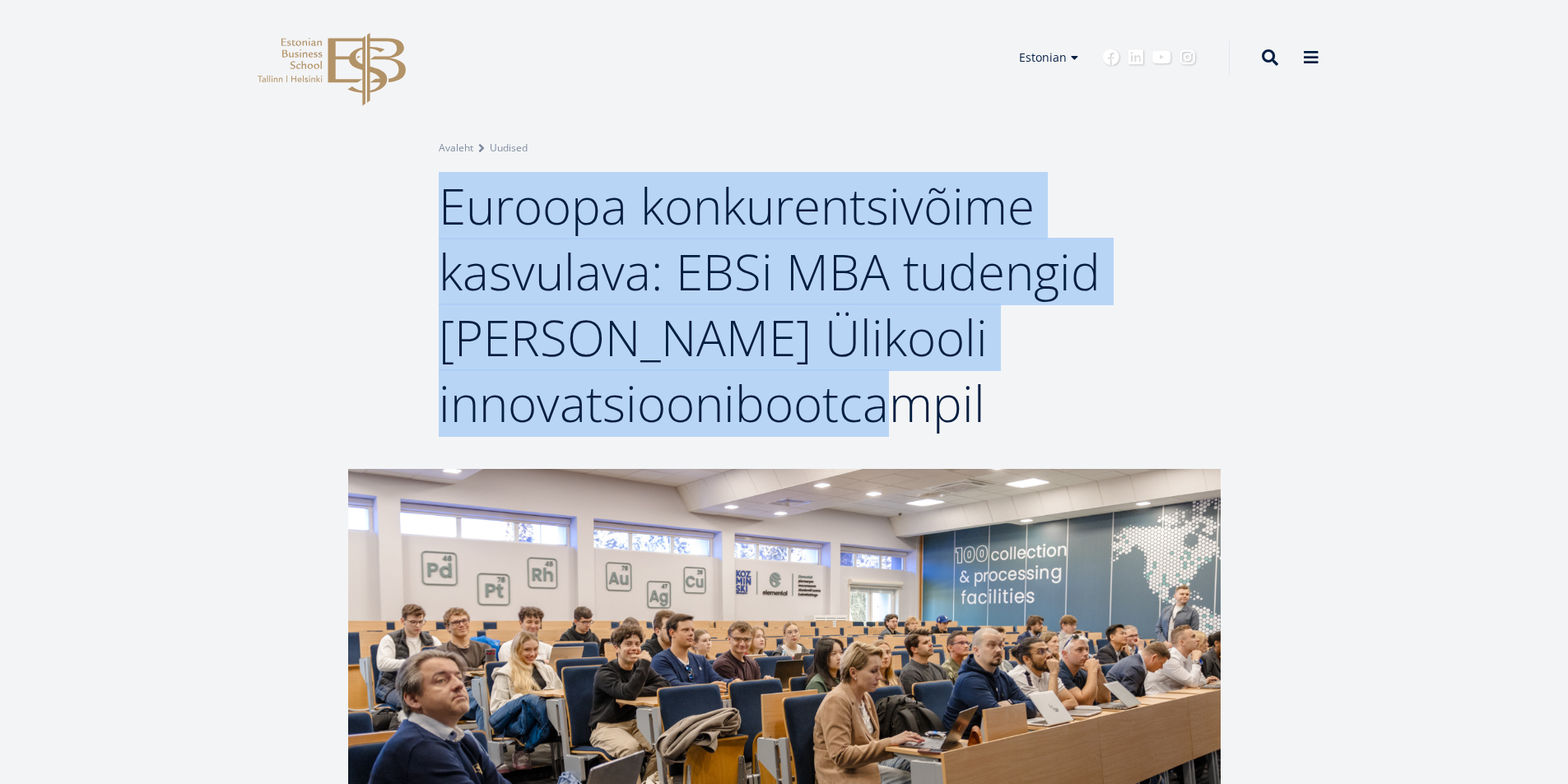
drag, startPoint x: 448, startPoint y: 204, endPoint x: 978, endPoint y: 399, distance: 564.7
click at [978, 399] on span "Euroopa konkurentsivõime kasvulava: EBSi MBA tudengid Kozminski Ülikooli innova…" at bounding box center [769, 305] width 661 height 265
click at [733, 278] on span "Euroopa konkurentsivõime kasvulava: EBSi MBA tudengid Kozminski Ülikooli innova…" at bounding box center [769, 305] width 661 height 265
drag, startPoint x: 445, startPoint y: 207, endPoint x: 998, endPoint y: 389, distance: 582.2
click at [1001, 393] on h1 "Euroopa konkurentsivõime kasvulava: EBSi MBA tudengid Kozminski Ülikooli innova…" at bounding box center [784, 305] width 691 height 263
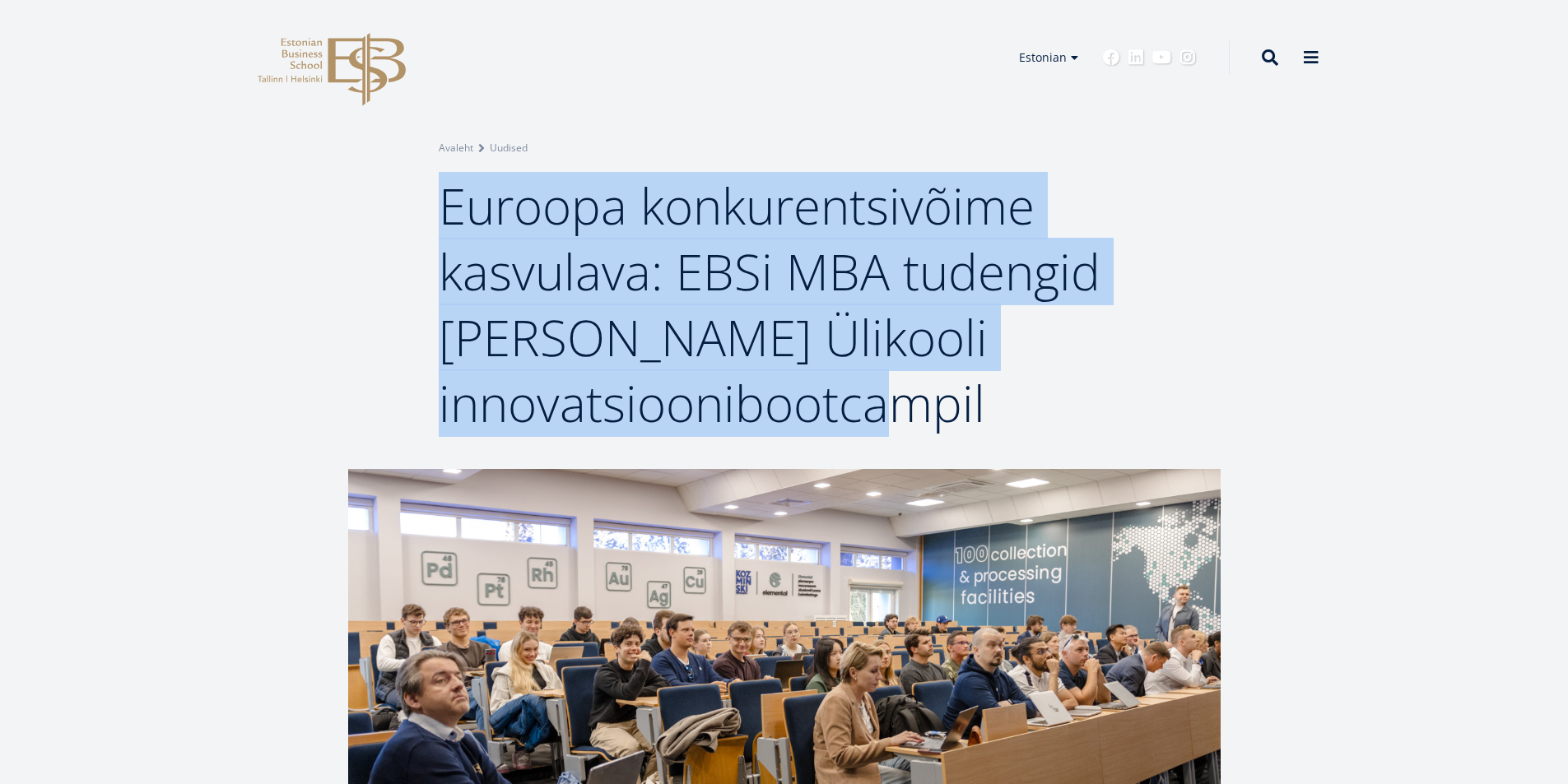
copy span "Euroopa konkurentsivõime kasvulava: EBSi MBA tudengid Kozminski Ülikooli innova…"
click at [306, 243] on div "Breadcrumb Avaleht Uudised Euroopa konkurentsivõime kasvulava: EBSi MBA tudengi…" at bounding box center [784, 234] width 1568 height 469
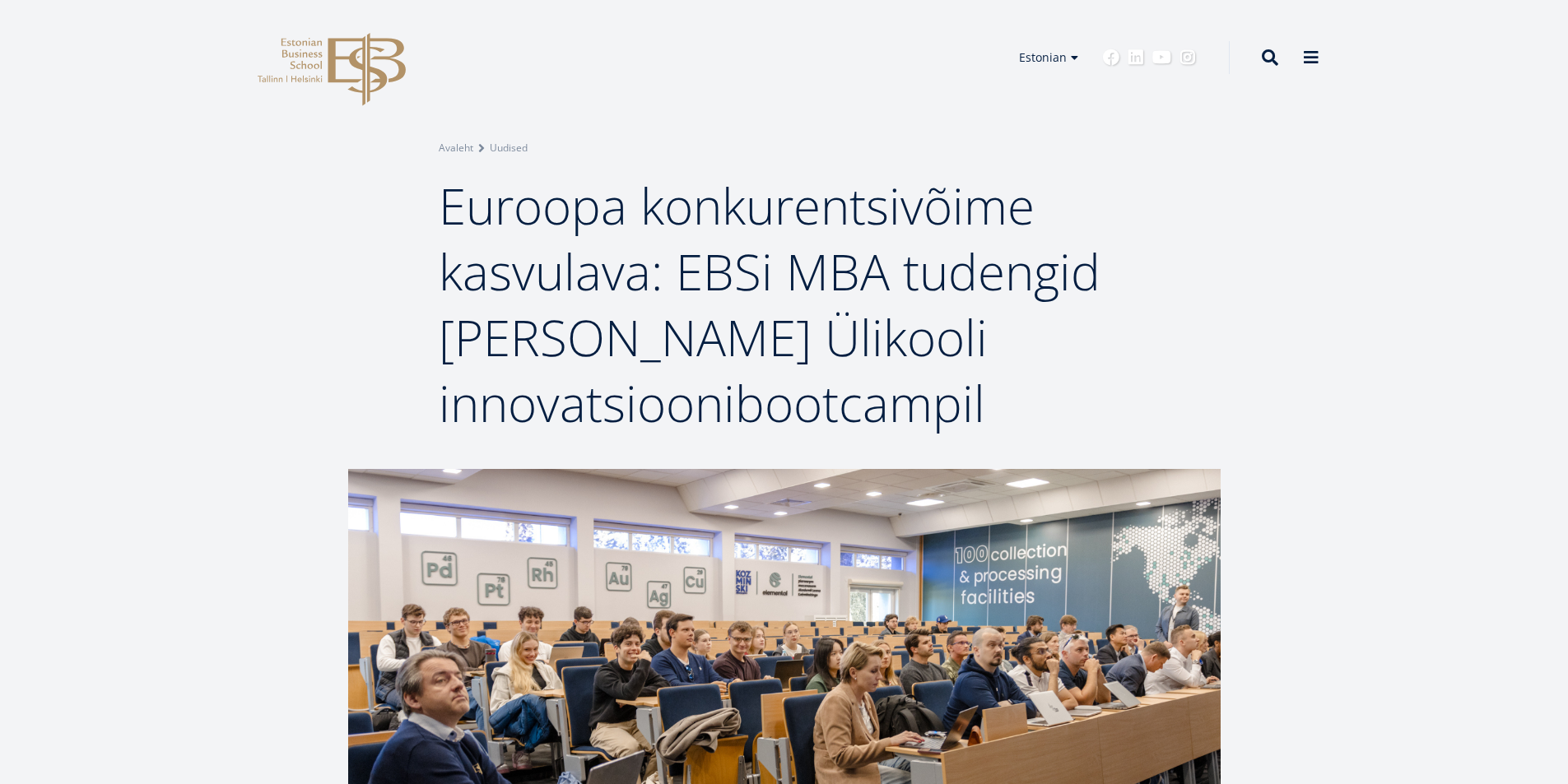
click at [693, 144] on ol "Avaleht Uudised" at bounding box center [784, 147] width 691 height 17
click at [447, 198] on span "Euroopa konkurentsivõime kasvulava: EBSi MBA tudengid Kozminski Ülikooli innova…" at bounding box center [769, 305] width 661 height 265
click at [746, 90] on header "EBS Logo Created with Sketch. Kasutaja konto menüü Admin Estonian Estonian Engl…" at bounding box center [784, 57] width 1568 height 115
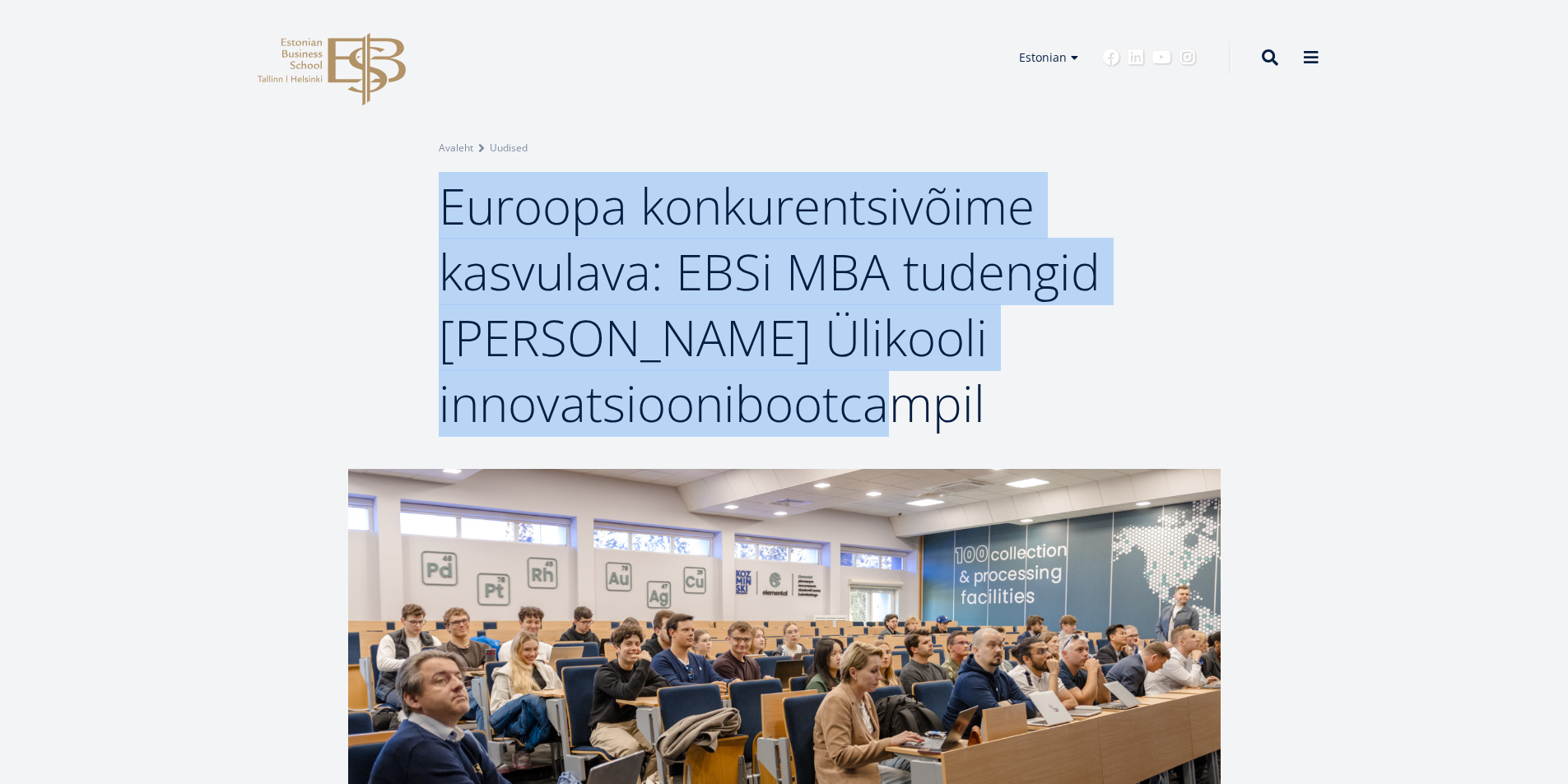
drag, startPoint x: 444, startPoint y: 213, endPoint x: 985, endPoint y: 411, distance: 576.1
click at [985, 411] on h1 "Euroopa konkurentsivõime kasvulava: EBSi MBA tudengid Kozminski Ülikooli innova…" at bounding box center [784, 305] width 691 height 263
copy span "Euroopa konkurentsivõime kasvulava: EBSi MBA tudengid Kozminski Ülikooli innova…"
click at [84, 246] on div "Breadcrumb Avaleht Uudised Euroopa konkurentsivõime kasvulava: EBSi MBA tudengi…" at bounding box center [784, 234] width 1568 height 469
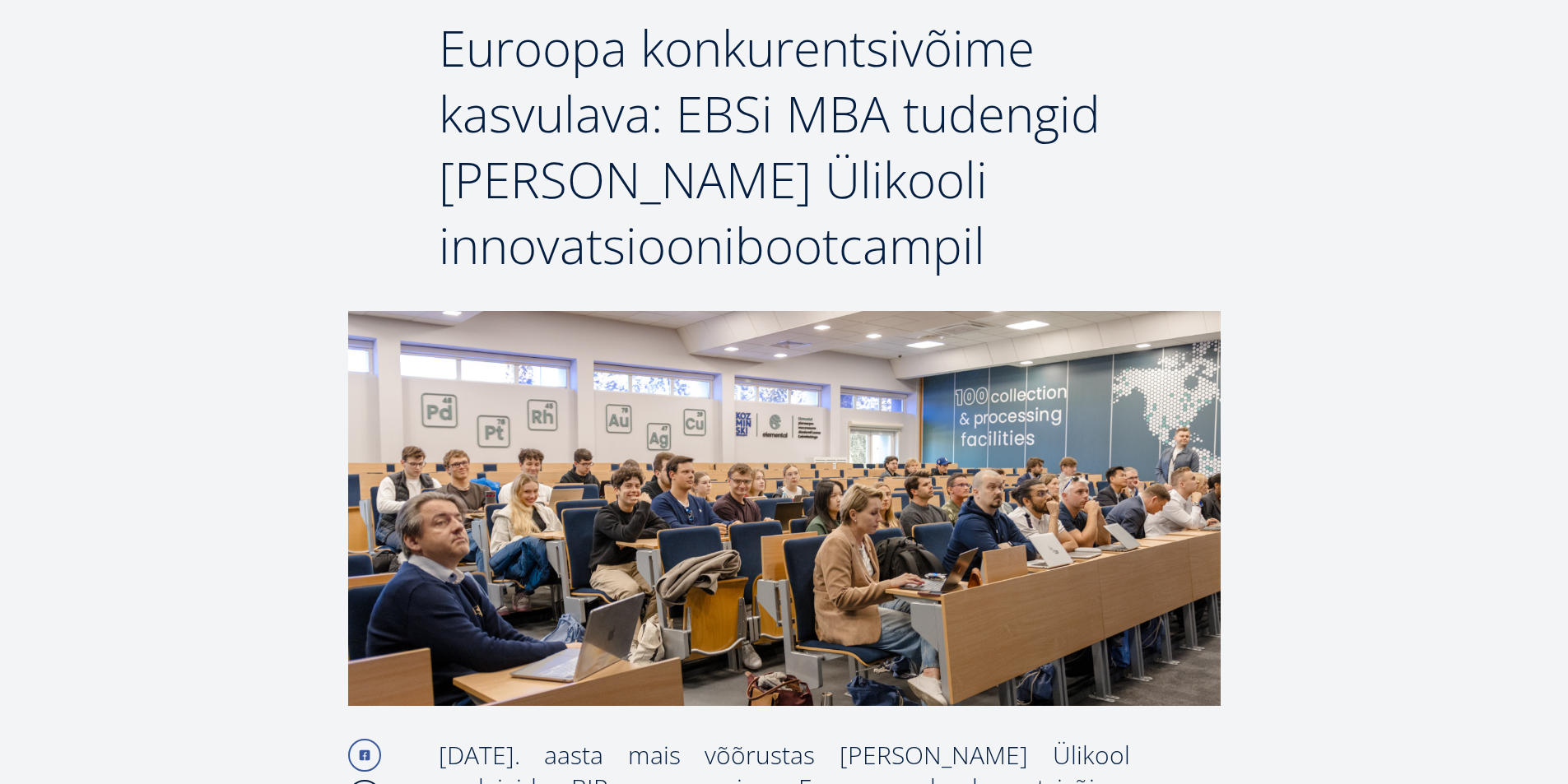
scroll to position [164, 0]
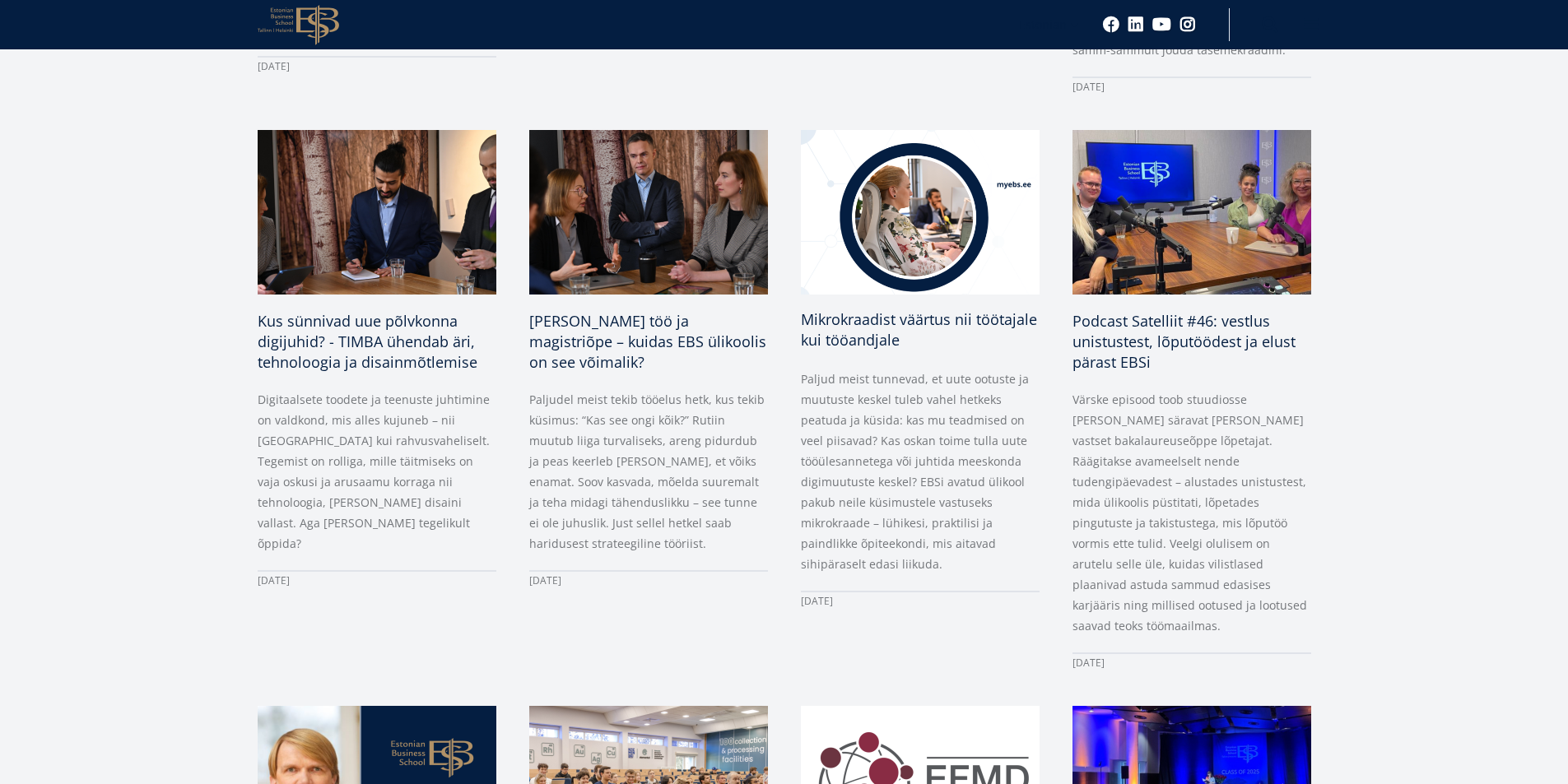
scroll to position [1145, 0]
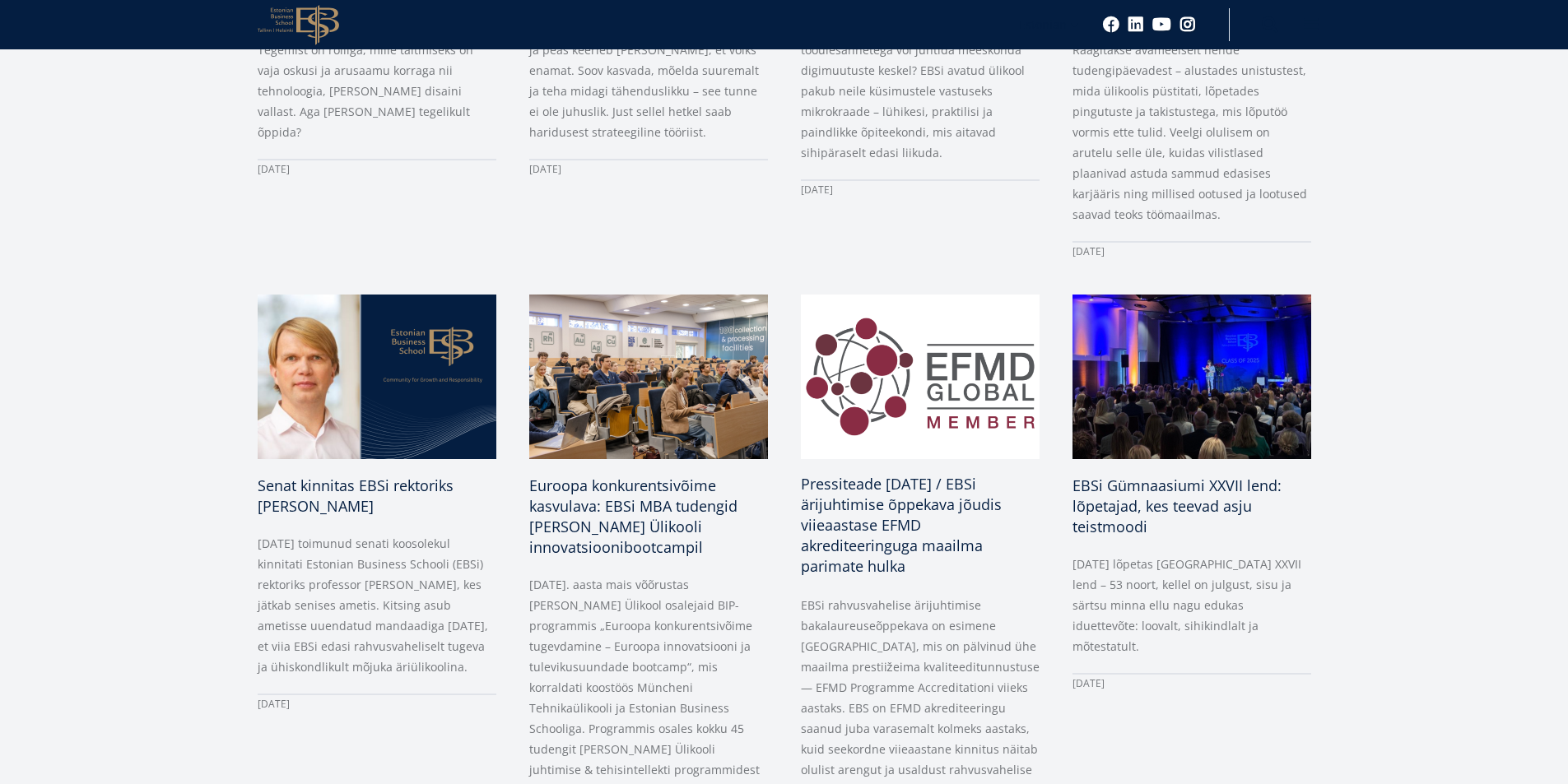
click at [851, 485] on span "Pressiteade 2.07.2025 / EBSi ärijuhtimise õppekava jõudis viieaastase EFMD akre…" at bounding box center [901, 525] width 201 height 102
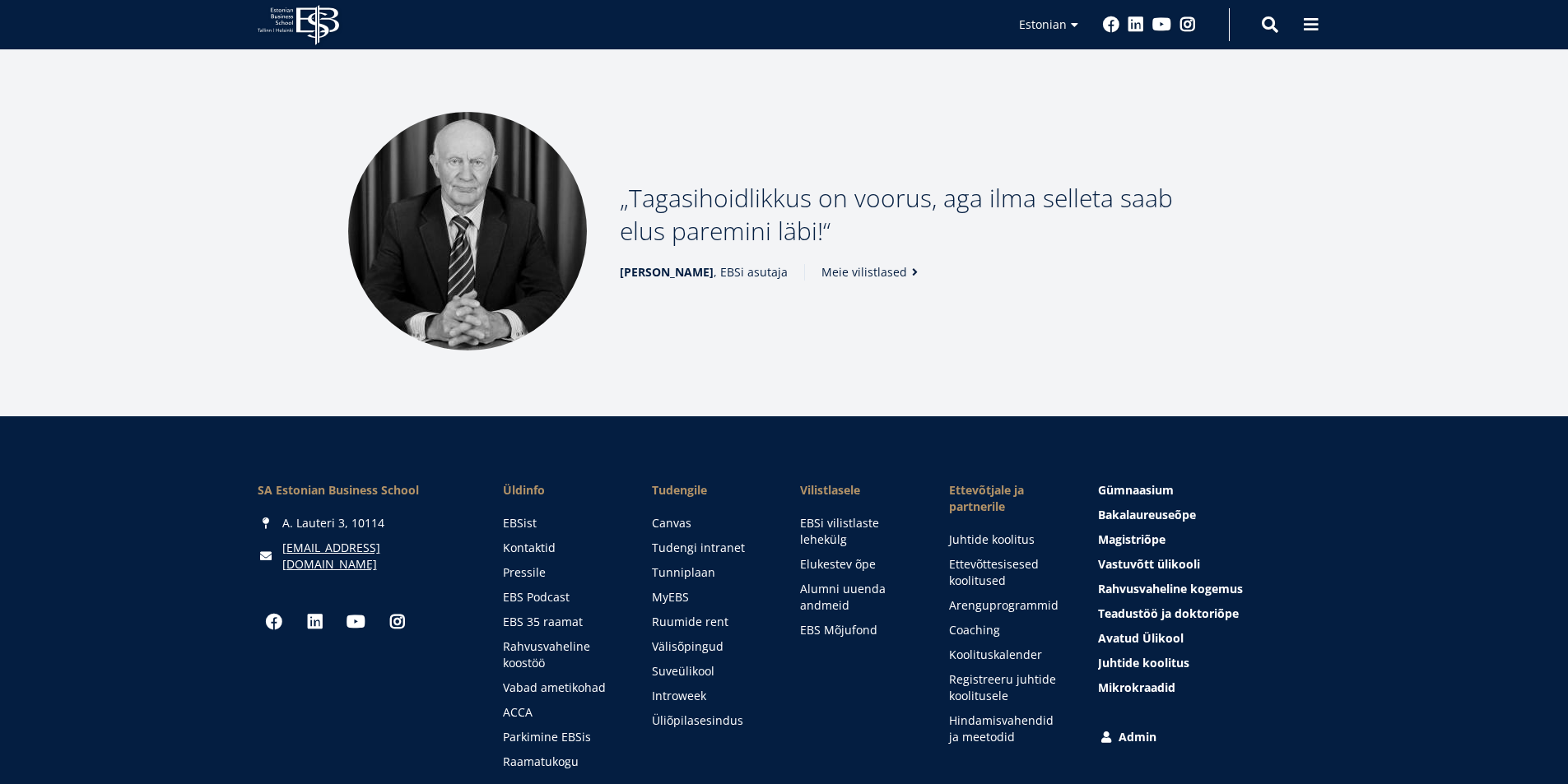
scroll to position [2235, 0]
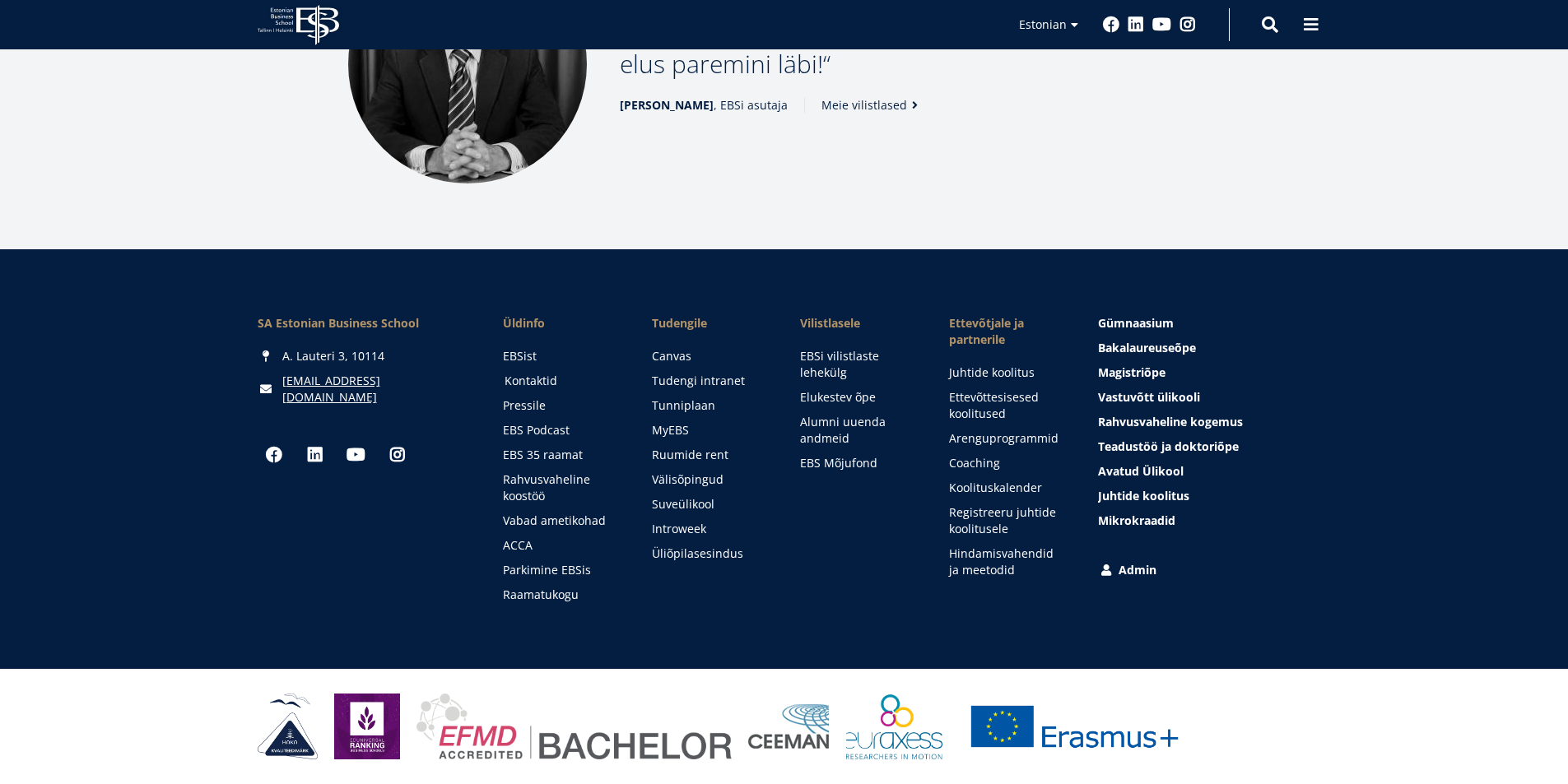
click at [535, 381] on link "Kontaktid" at bounding box center [562, 381] width 116 height 17
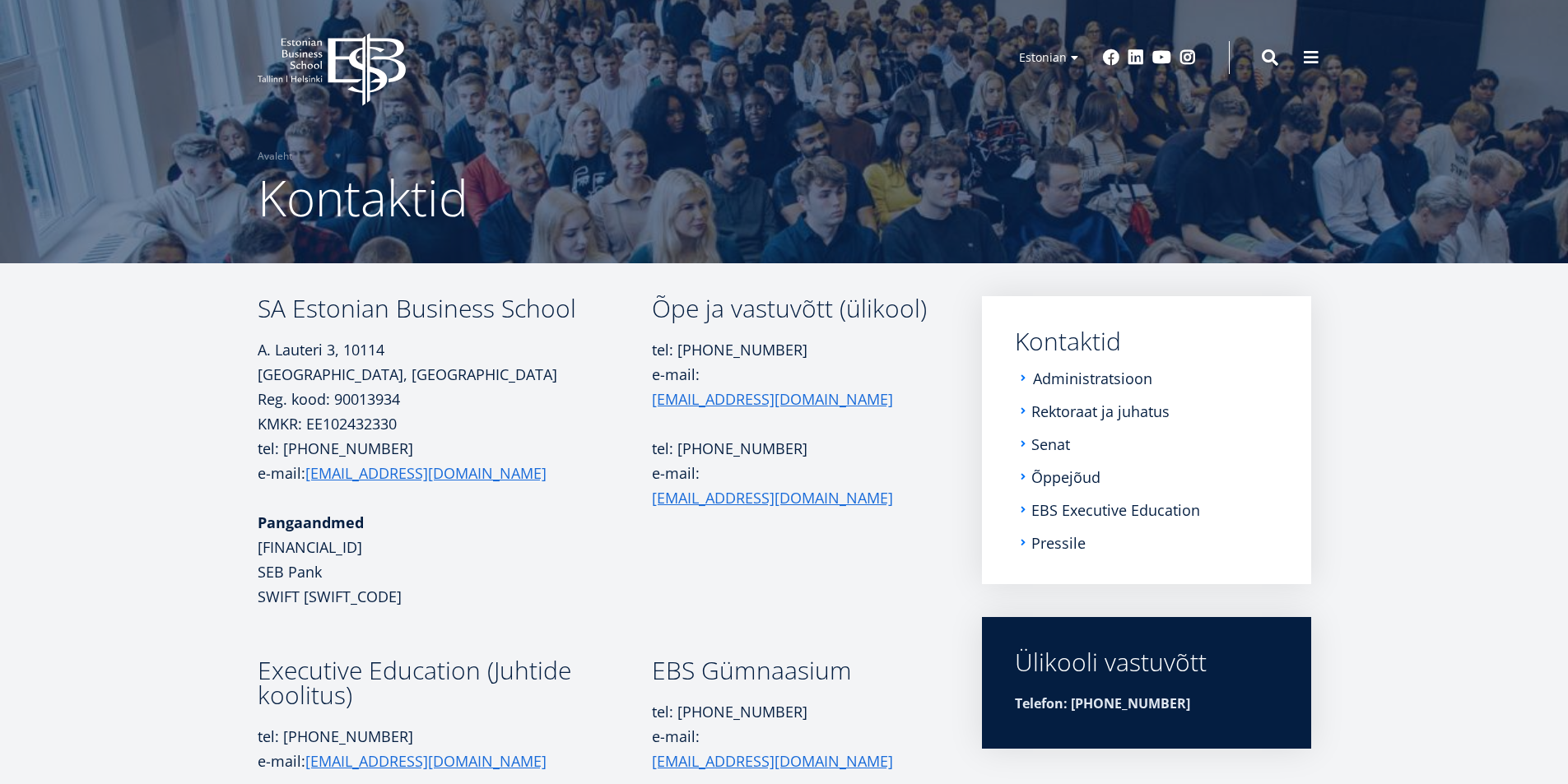
click at [1083, 379] on link "Administratsioon" at bounding box center [1093, 378] width 119 height 17
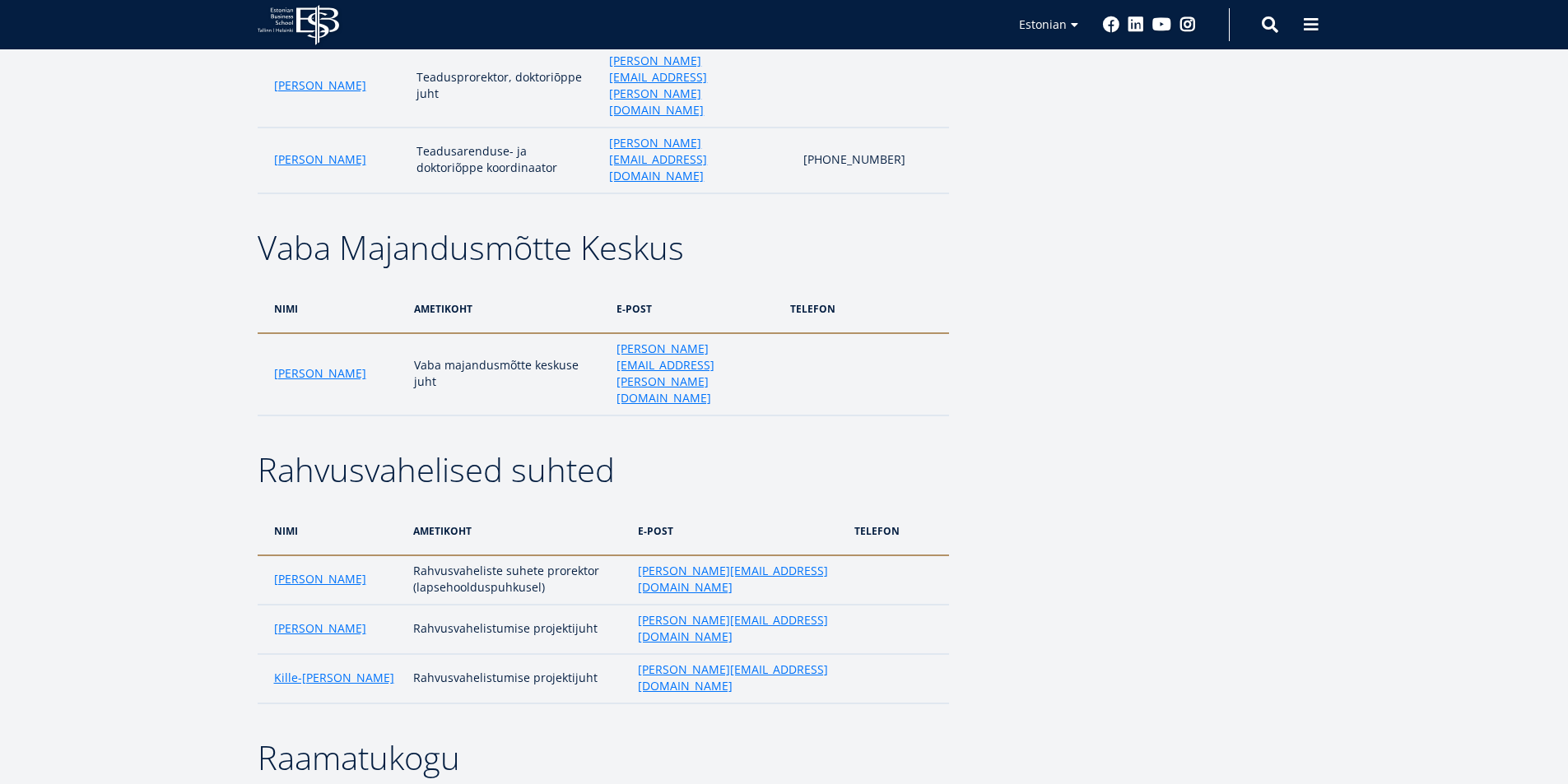
scroll to position [2139, 0]
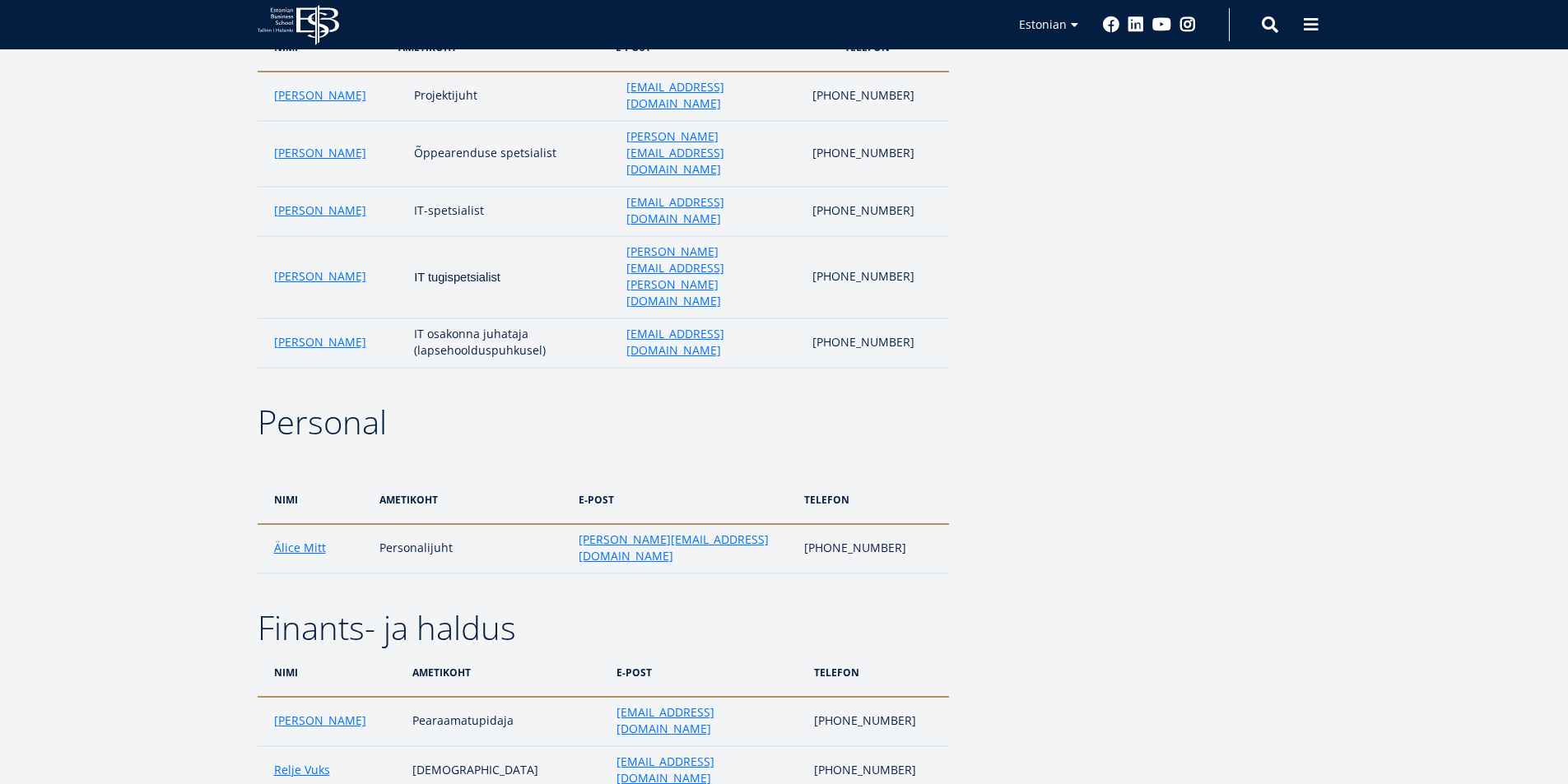
scroll to position [3404, 0]
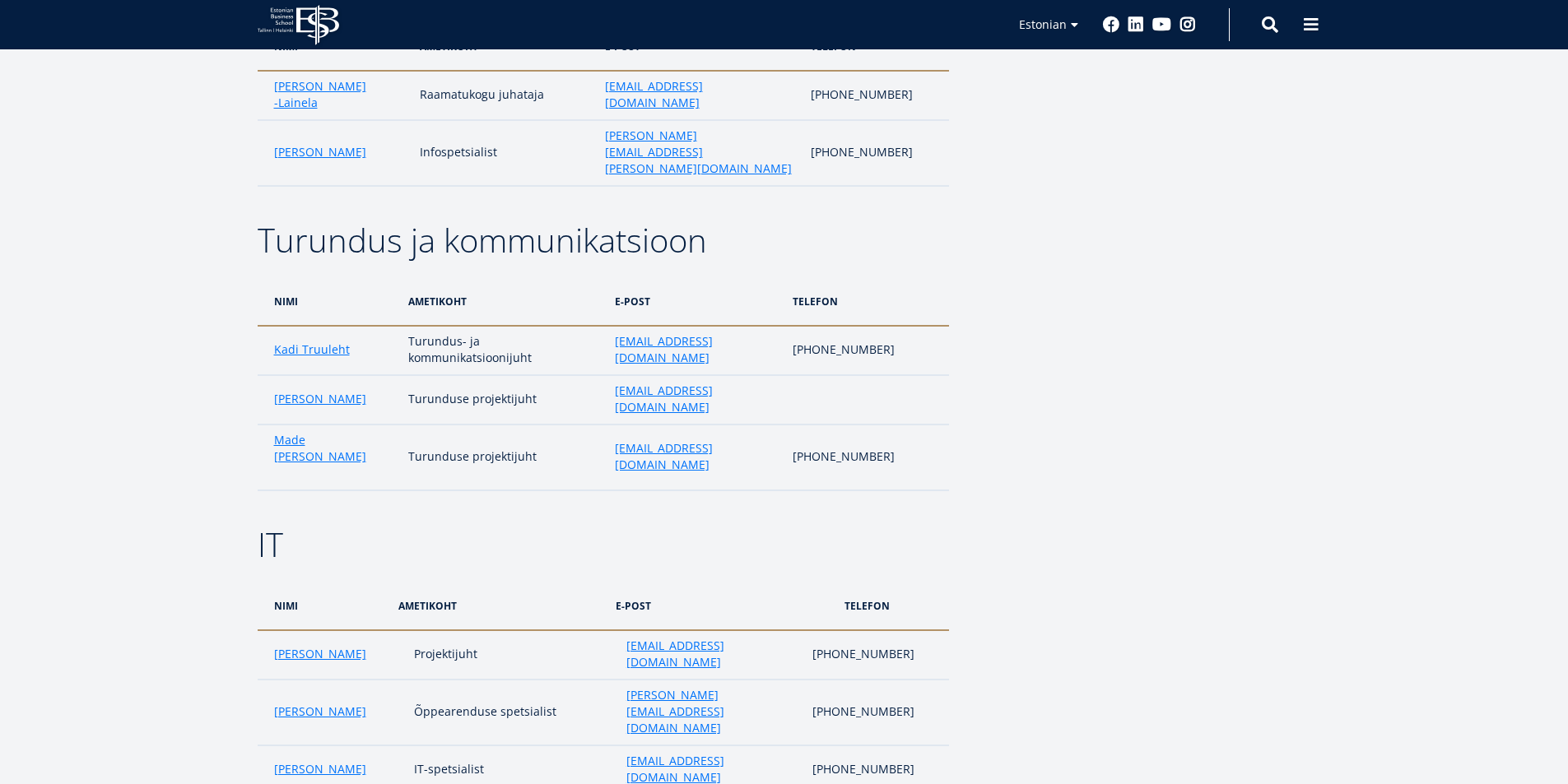
scroll to position [2828, 0]
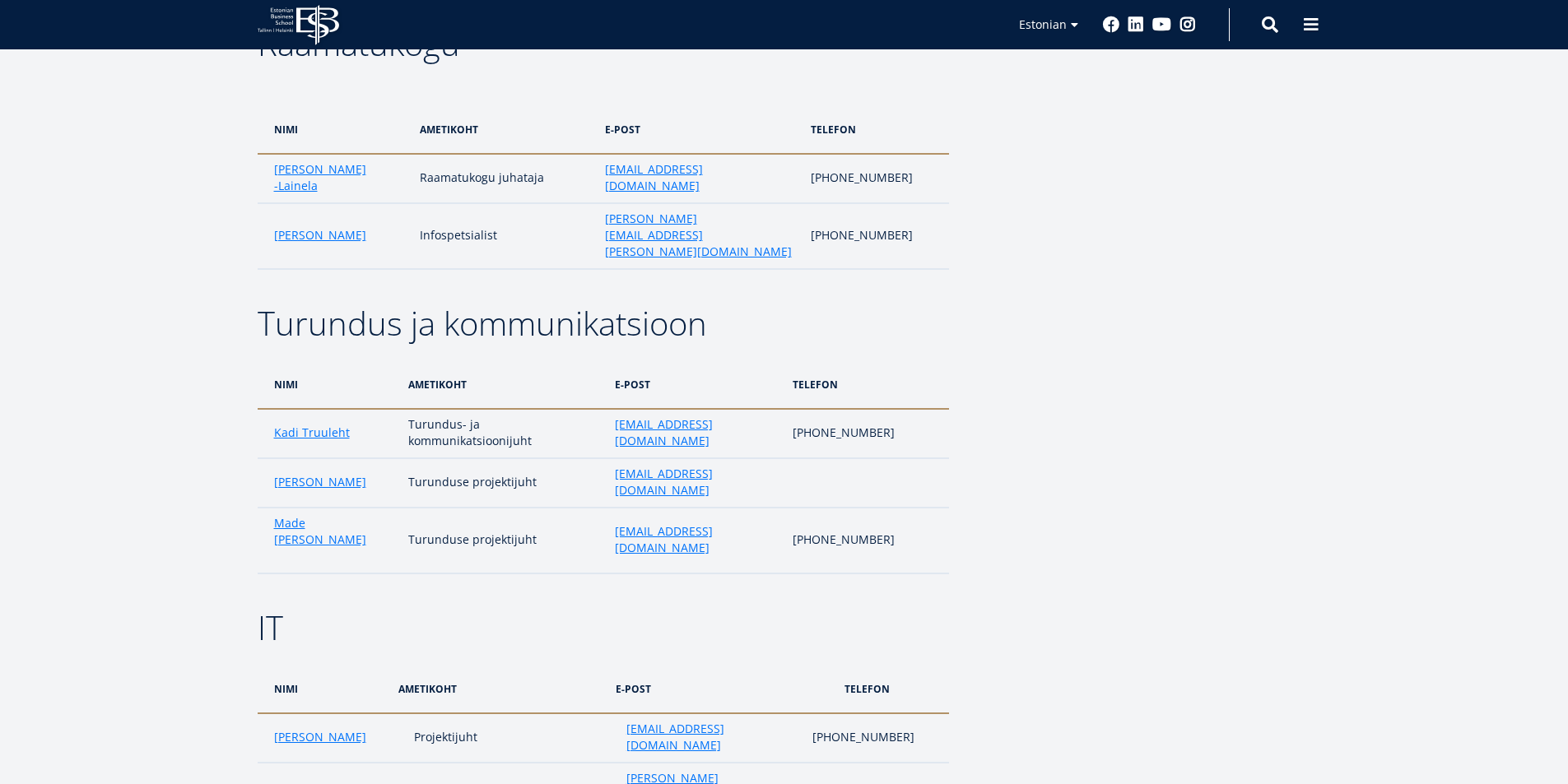
scroll to position [2663, 0]
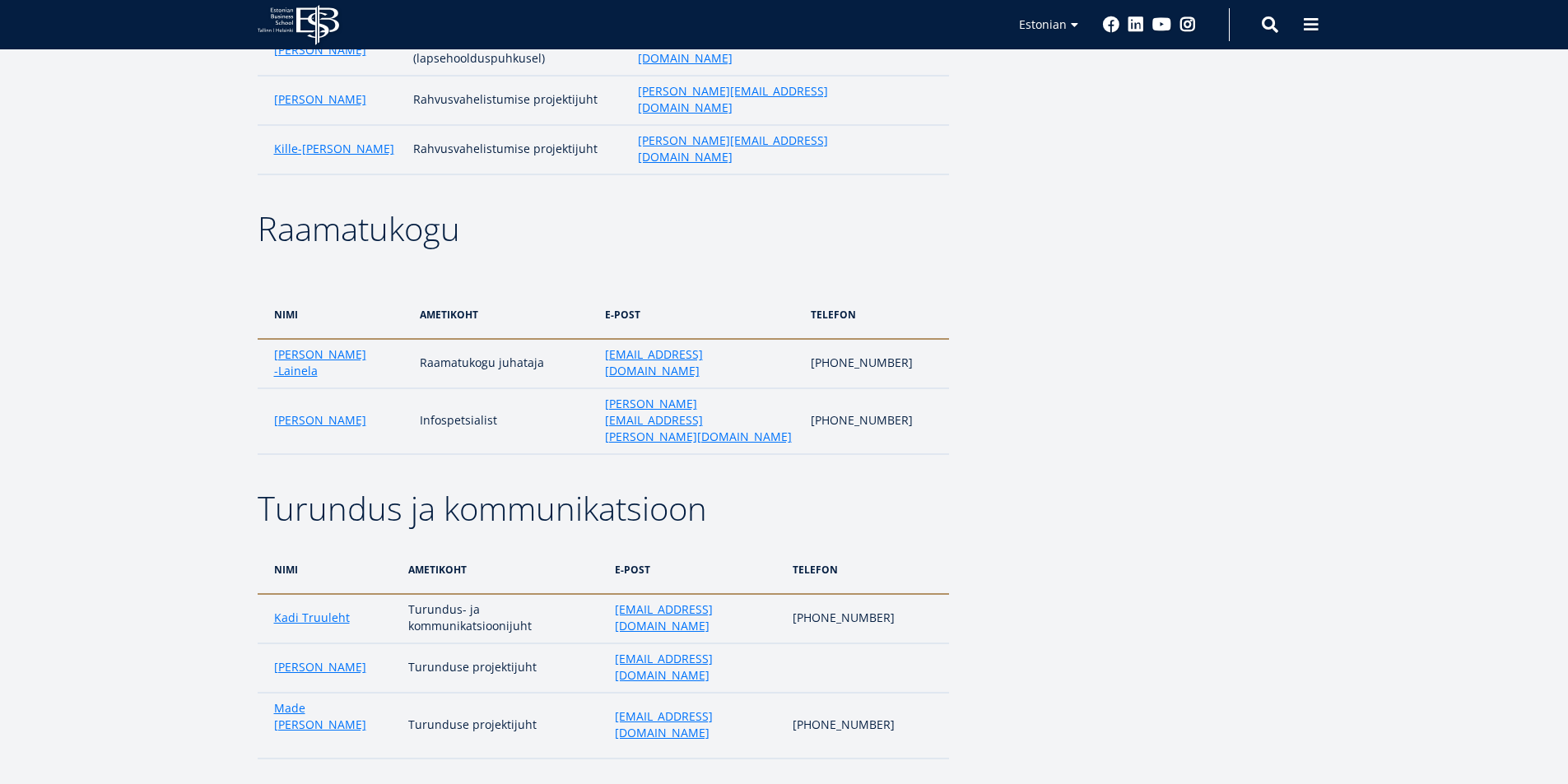
scroll to position [2334, 0]
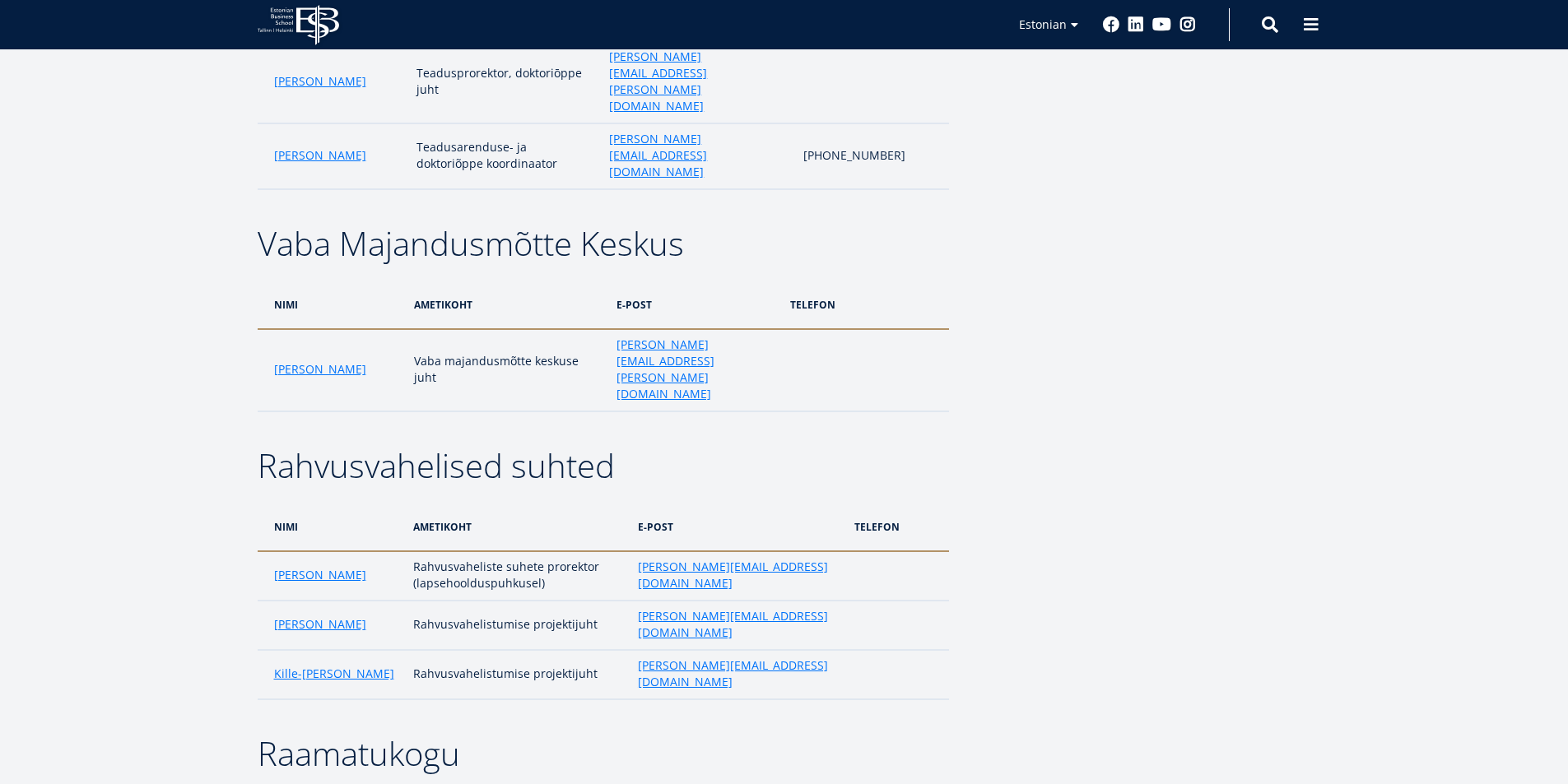
scroll to position [2005, 0]
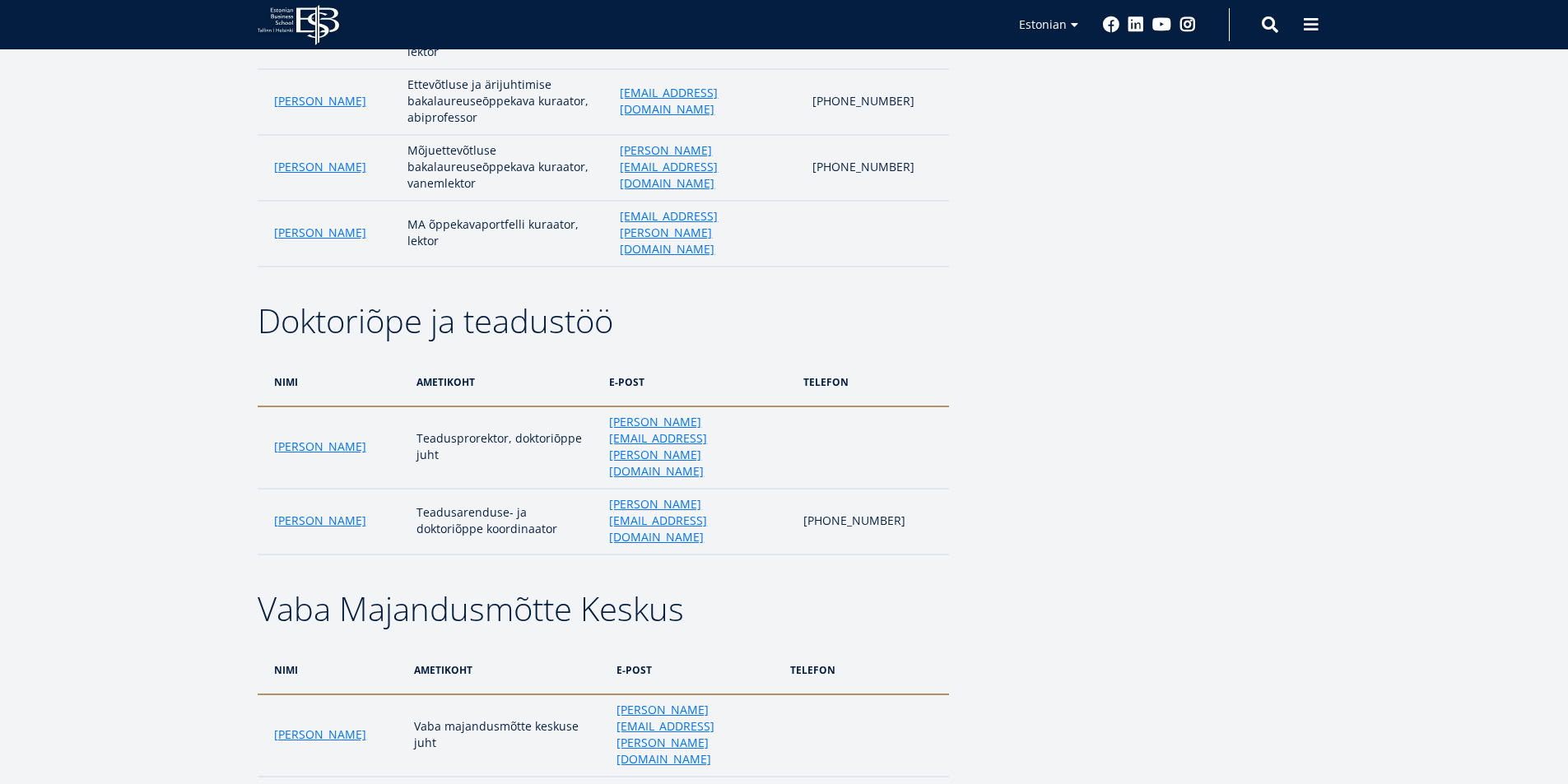
scroll to position [1676, 0]
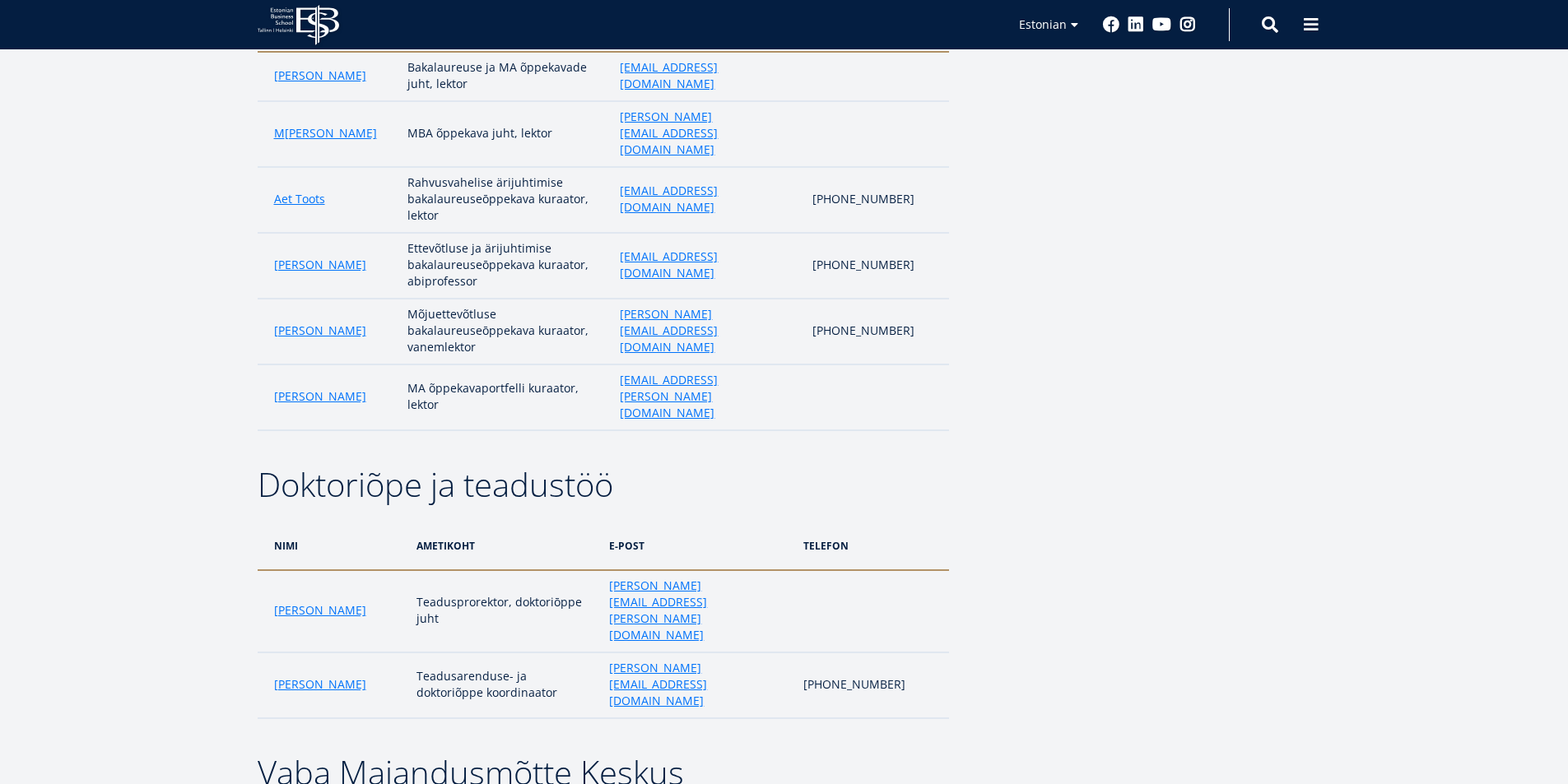
scroll to position [1511, 0]
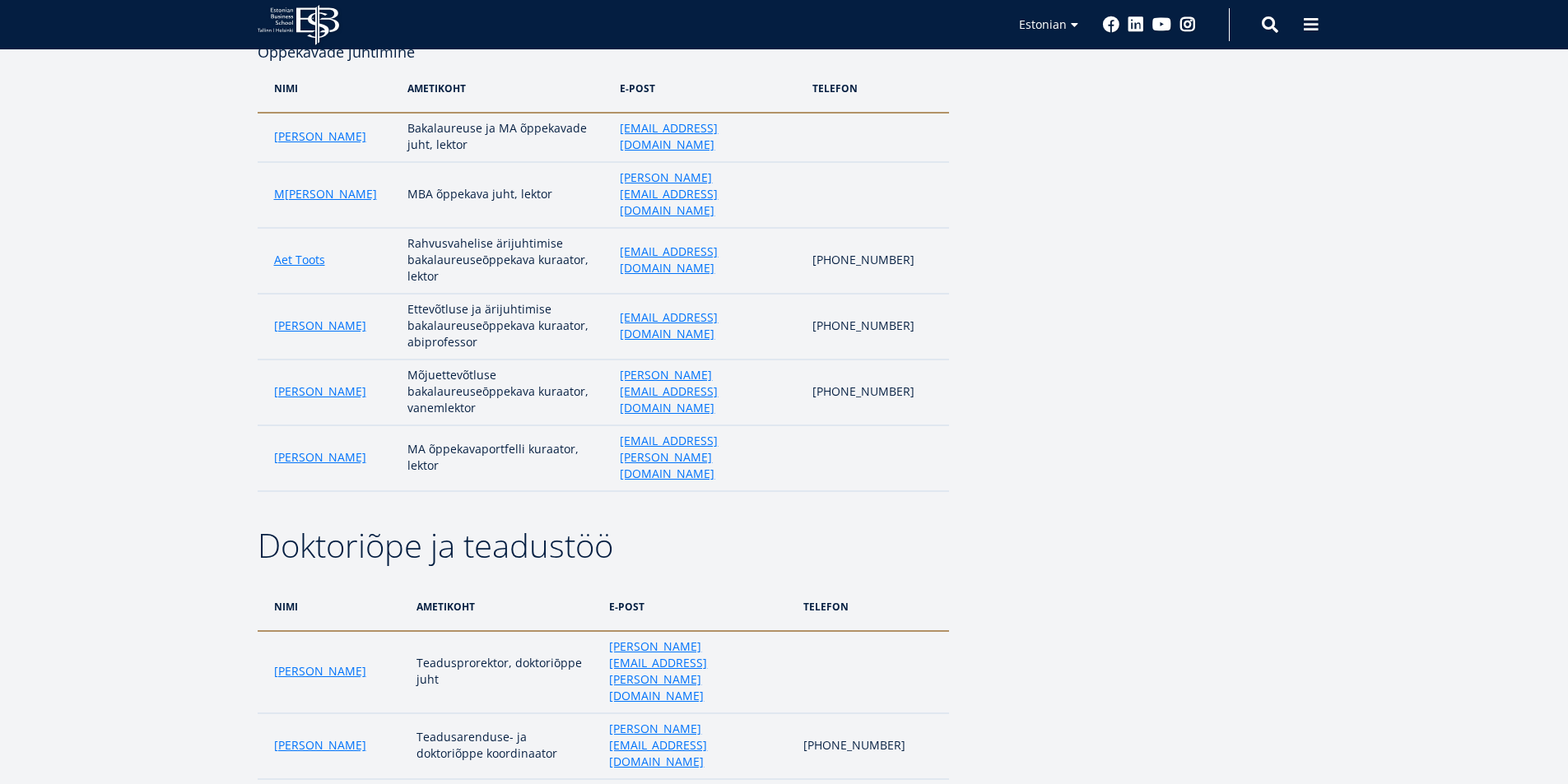
scroll to position [1429, 0]
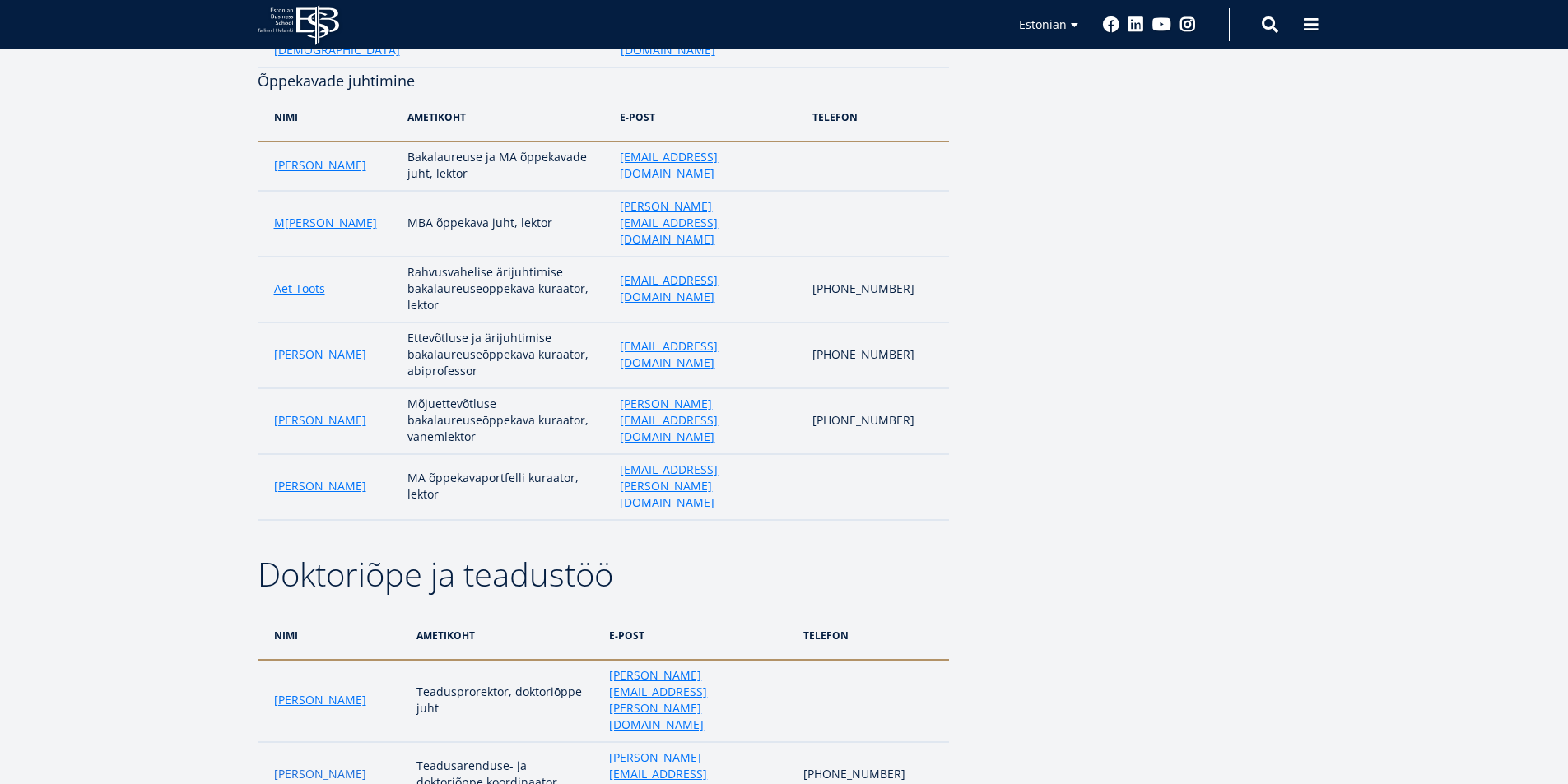
click at [326, 766] on link "Sigrid Lainevee" at bounding box center [320, 773] width 92 height 17
click at [334, 692] on link "Karmo Kroos" at bounding box center [320, 700] width 92 height 17
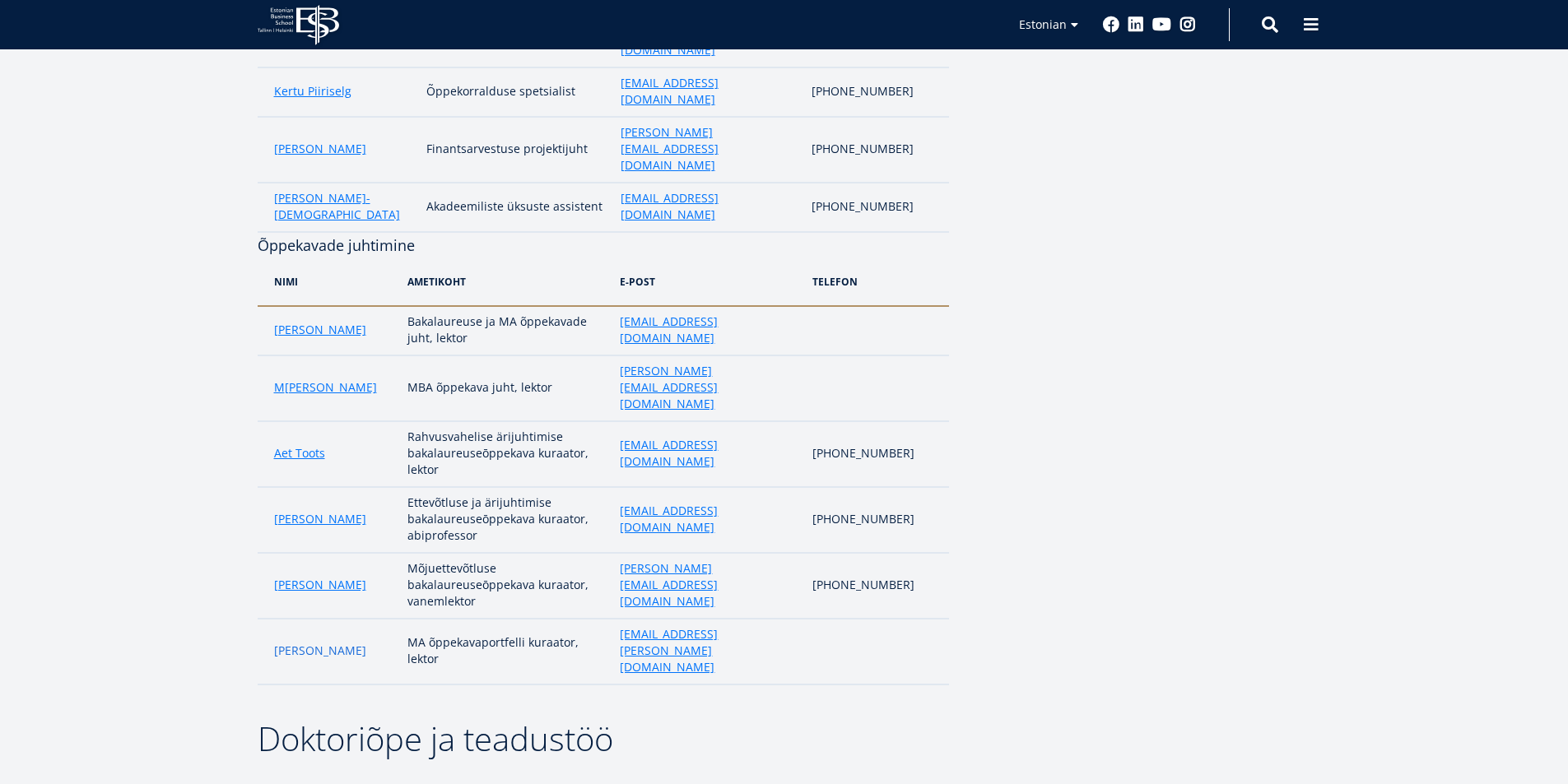
click at [306, 643] on link "Piret Masso" at bounding box center [320, 651] width 92 height 17
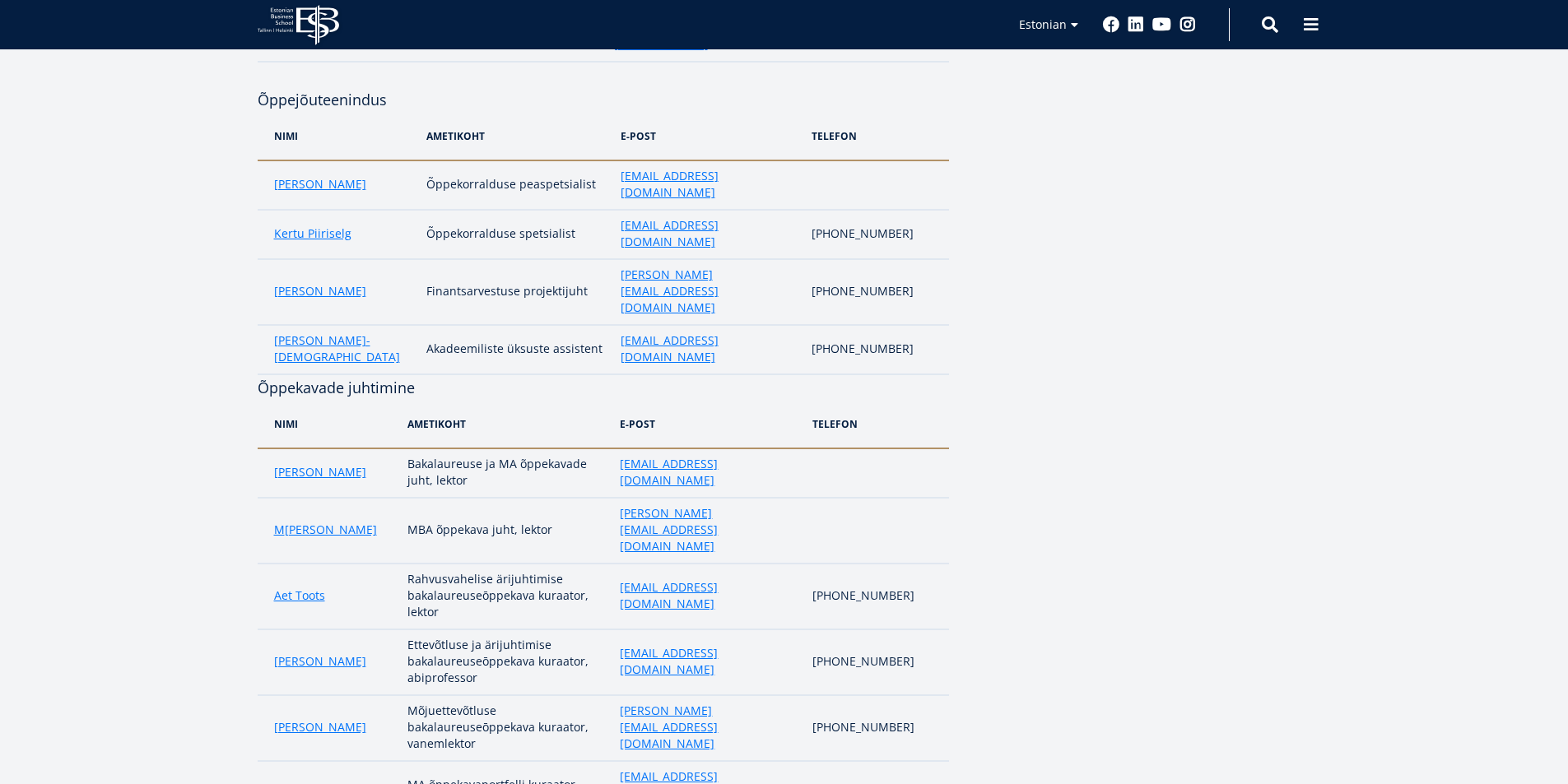
scroll to position [1100, 0]
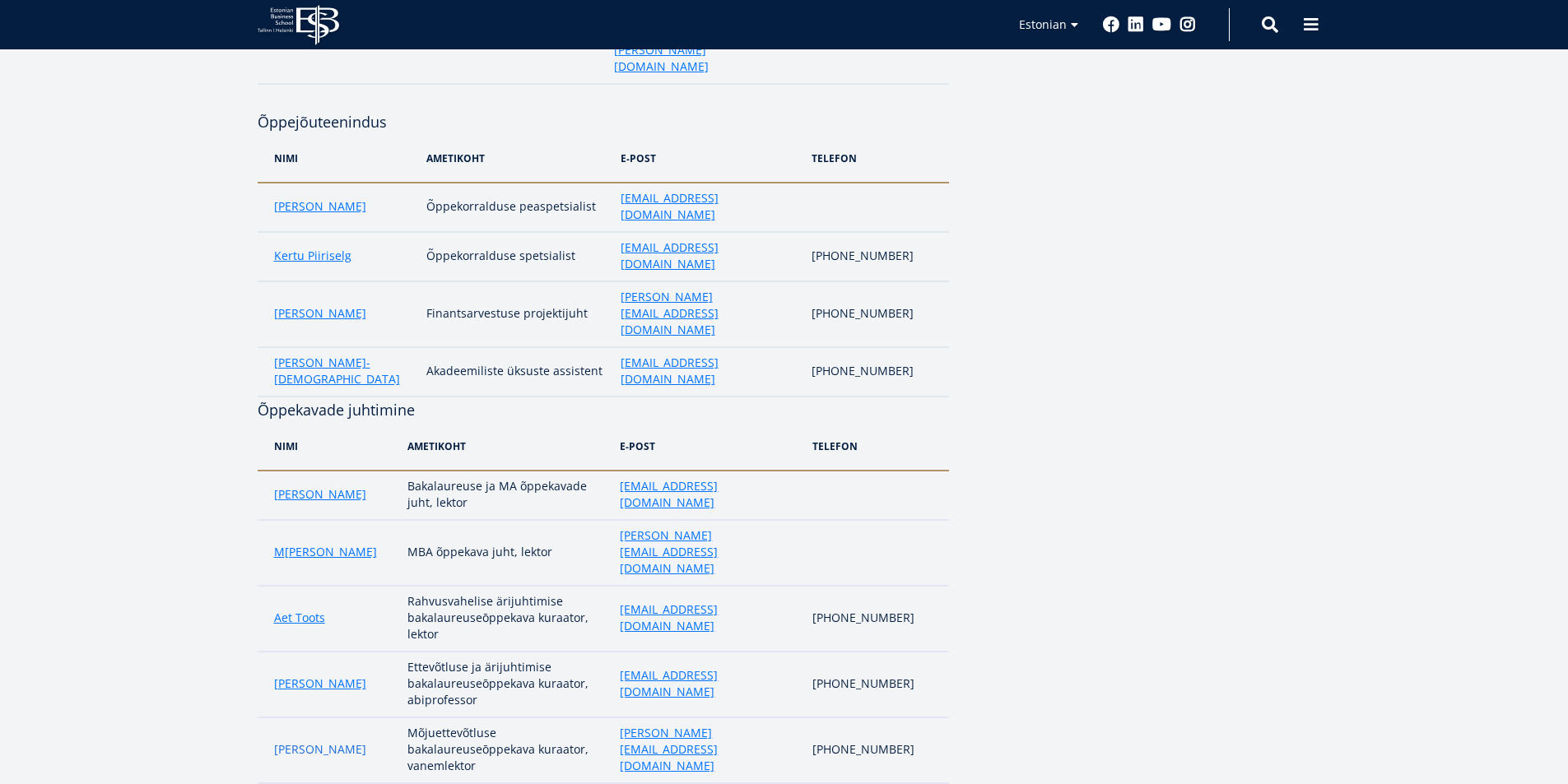
click at [317, 741] on link "Marge Täks" at bounding box center [320, 749] width 92 height 17
click at [308, 675] on link "Katri Kerem" at bounding box center [320, 683] width 92 height 17
click at [287, 609] on link "Aet Toots" at bounding box center [300, 617] width 51 height 17
click at [300, 543] on link "arko Rillo" at bounding box center [330, 551] width 92 height 17
click at [288, 486] on link "Anto Liivat" at bounding box center [320, 494] width 92 height 17
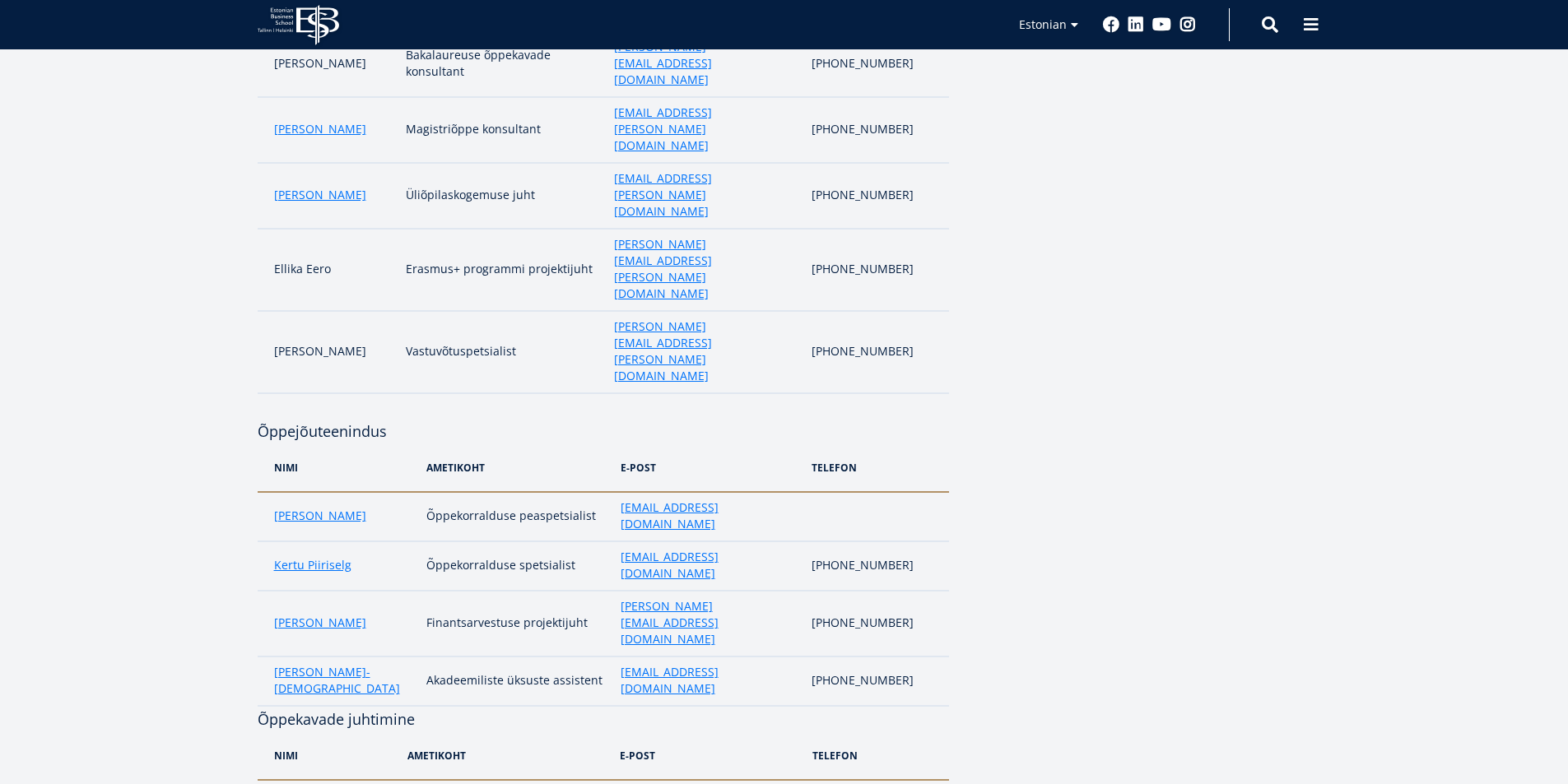
scroll to position [688, 0]
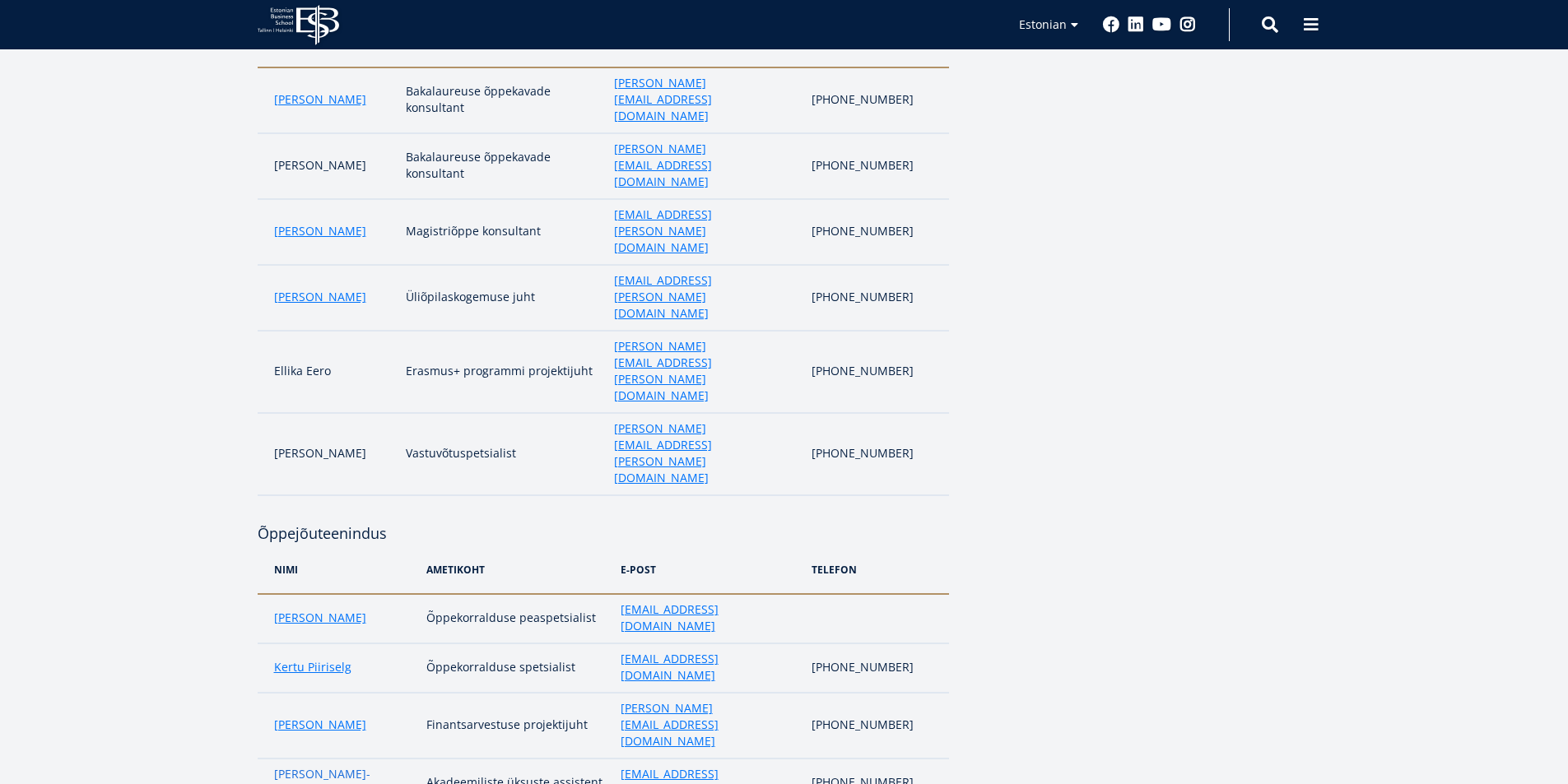
click at [336, 766] on link "Kersti Lundver-Jööts" at bounding box center [342, 781] width 136 height 32
click at [309, 716] on link "Margit Kattai" at bounding box center [320, 724] width 92 height 17
click at [323, 659] on link "Kertu Piiriselg" at bounding box center [313, 667] width 77 height 17
click at [307, 609] on link "Anu Sõeruer" at bounding box center [320, 617] width 92 height 17
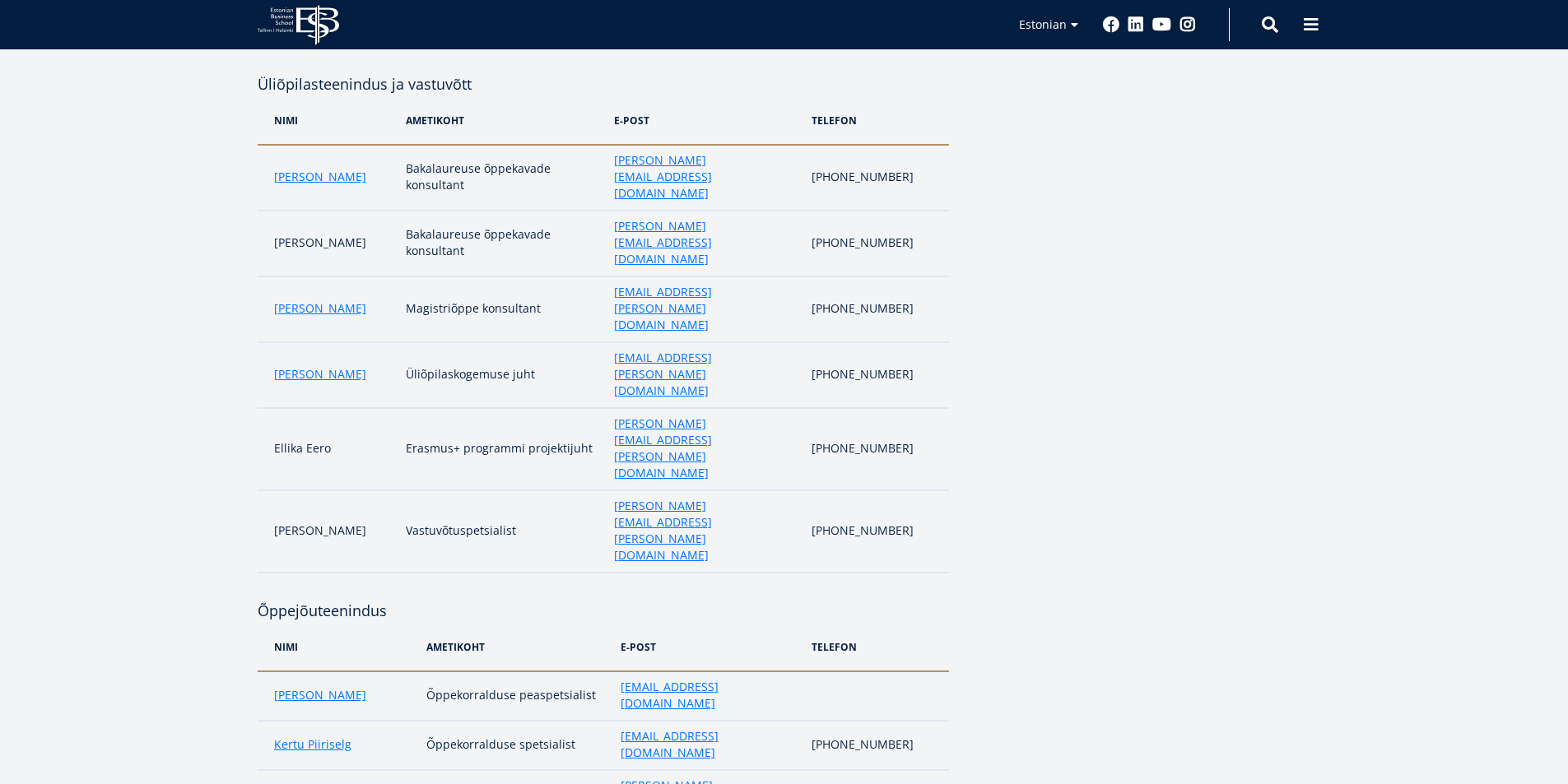
scroll to position [524, 0]
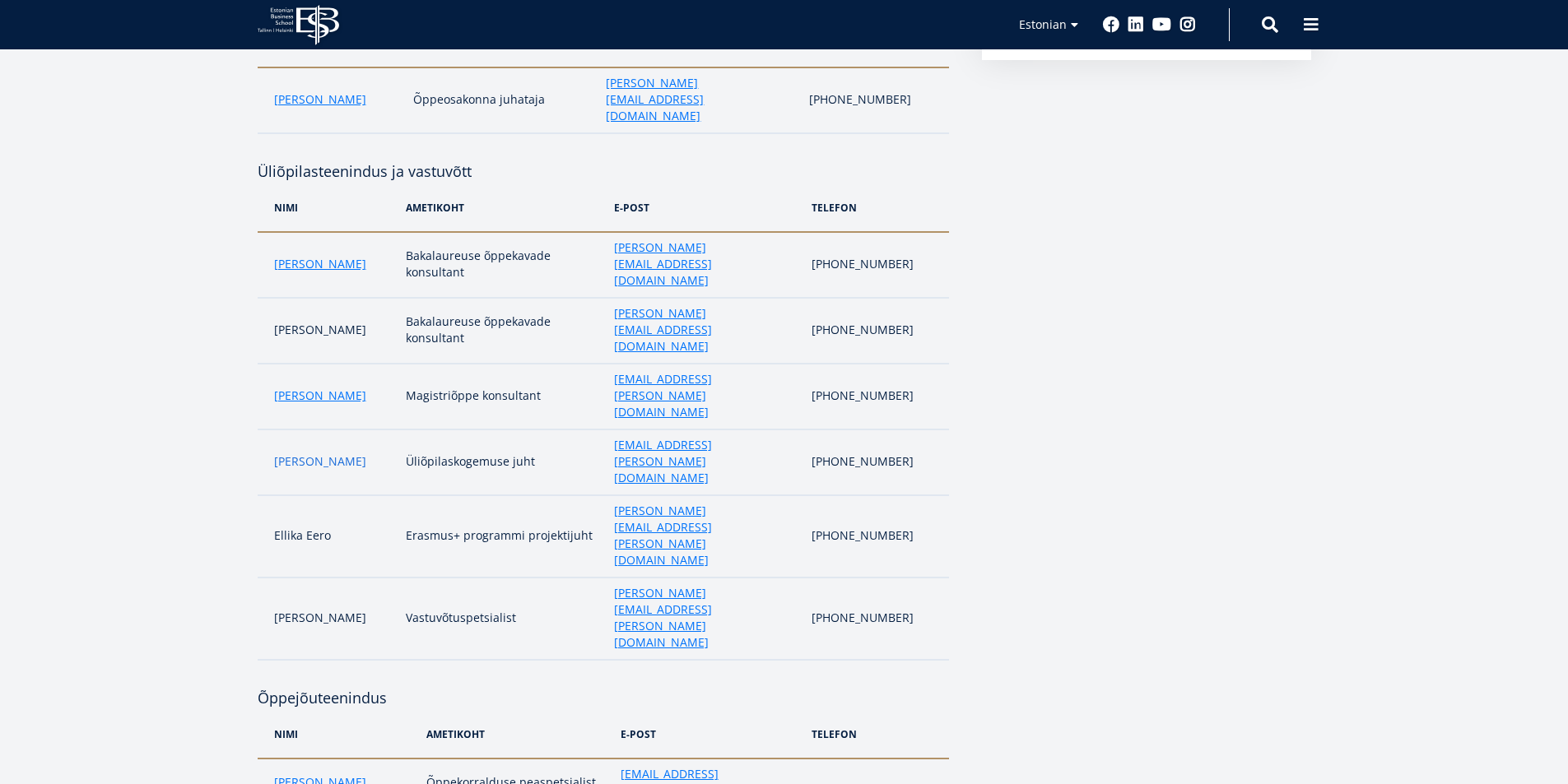
click at [332, 453] on link "Liina Reimann" at bounding box center [320, 461] width 92 height 17
click at [314, 387] on link "Karoliina Korhonen" at bounding box center [320, 395] width 92 height 17
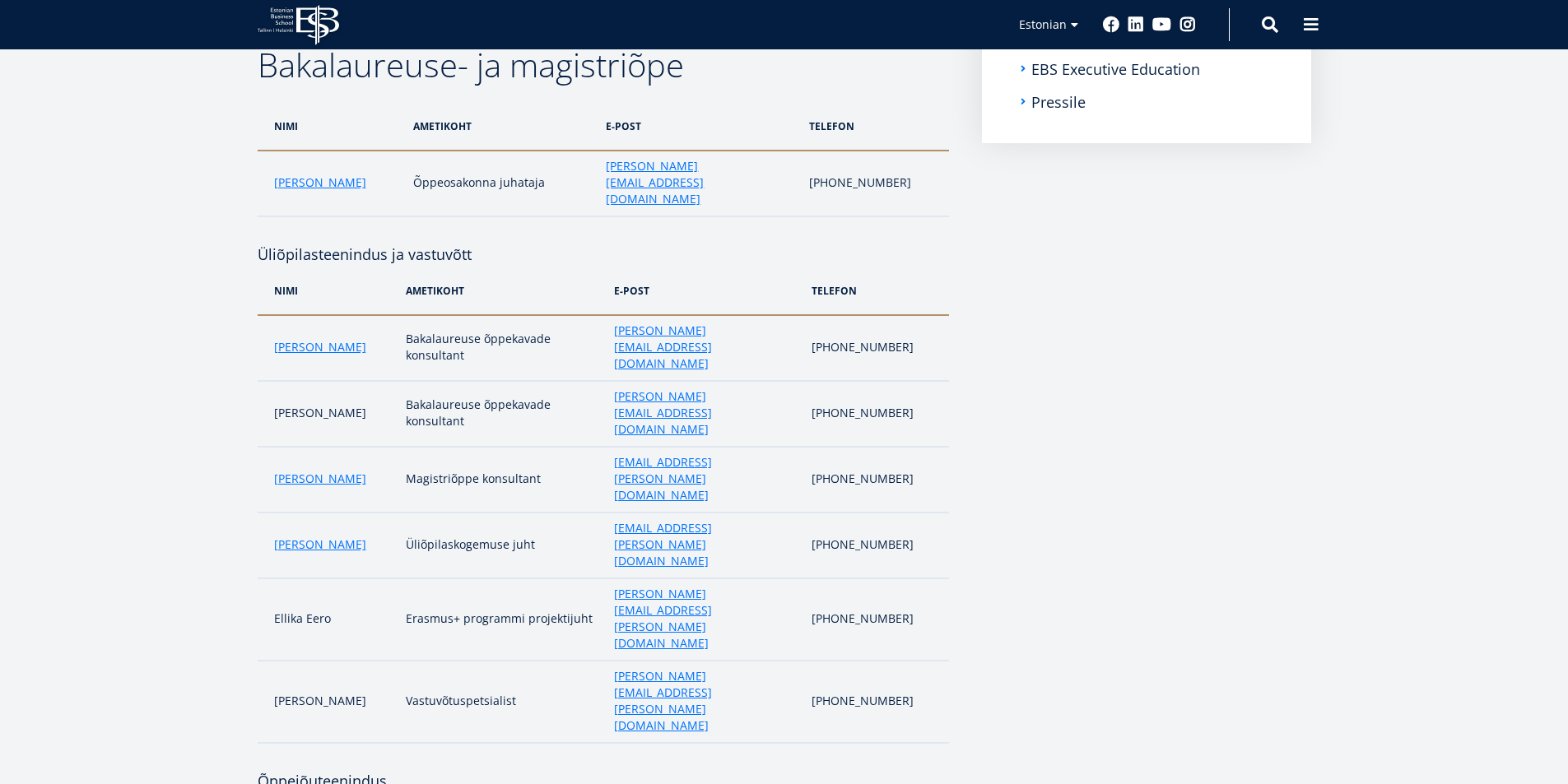
scroll to position [360, 0]
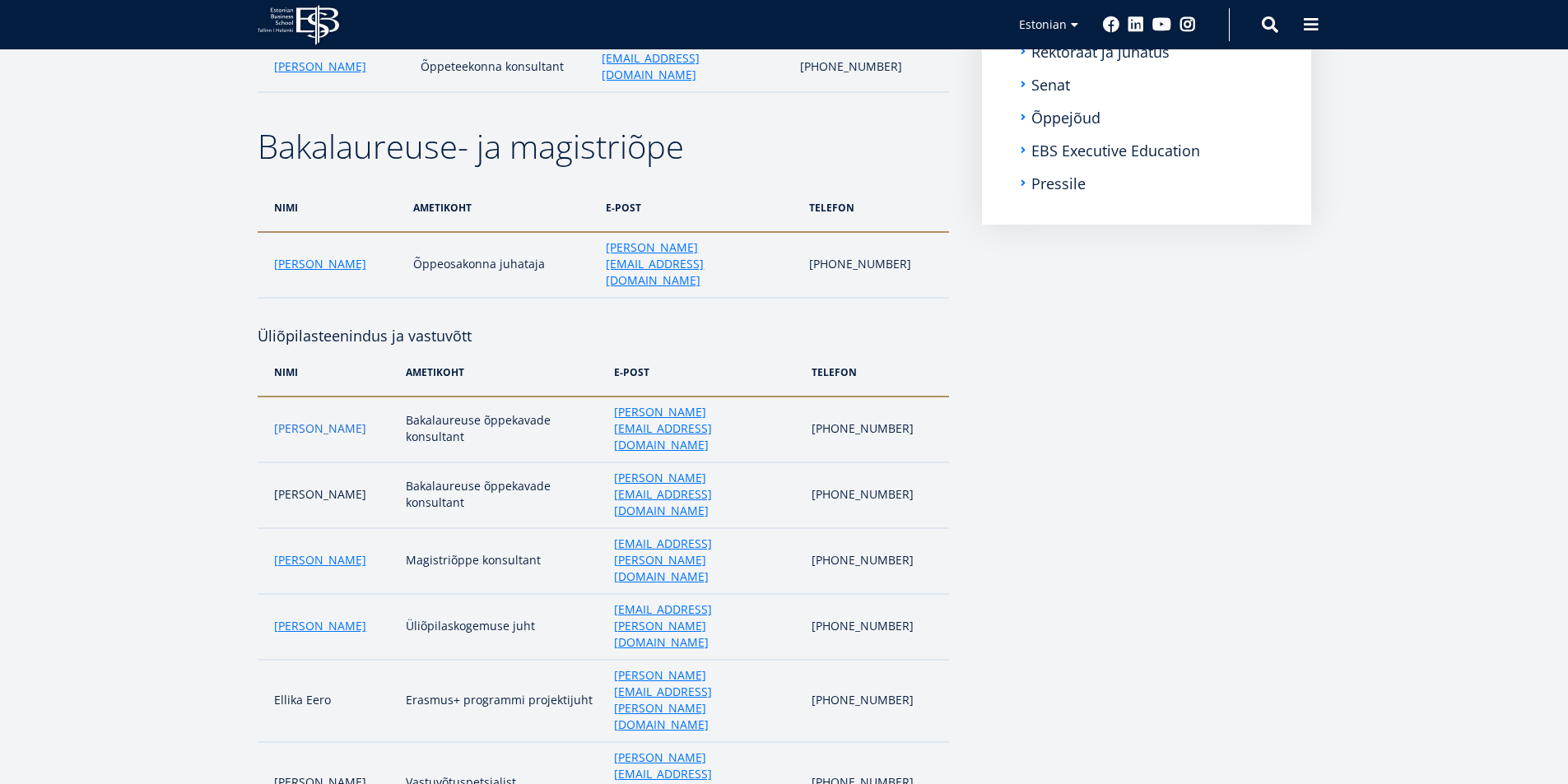
click at [314, 421] on link "Maria Kottsova" at bounding box center [320, 428] width 92 height 17
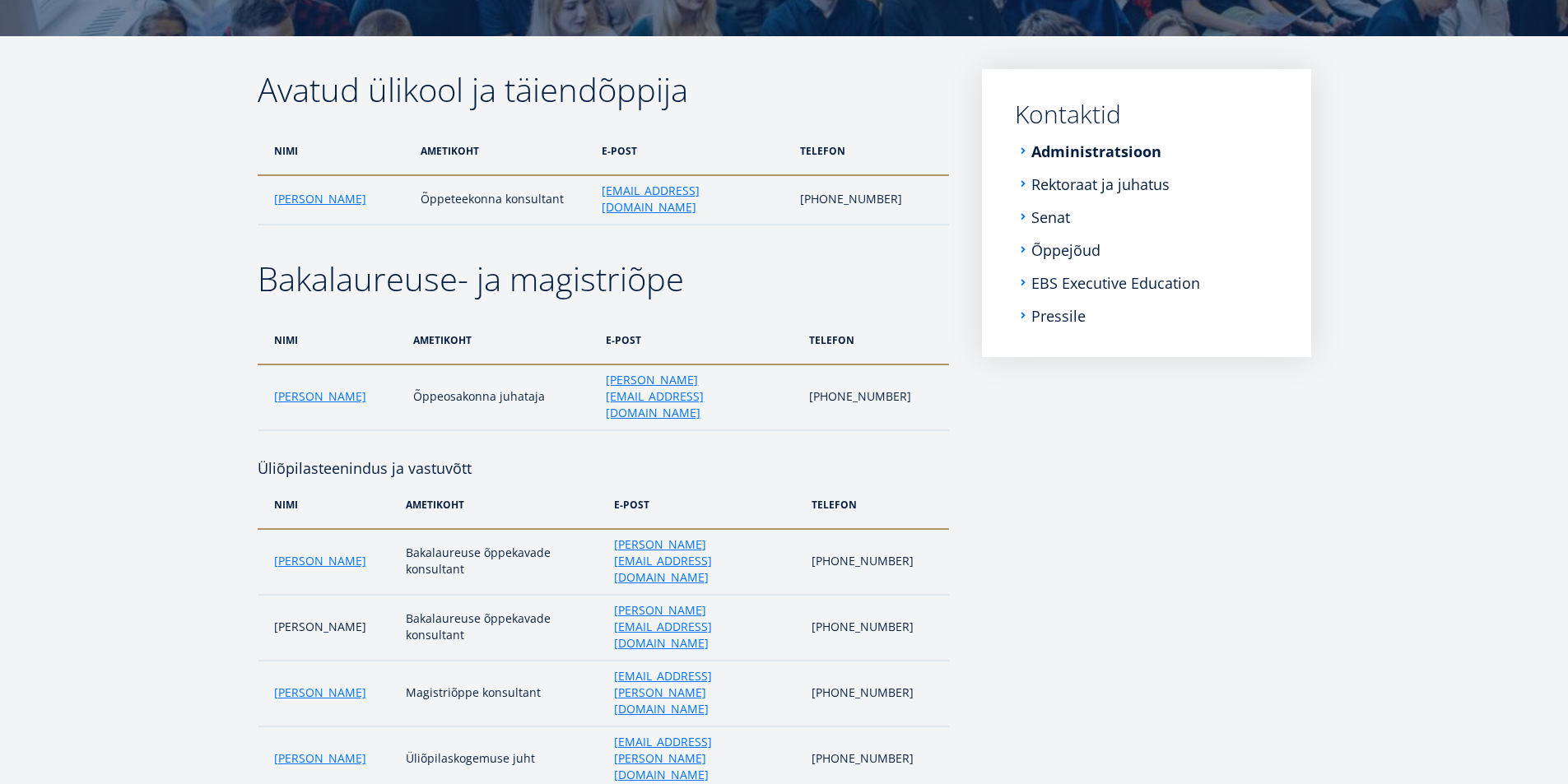
scroll to position [228, 0]
click at [322, 387] on link "Monika Siiraki" at bounding box center [320, 395] width 92 height 17
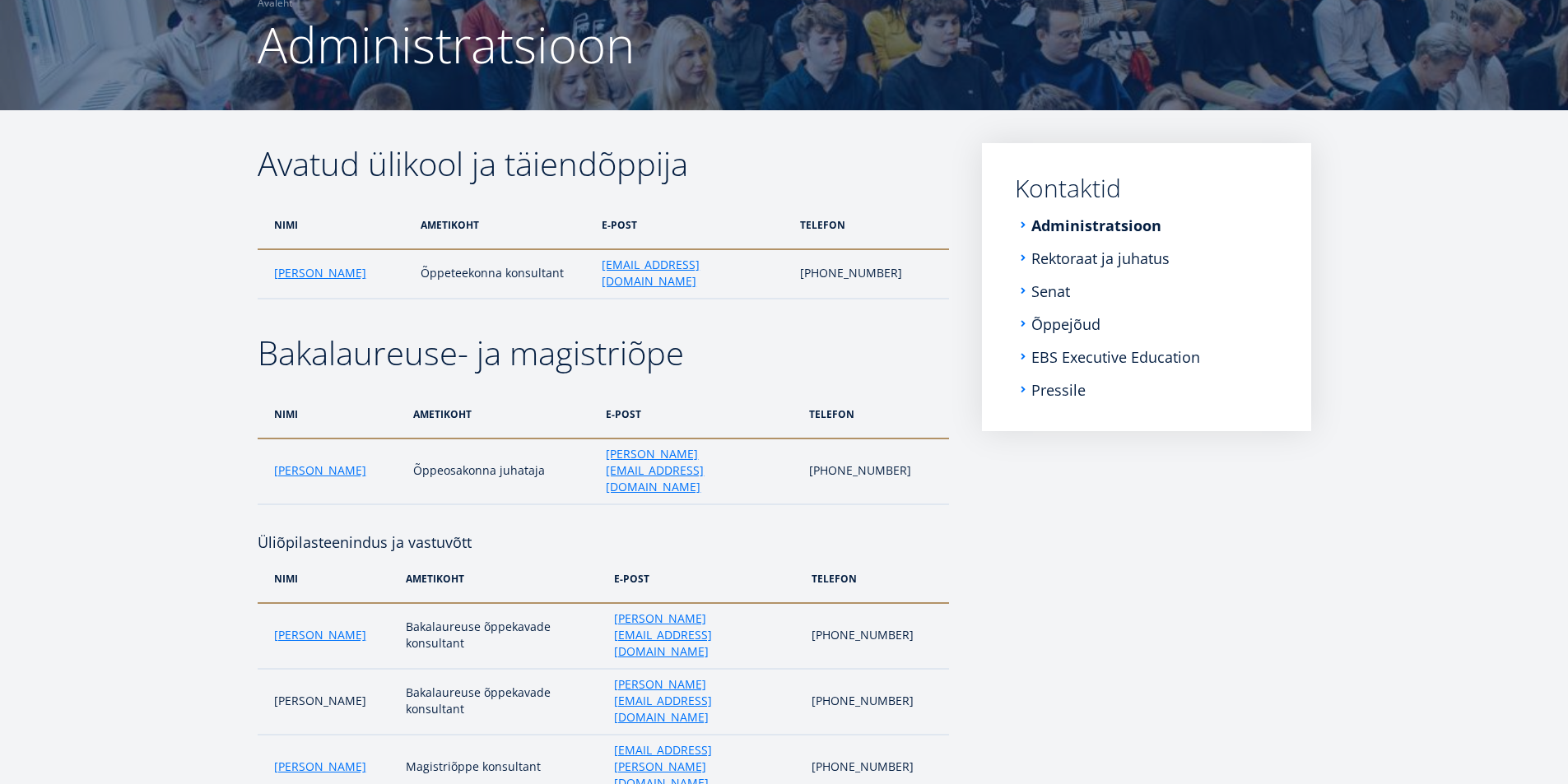
scroll to position [63, 0]
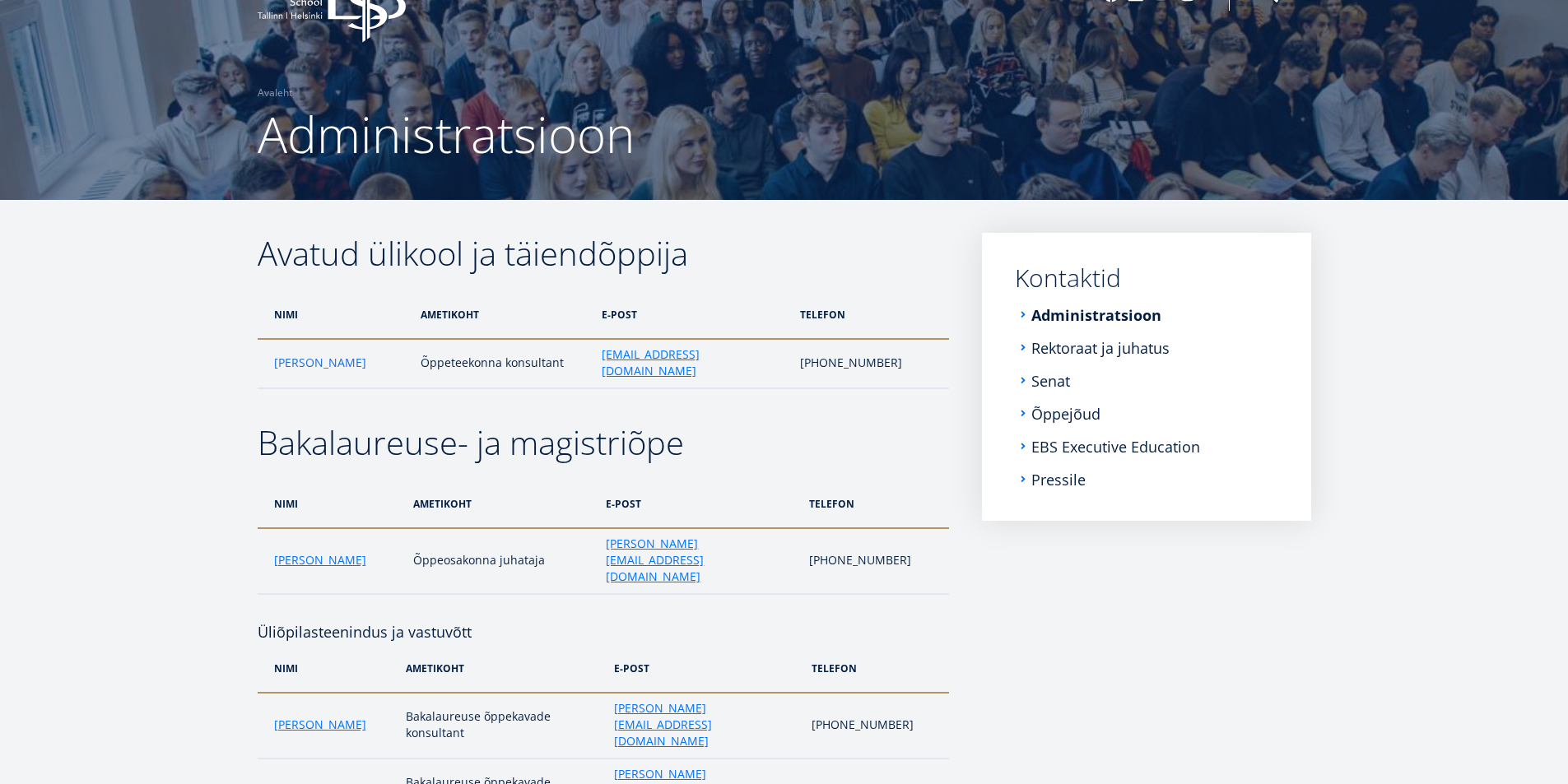
click at [312, 359] on link "Kadri Osula" at bounding box center [320, 363] width 92 height 17
click at [1052, 356] on link "Rektoraat ja juhatus" at bounding box center [1102, 348] width 138 height 17
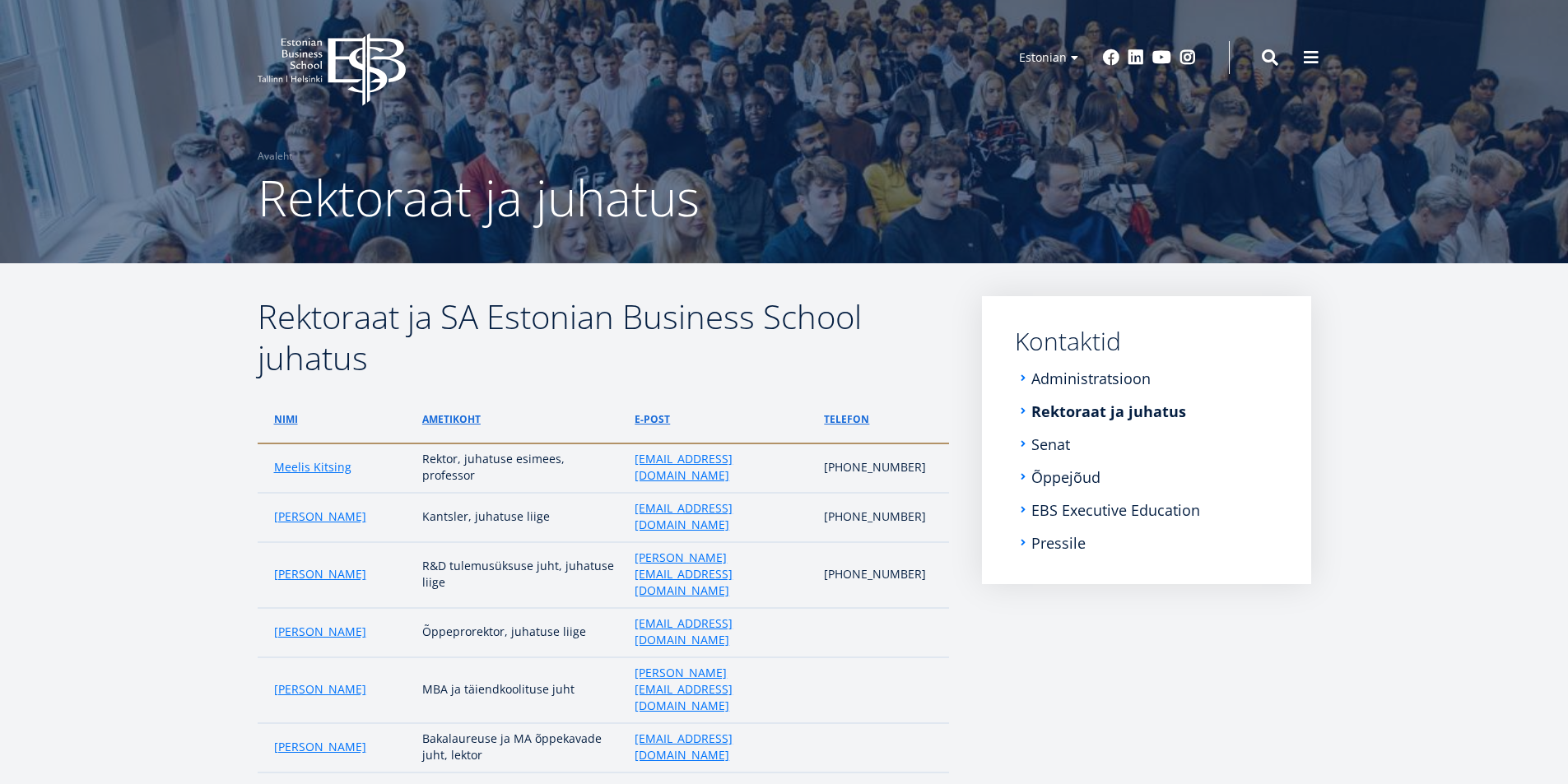
scroll to position [83, 0]
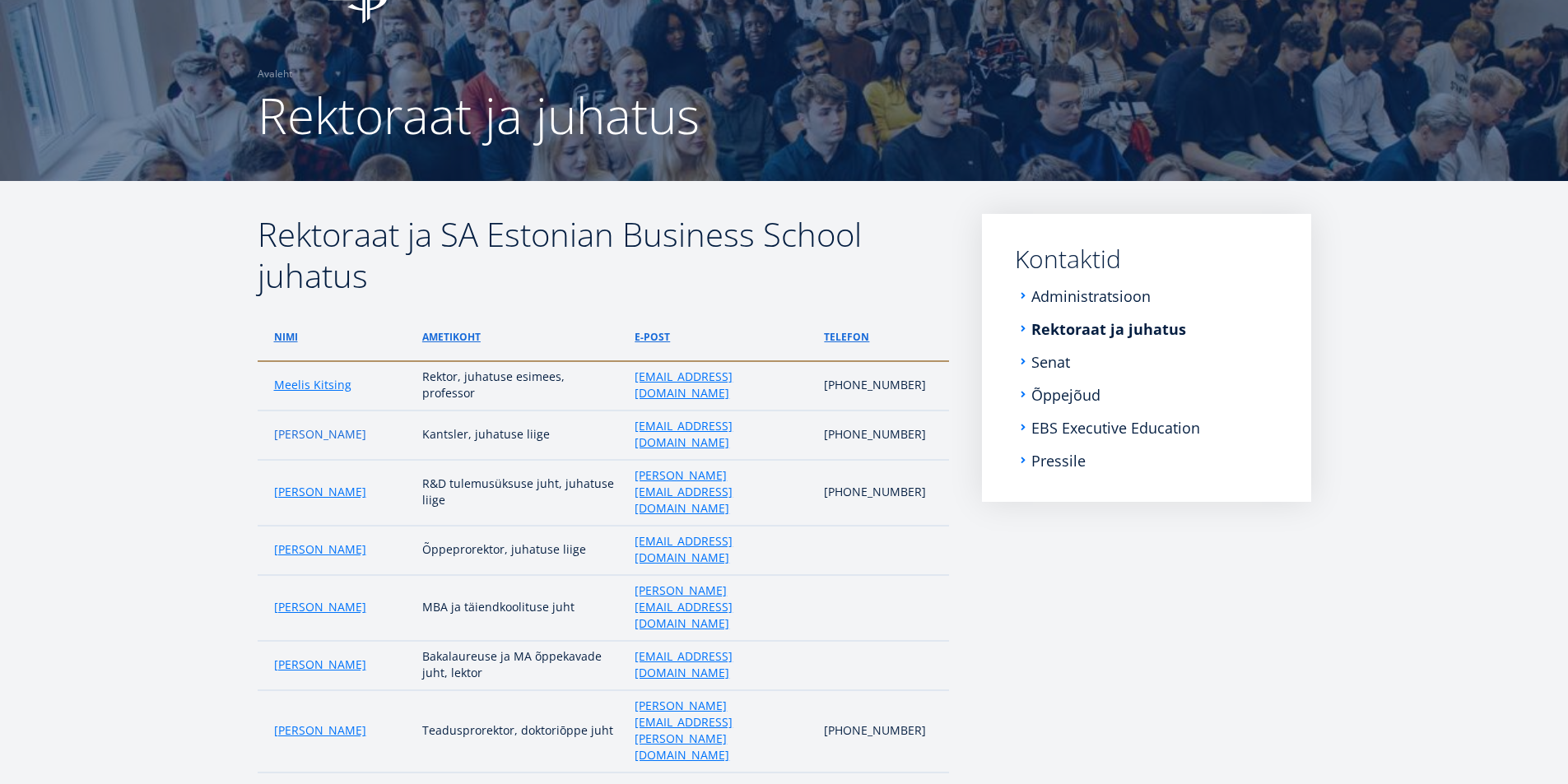
click at [337, 426] on link "[PERSON_NAME]" at bounding box center [320, 434] width 92 height 17
click at [288, 377] on link "Meelis Kitsing" at bounding box center [313, 385] width 77 height 17
click at [313, 484] on link "Andreas Veispak" at bounding box center [320, 492] width 92 height 17
click at [314, 542] on link "[PERSON_NAME]" at bounding box center [320, 550] width 92 height 17
click at [347, 599] on link "Jari Kukkonen" at bounding box center [320, 607] width 92 height 17
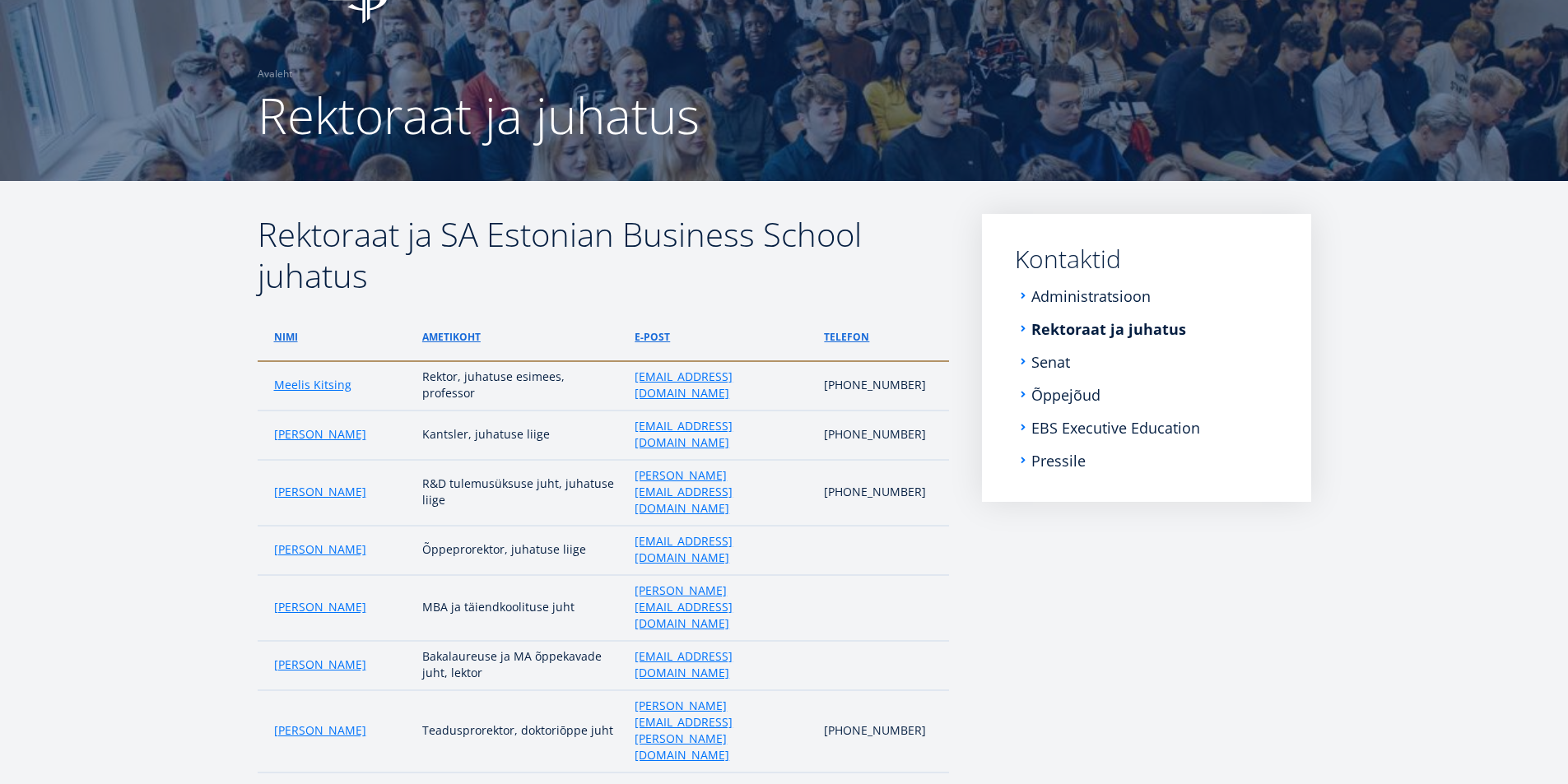
click at [1048, 363] on link "Senat" at bounding box center [1052, 362] width 39 height 17
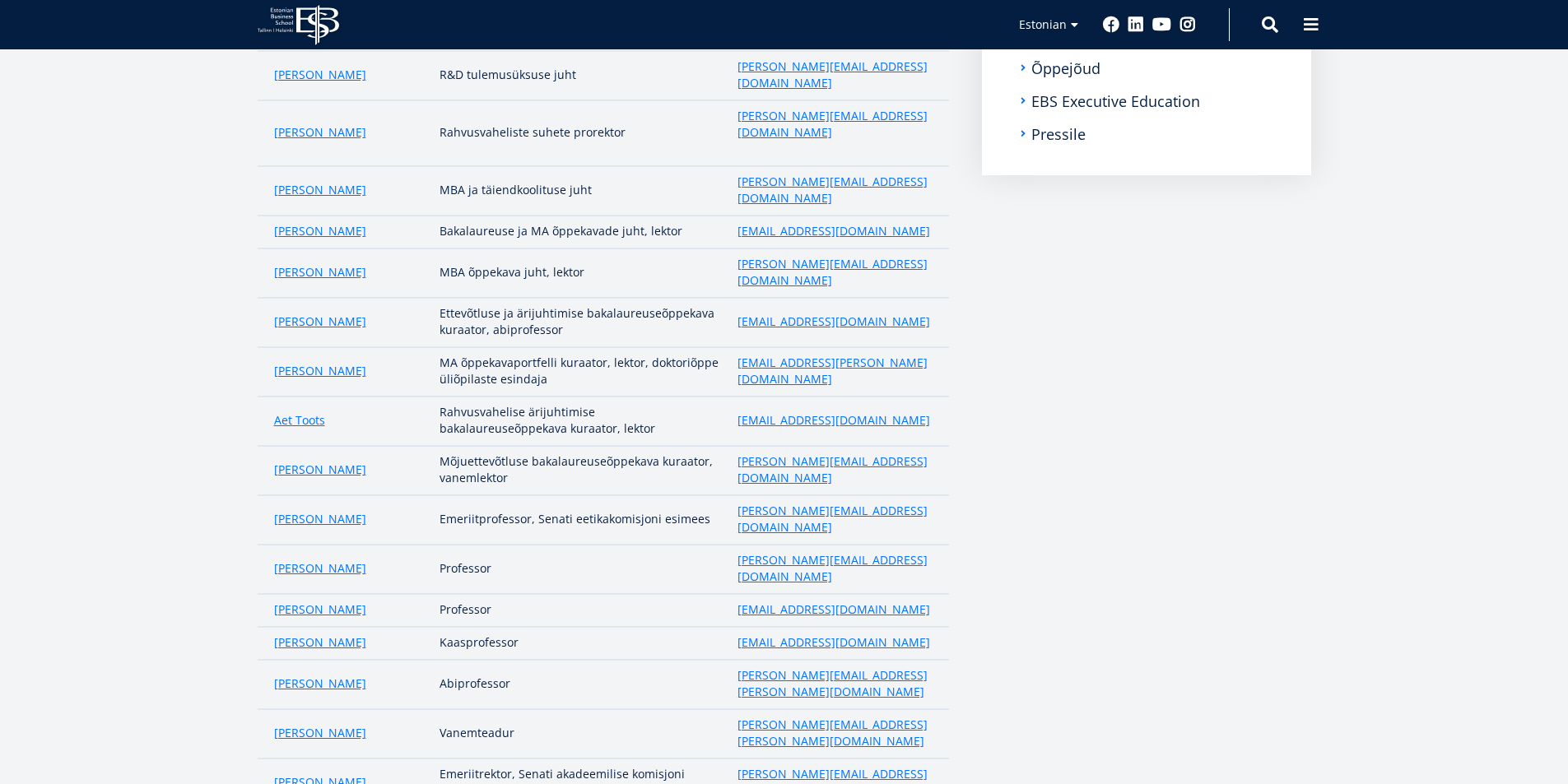
scroll to position [493, 0]
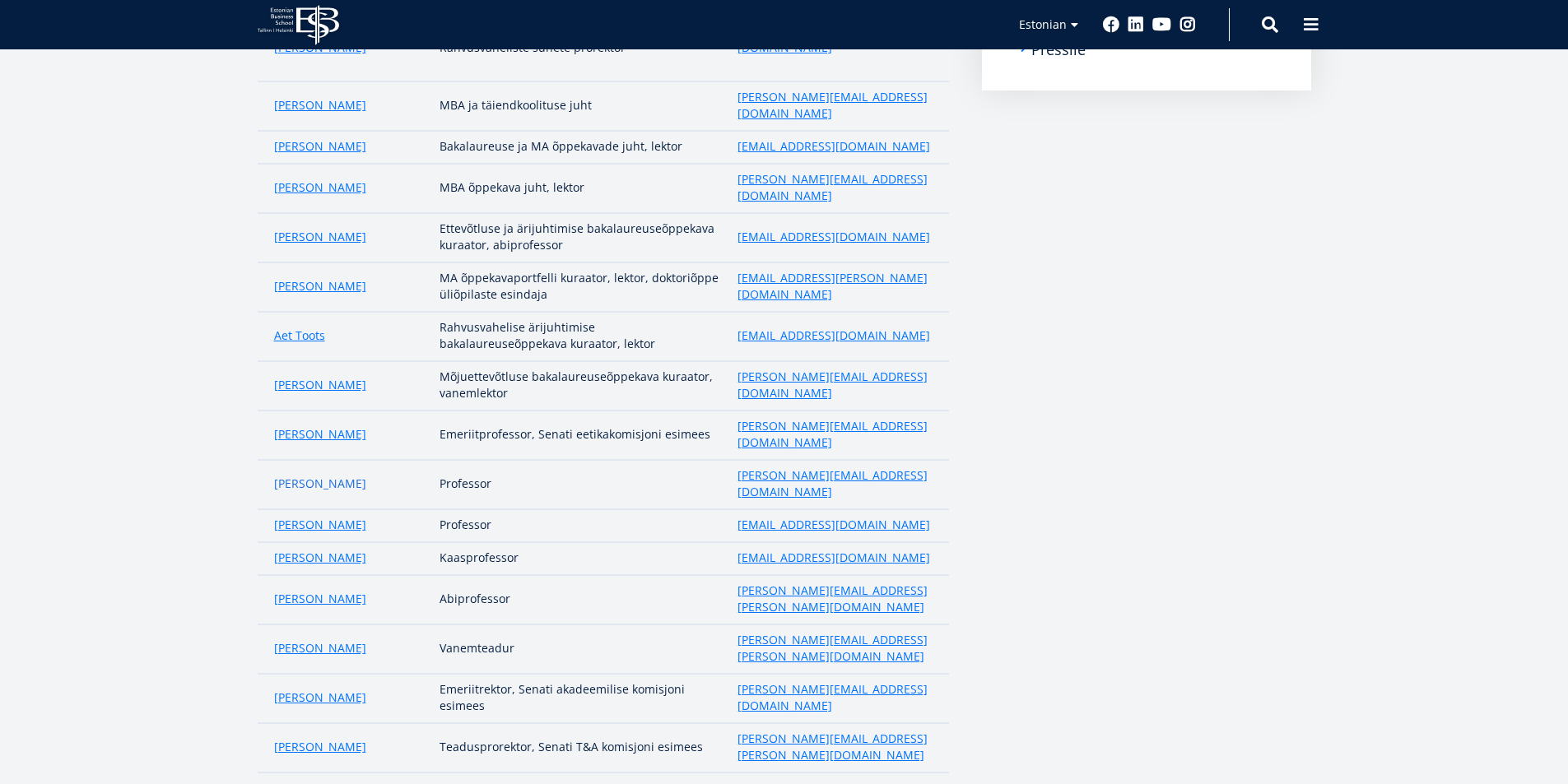
click at [347, 476] on link "[PERSON_NAME]" at bounding box center [320, 484] width 92 height 17
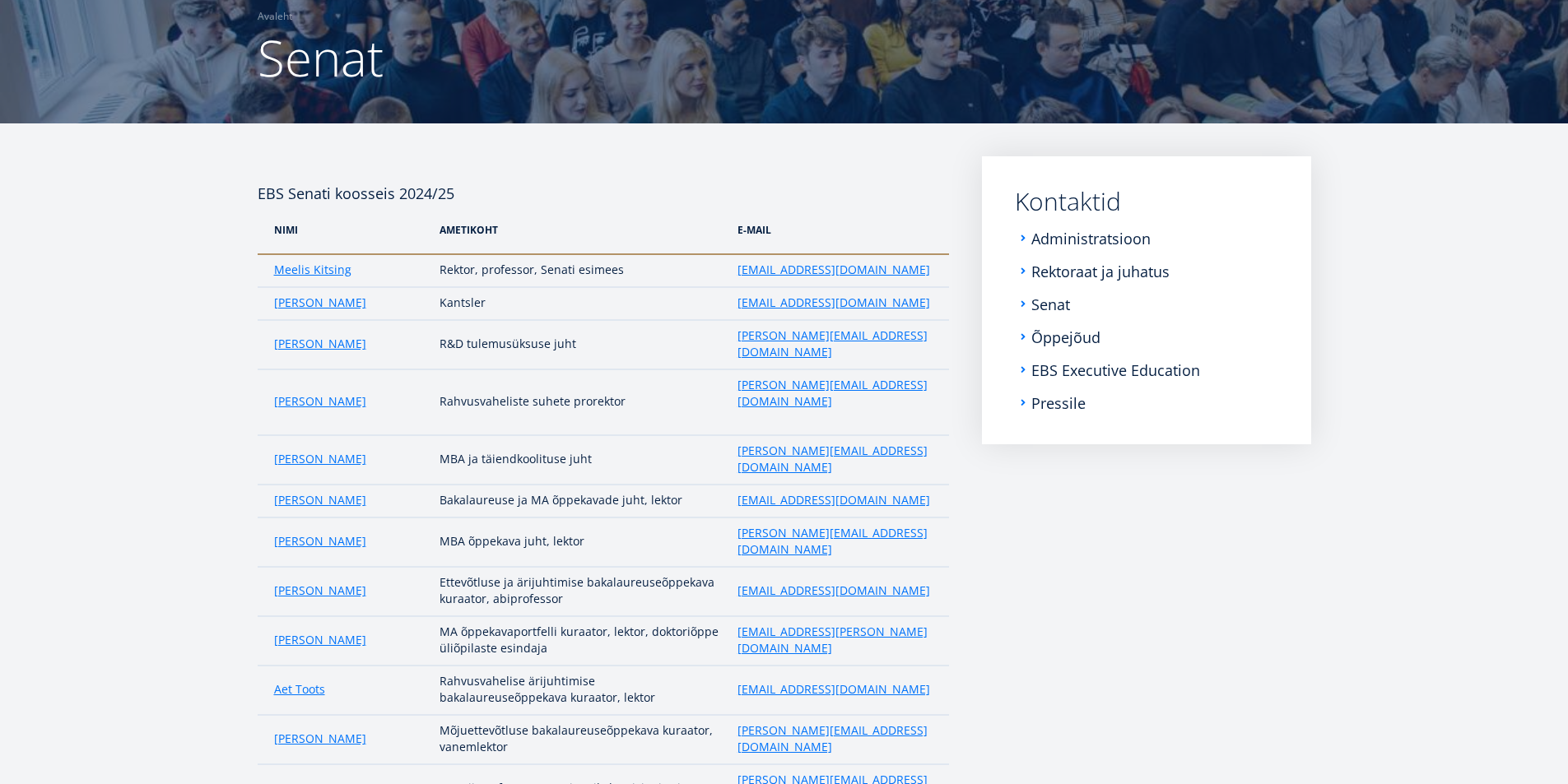
scroll to position [115, 0]
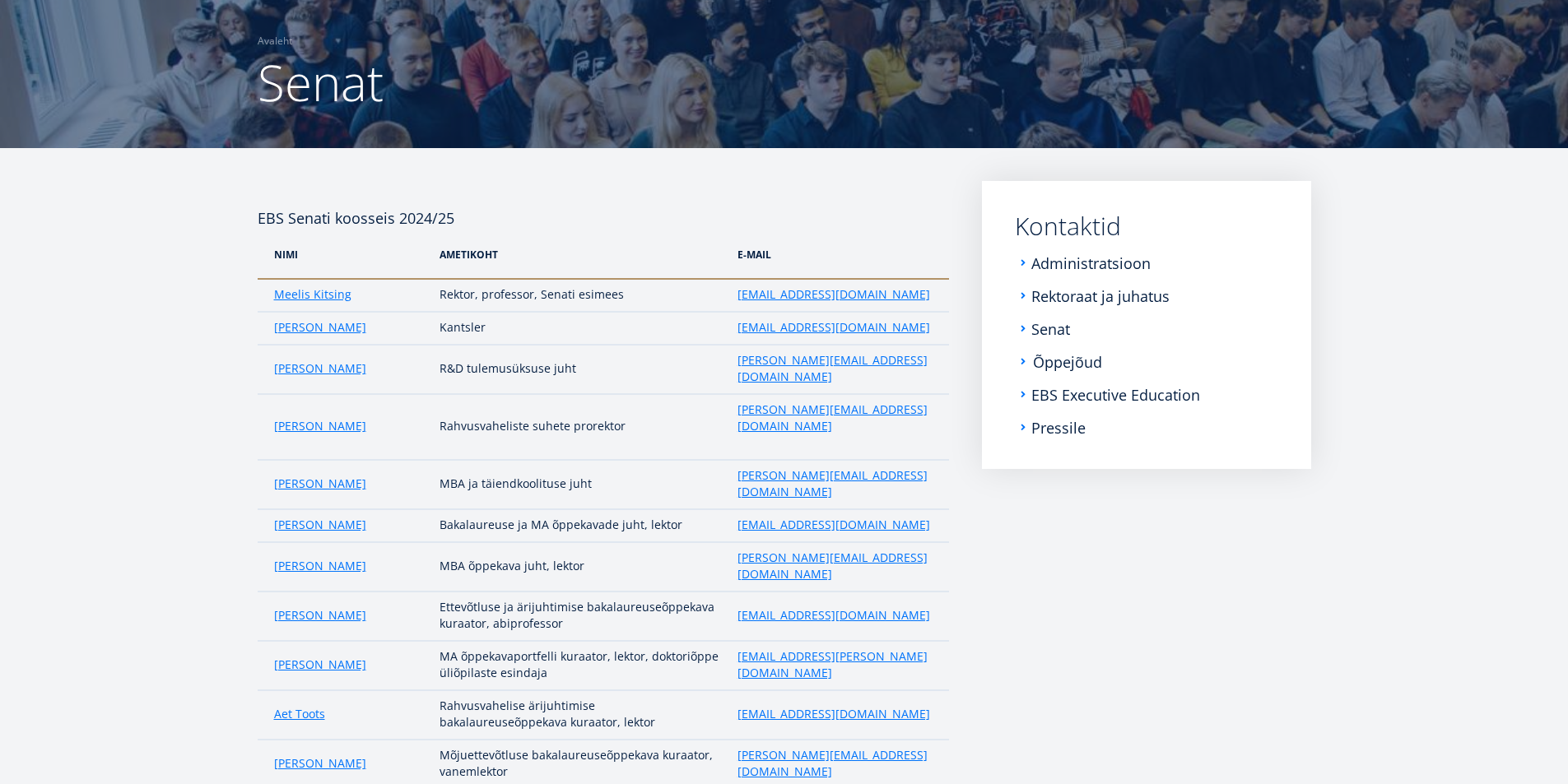
click at [1065, 362] on link "Õppejõud" at bounding box center [1067, 362] width 69 height 17
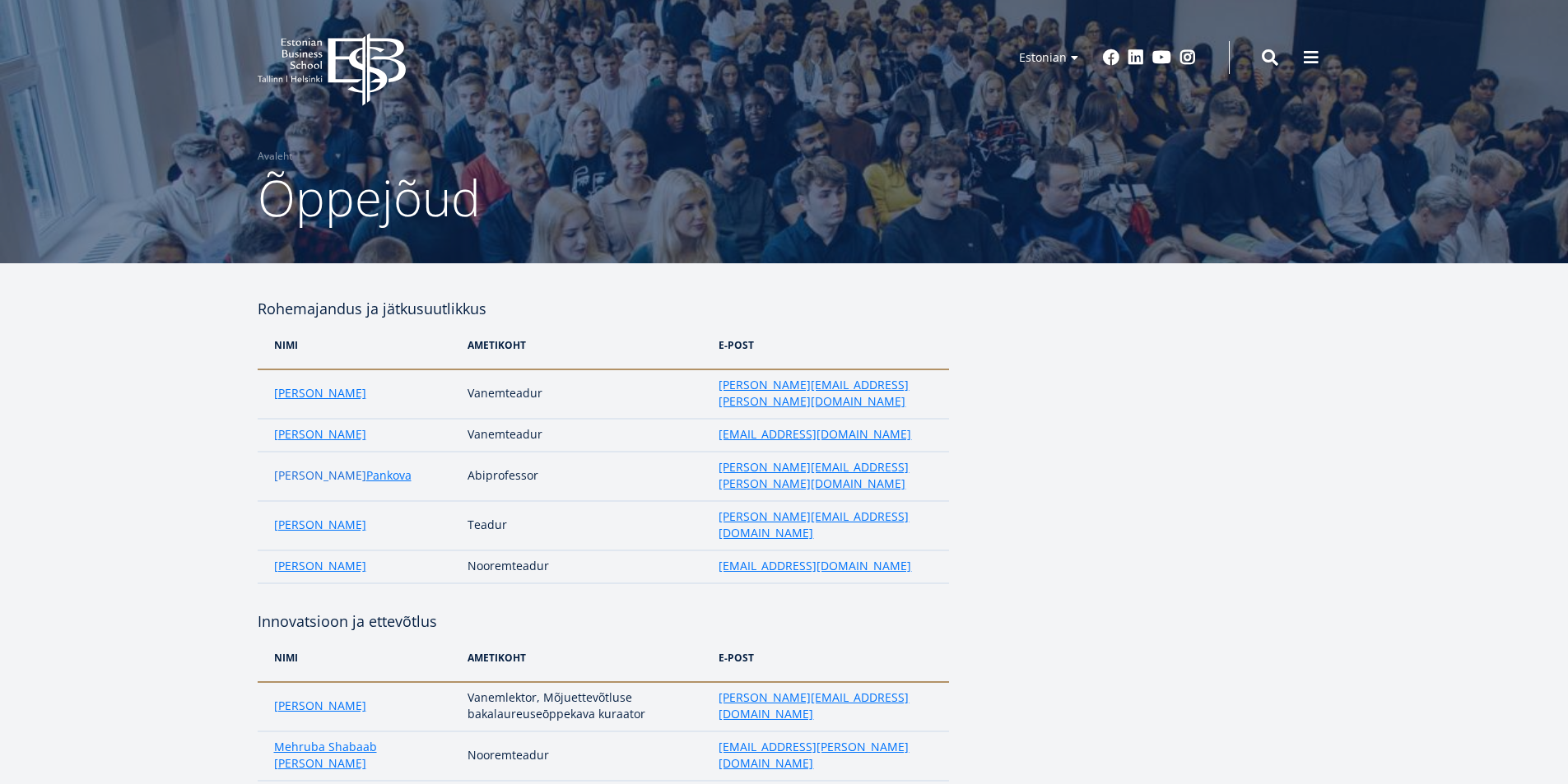
click at [321, 467] on link "[PERSON_NAME]" at bounding box center [320, 475] width 92 height 17
click at [317, 557] on link "[PERSON_NAME]" at bounding box center [320, 565] width 92 height 17
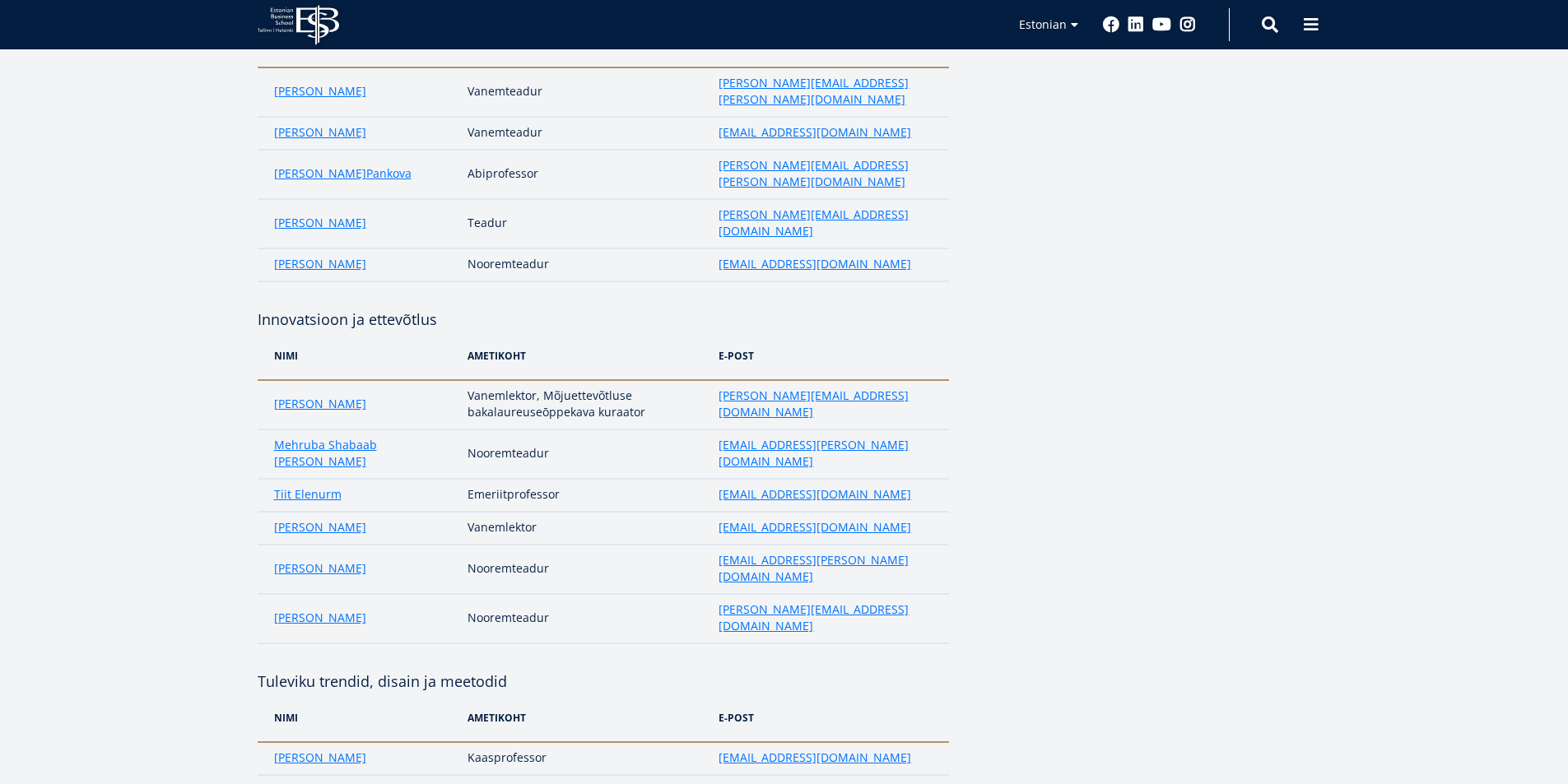
scroll to position [329, 0]
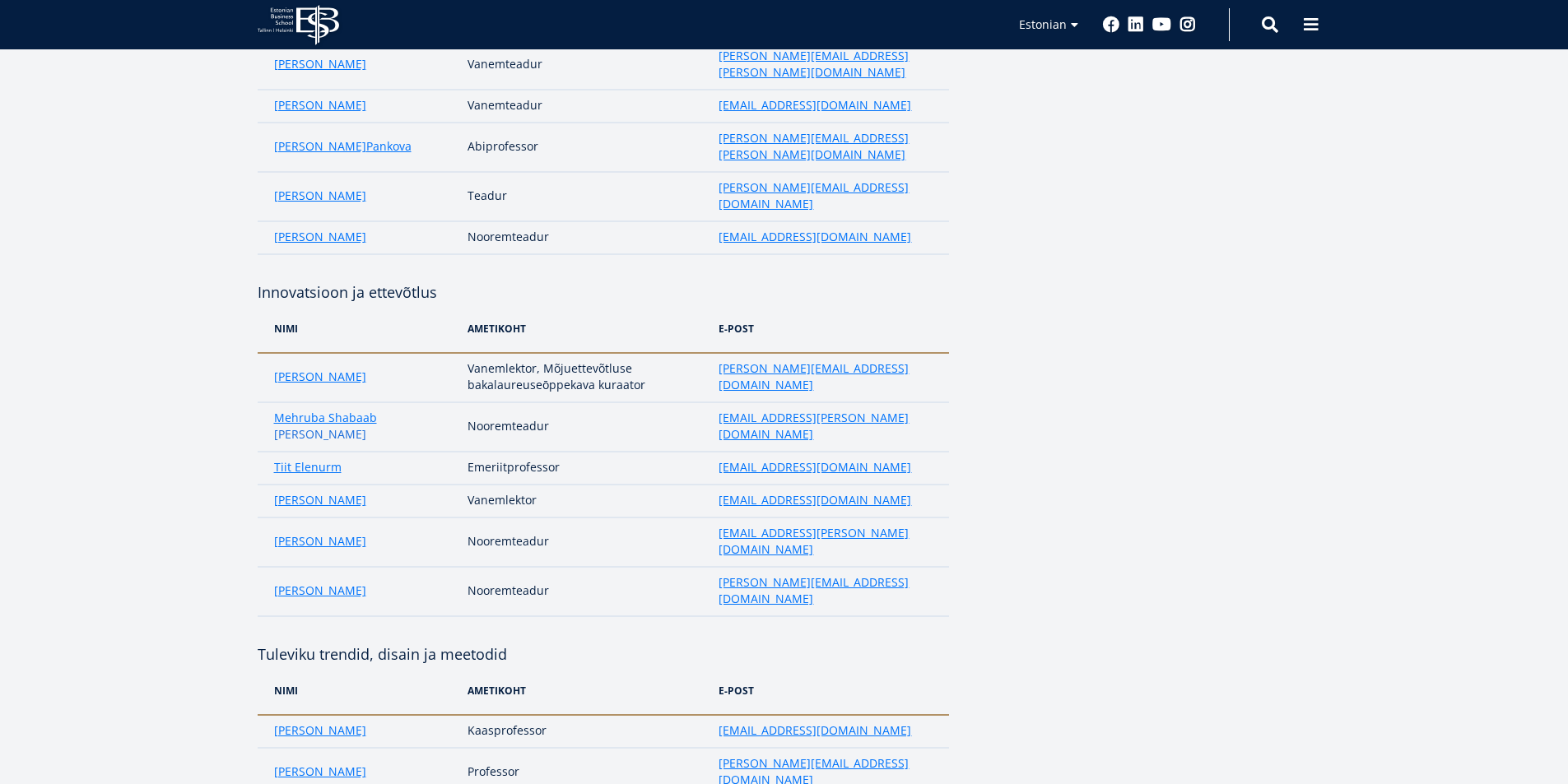
click at [366, 426] on link "Haque" at bounding box center [320, 434] width 92 height 17
click at [327, 533] on link "Kaie Koppel" at bounding box center [320, 541] width 92 height 17
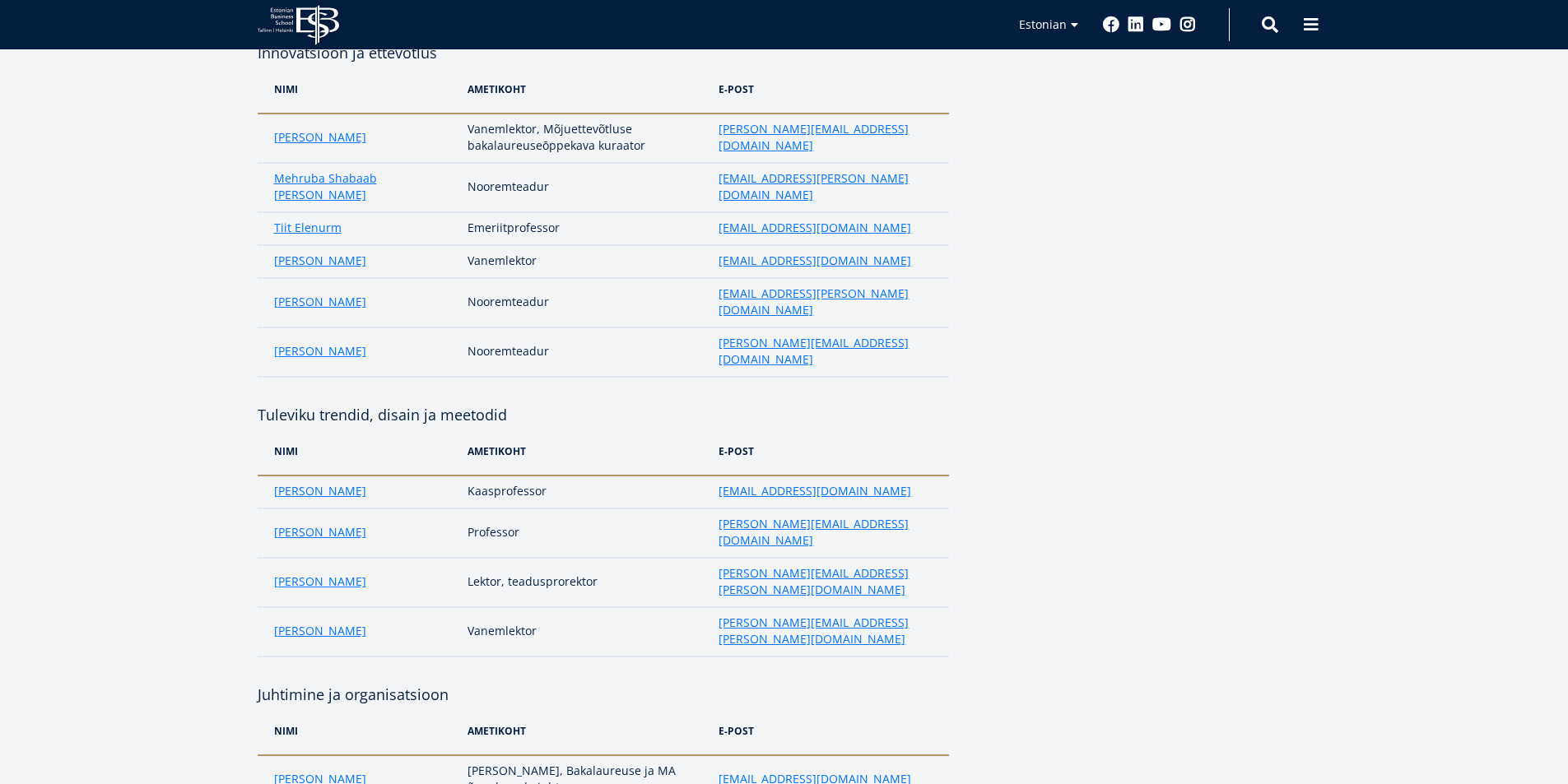
scroll to position [576, 0]
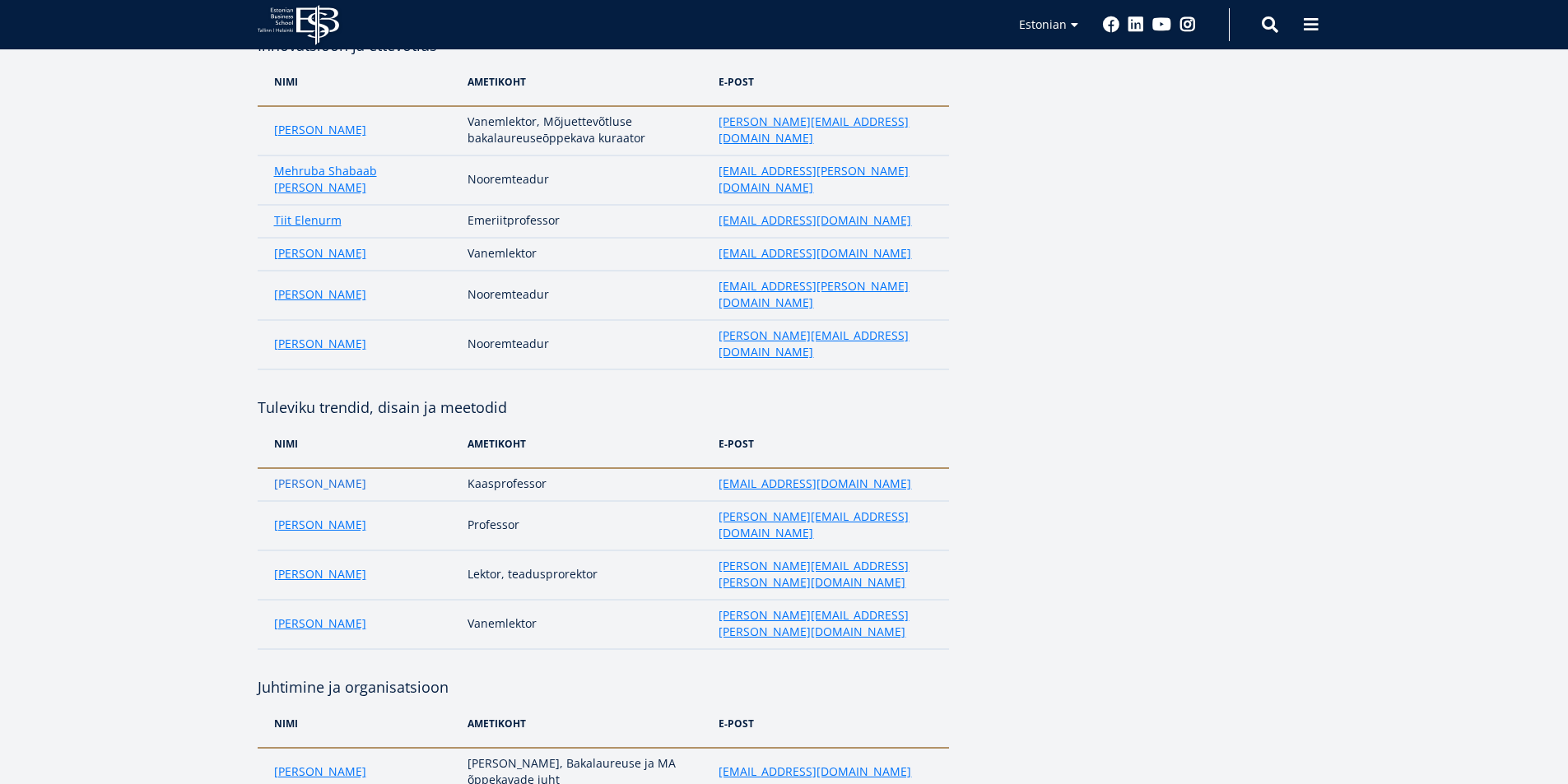
click at [329, 476] on link "Anneli Veispak" at bounding box center [320, 484] width 92 height 17
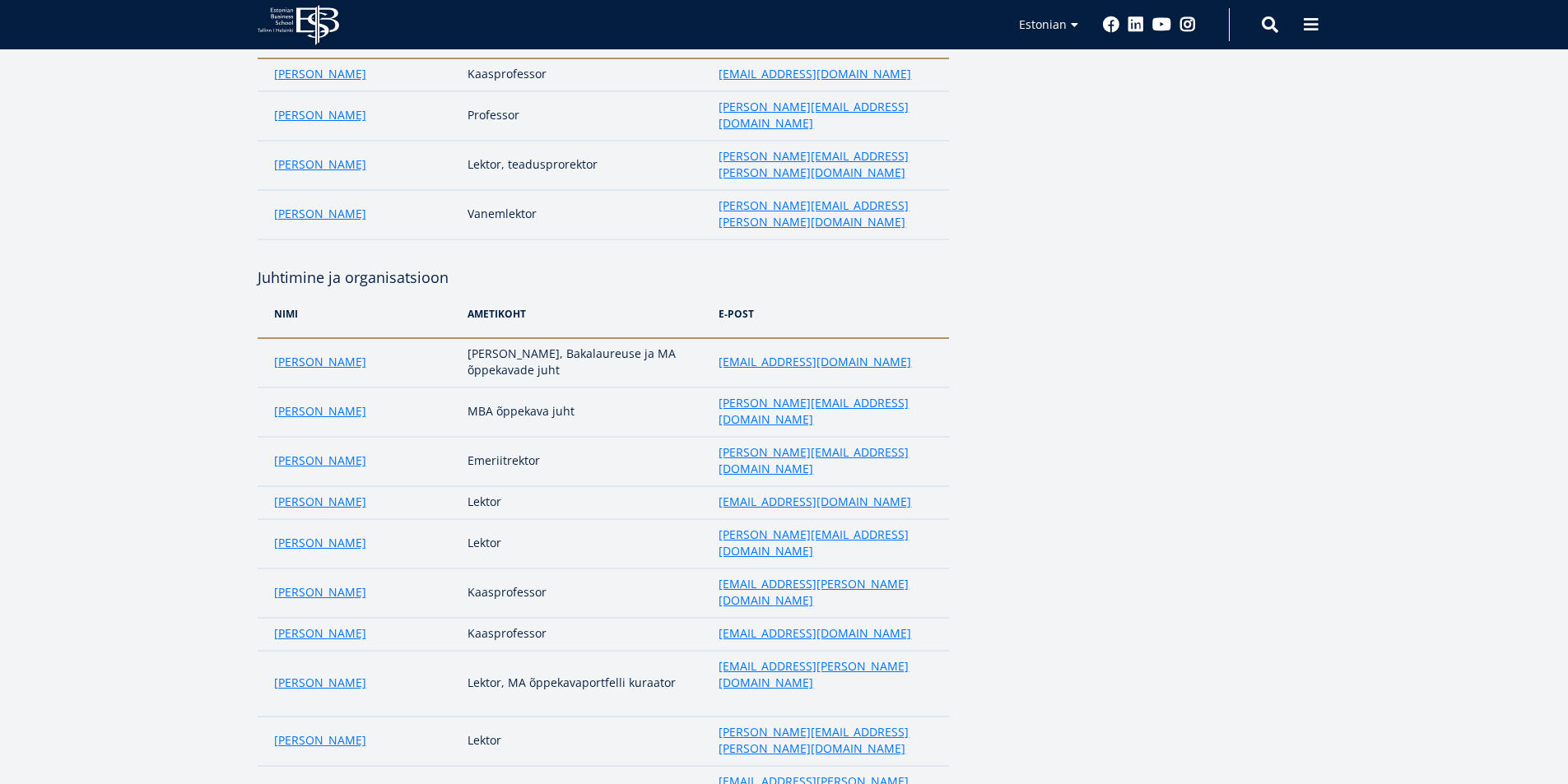
scroll to position [988, 0]
click at [281, 623] on link "Mari Kooskora" at bounding box center [320, 631] width 92 height 17
click at [321, 582] on link "Kätlin Pulk" at bounding box center [320, 590] width 92 height 17
click at [294, 673] on link "Piret Masso" at bounding box center [320, 681] width 92 height 17
click at [321, 582] on link "Kätlin Pulk" at bounding box center [320, 590] width 92 height 17
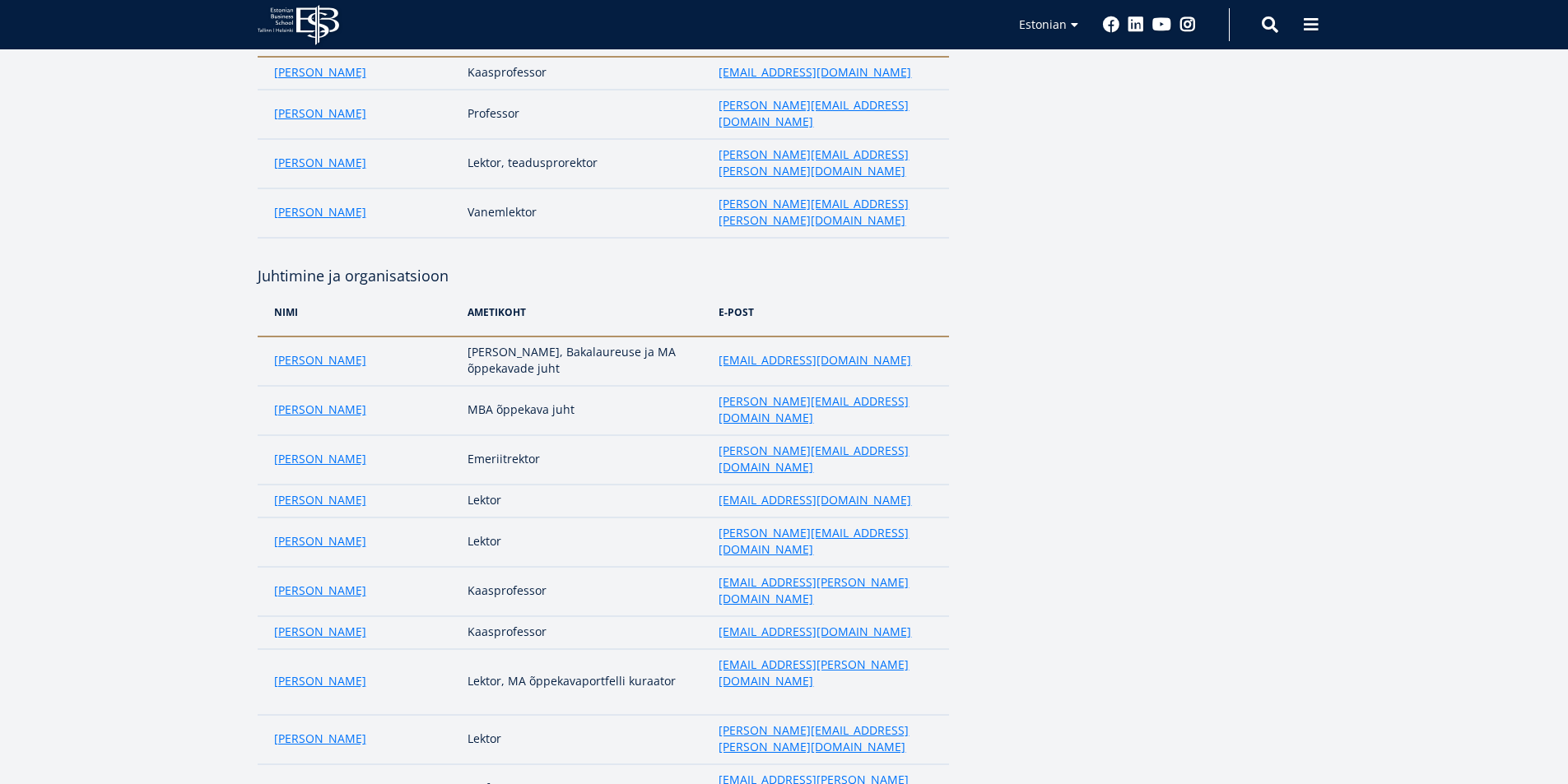
click at [337, 780] on link "Krishna Venkitachalam" at bounding box center [320, 788] width 92 height 17
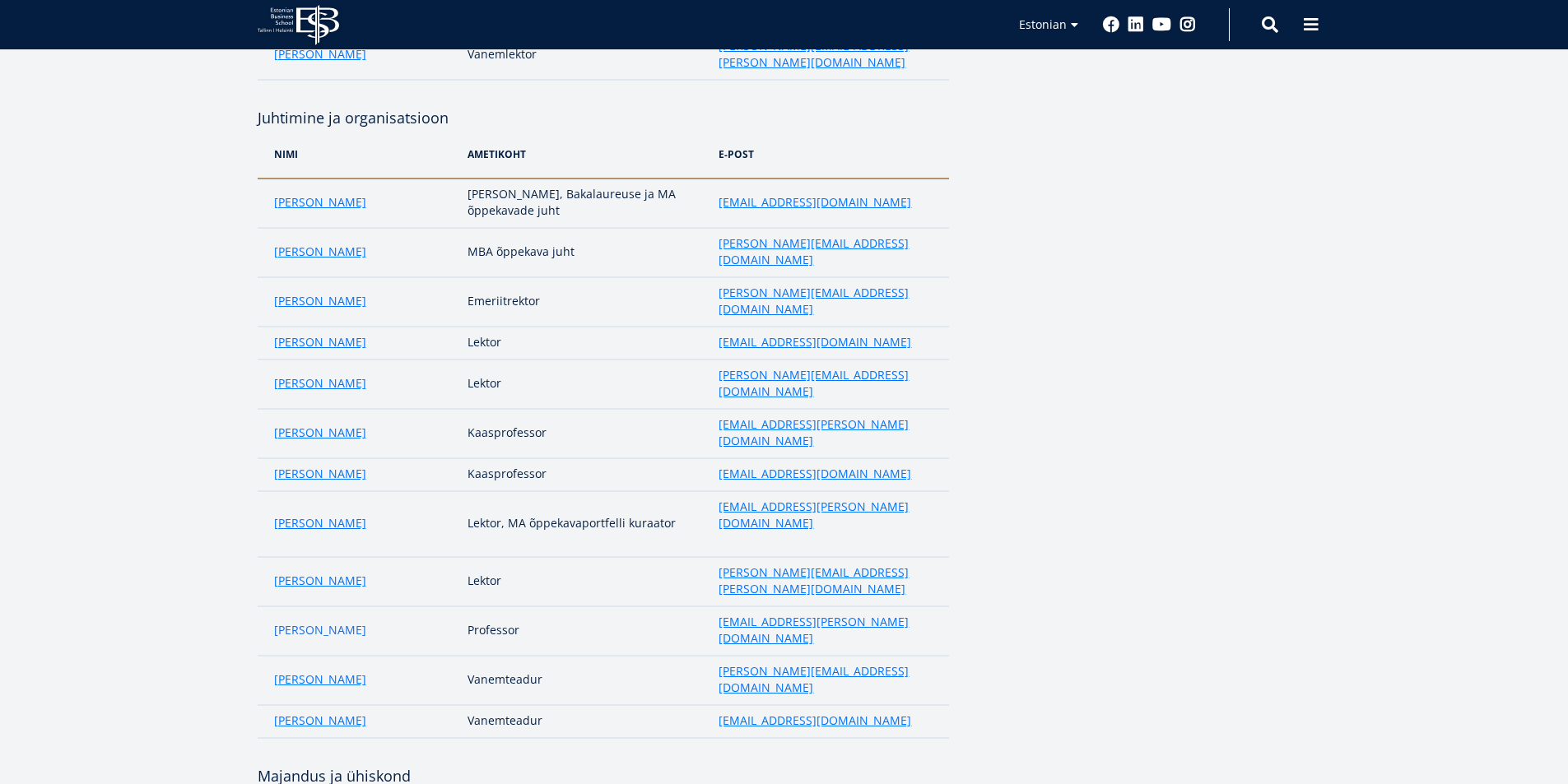
scroll to position [1152, 0]
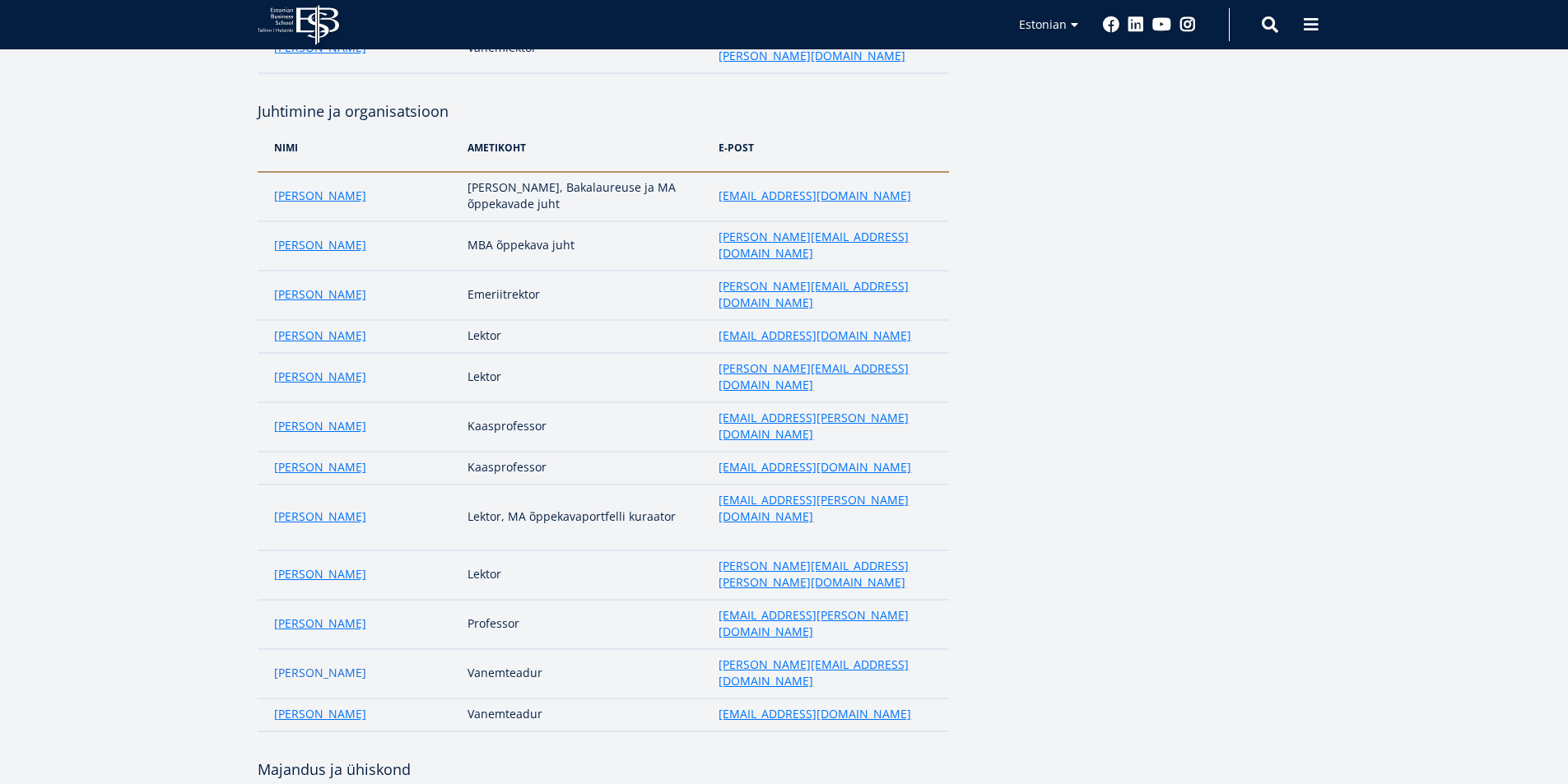
click at [341, 665] on link "Maryna Averkyna" at bounding box center [320, 673] width 92 height 17
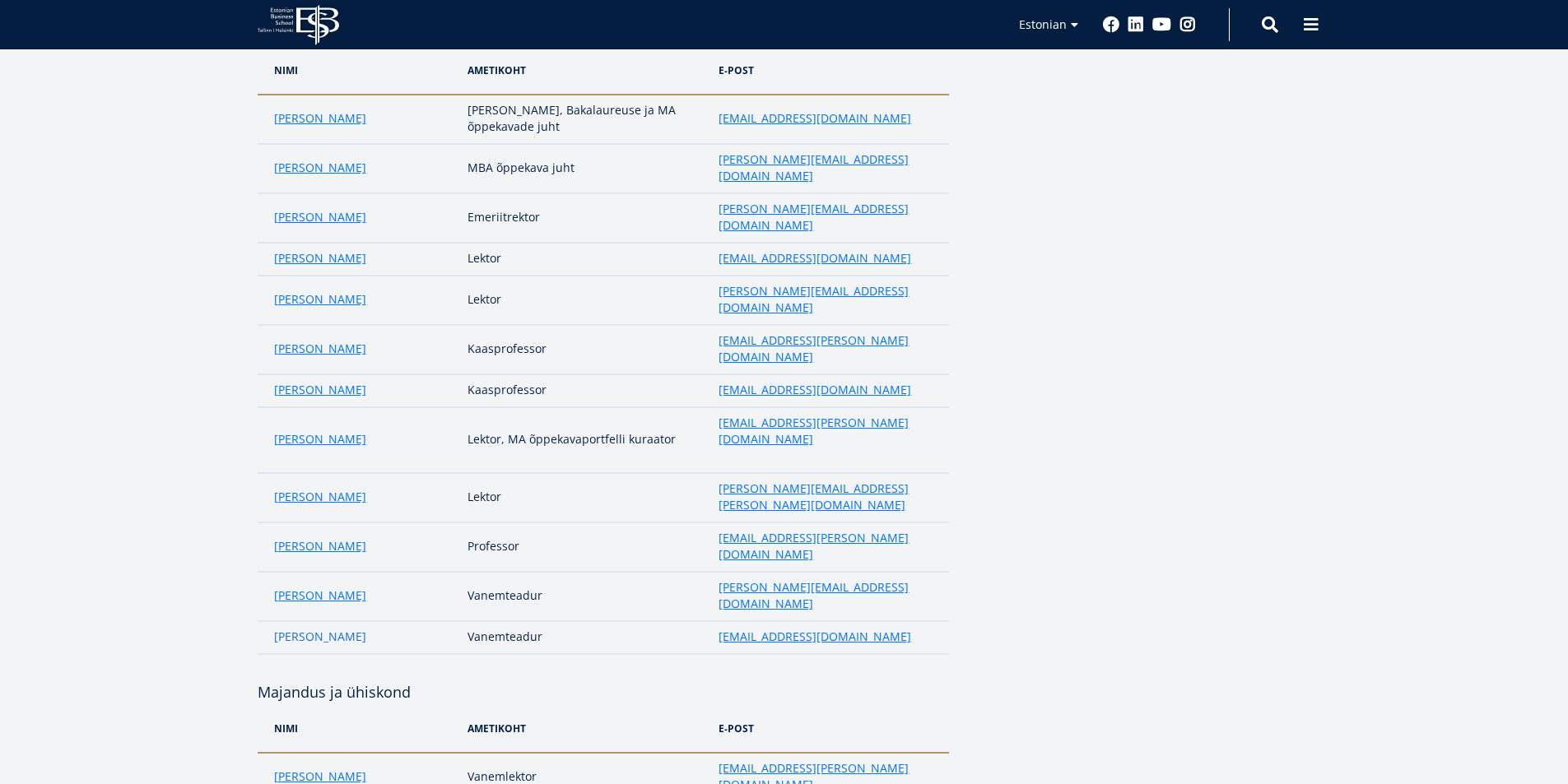
scroll to position [1316, 0]
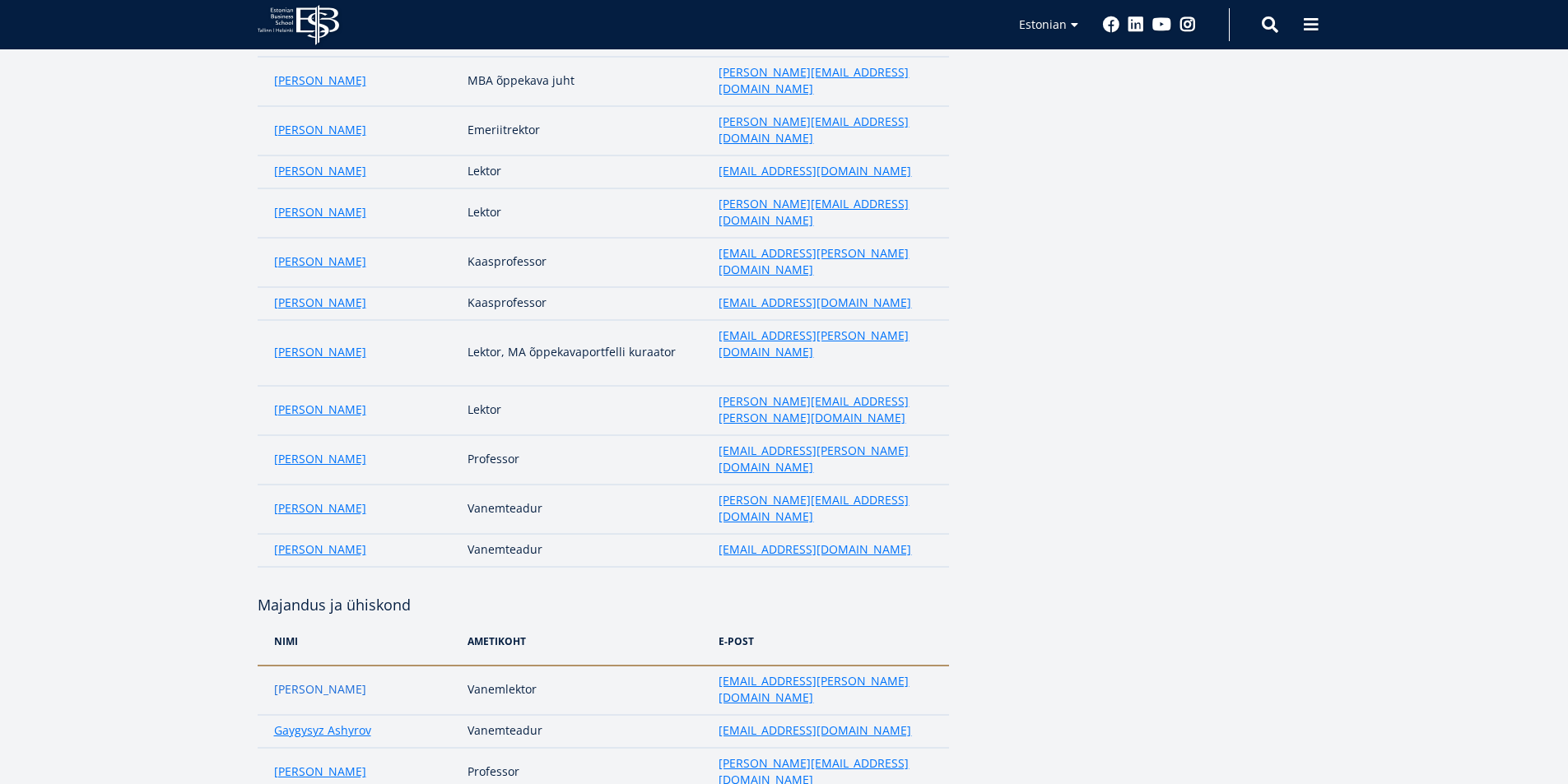
click at [348, 681] on link "Camila Nino Fernandez" at bounding box center [320, 689] width 92 height 17
click at [363, 723] on link "Gaygysyz Ashyrov" at bounding box center [322, 730] width 98 height 17
click at [294, 764] on link "Jukka Veikko Mäkinen" at bounding box center [320, 772] width 92 height 17
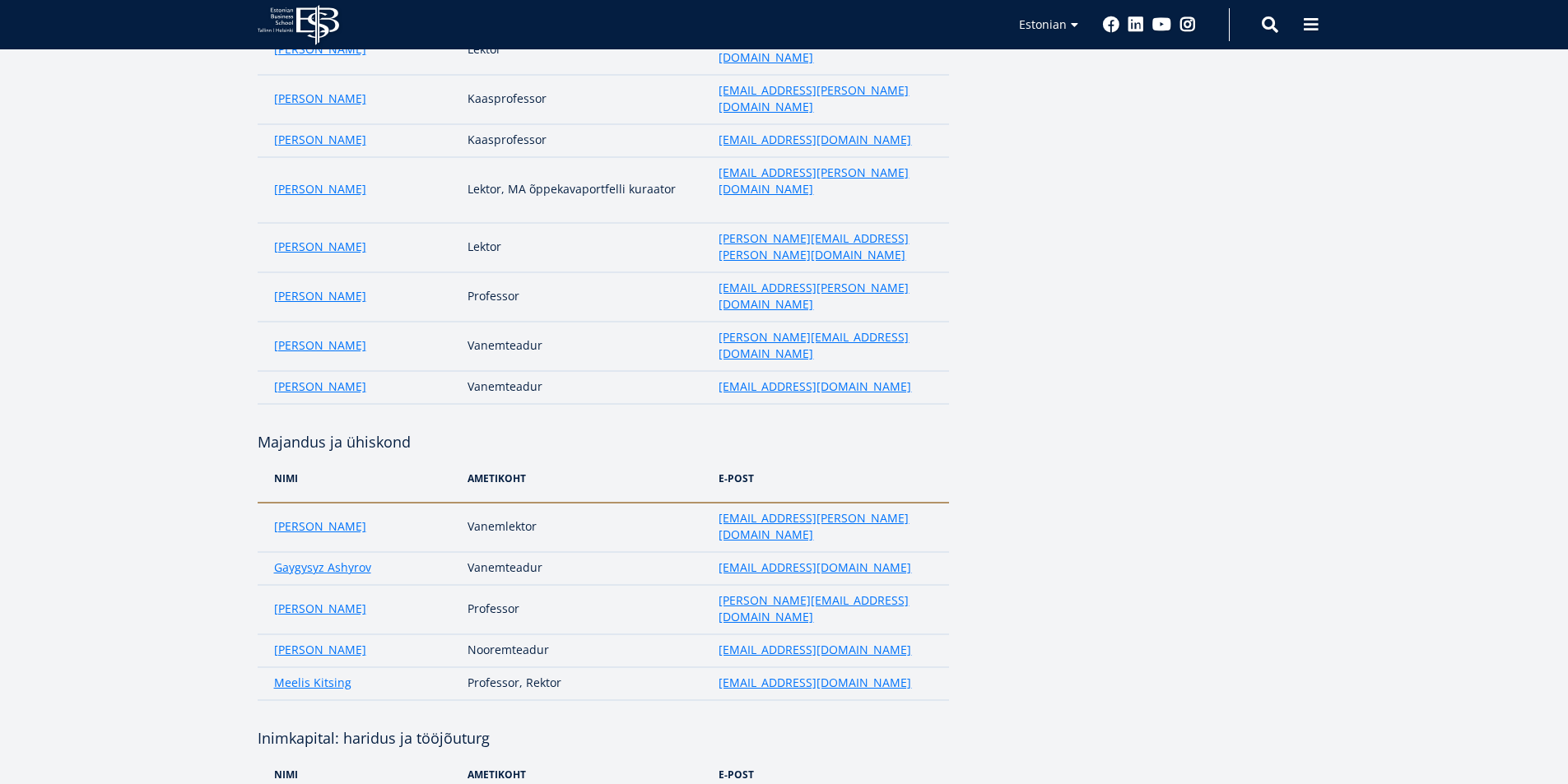
scroll to position [1481, 0]
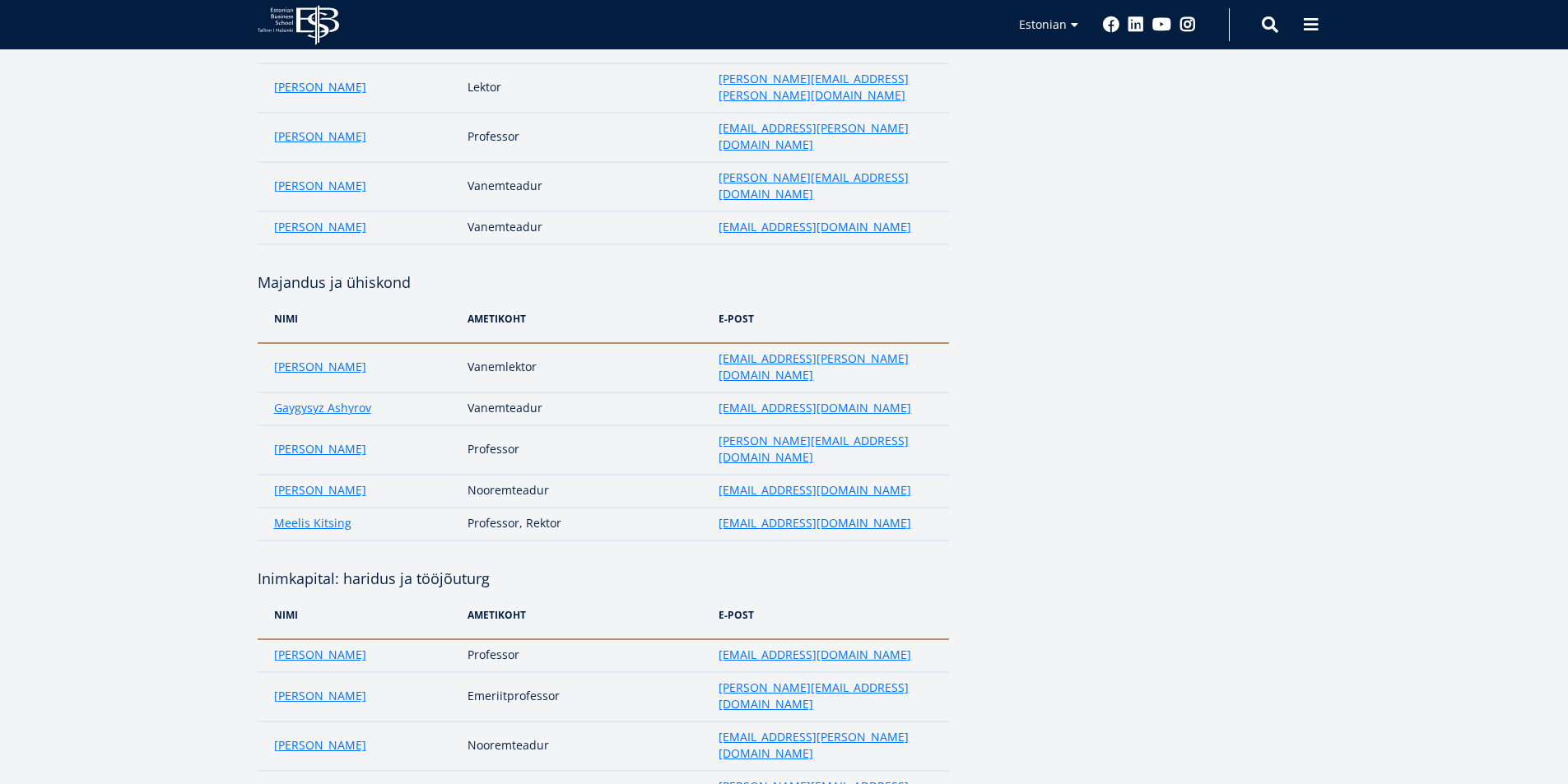
scroll to position [1645, 0]
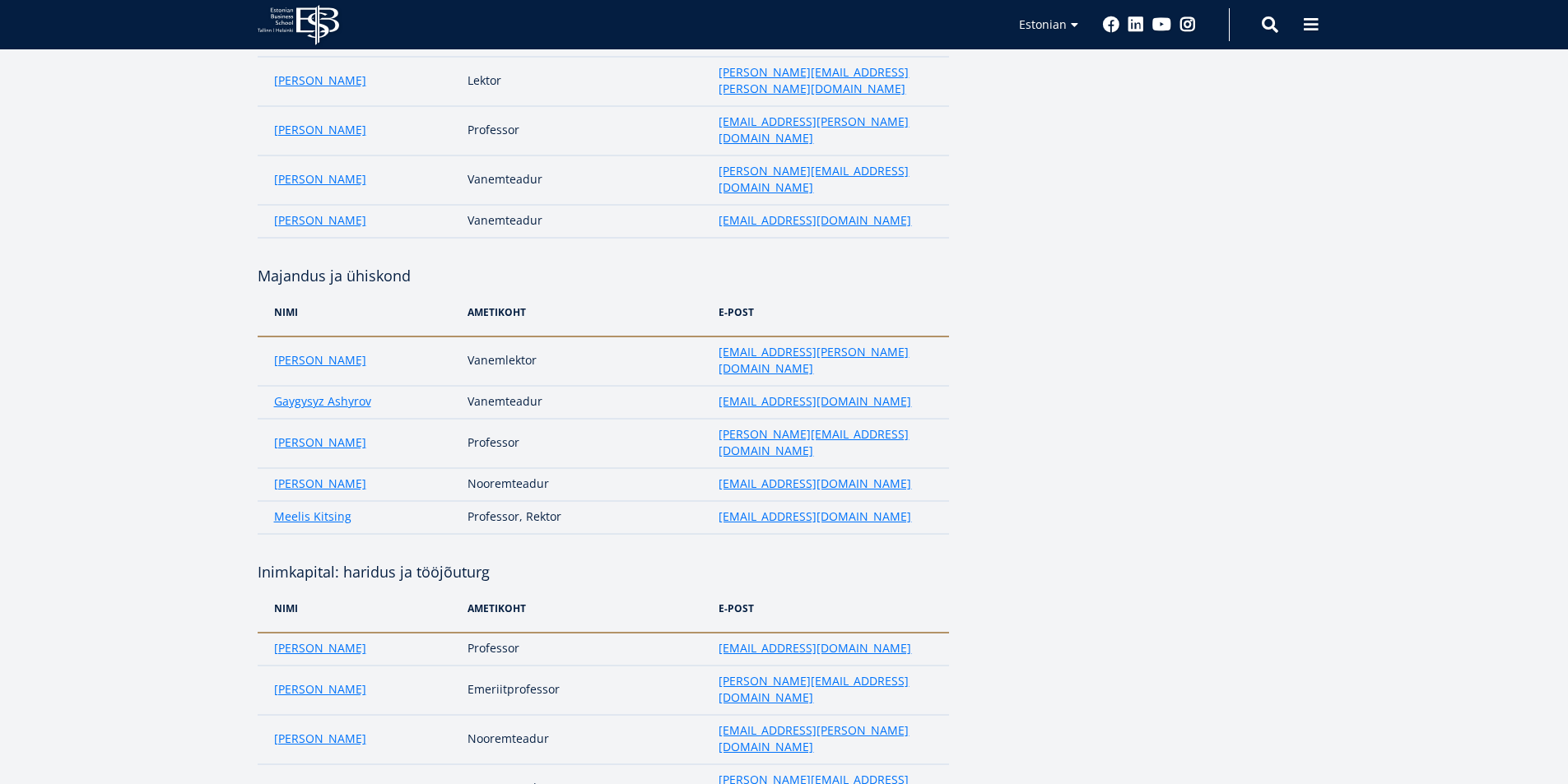
click at [329, 780] on link "[PERSON_NAME]" at bounding box center [320, 788] width 92 height 17
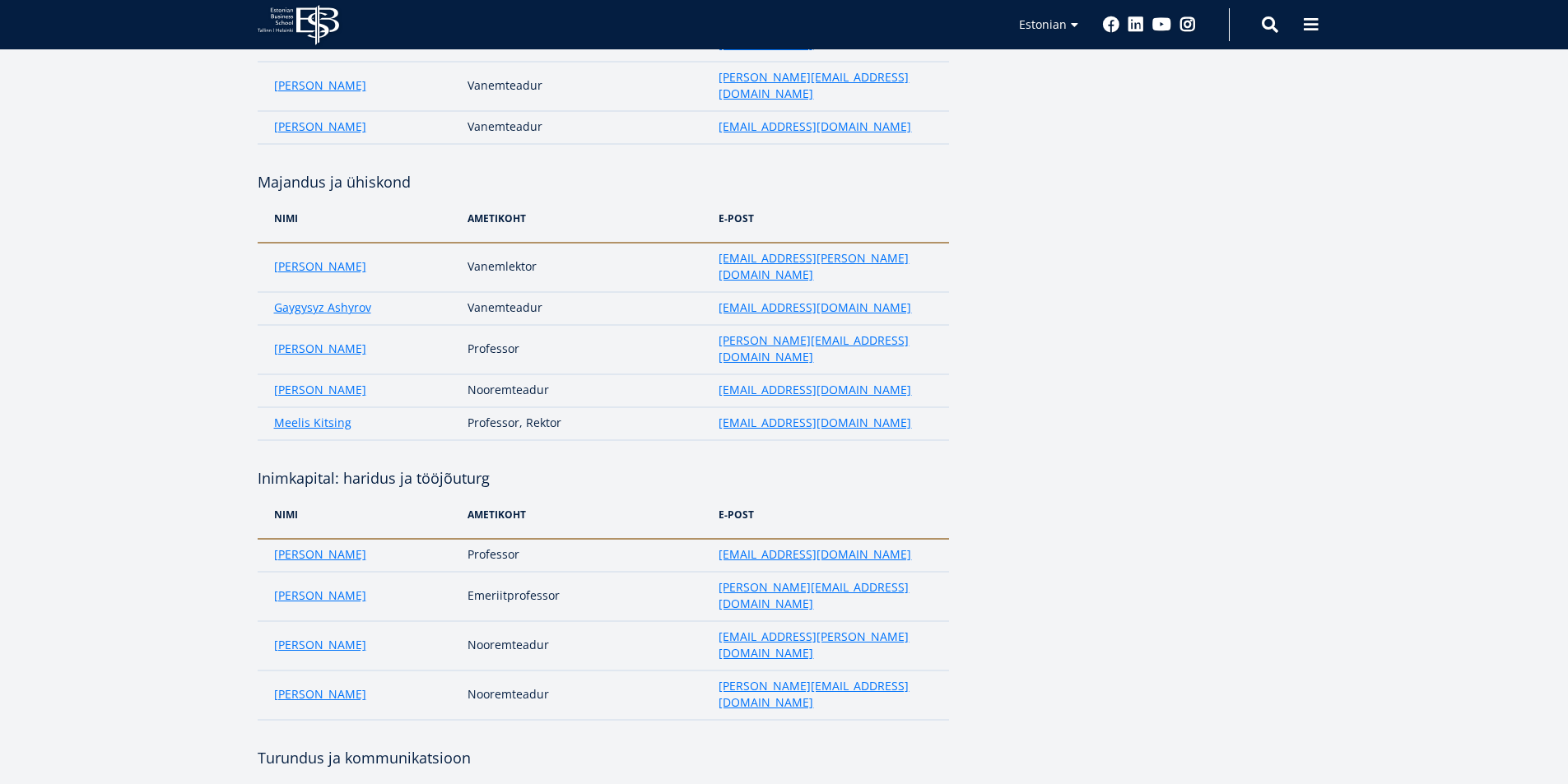
scroll to position [1810, 0]
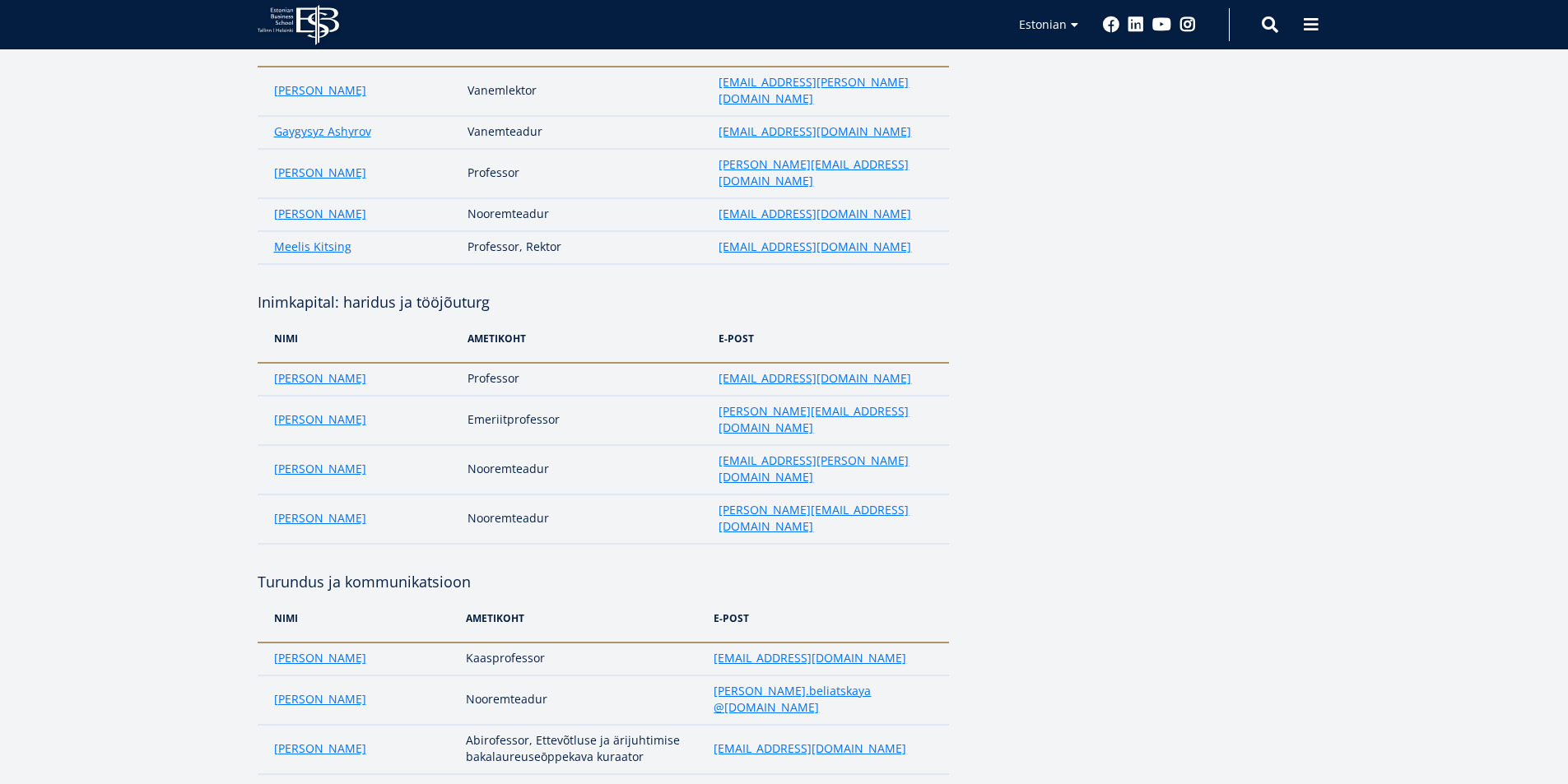
scroll to position [2057, 0]
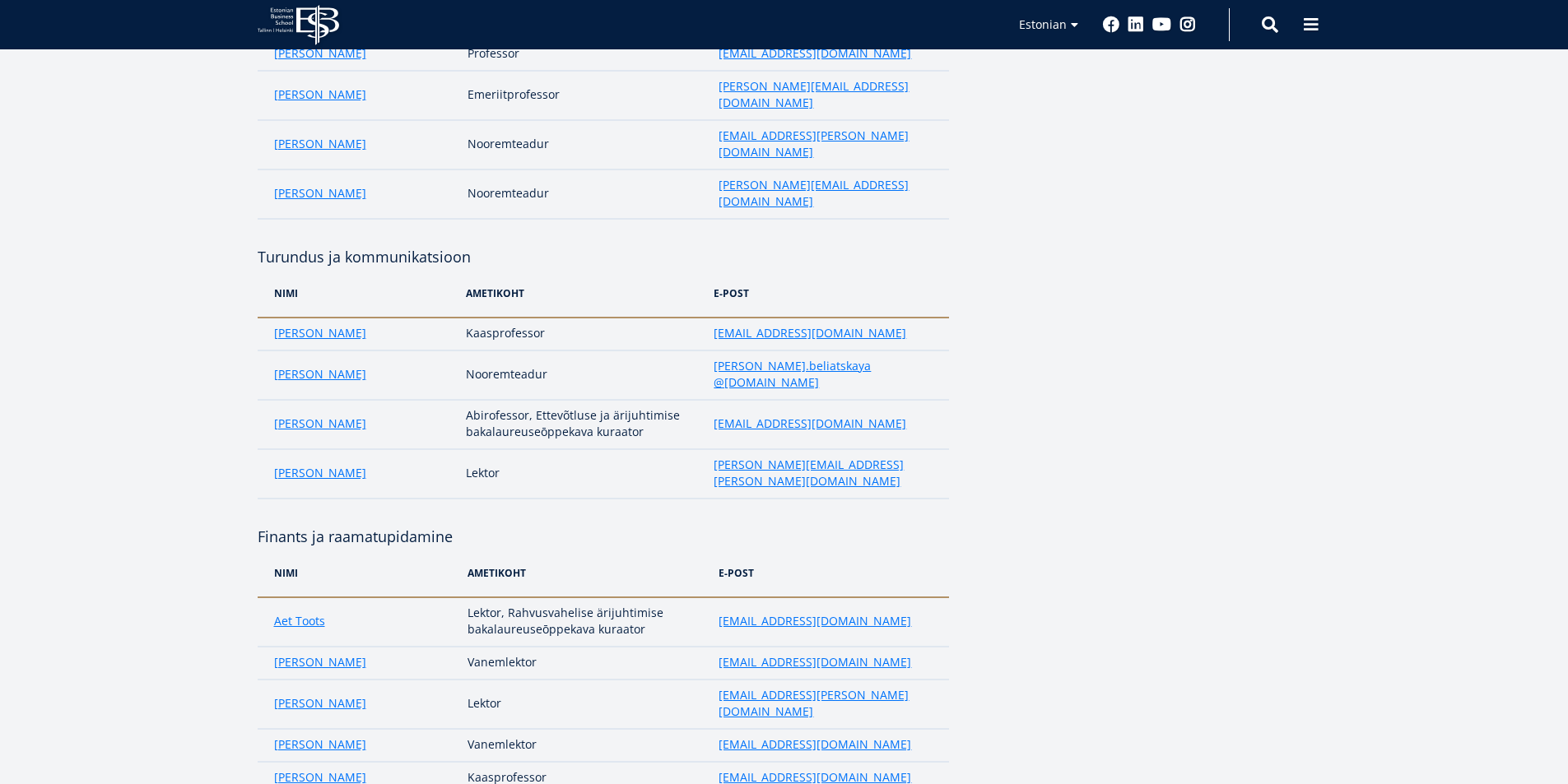
scroll to position [2304, 0]
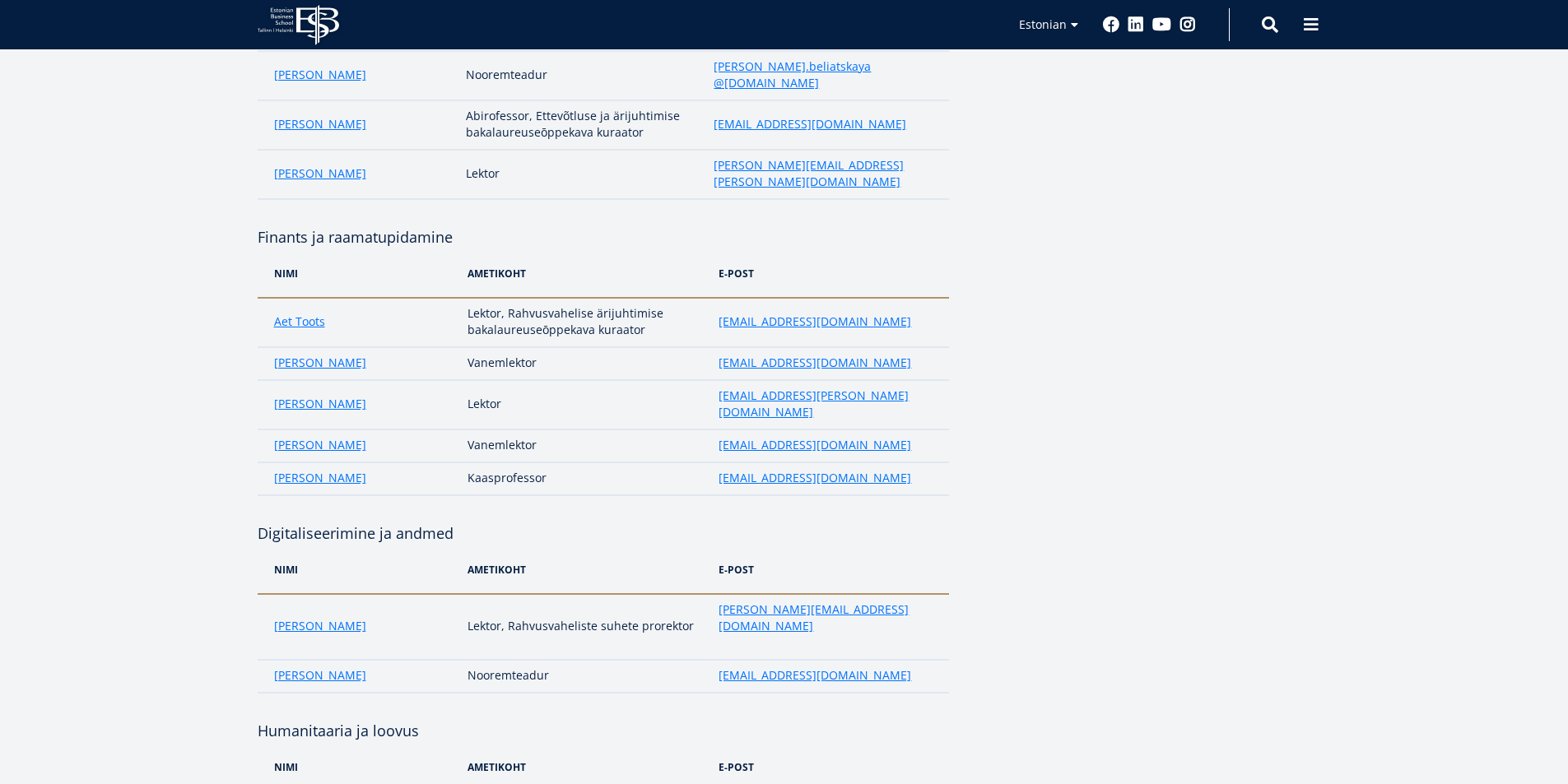
scroll to position [2550, 0]
